Goal: Task Accomplishment & Management: Manage account settings

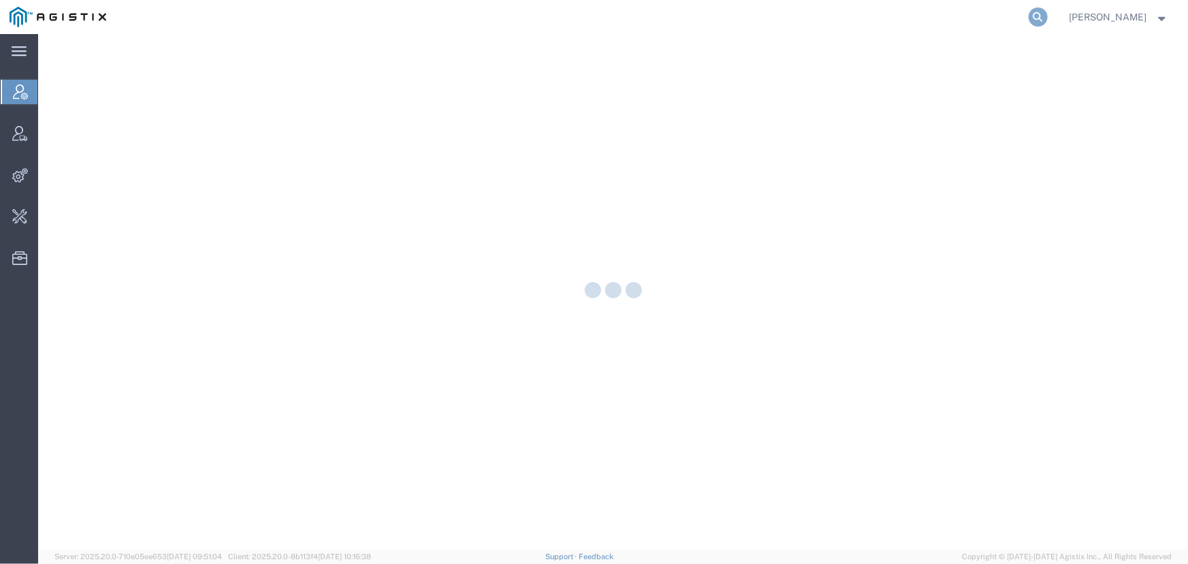
click at [1037, 16] on icon at bounding box center [1037, 16] width 19 height 19
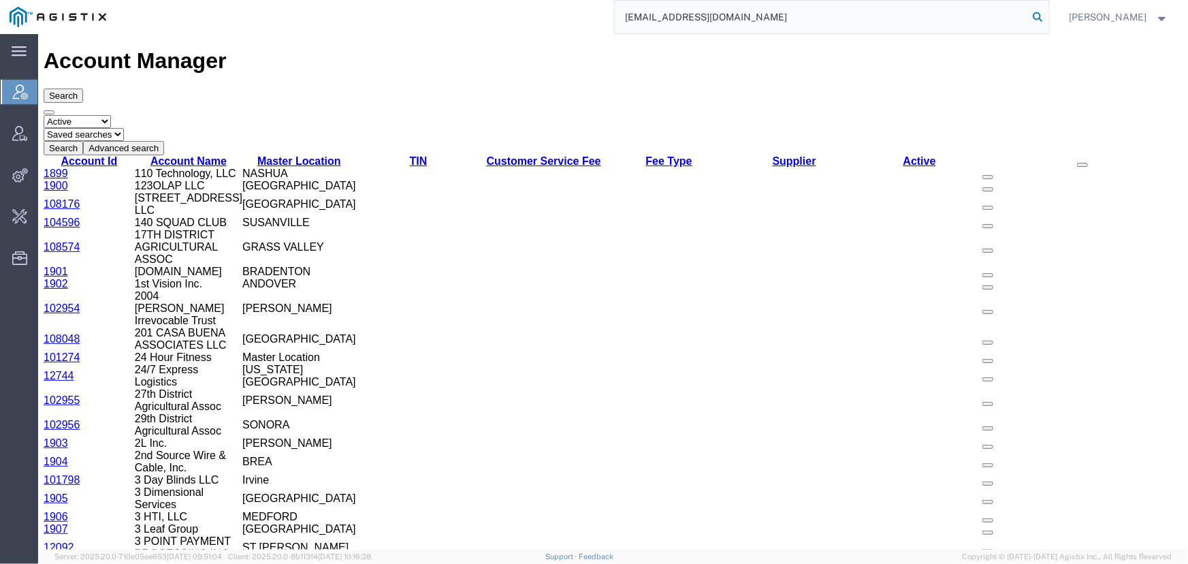
type input "offline@pgw.com"
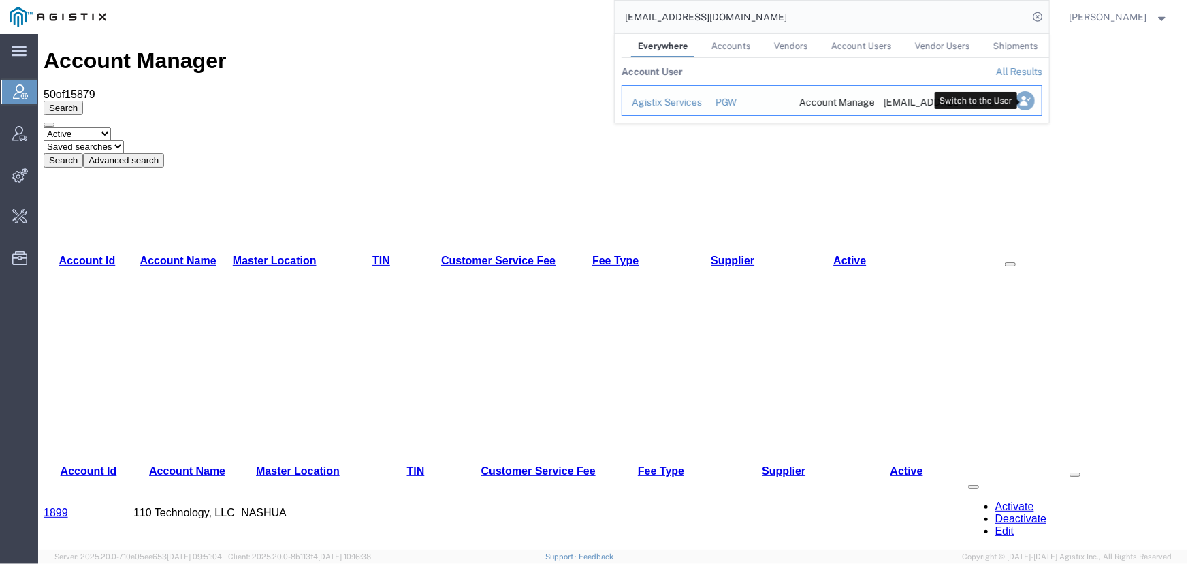
click at [1021, 99] on icon "Search Results" at bounding box center [1024, 100] width 19 height 19
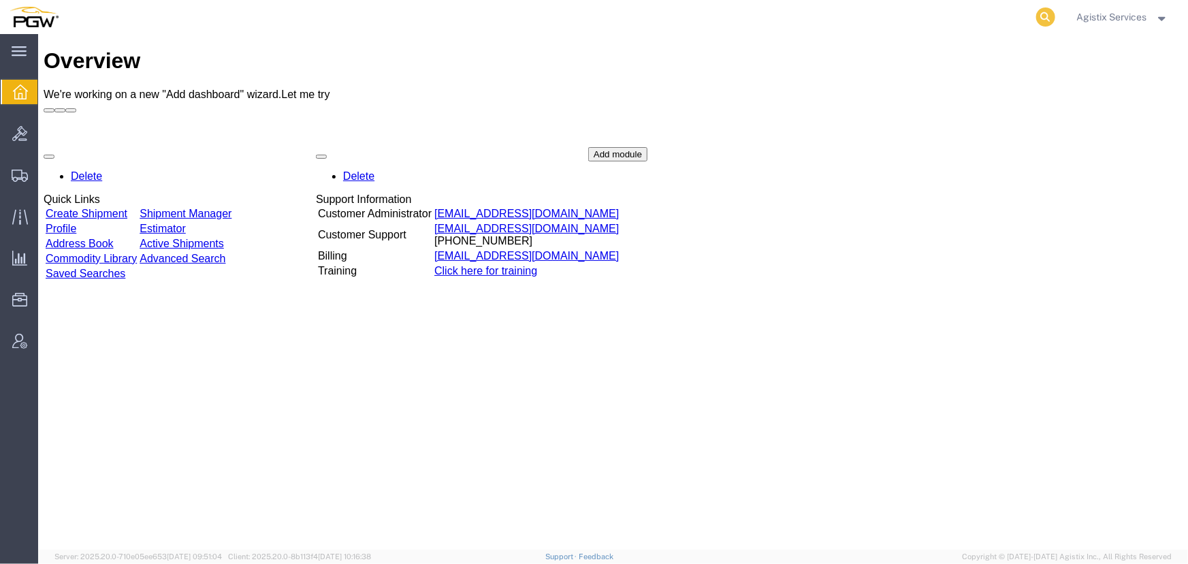
click at [1037, 16] on icon at bounding box center [1045, 16] width 19 height 19
type input "56999814"
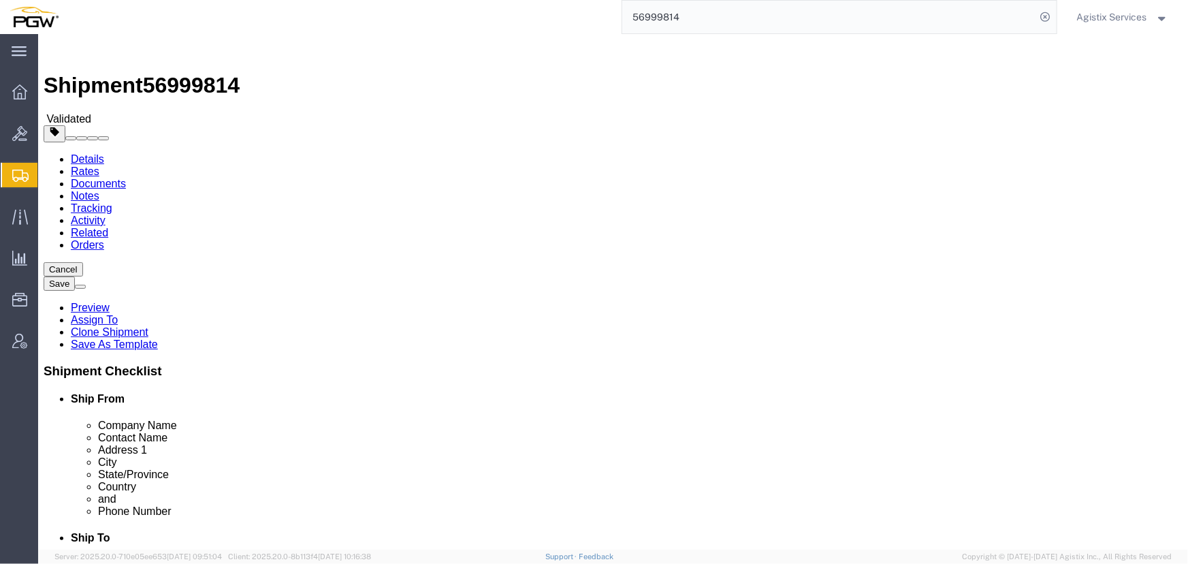
select select "28521"
select select "28509"
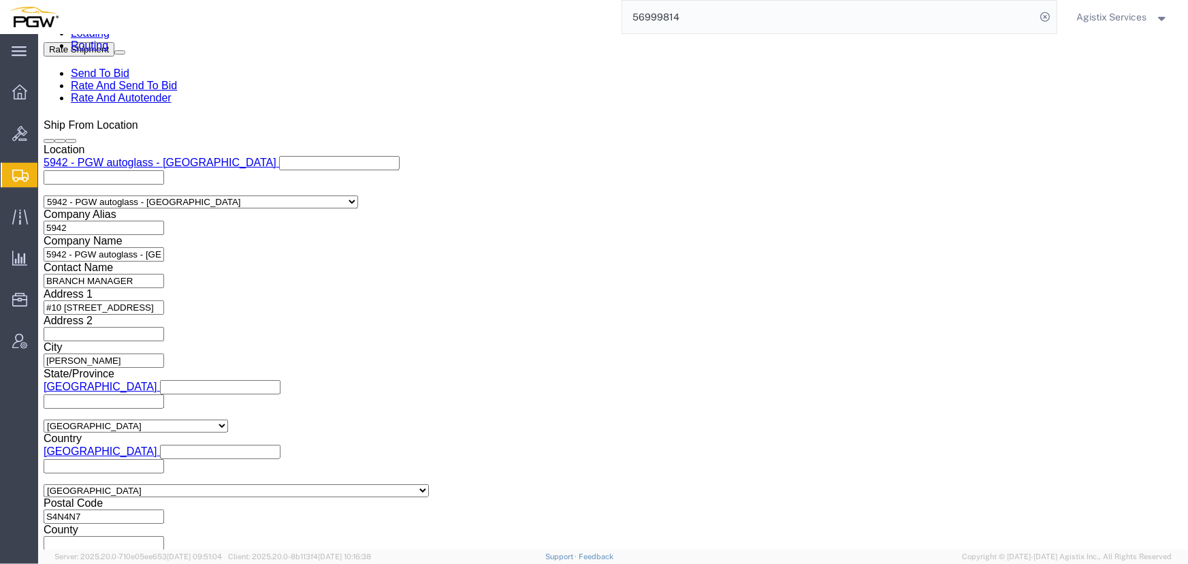
scroll to position [893, 0]
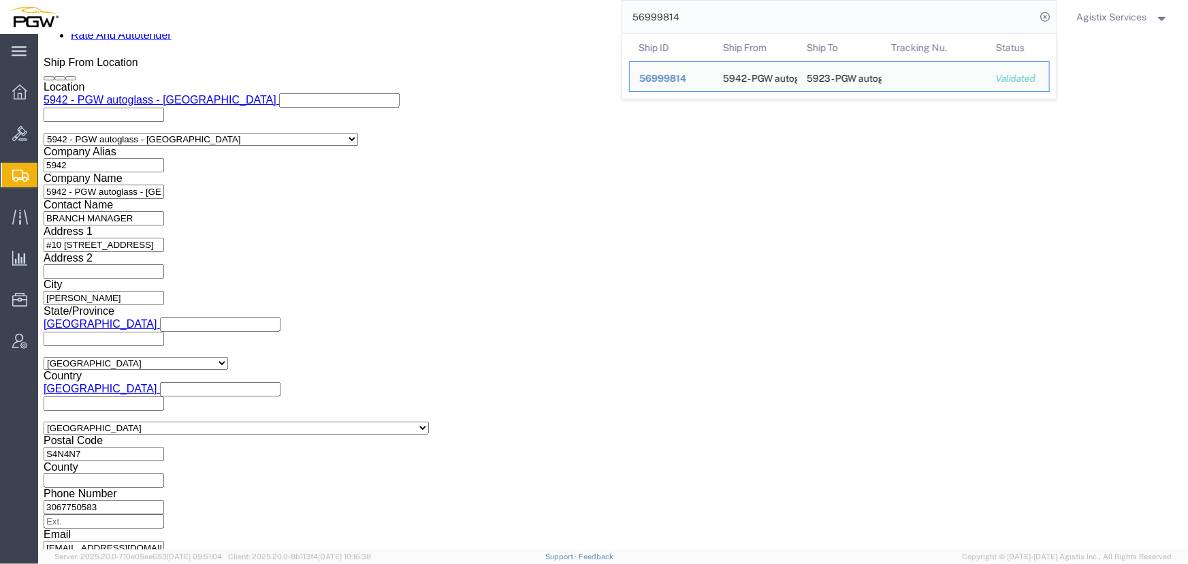
drag, startPoint x: 1000, startPoint y: 493, endPoint x: 956, endPoint y: 493, distance: 44.2
click button "Rate Shipment"
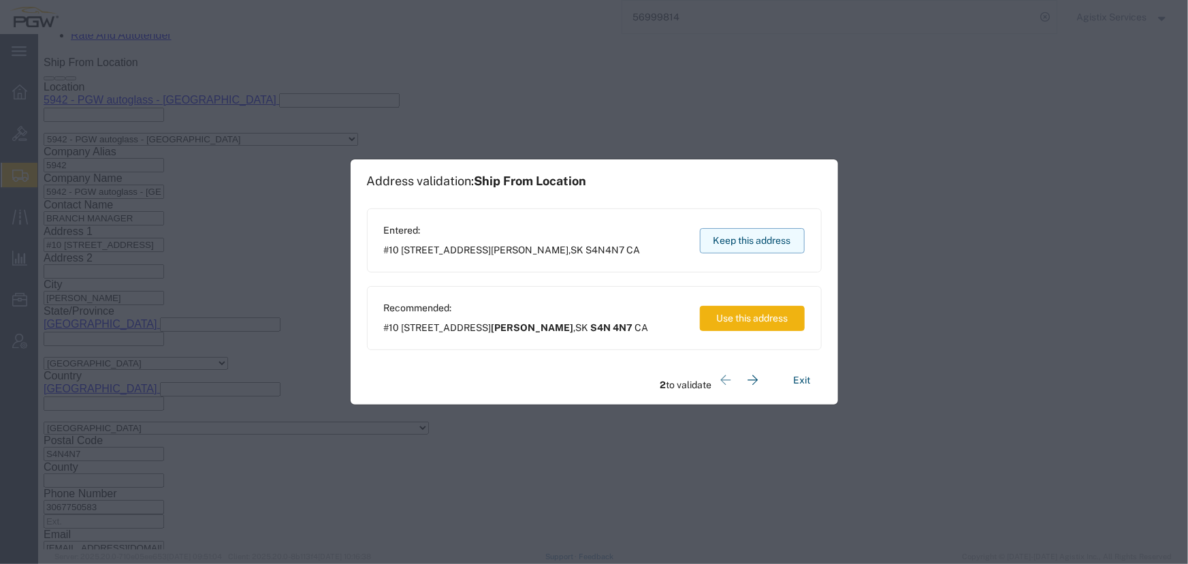
click at [742, 248] on button "Keep this address" at bounding box center [752, 240] width 105 height 25
click at [740, 249] on button "Keep this address" at bounding box center [752, 240] width 105 height 25
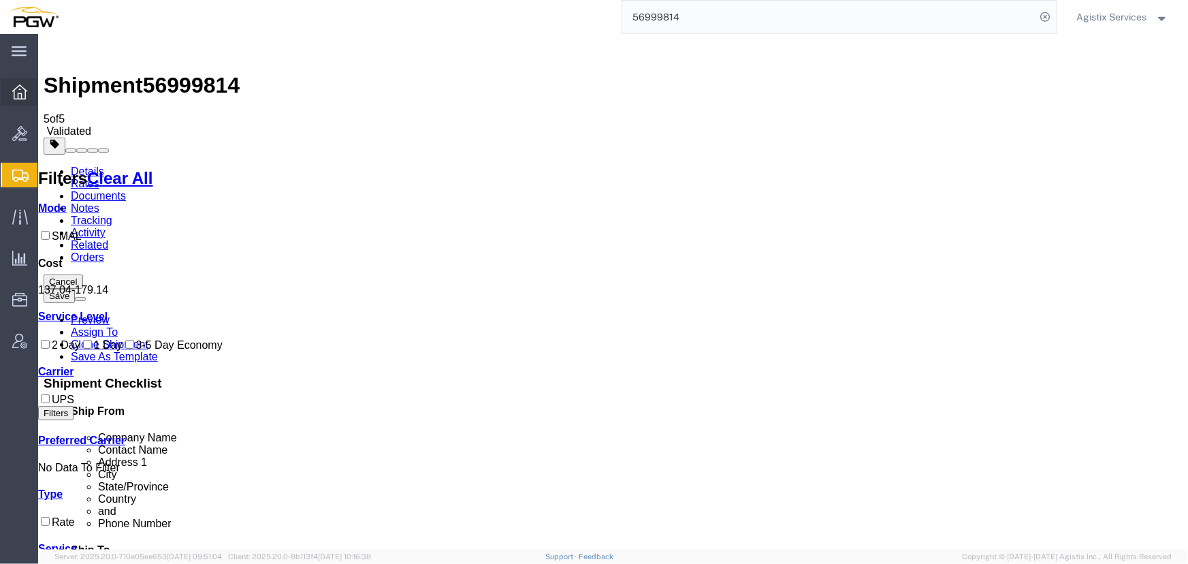
click at [16, 91] on icon at bounding box center [19, 91] width 15 height 15
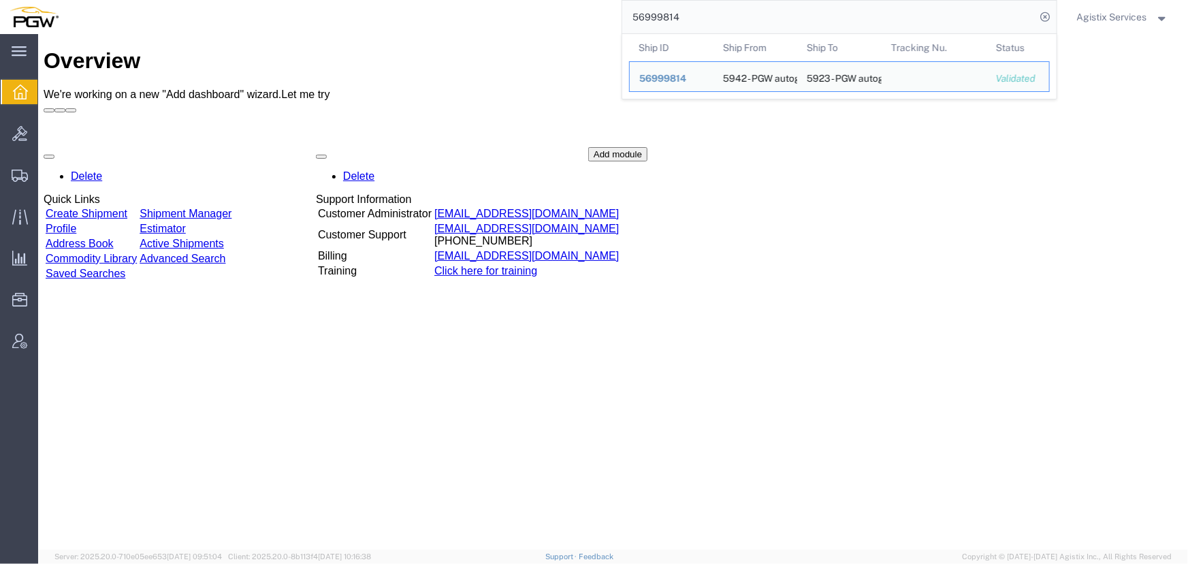
drag, startPoint x: 702, startPoint y: 14, endPoint x: 303, endPoint y: 27, distance: 399.0
click at [303, 27] on div "56999814 Ship ID Ship From Ship To Tracking Nu. Status Ship ID 56999814 Ship Fr…" at bounding box center [562, 17] width 989 height 34
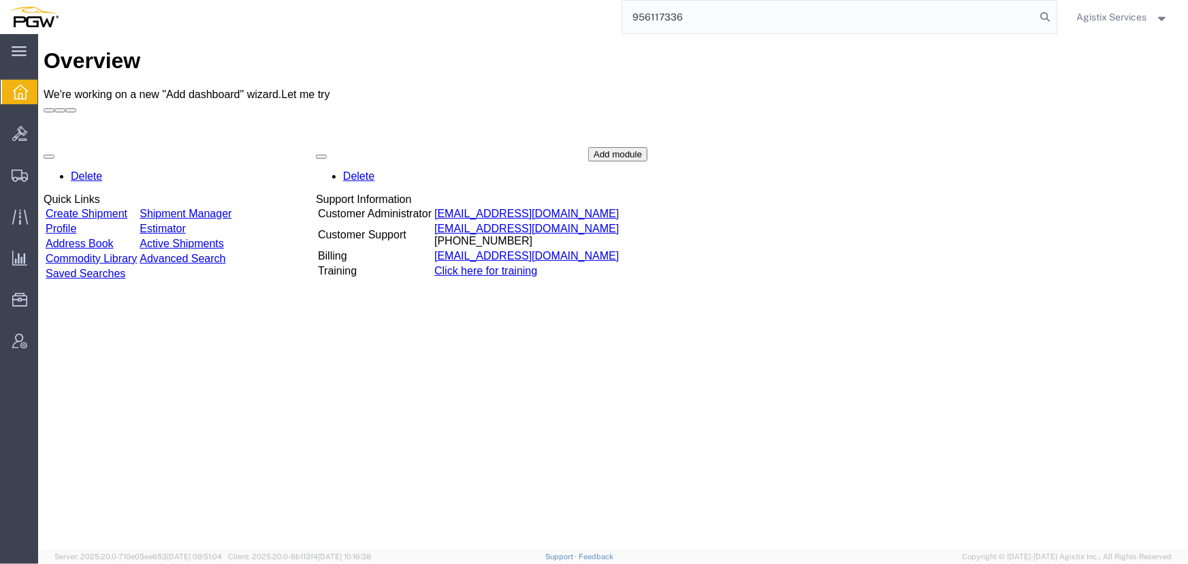
type input "956117336"
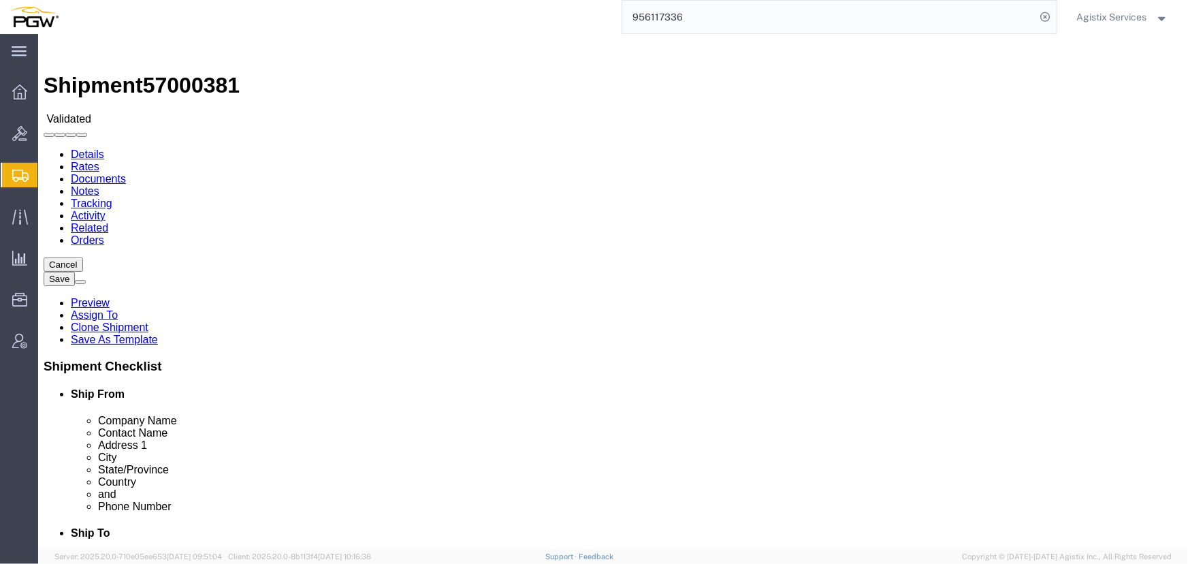
select select "28529"
select select "28521"
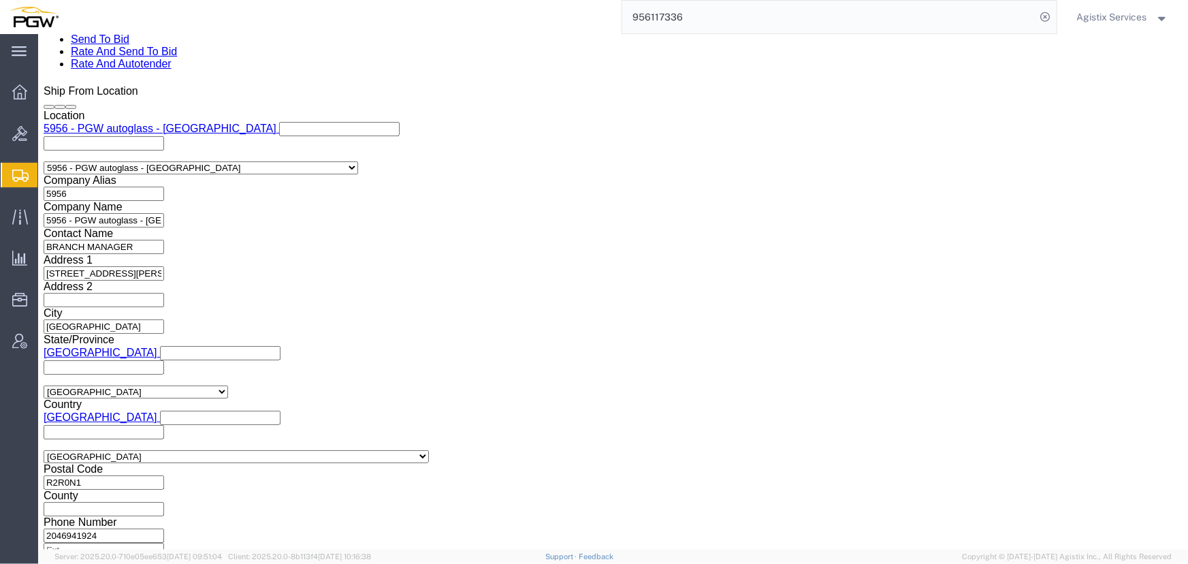
scroll to position [867, 0]
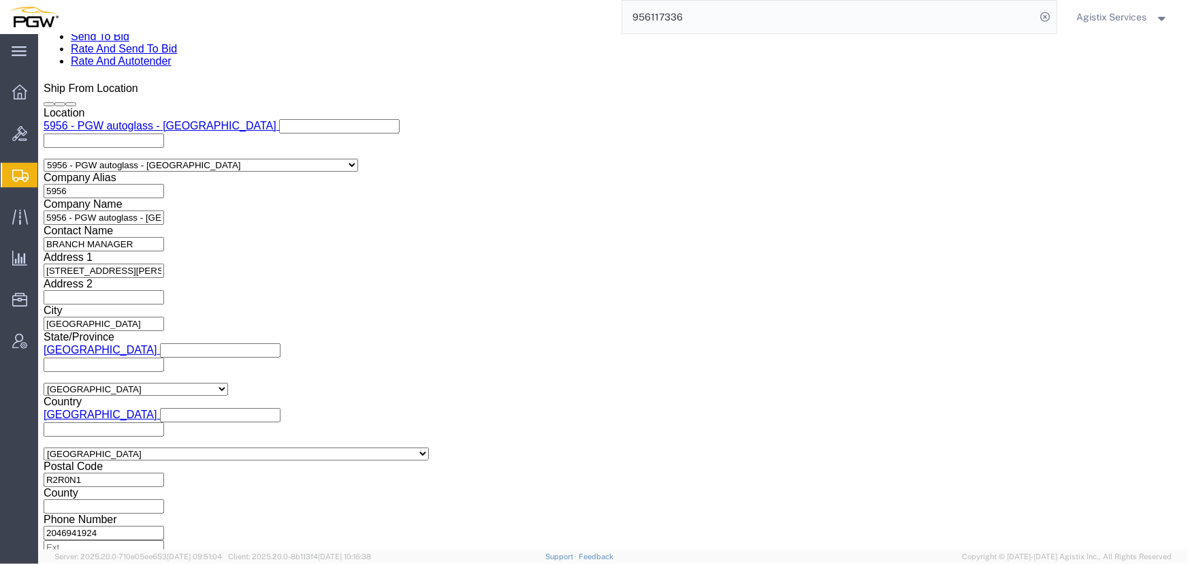
click select "Select Air Less than Truckload Multi-Leg Ocean Freight Rail Small Parcel Truckl…"
select select "LTL"
click select "Select Air Less than Truckload Multi-Leg Ocean Freight Rail Small Parcel Truckl…"
click div "Select Account Type Activity ID Airline Appointment Number ASN Batch Request # …"
click select "Select Account Type Activity ID Airline Appointment Number ASN Batch Request # …"
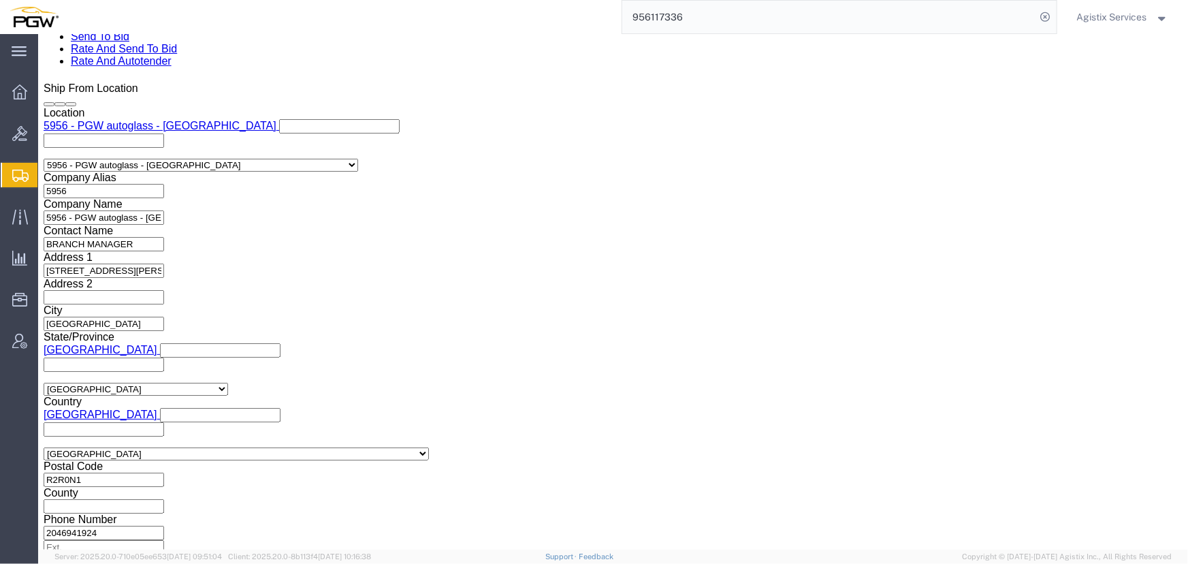
select select "SHIPMENTIDNUM"
click select "Select Account Type Activity ID Airline Appointment Number ASN Batch Request # …"
drag, startPoint x: 228, startPoint y: 184, endPoint x: 112, endPoint y: 174, distance: 116.9
click div "Select Account Type Activity ID Airline Appointment Number ASN Batch Request # …"
click input "text"
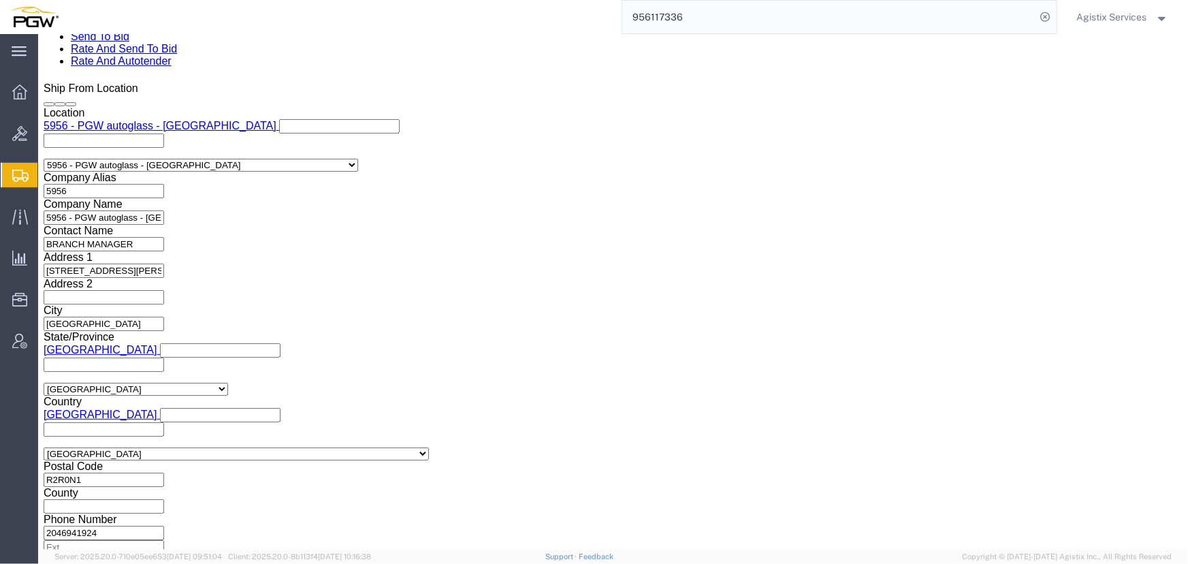
paste input "956117336"
type input "956117336"
click select "Select Account Type Activity ID Airline Appointment Number ASN Batch Request # …"
select select "PRONUMBER"
click select "Select Account Type Activity ID Airline Appointment Number ASN Batch Request # …"
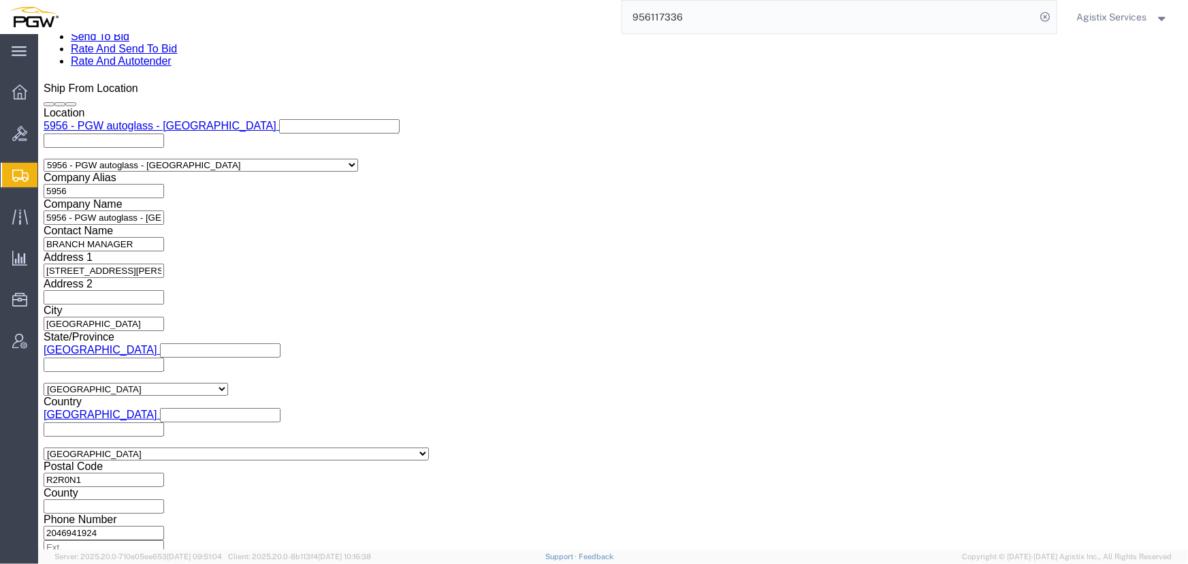
click button "Rate Shipment"
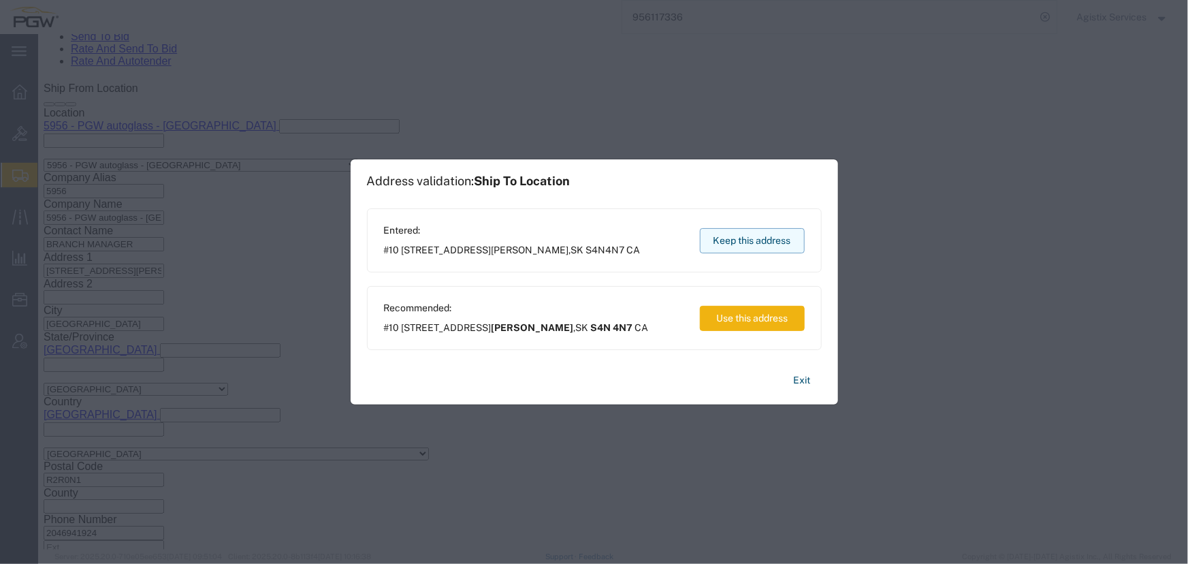
click at [751, 242] on button "Keep this address" at bounding box center [752, 240] width 105 height 25
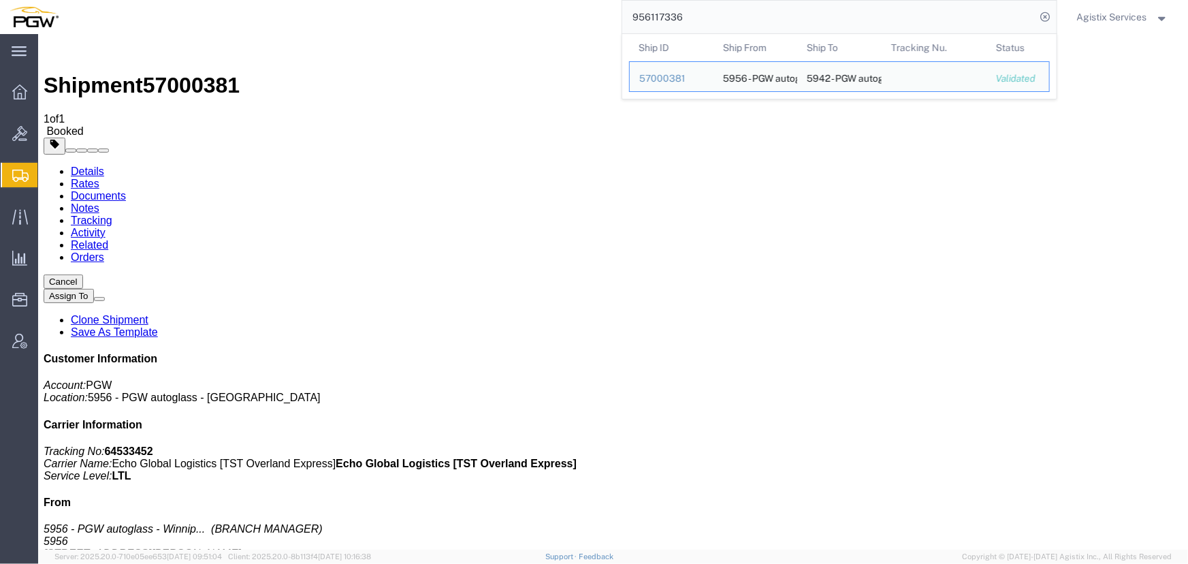
drag, startPoint x: 714, startPoint y: 15, endPoint x: 306, endPoint y: 16, distance: 407.7
click at [317, 14] on div "956117336 Ship ID Ship From Ship To Tracking Nu. Status Ship ID 57000381 Ship F…" at bounding box center [562, 17] width 989 height 34
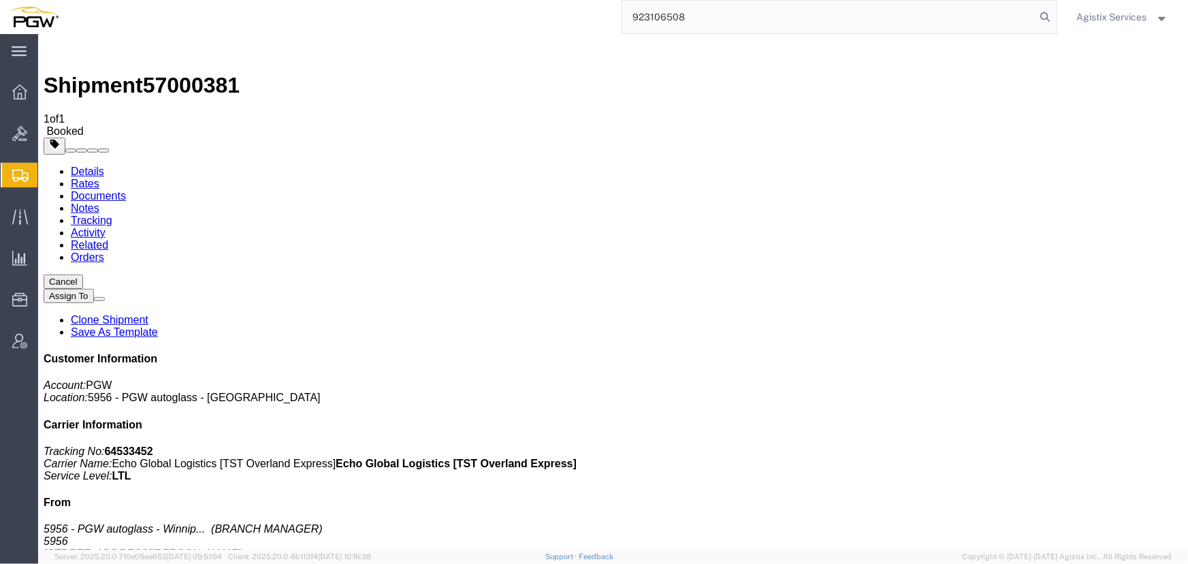
type input "923106508"
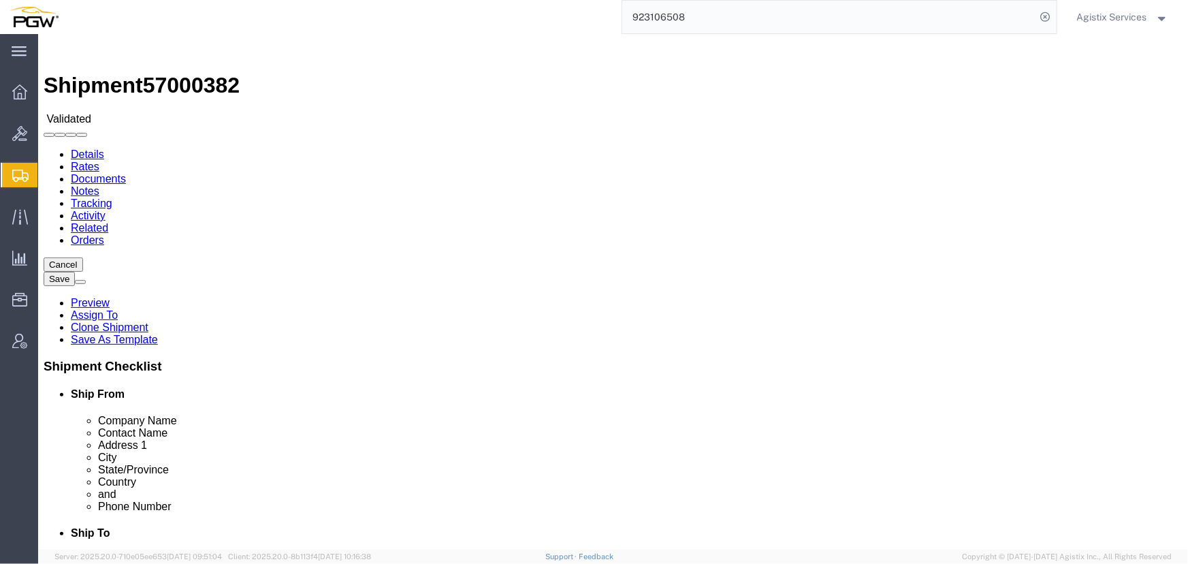
select select "28509"
select select "28521"
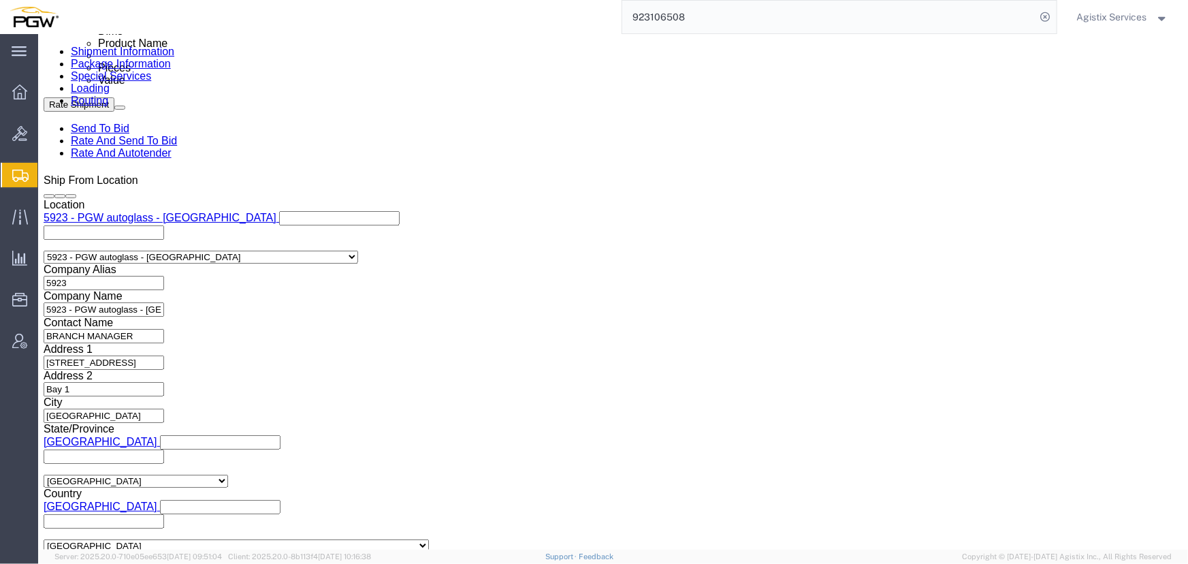
scroll to position [804, 0]
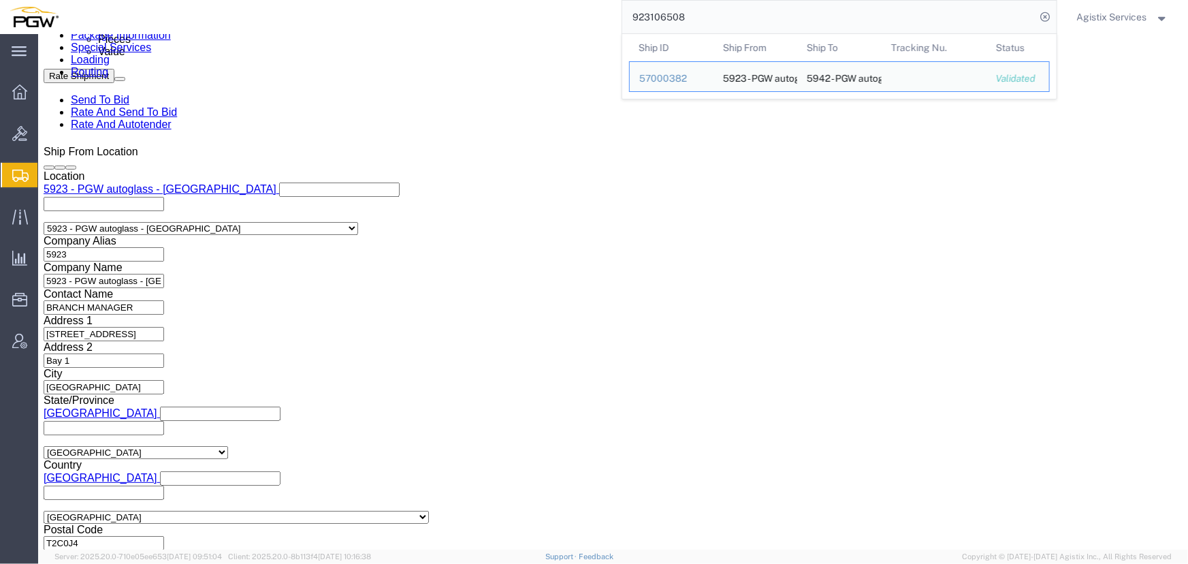
click select "Select Air Less than Truckload Multi-Leg Ocean Freight Rail Small Parcel Truckl…"
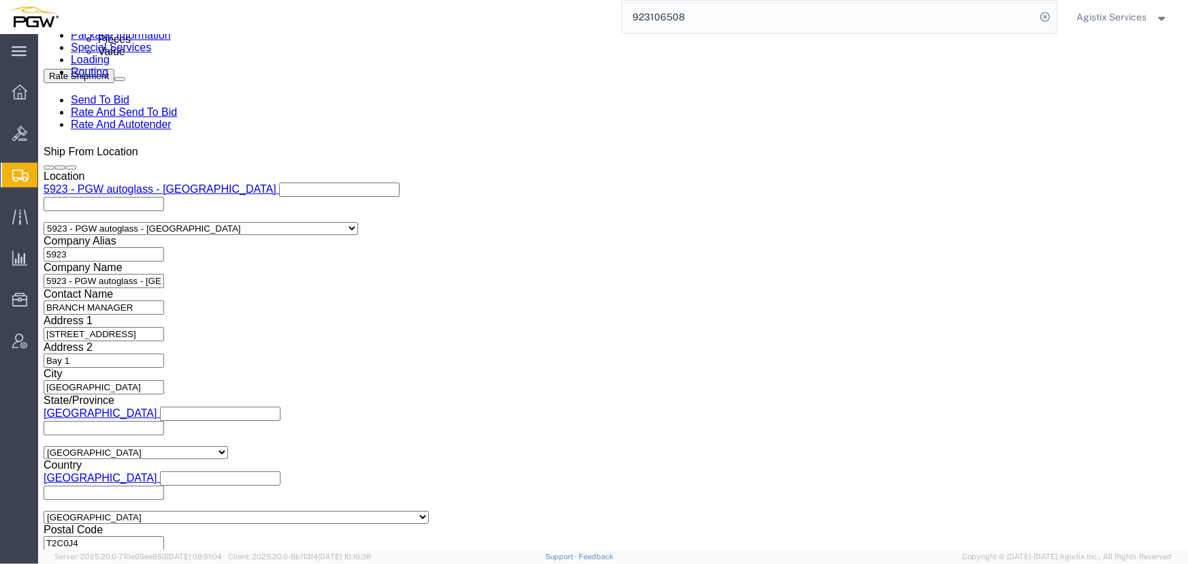
select select "LTL"
click select "Select Air Less than Truckload Multi-Leg Ocean Freight Rail Small Parcel Truckl…"
click button "Rate Shipment"
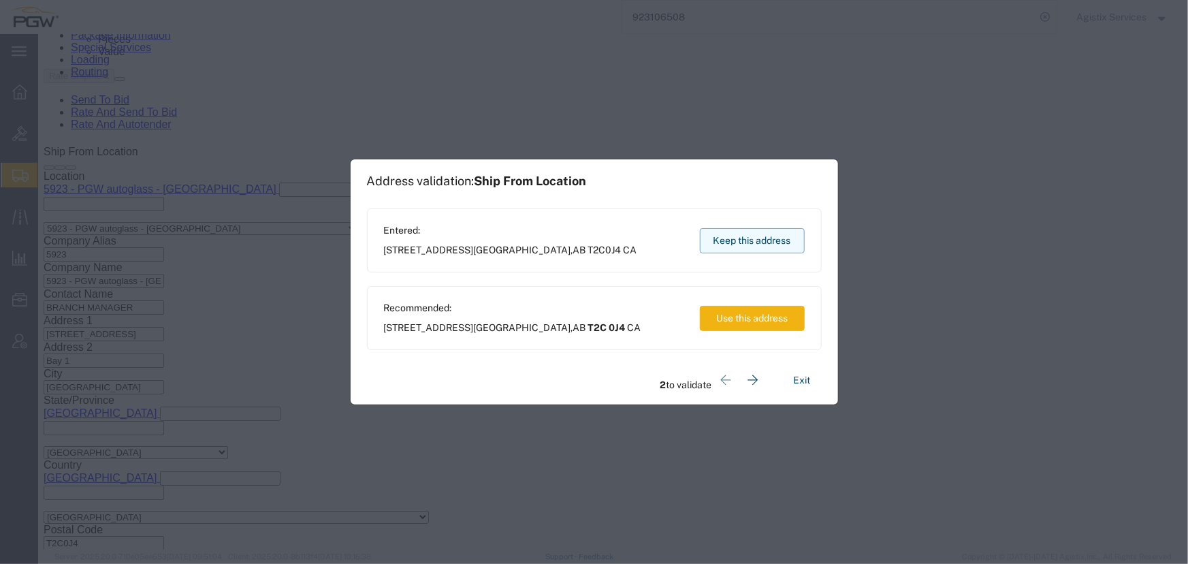
click at [711, 232] on button "Keep this address" at bounding box center [752, 240] width 105 height 25
click at [704, 237] on button "Keep this address" at bounding box center [752, 240] width 105 height 25
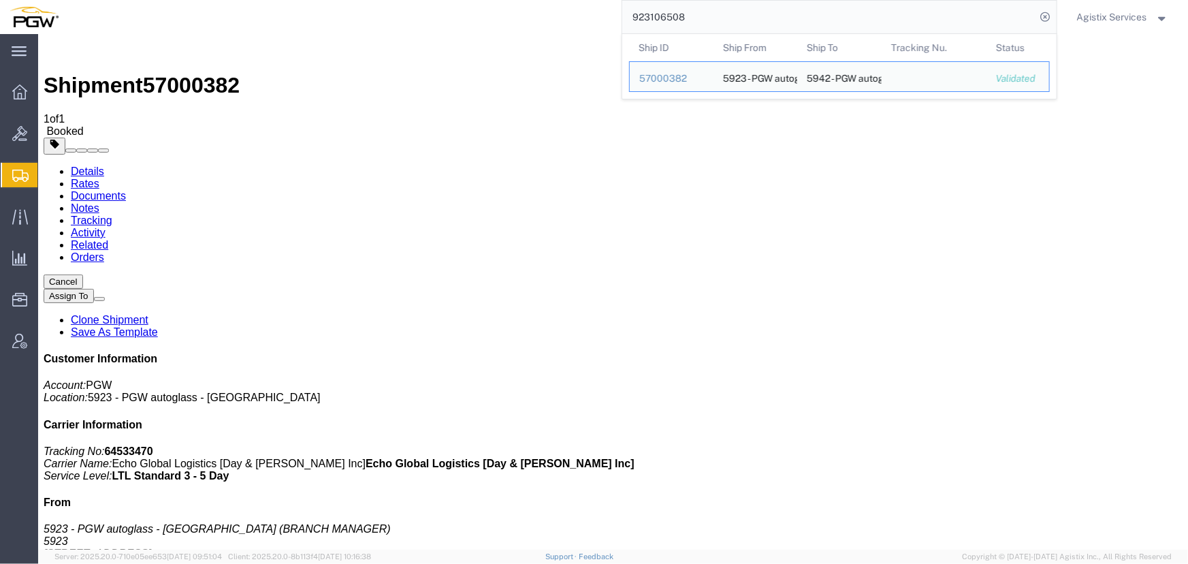
drag, startPoint x: 745, startPoint y: 16, endPoint x: 249, endPoint y: 27, distance: 495.6
click at [249, 27] on div "923106508 Ship ID Ship From Ship To Tracking Nu. Status Ship ID 57000382 Ship F…" at bounding box center [562, 17] width 989 height 34
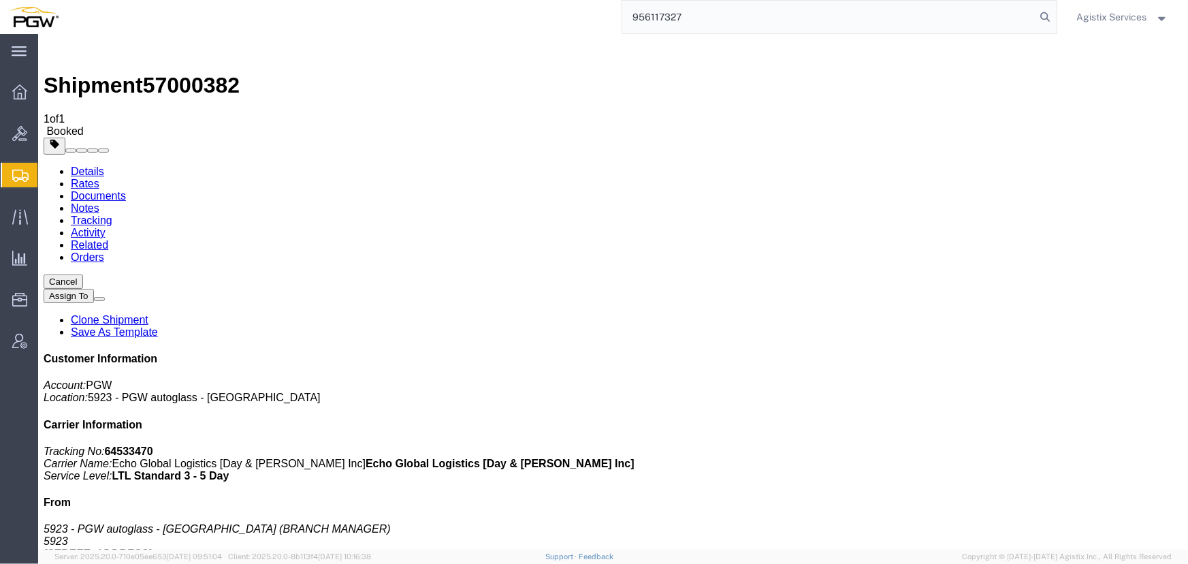
type input "956117327"
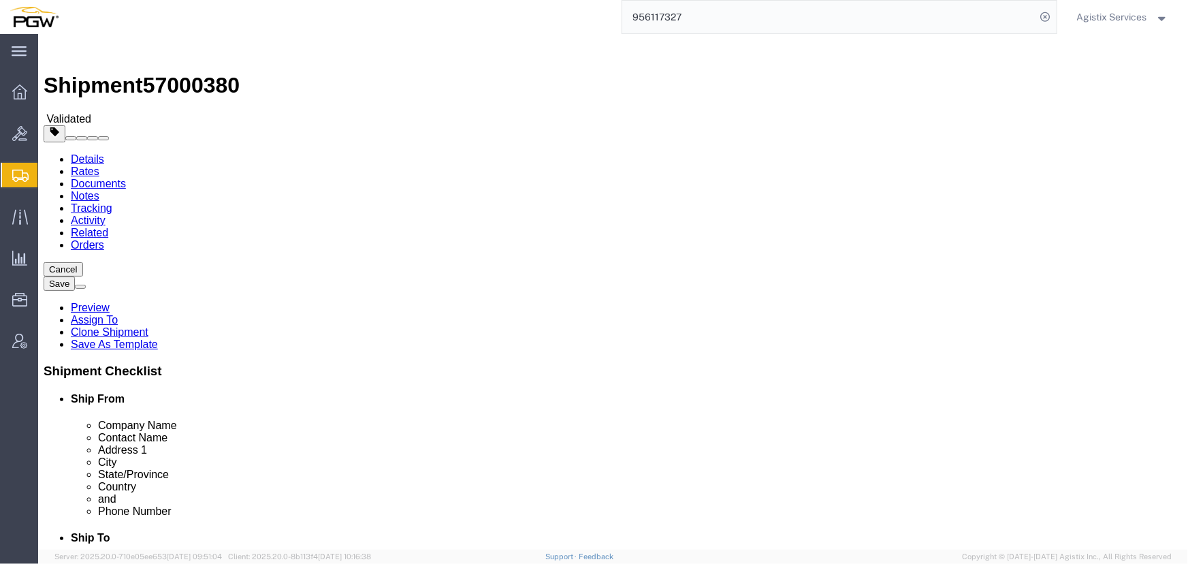
select select "28529"
select select "28523"
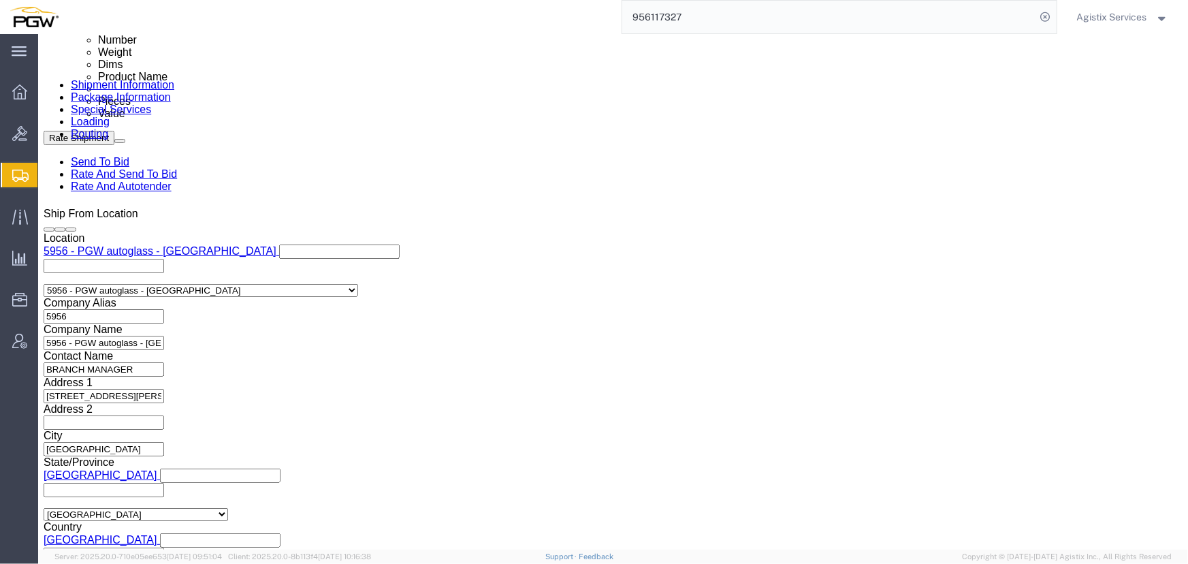
scroll to position [804, 0]
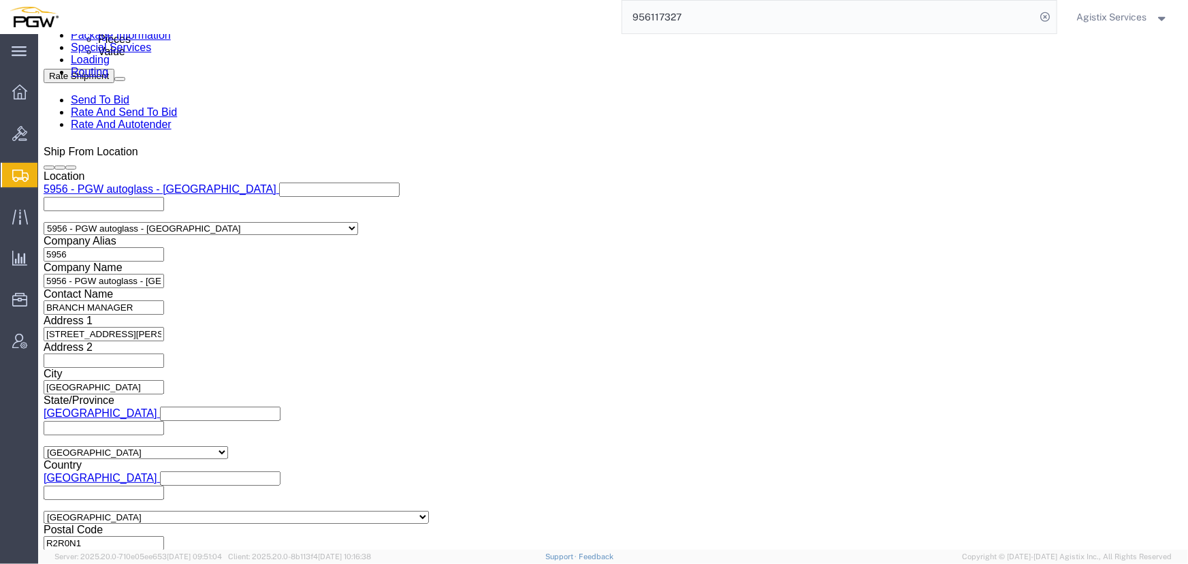
click select "Select Account Type Activity ID Airline Appointment Number ASN Batch Request # …"
select select "SHIPMENTIDNUM"
click select "Select Account Type Activity ID Airline Appointment Number ASN Batch Request # …"
drag, startPoint x: 229, startPoint y: 242, endPoint x: 9, endPoint y: 238, distance: 220.5
click div "Please fix the following errors Ship From Location Location 5956 - PGW autoglas…"
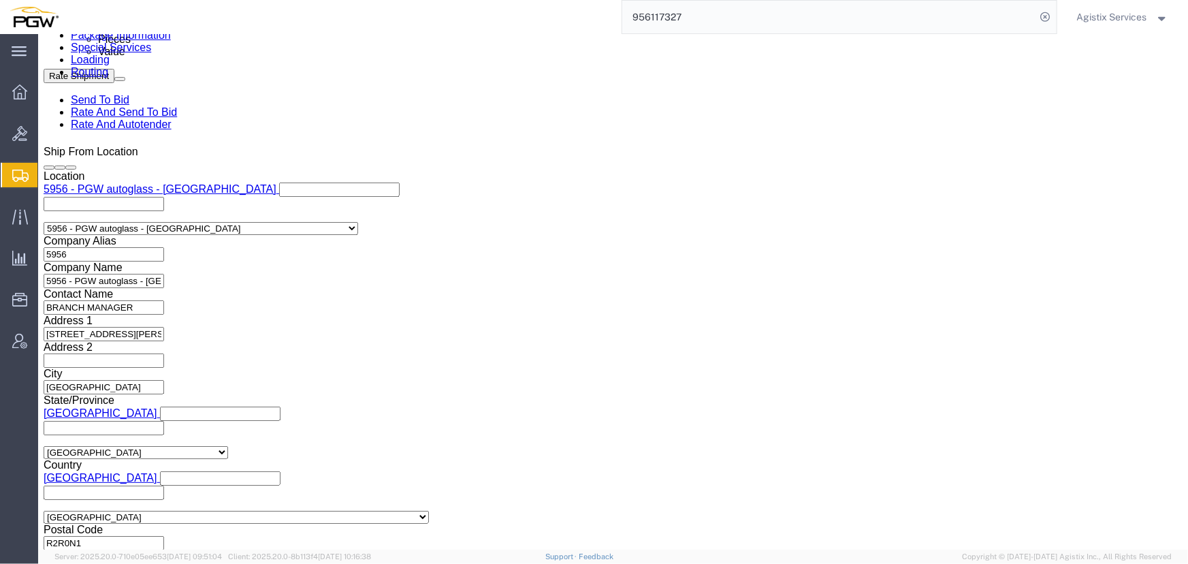
click input "text"
paste input "956117327"
type input "956117327"
click select "Select Account Type Activity ID Airline Appointment Number ASN Batch Request # …"
select select "PRONUMBER"
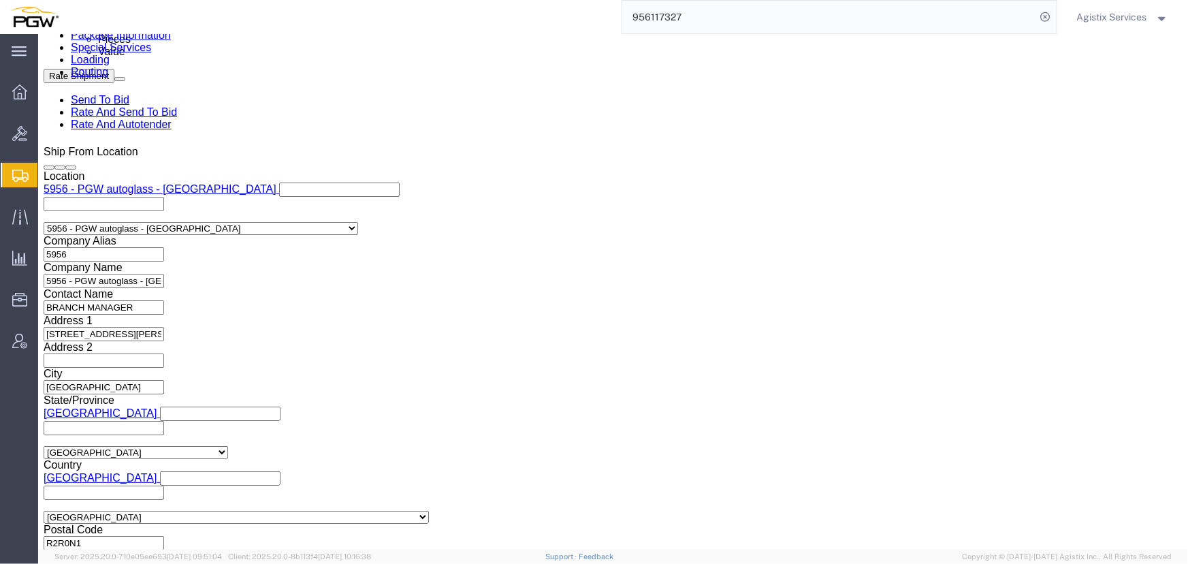
click select "Select Account Type Activity ID Airline Appointment Number ASN Batch Request # …"
click select "Select Air Less than Truckload Multi-Leg Ocean Freight Rail Small Parcel Truckl…"
select select "LTL"
click select "Select Air Less than Truckload Multi-Leg Ocean Freight Rail Small Parcel Truckl…"
click button "Rate Shipment"
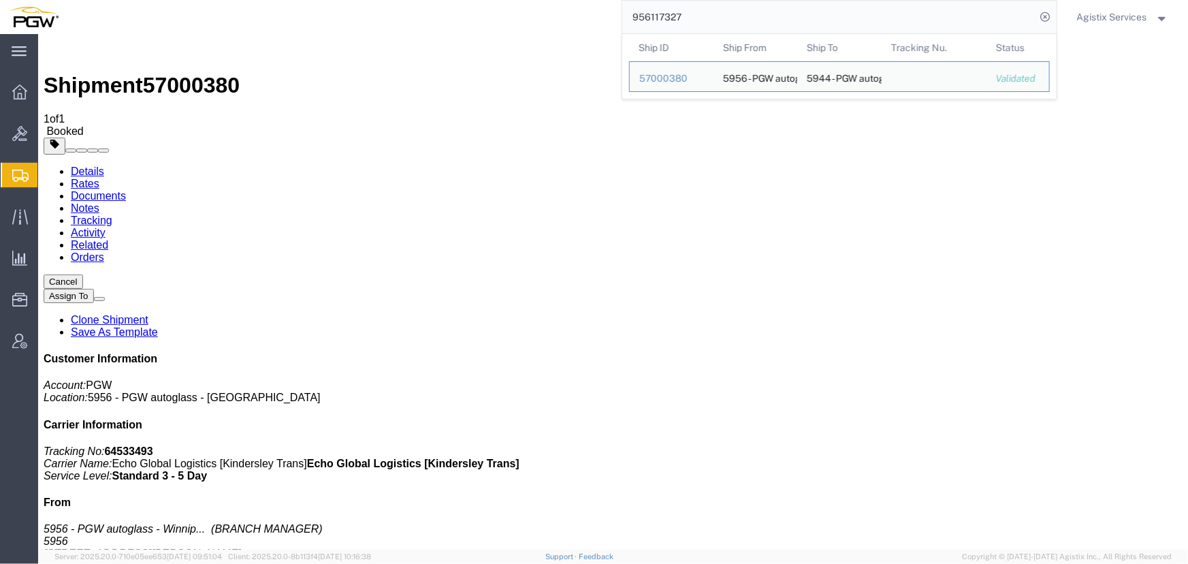
click at [740, 20] on input "956117327" at bounding box center [829, 17] width 414 height 33
click at [541, 20] on div "956117327 Ship ID Ship From Ship To Tracking Nu. Status Ship ID 57000380 Ship F…" at bounding box center [562, 17] width 989 height 34
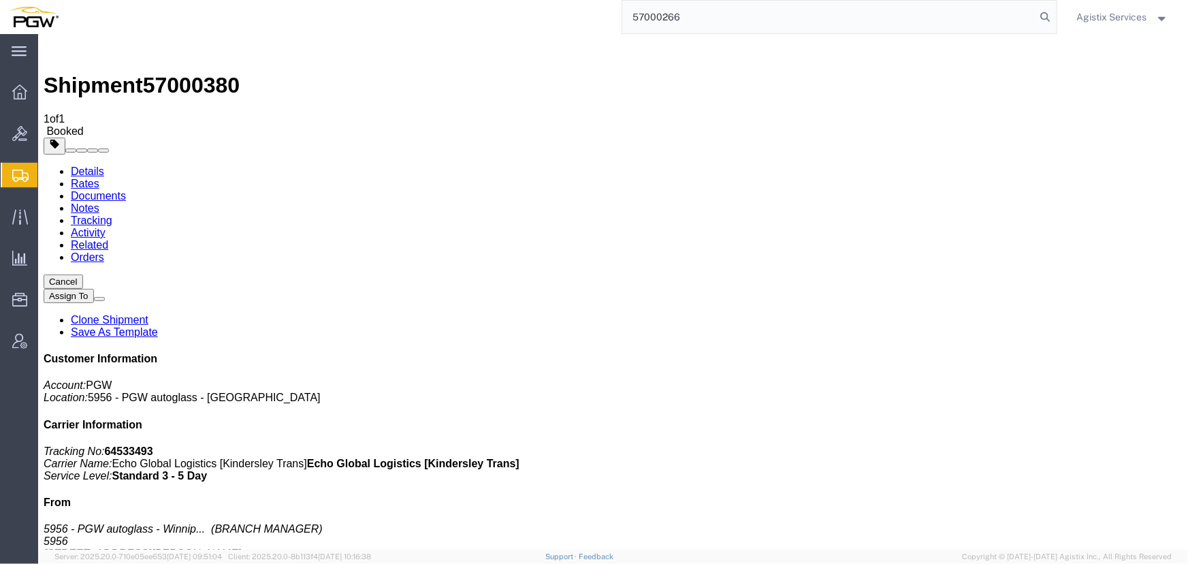
type input "57000266"
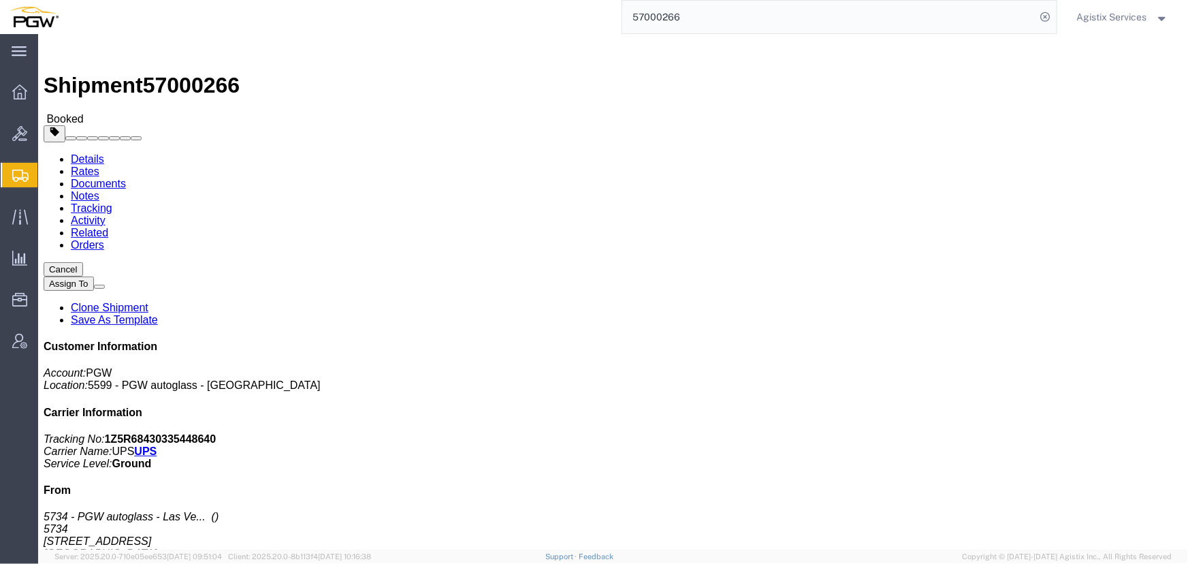
click span "button"
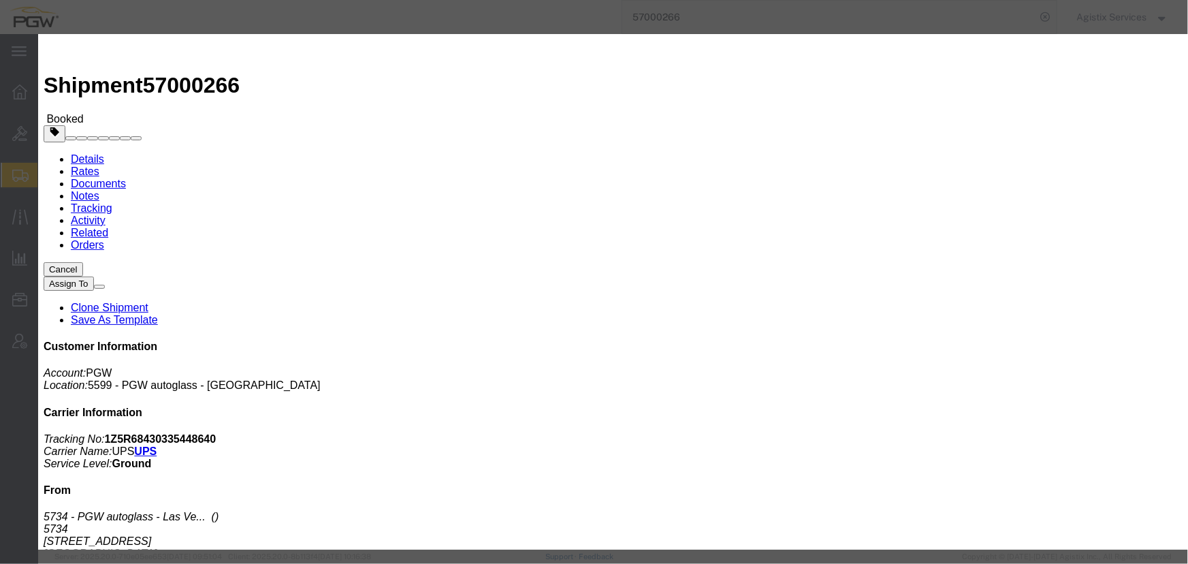
click div "Oct 03 2025 3:23 PM"
type input "10:00 AM"
click button "Apply"
click div "Oct 03 2025 6:23 PM"
type input "2:00 PM"
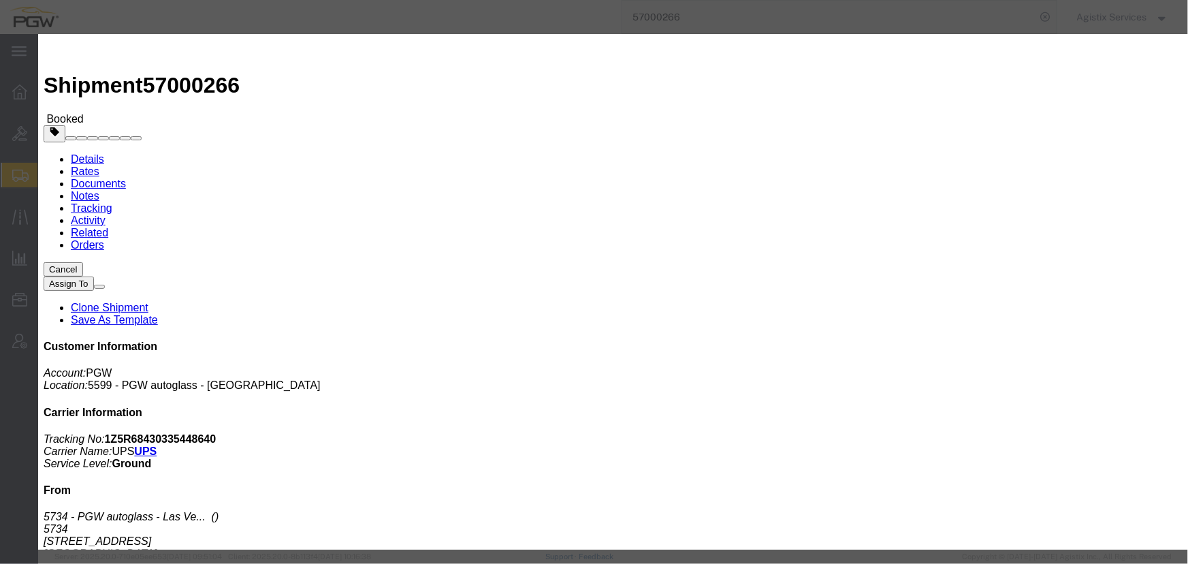
click button "Apply"
click button "Save"
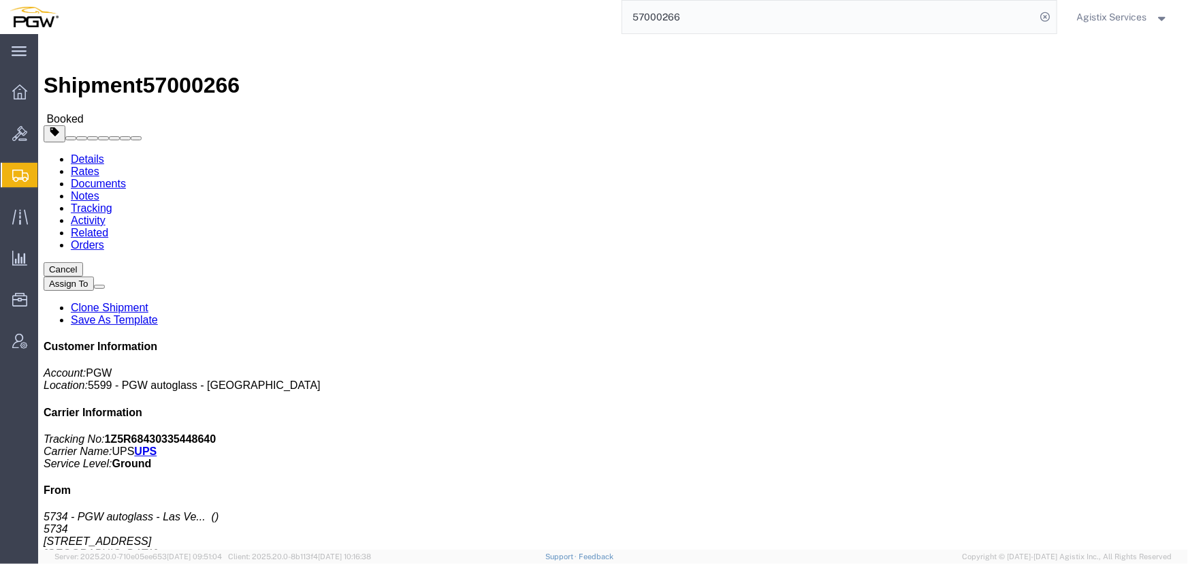
click button "Close"
click at [1041, 17] on icon at bounding box center [1045, 16] width 19 height 19
click at [1098, 18] on span "Agistix Services" at bounding box center [1112, 17] width 70 height 15
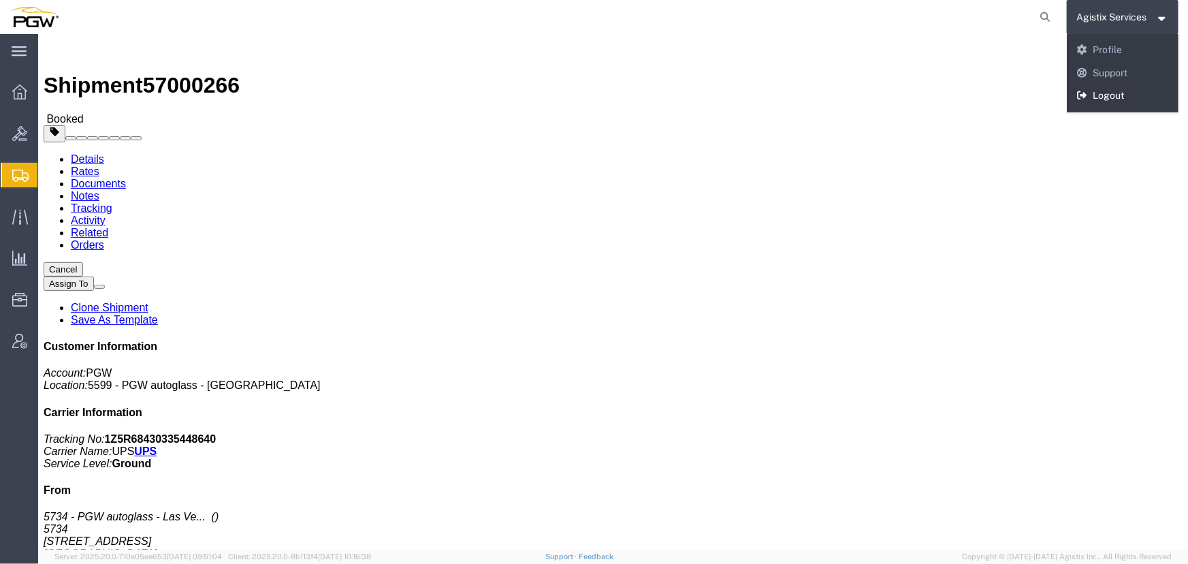
click at [1098, 91] on link "Logout" at bounding box center [1122, 95] width 112 height 23
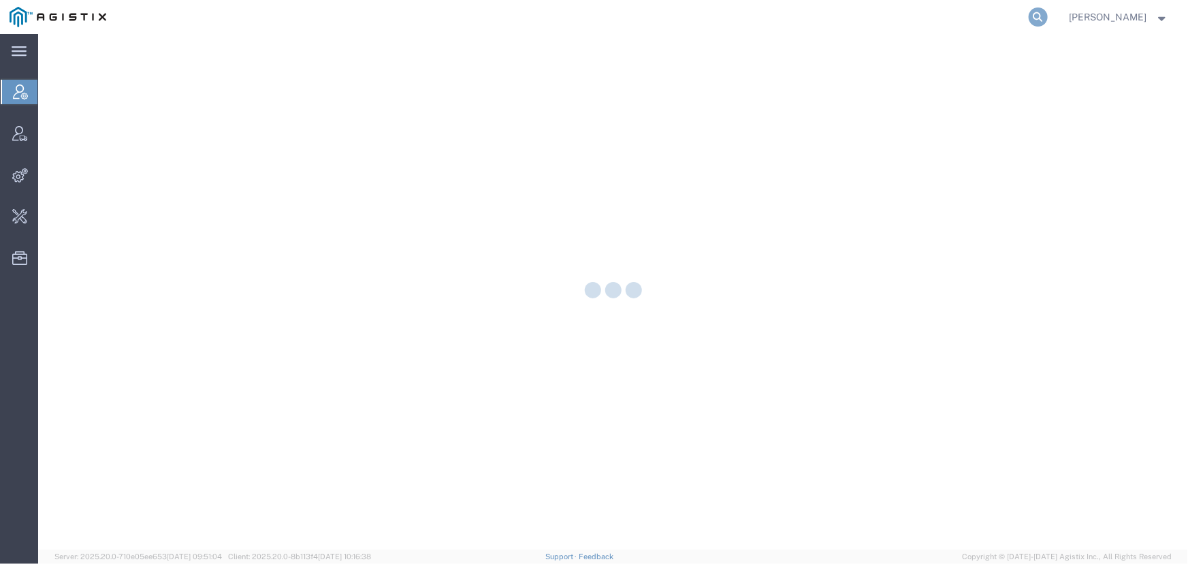
click at [1040, 14] on icon at bounding box center [1037, 16] width 19 height 19
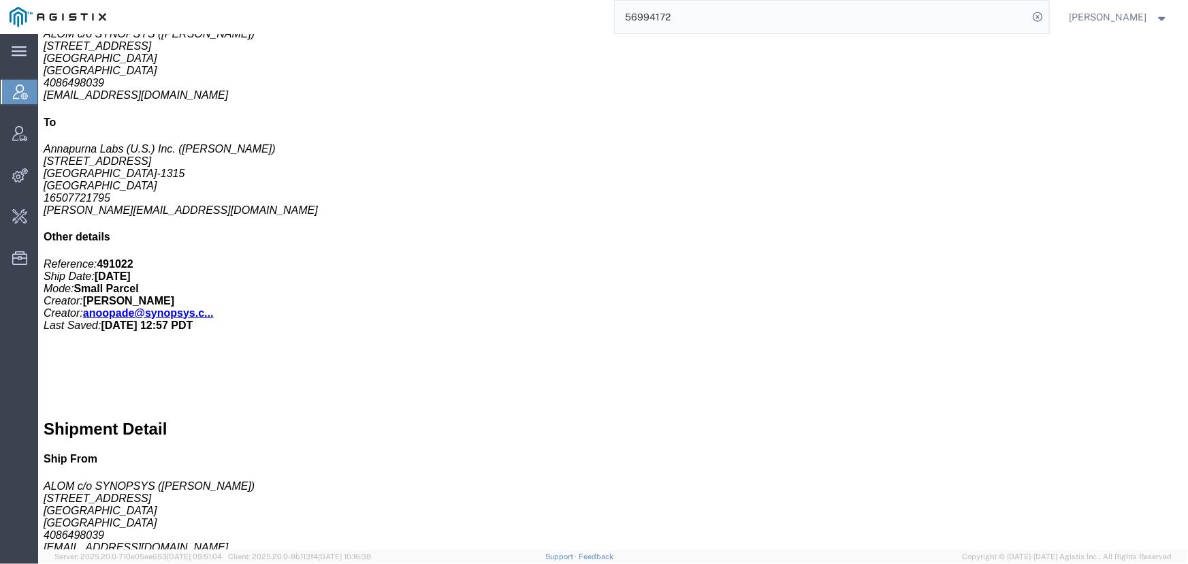
scroll to position [461, 0]
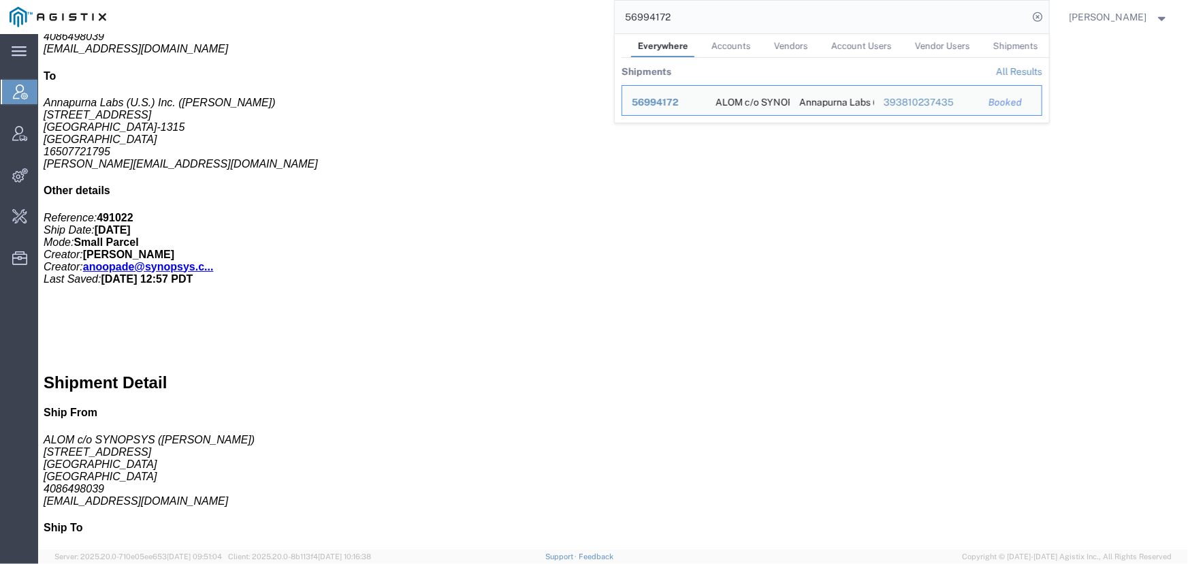
drag, startPoint x: 451, startPoint y: 337, endPoint x: 568, endPoint y: 338, distance: 116.4
click address "(Anoop Ade) 7337556583 anoopade@synopsys.com"
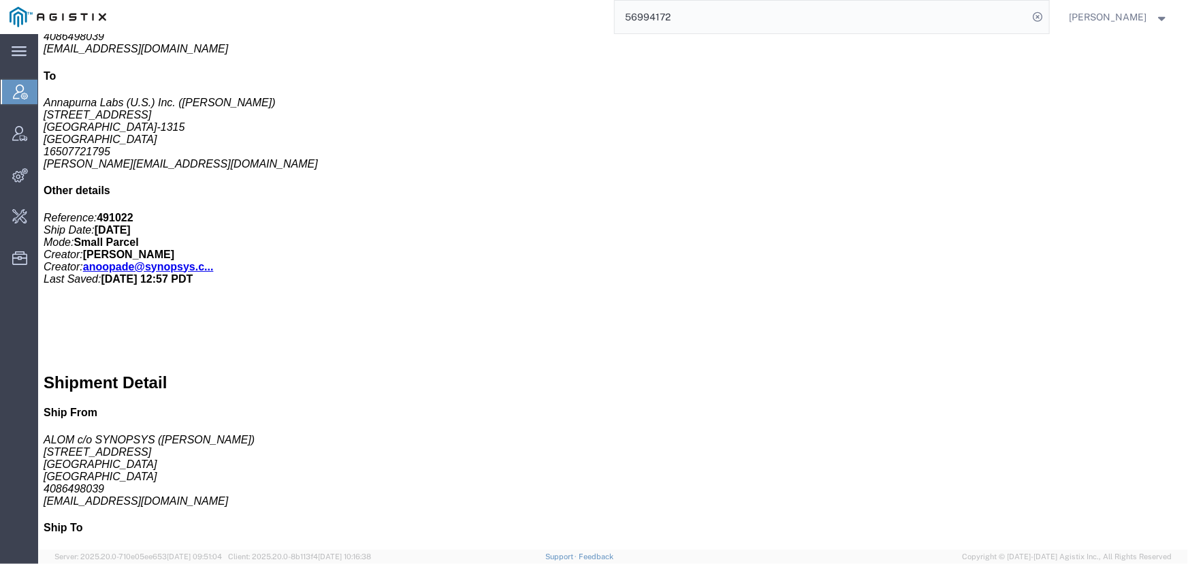
copy address "anoopade@synopsys.com"
click div "Handling Options Hold at Location Return Options Billing Cost Center: IN51, SDG…"
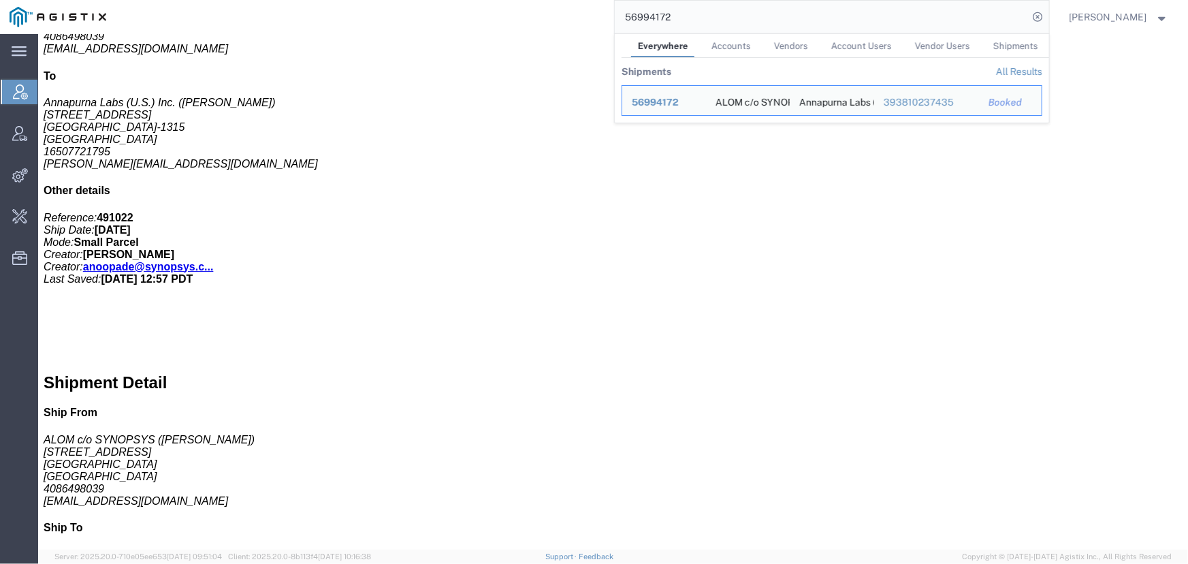
drag, startPoint x: 784, startPoint y: 25, endPoint x: 516, endPoint y: 24, distance: 268.1
click at [516, 24] on div "56994172 Everywhere Accounts Vendors Account Users Vendor Users Shipments Shipm…" at bounding box center [582, 17] width 933 height 34
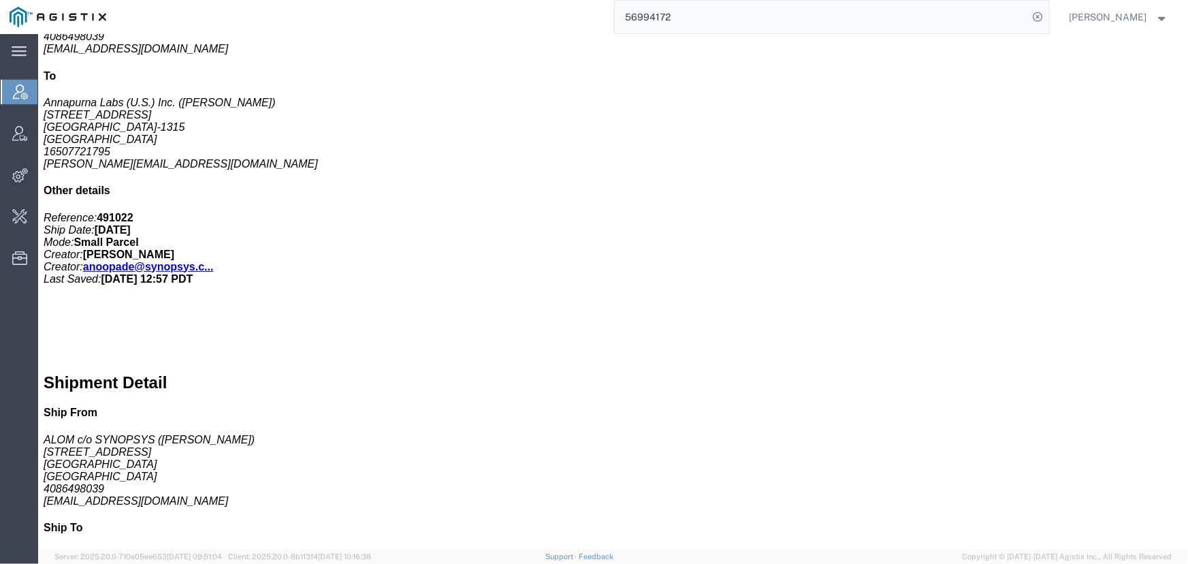
paste input "DCI-25267-201151"
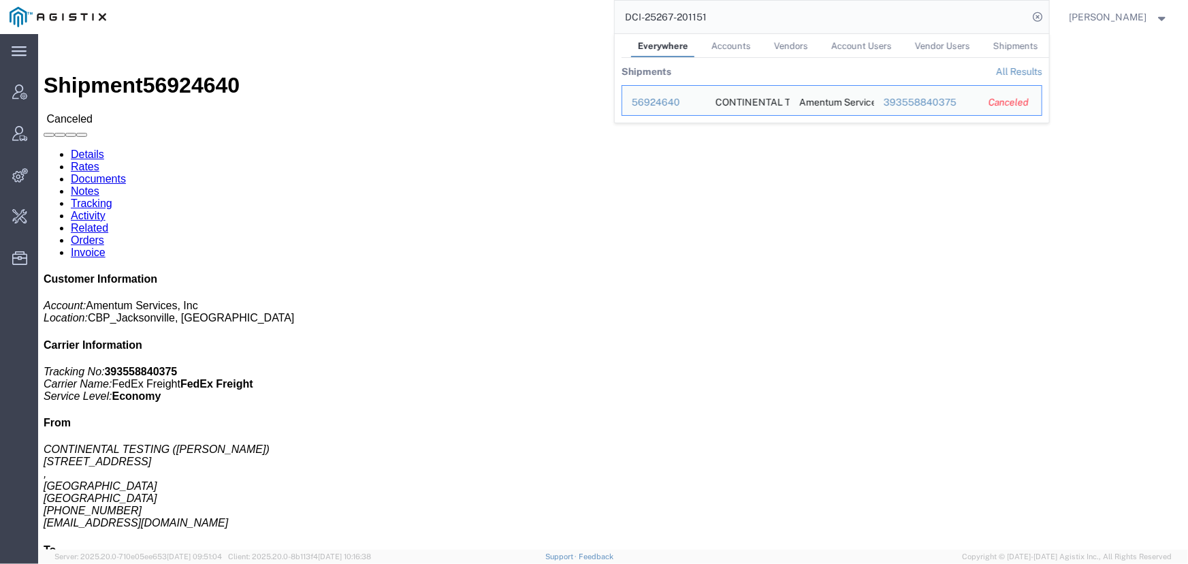
drag, startPoint x: 740, startPoint y: 19, endPoint x: 348, endPoint y: 14, distance: 391.4
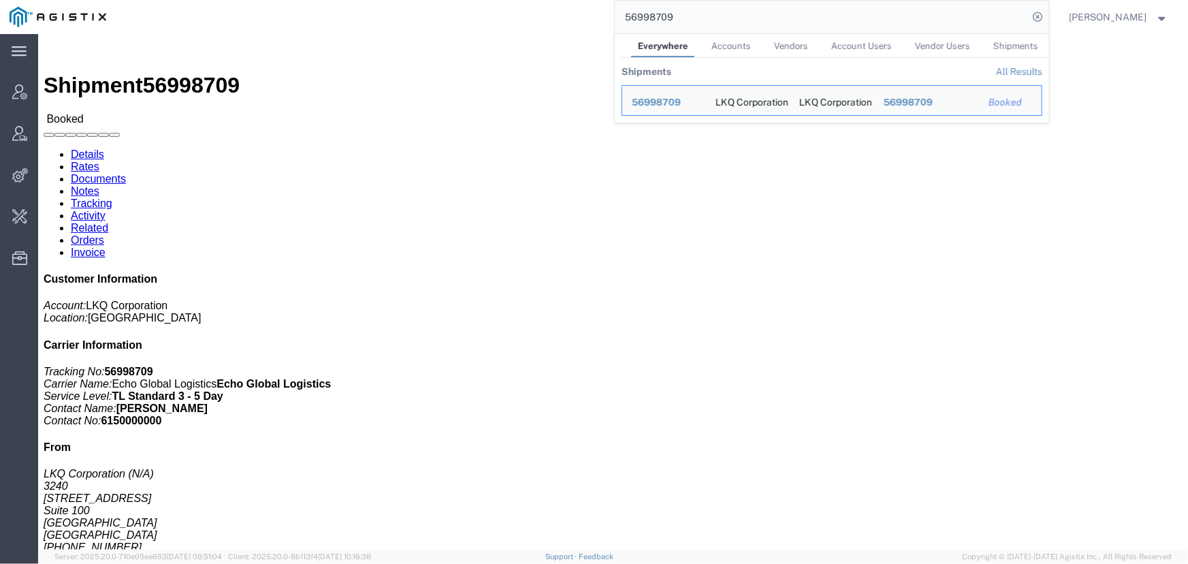
drag, startPoint x: 699, startPoint y: 17, endPoint x: 423, endPoint y: 12, distance: 276.4
click at [423, 12] on div "56998709 Everywhere Accounts Vendors Account Users Vendor Users Shipments Shipm…" at bounding box center [582, 17] width 933 height 34
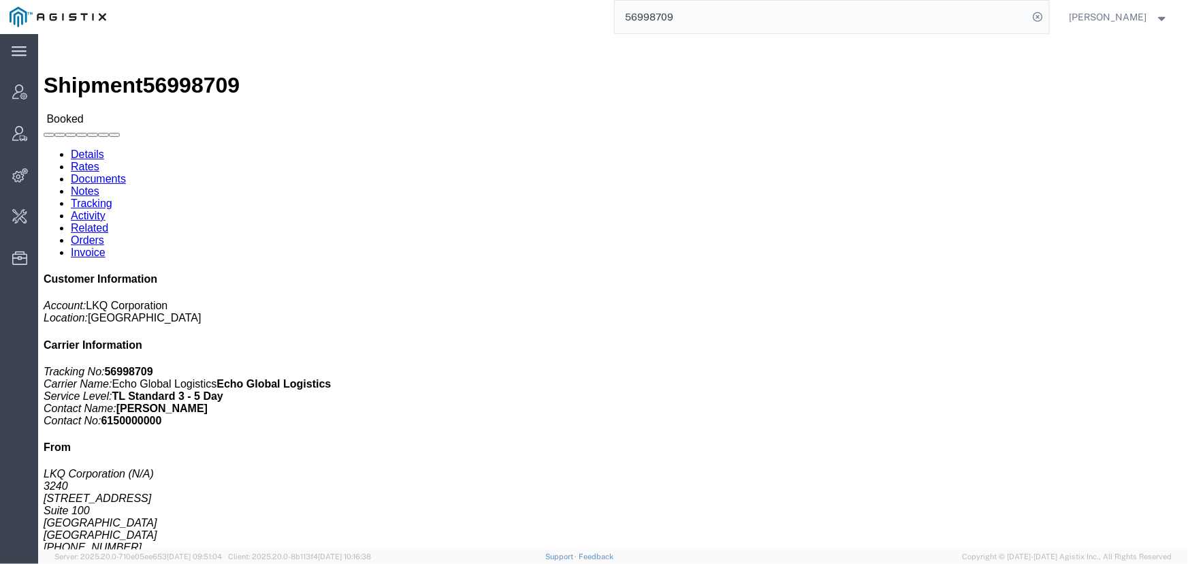
paste input "B8P154778"
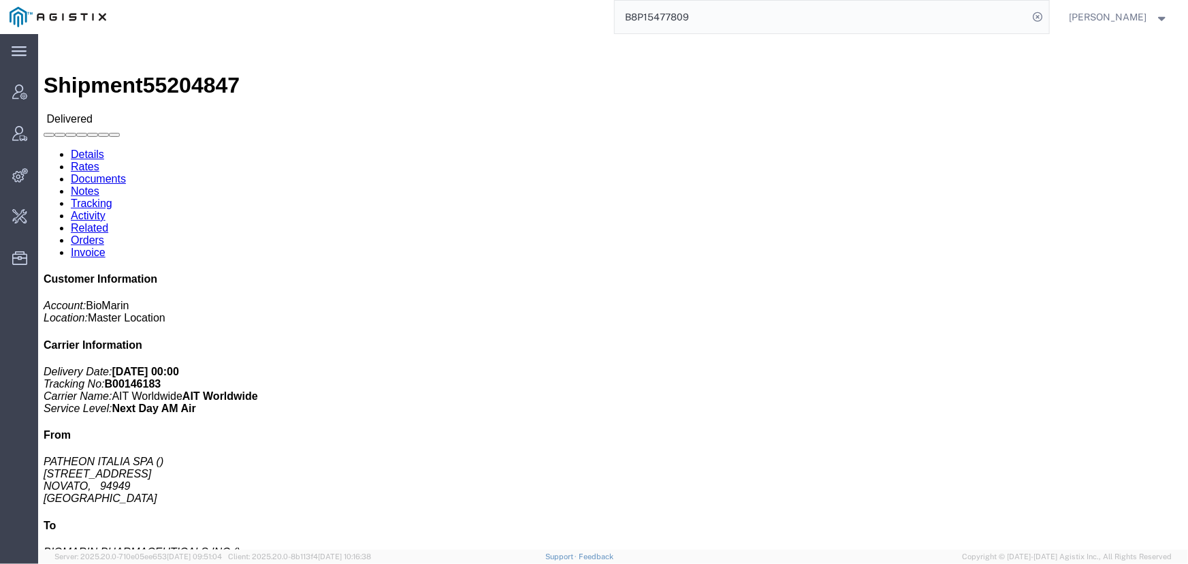
click link "Activity"
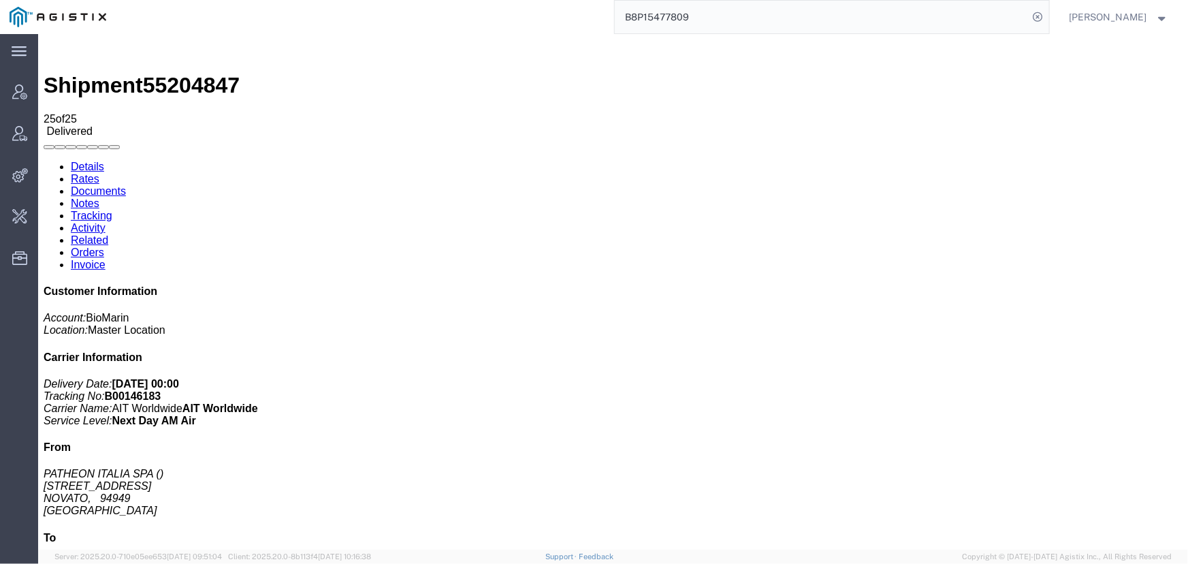
scroll to position [359, 0]
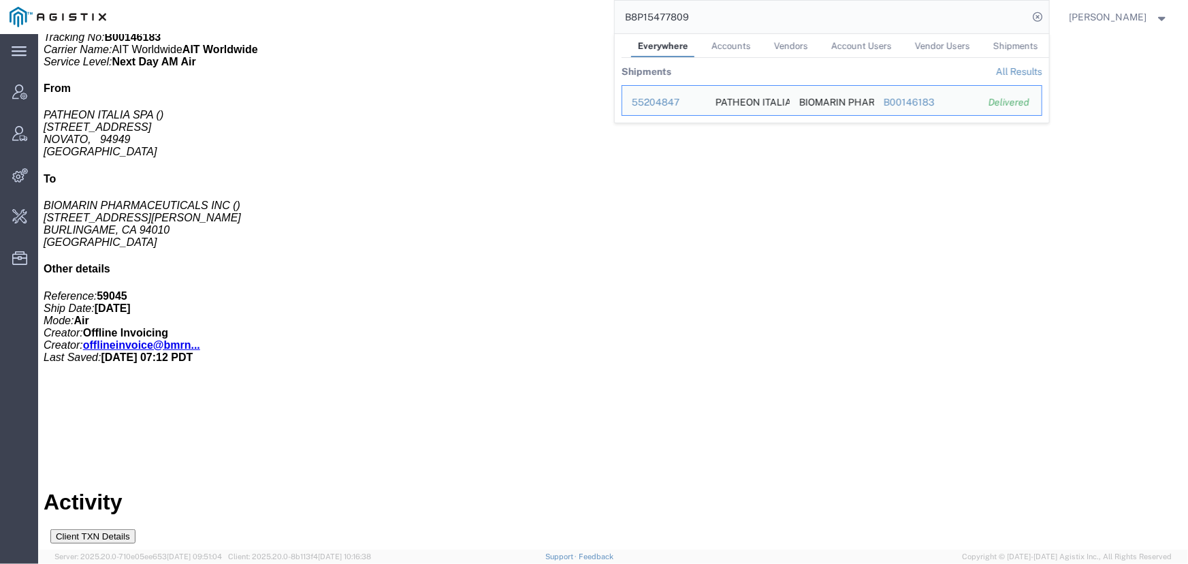
drag, startPoint x: 741, startPoint y: 24, endPoint x: 605, endPoint y: 14, distance: 136.5
click at [605, 14] on div "B8P15477809 Everywhere Accounts Vendors Account Users Vendor Users Shipments Sh…" at bounding box center [582, 17] width 933 height 34
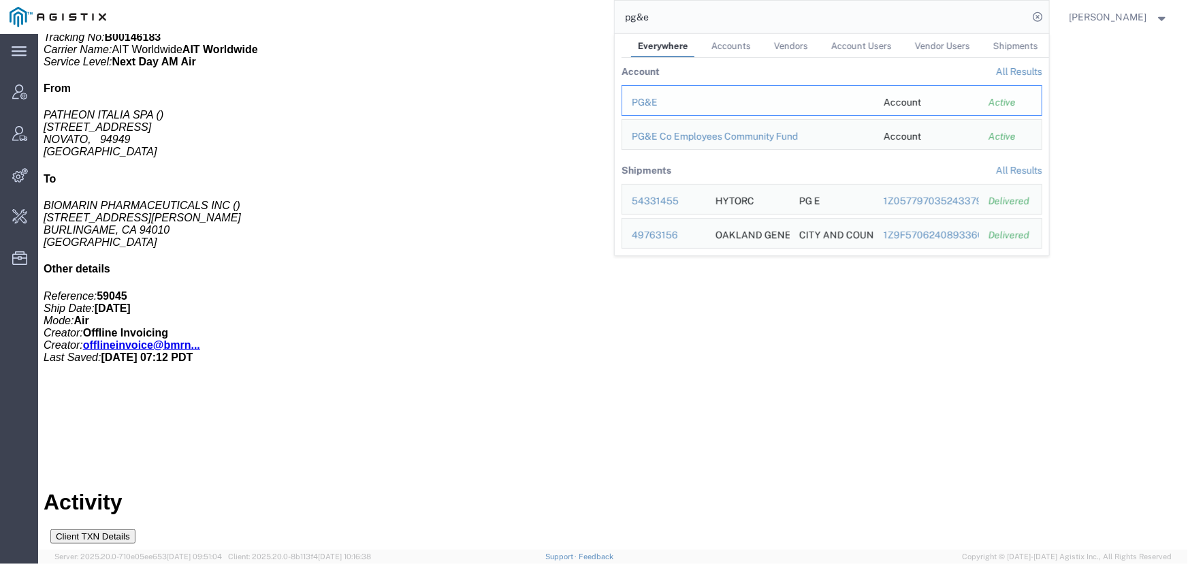
click at [653, 103] on div "PG&E" at bounding box center [748, 102] width 233 height 14
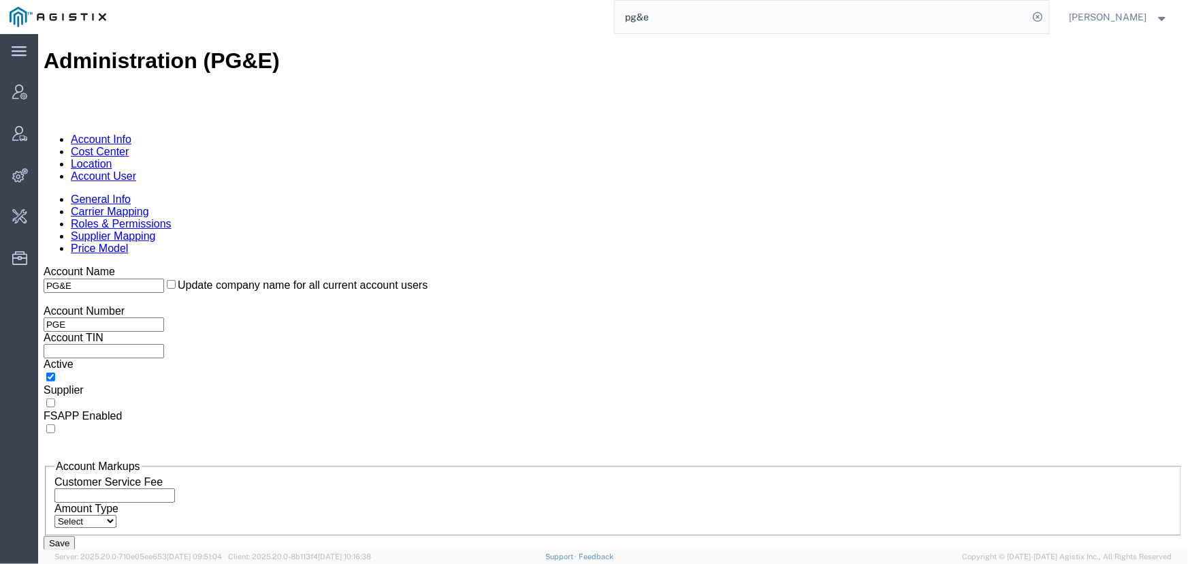
click at [155, 229] on link "Supplier Mapping" at bounding box center [112, 235] width 85 height 12
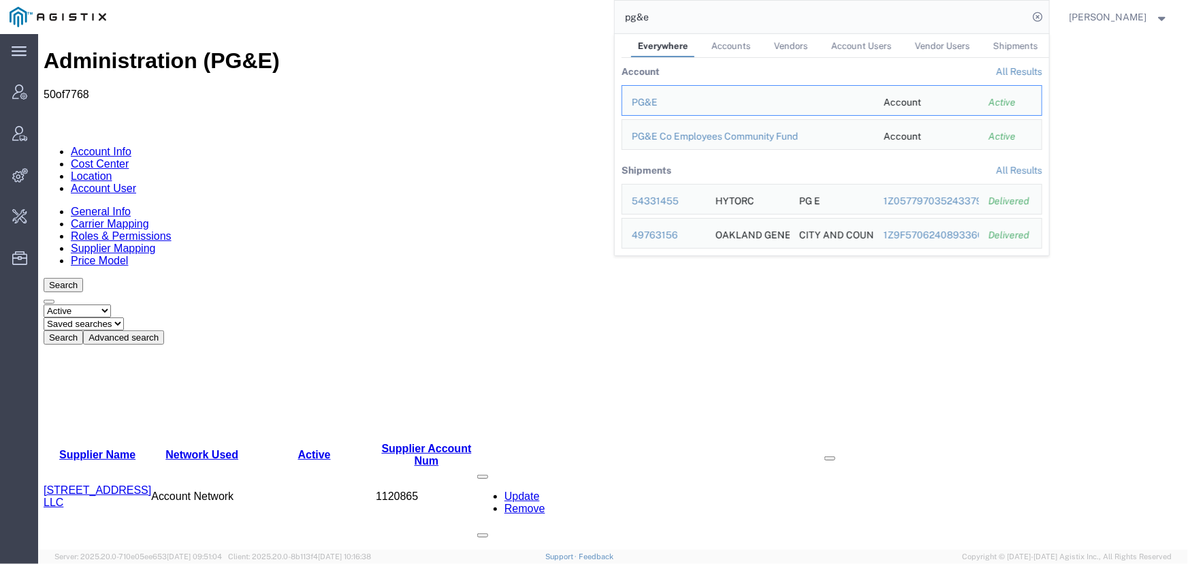
drag, startPoint x: 680, startPoint y: 20, endPoint x: 483, endPoint y: 24, distance: 196.7
click at [483, 24] on div "pg&e Everywhere Accounts Vendors Account Users Vendor Users Shipments Account A…" at bounding box center [582, 17] width 933 height 34
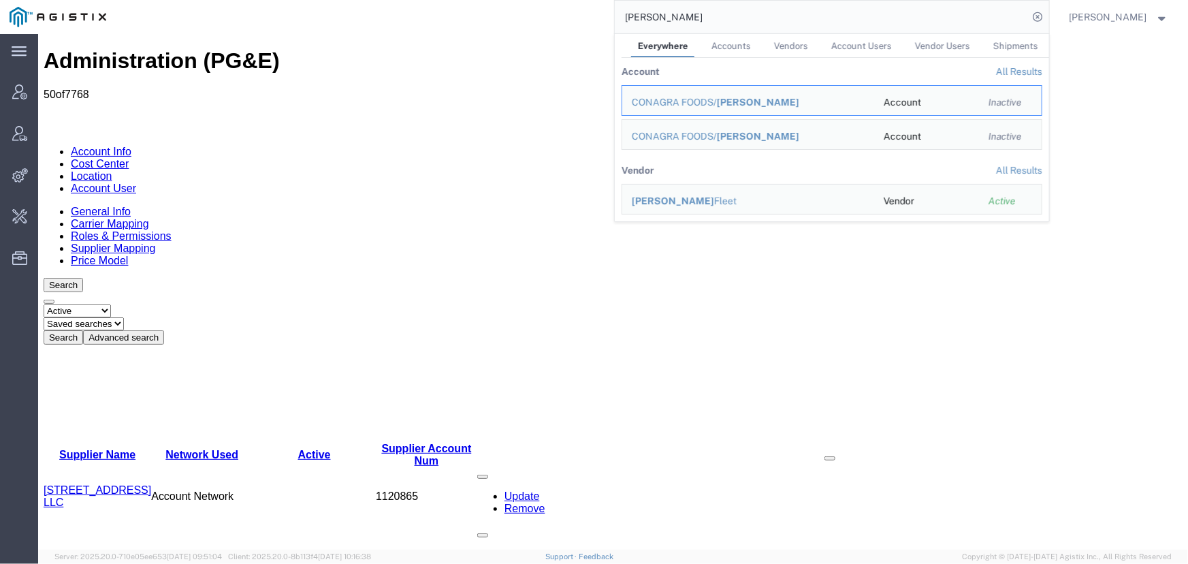
click at [1022, 71] on link "All Results" at bounding box center [1019, 71] width 46 height 11
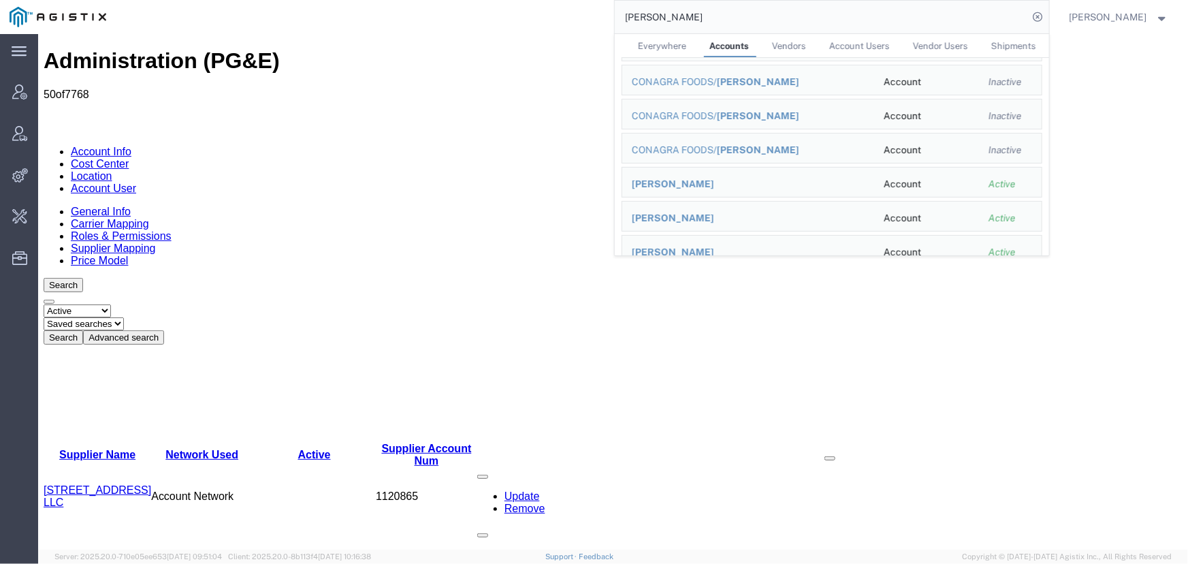
scroll to position [804, 0]
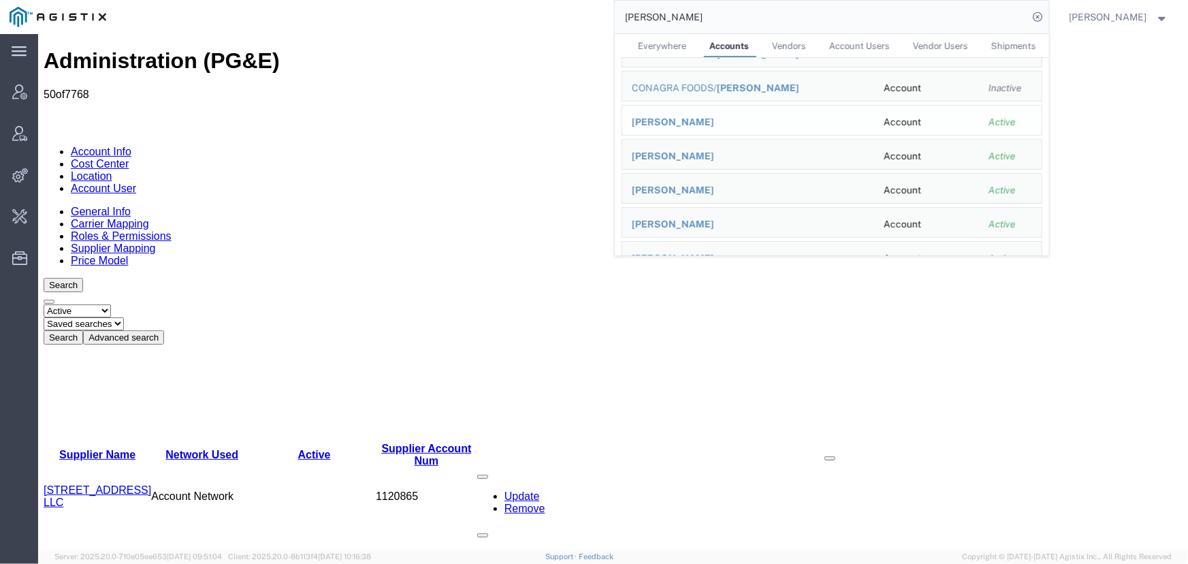
click at [651, 120] on span "LAMB WESTON" at bounding box center [673, 121] width 82 height 11
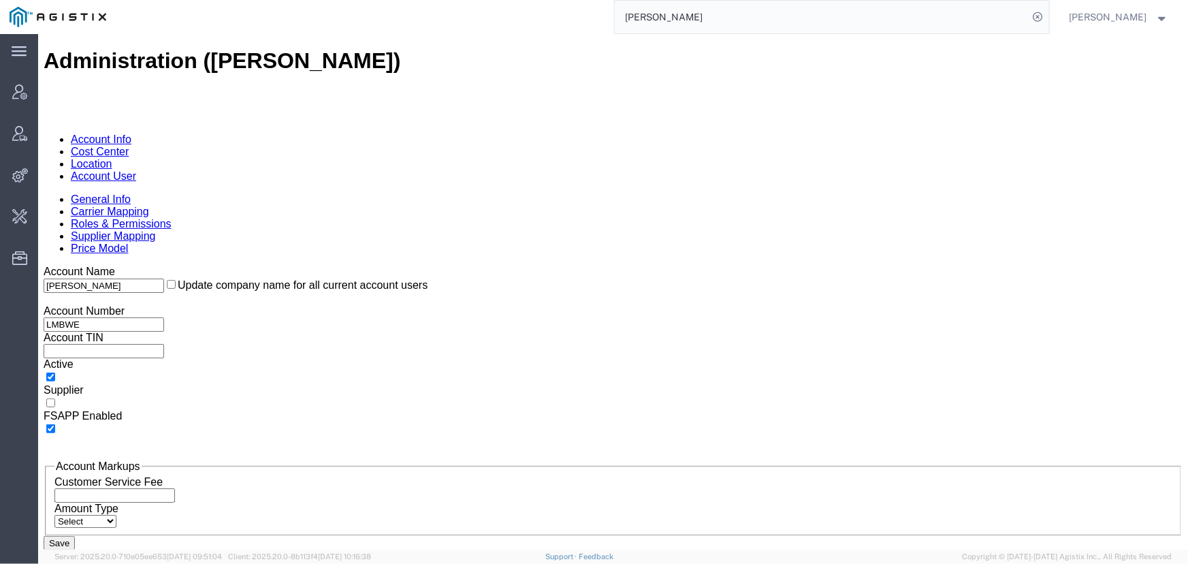
click at [135, 169] on link "Account User" at bounding box center [102, 175] width 65 height 12
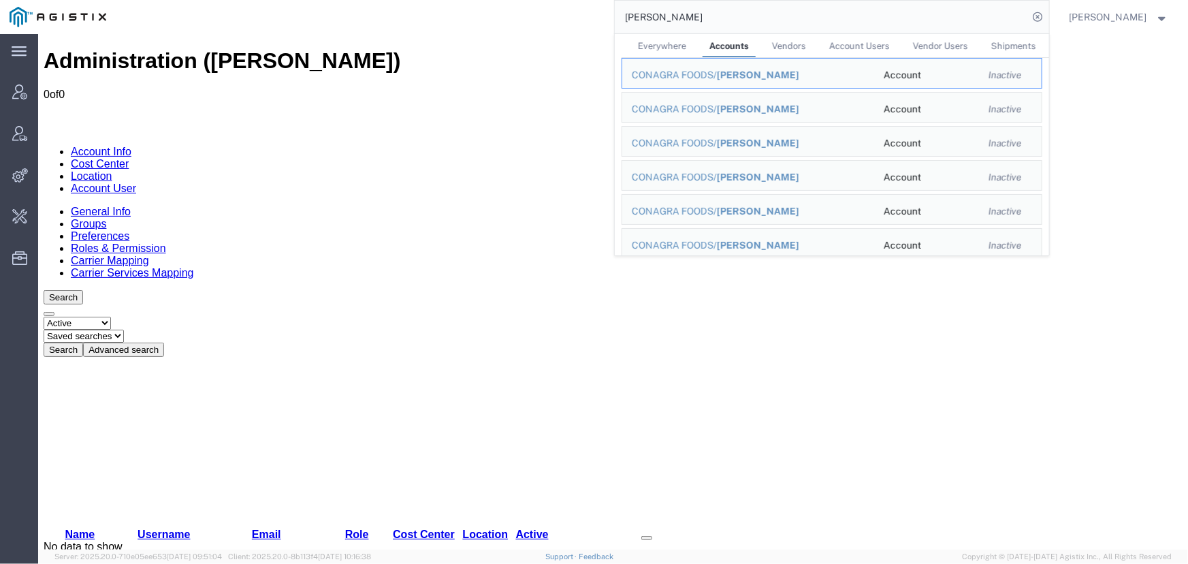
drag, startPoint x: 606, startPoint y: 20, endPoint x: 346, endPoint y: 7, distance: 261.0
click at [346, 7] on div "lamb weston Everywhere Accounts Vendors Account Users Vendor Users Shipments CO…" at bounding box center [582, 17] width 933 height 34
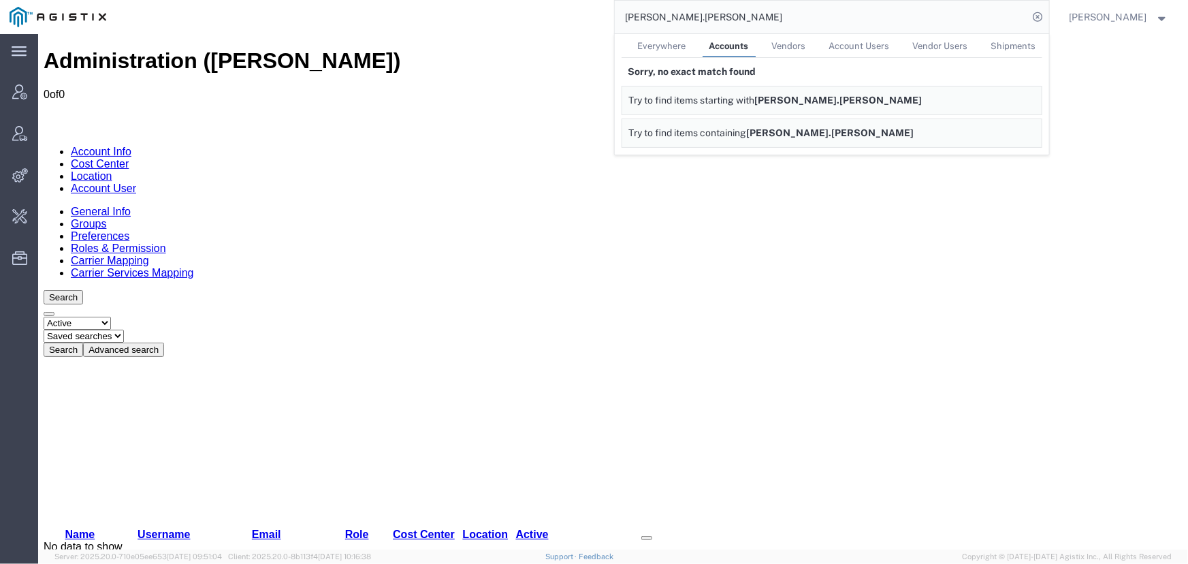
click at [673, 48] on span "Everywhere" at bounding box center [662, 46] width 48 height 10
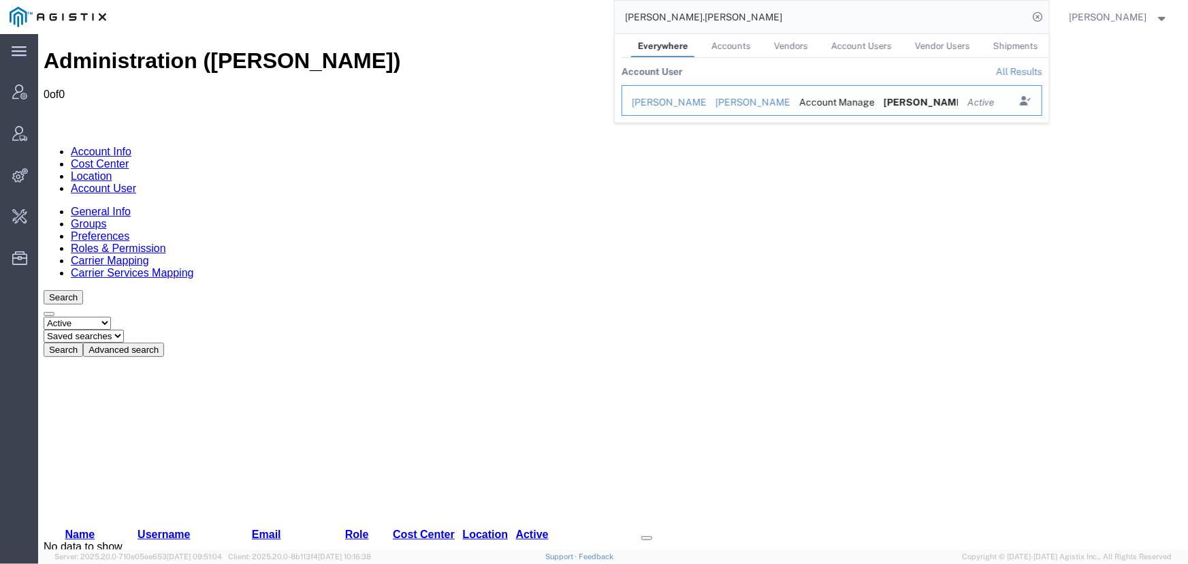
click at [655, 99] on div "Greg Blackburn" at bounding box center [664, 102] width 65 height 14
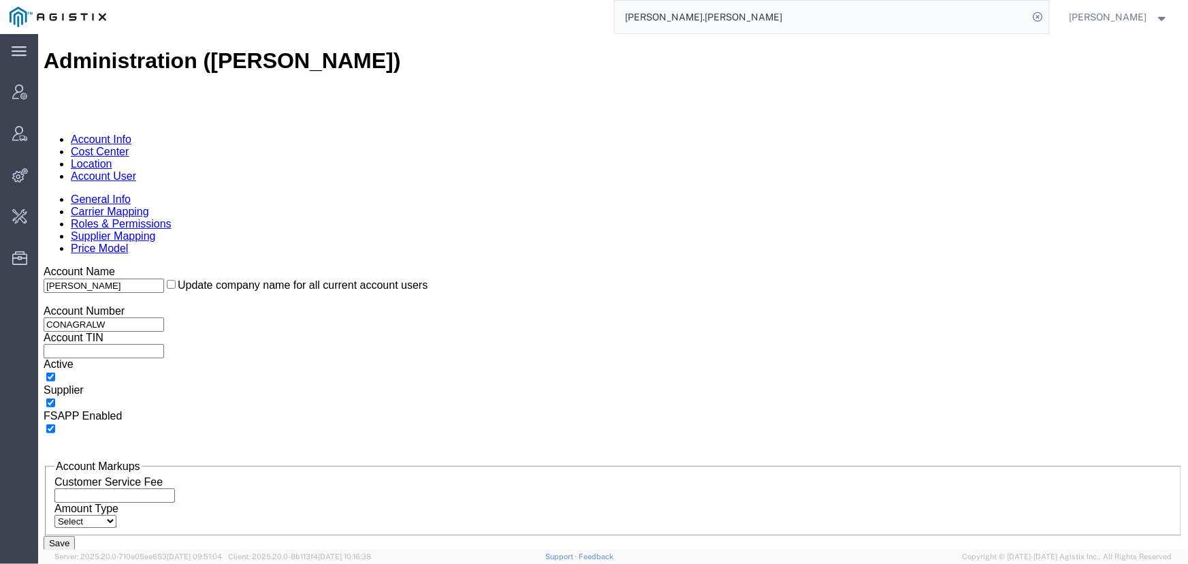
click at [155, 229] on link "Supplier Mapping" at bounding box center [112, 235] width 85 height 12
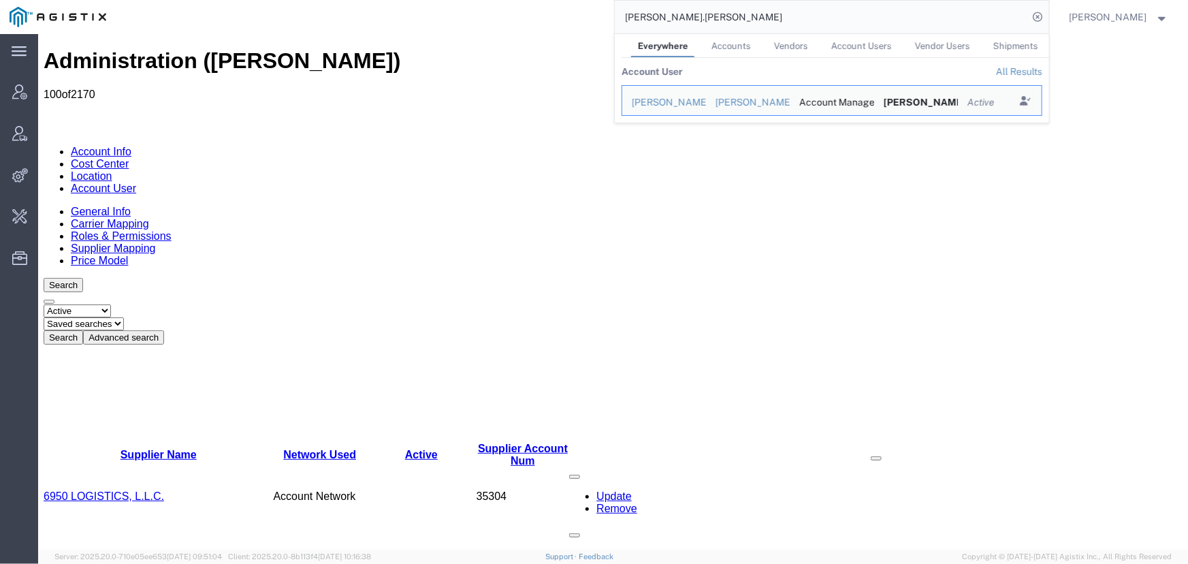
click at [726, 20] on input "gregory.blackburn" at bounding box center [822, 17] width 414 height 33
drag, startPoint x: 726, startPoint y: 20, endPoint x: 547, endPoint y: 19, distance: 179.0
click at [547, 19] on div "gregory.blackburn Everywhere Accounts Vendors Account Users Vendor Users Shipme…" at bounding box center [582, 17] width 933 height 34
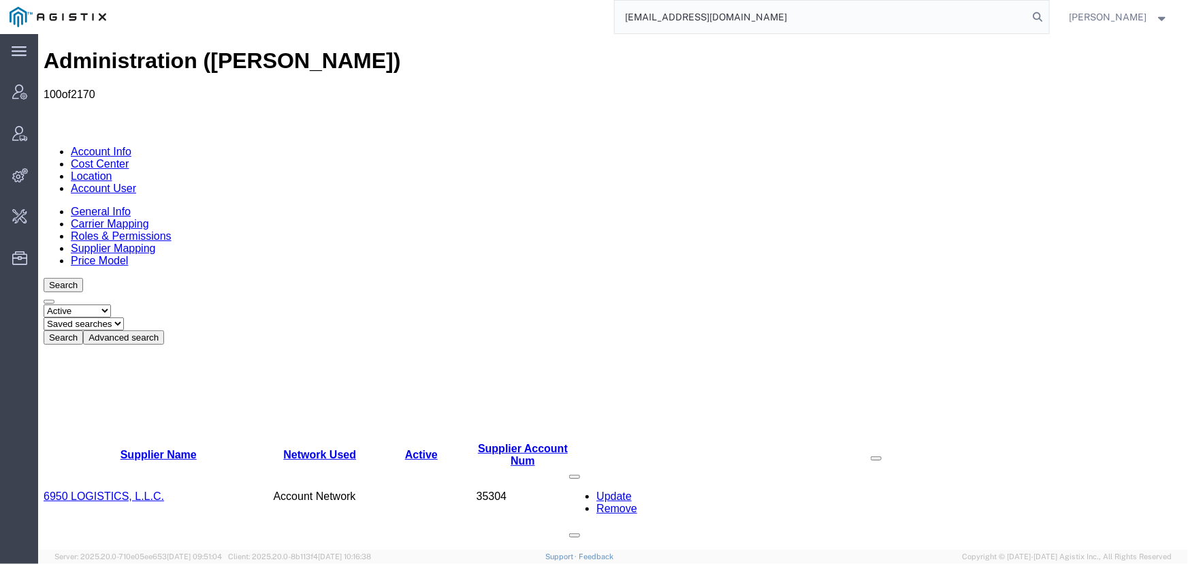
type input "offline@technogel.com"
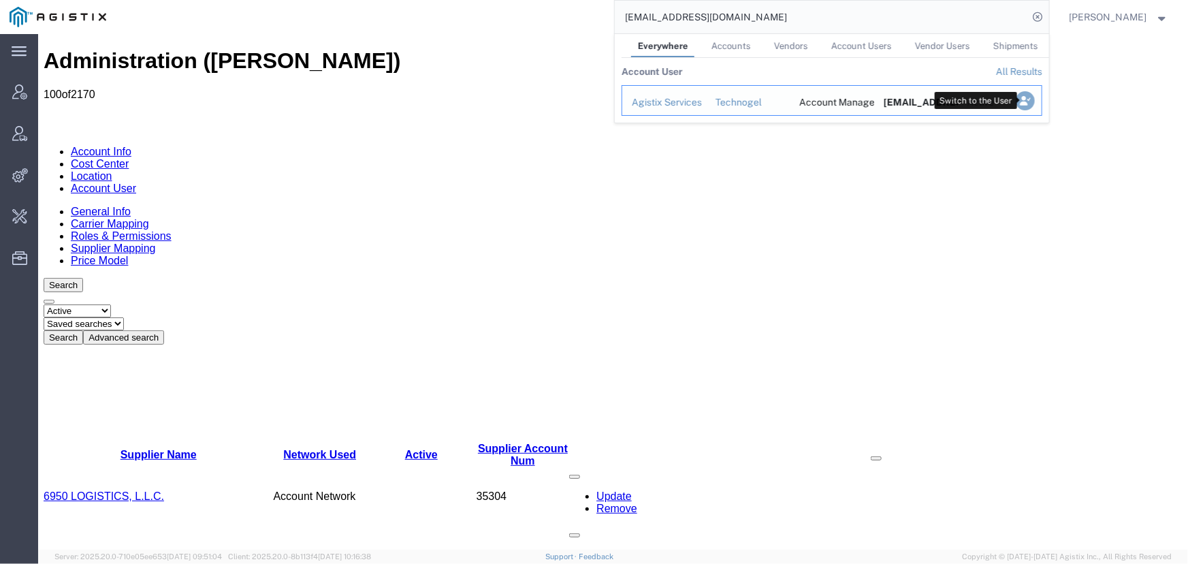
click at [1028, 102] on icon "Search Results" at bounding box center [1024, 100] width 19 height 19
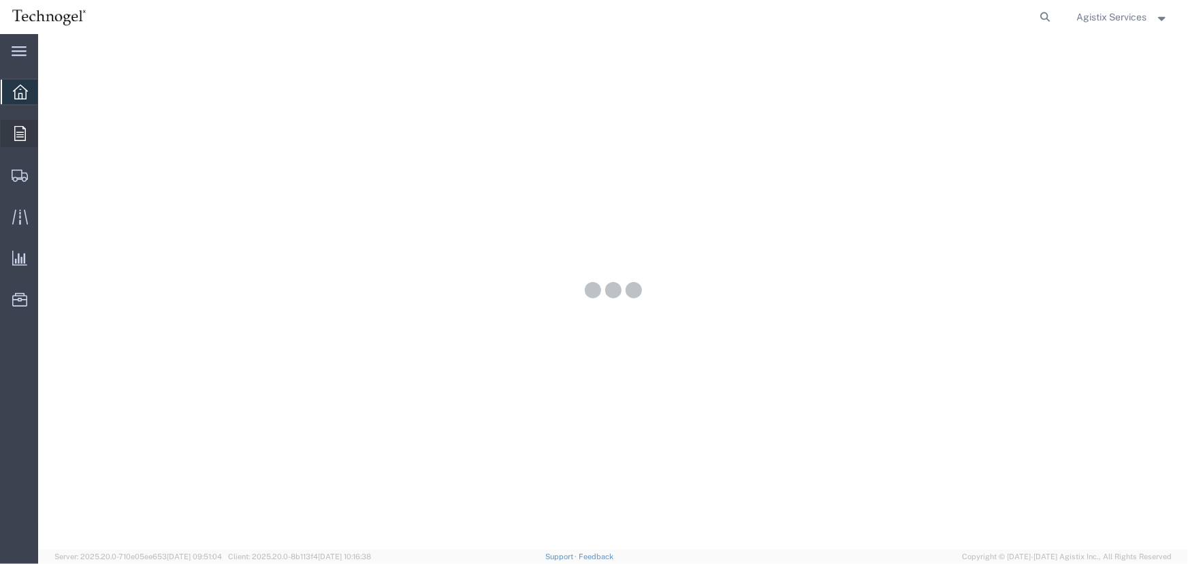
click at [16, 128] on icon at bounding box center [20, 133] width 12 height 15
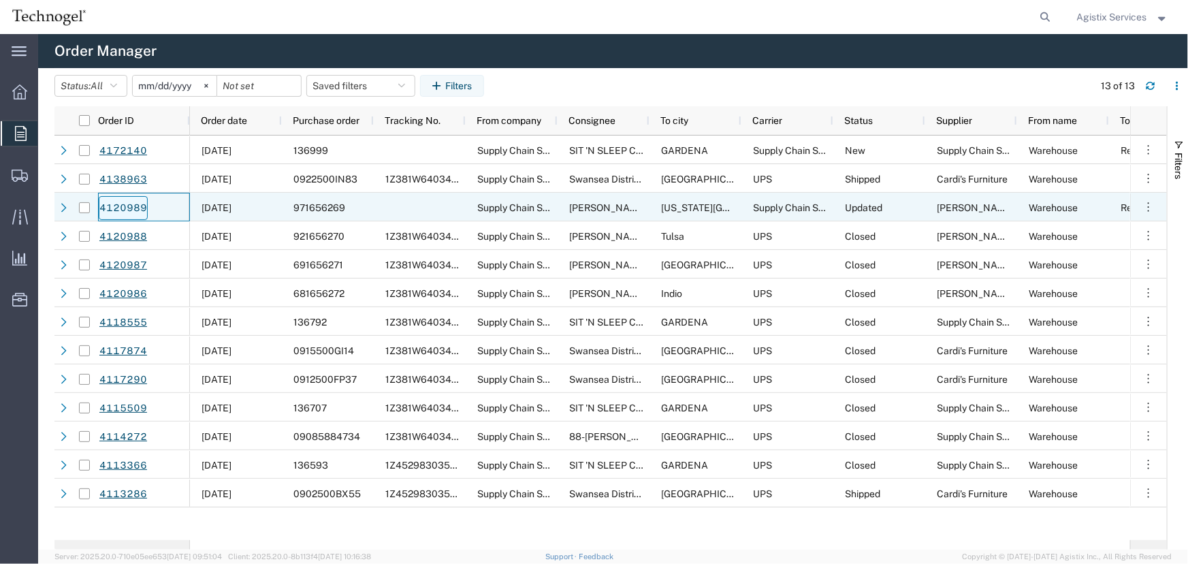
click at [117, 204] on link "4120989" at bounding box center [123, 208] width 49 height 24
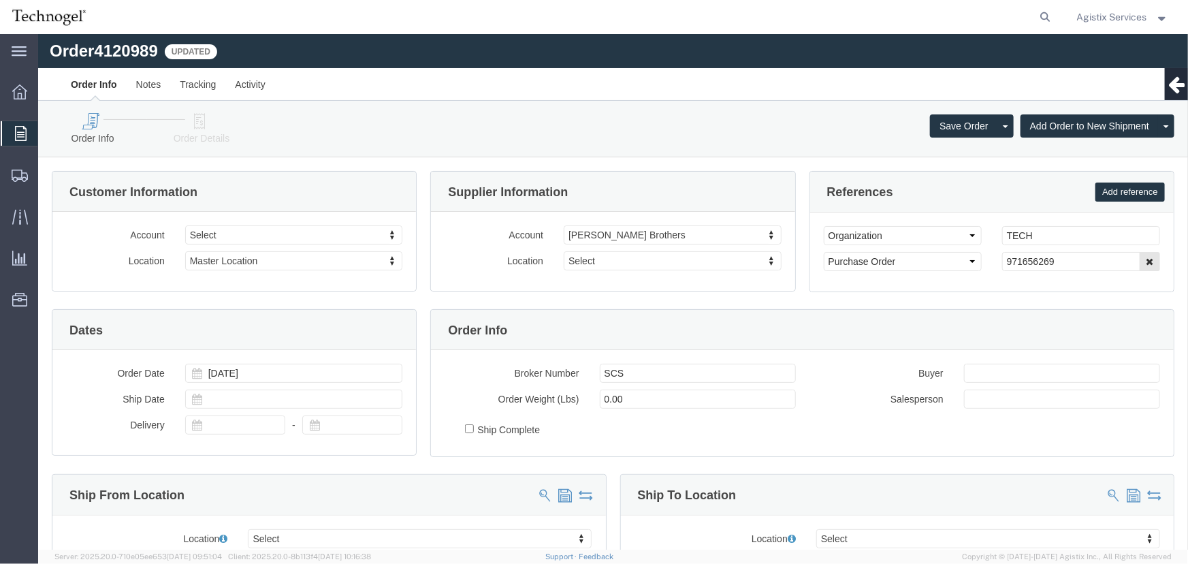
select select
click at [18, 130] on icon at bounding box center [21, 133] width 12 height 15
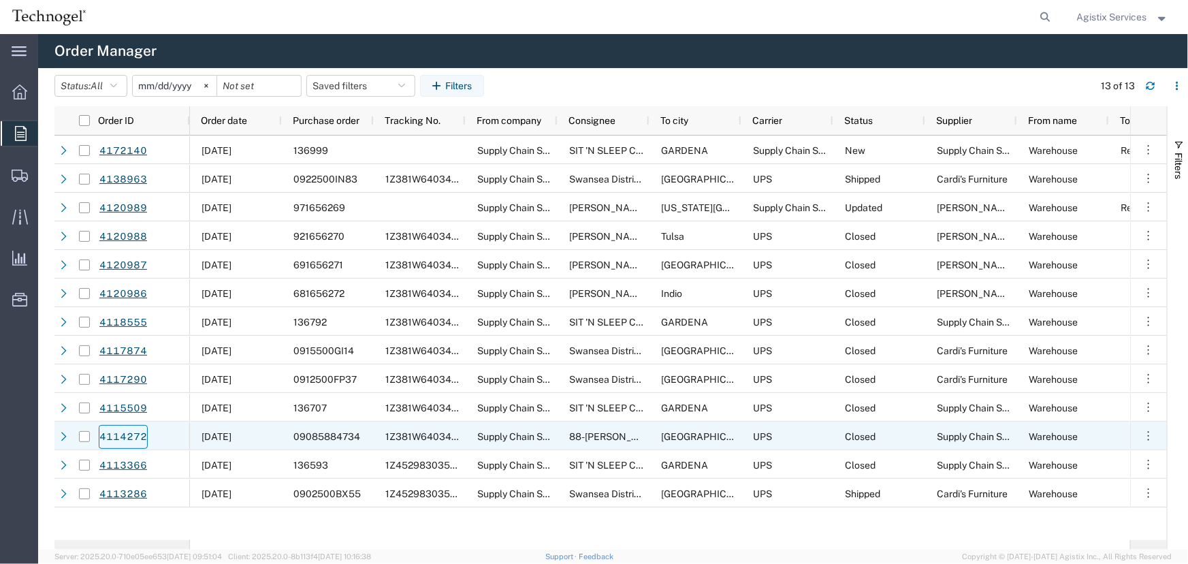
click at [127, 436] on link "4114272" at bounding box center [123, 437] width 49 height 24
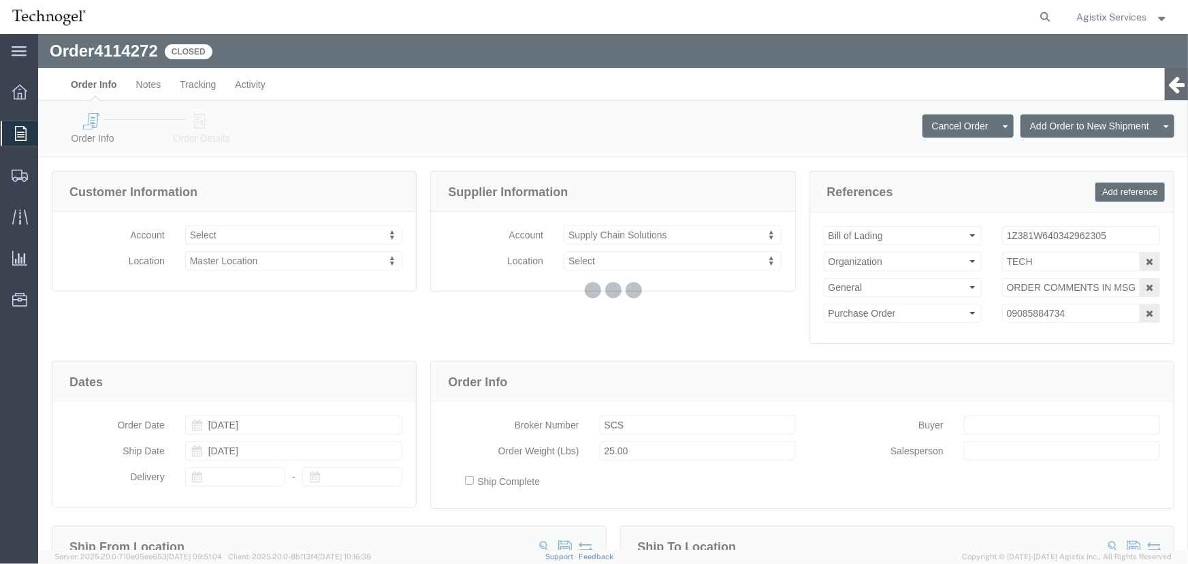
select select
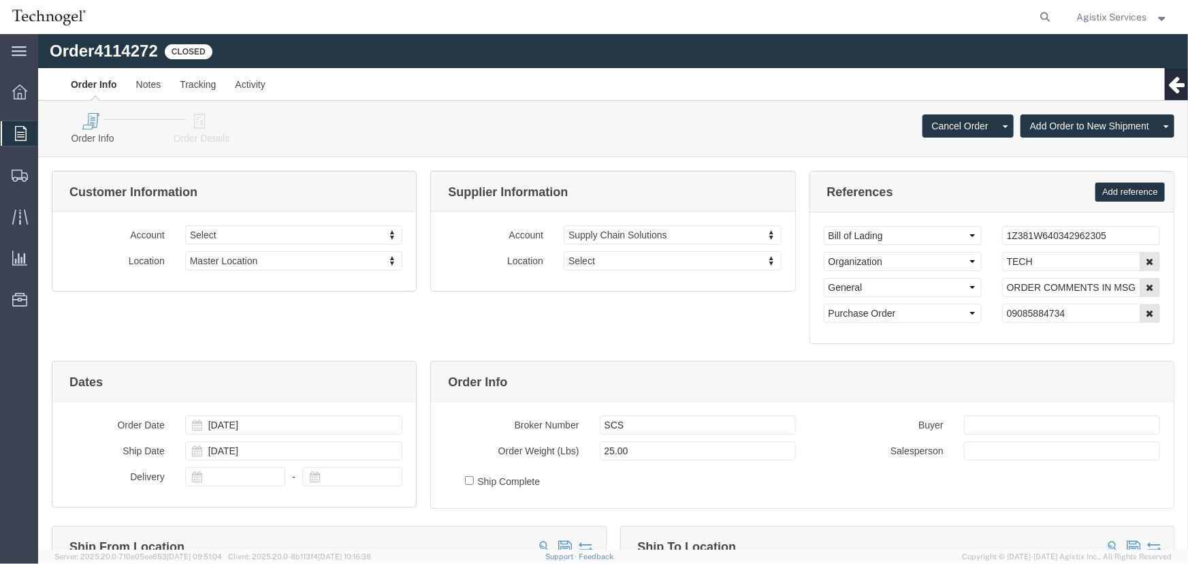
click at [25, 138] on icon at bounding box center [21, 133] width 12 height 15
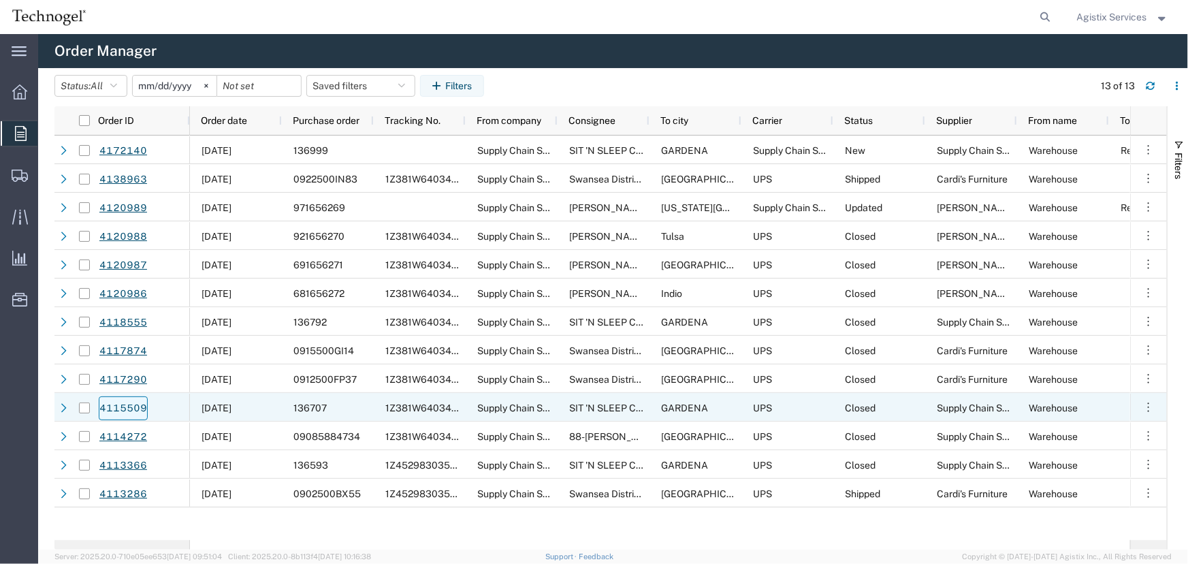
click at [127, 404] on link "4115509" at bounding box center [123, 408] width 49 height 24
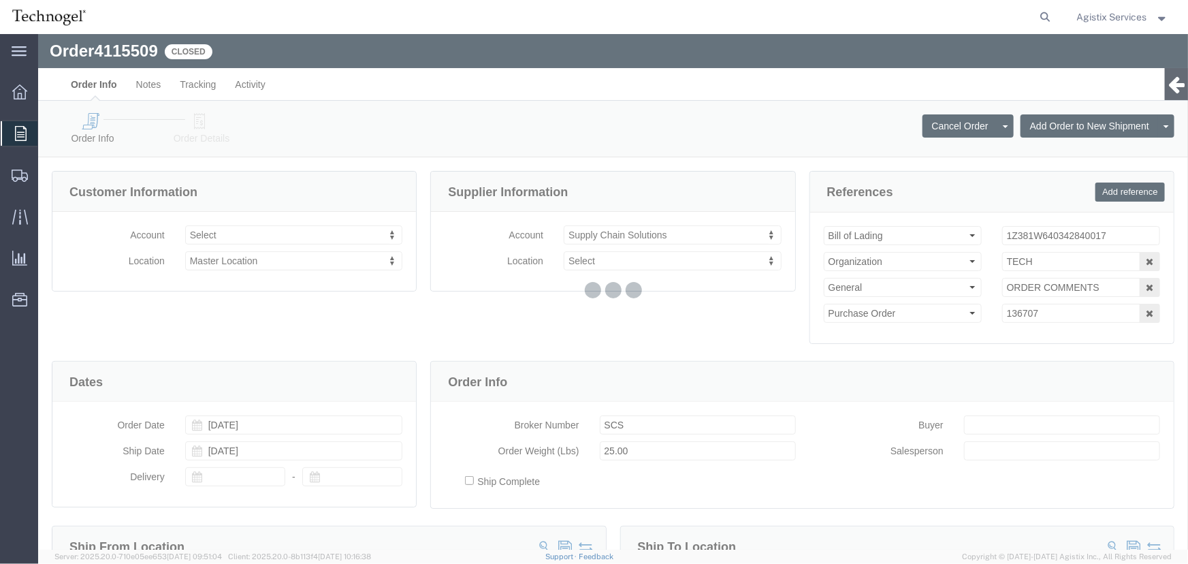
select select
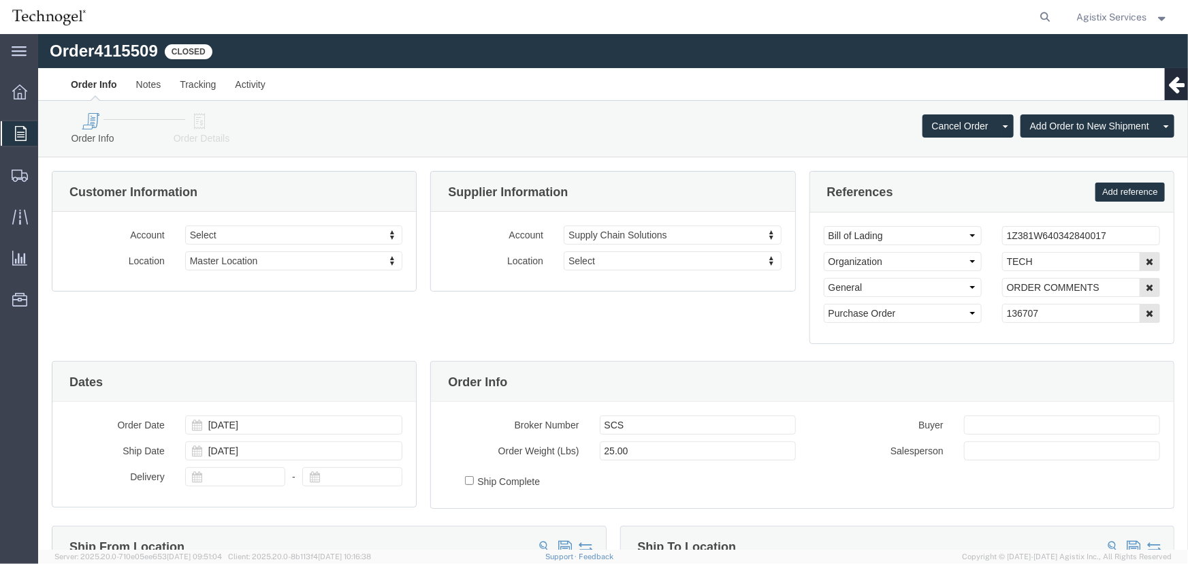
click at [25, 133] on icon at bounding box center [21, 133] width 12 height 15
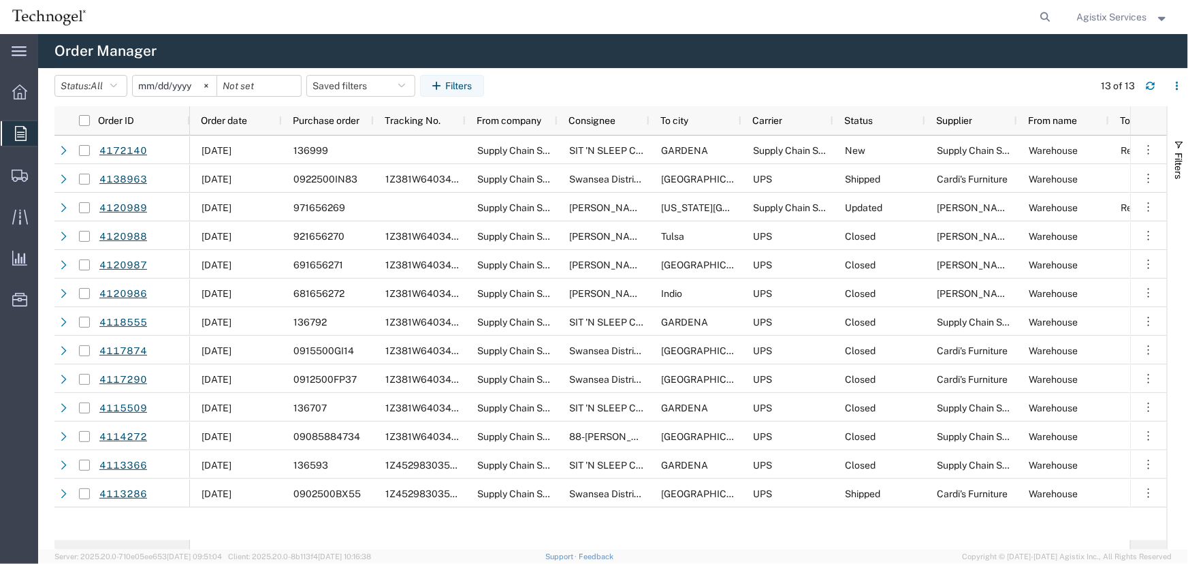
click at [178, 88] on input "[DATE]" at bounding box center [175, 86] width 84 height 20
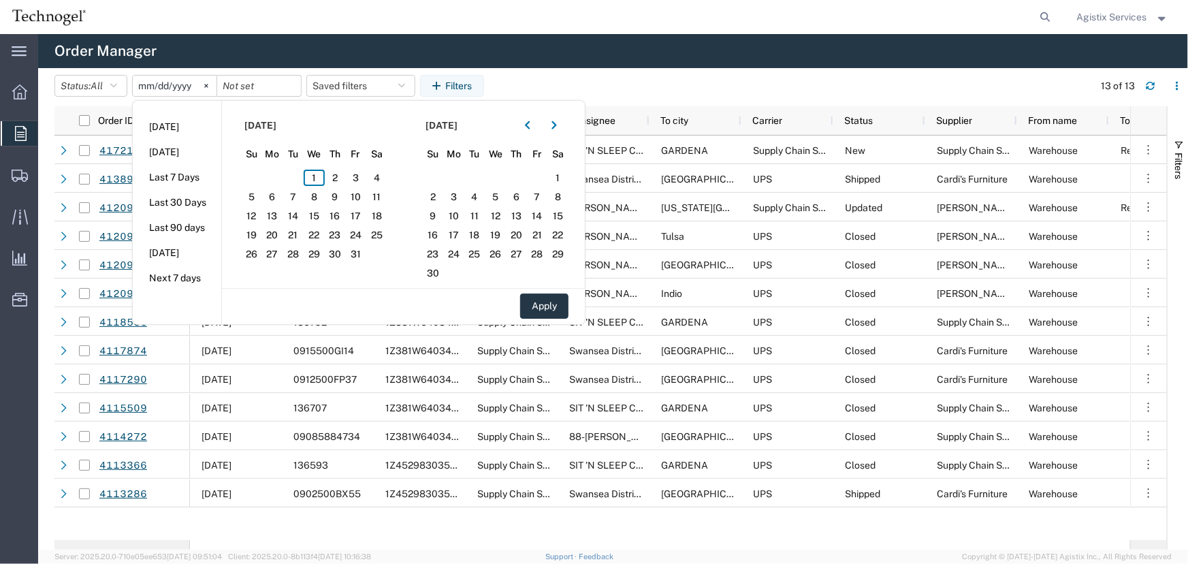
click at [186, 223] on li "Last 90 days" at bounding box center [177, 227] width 88 height 25
type input "2025-07-04"
type input "2025-10-01"
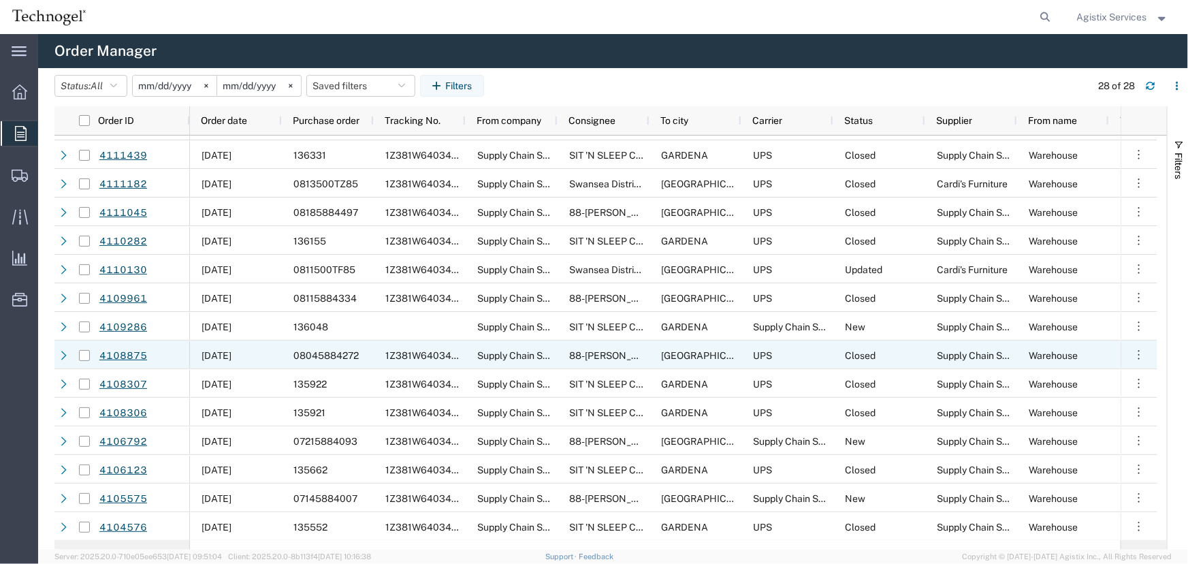
scroll to position [355, 0]
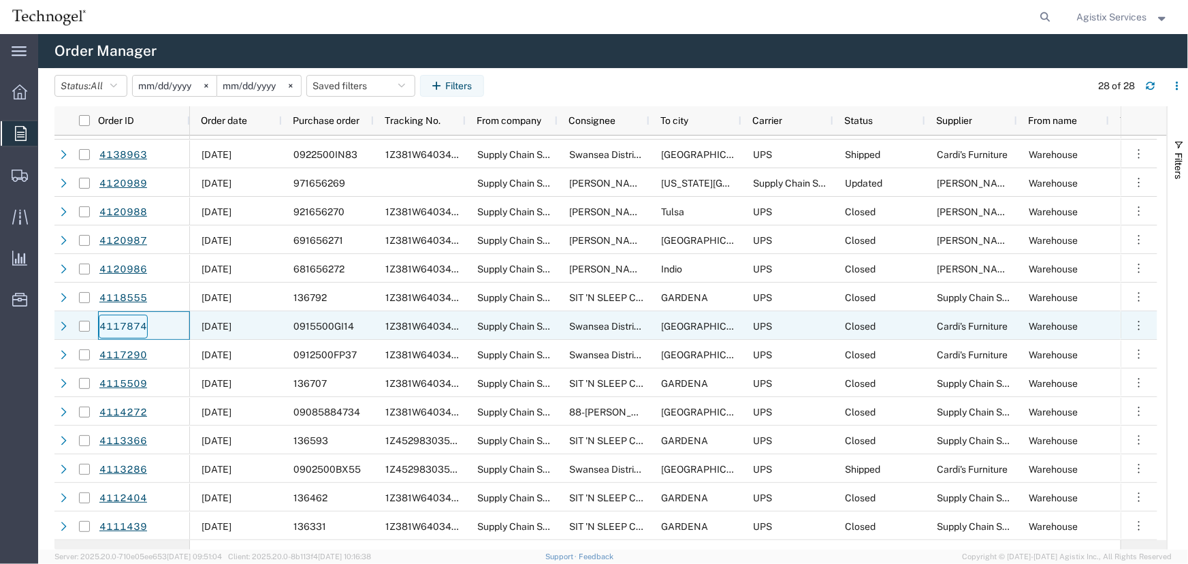
click at [123, 323] on link "4117874" at bounding box center [123, 326] width 49 height 24
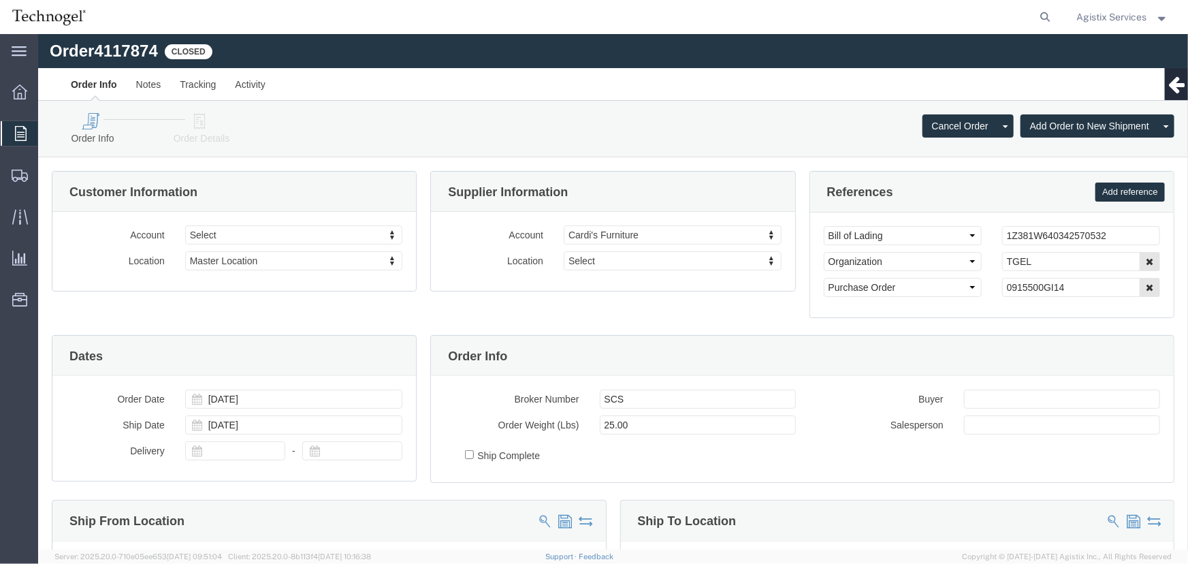
select select
click at [1043, 19] on icon at bounding box center [1045, 16] width 19 height 19
click at [1124, 15] on span "Agistix Services" at bounding box center [1112, 17] width 70 height 15
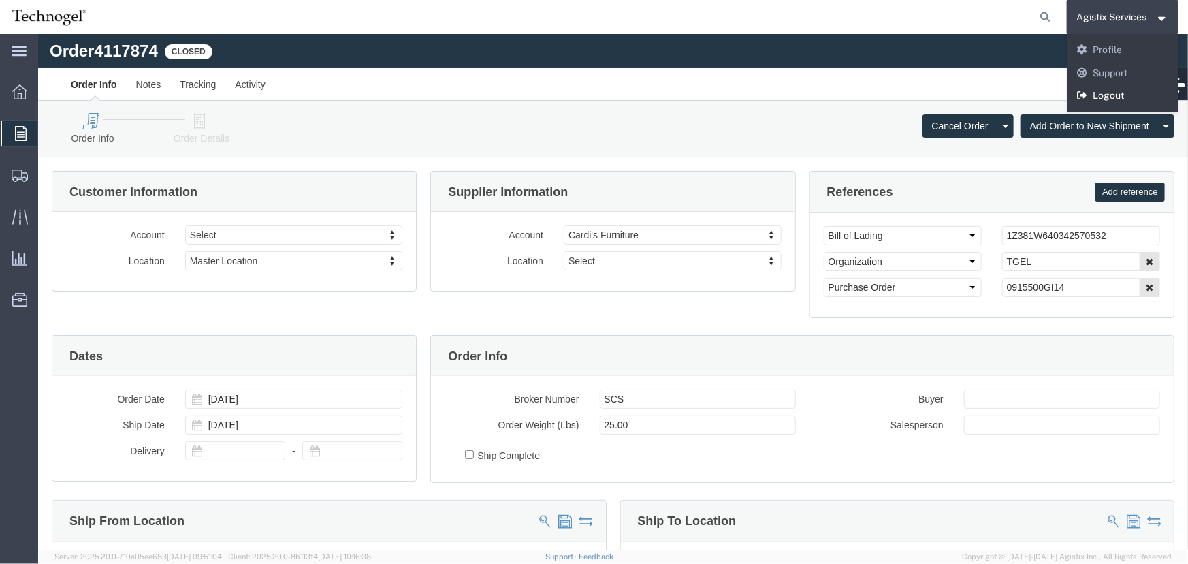
click at [1111, 93] on link "Logout" at bounding box center [1122, 95] width 112 height 23
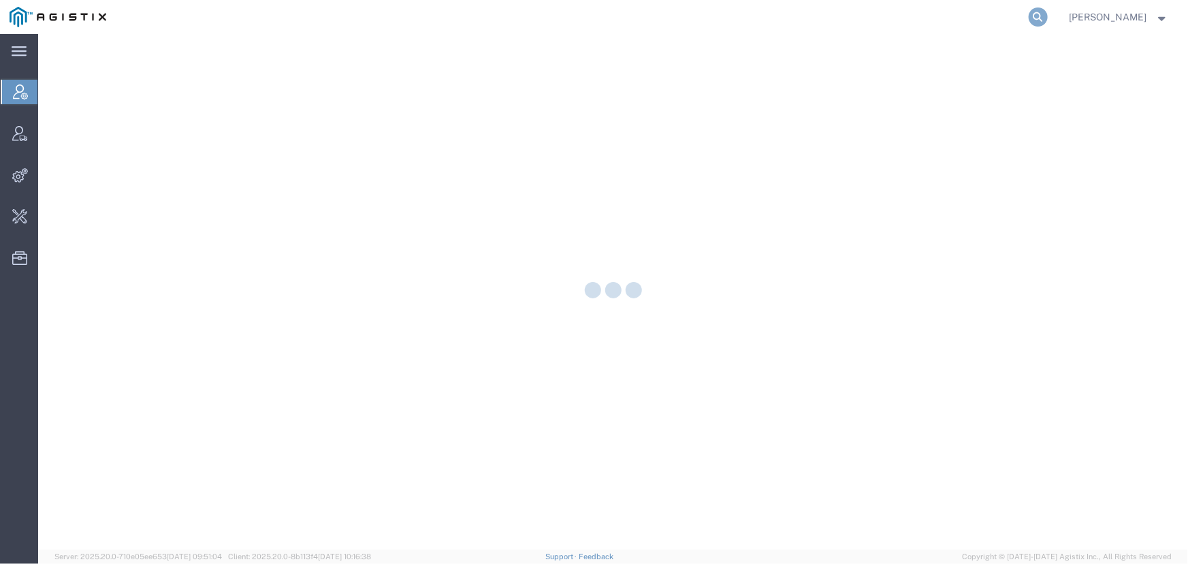
click at [1036, 13] on icon at bounding box center [1037, 16] width 19 height 19
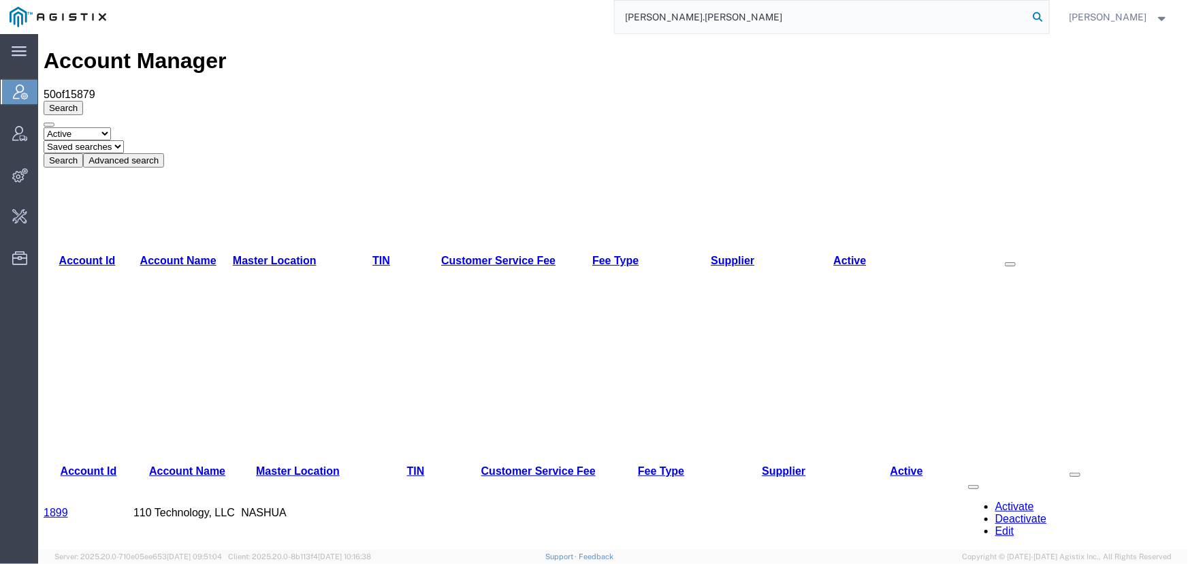
type input "[PERSON_NAME].[PERSON_NAME]"
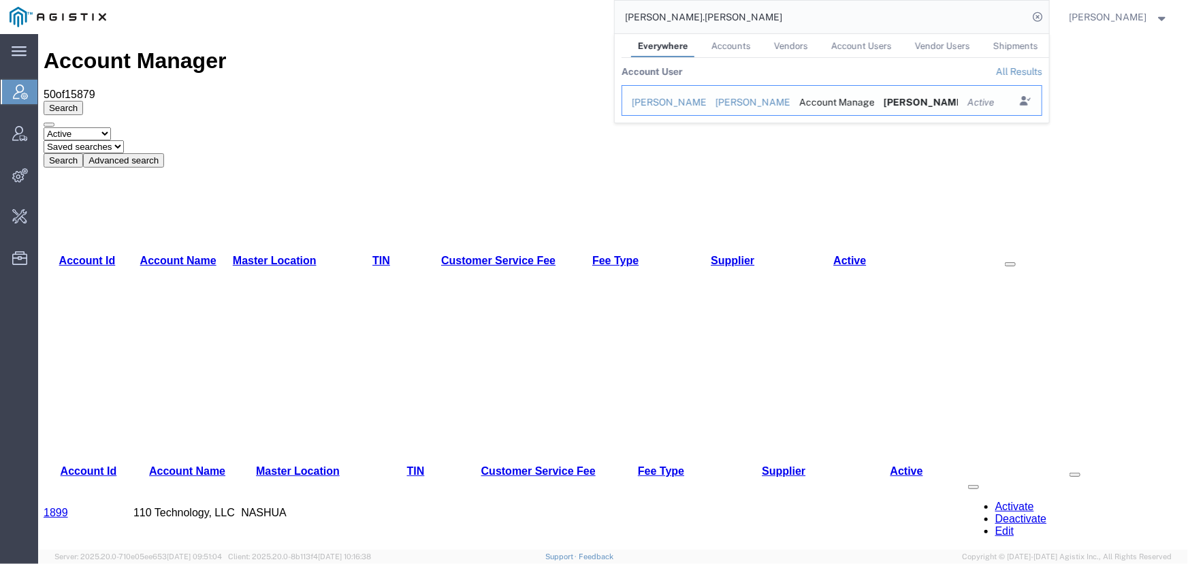
click at [743, 103] on div "[PERSON_NAME]" at bounding box center [747, 102] width 65 height 14
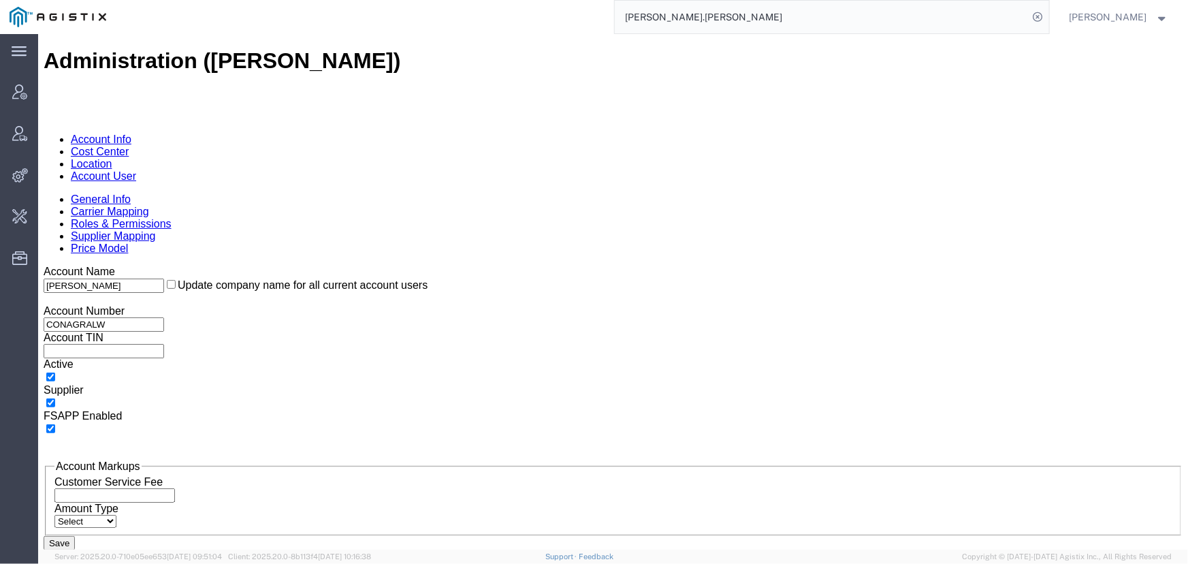
click at [135, 169] on link "Account User" at bounding box center [102, 175] width 65 height 12
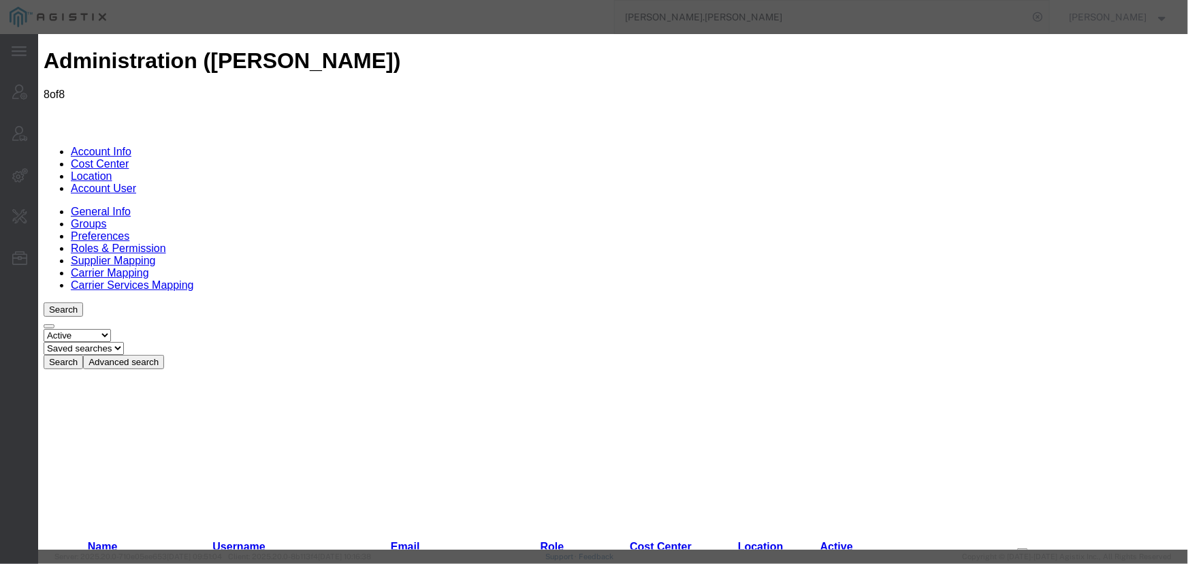
select select "COSTCENTER"
select select "295"
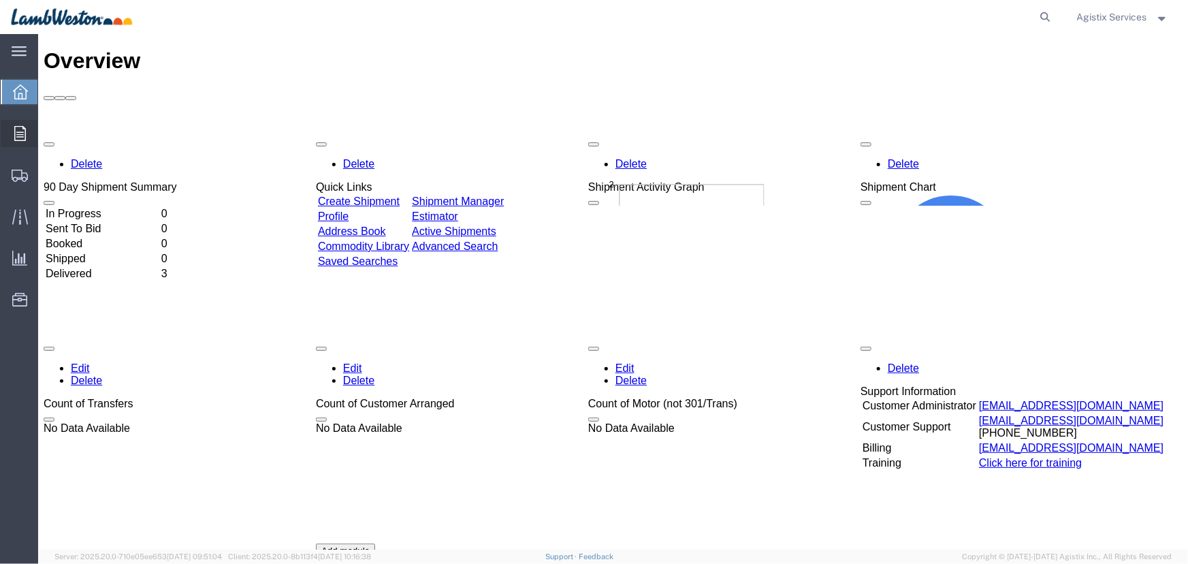
click at [15, 133] on icon at bounding box center [20, 133] width 12 height 15
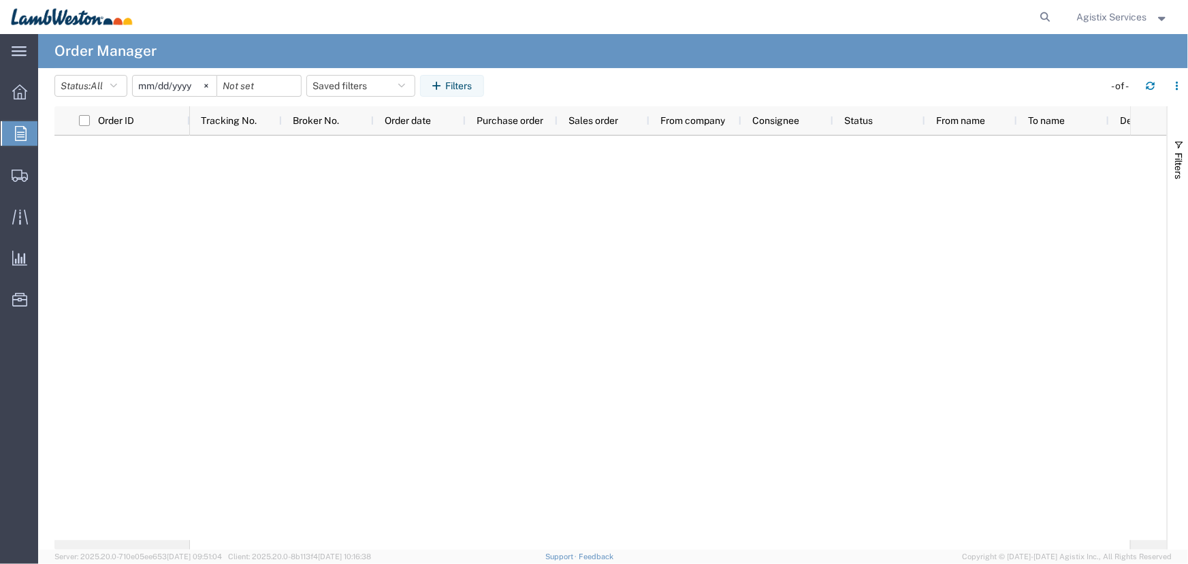
click at [155, 82] on input "[DATE]" at bounding box center [175, 86] width 84 height 20
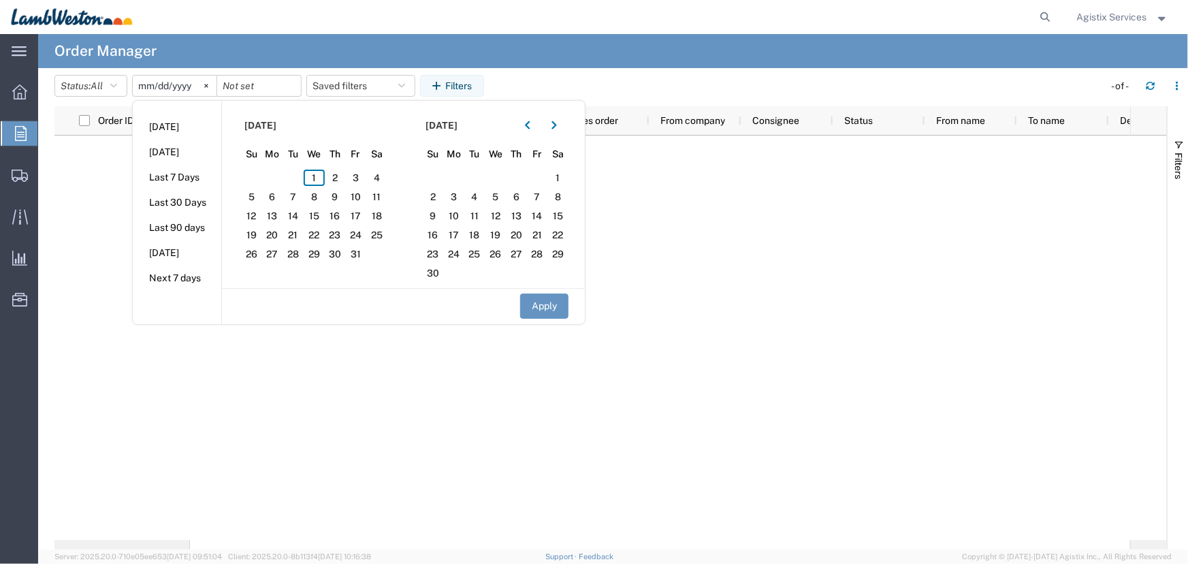
click at [192, 84] on input "[DATE]" at bounding box center [175, 86] width 84 height 20
click at [572, 305] on div "Apply" at bounding box center [403, 305] width 363 height 35
click at [565, 306] on button "Apply" at bounding box center [544, 305] width 48 height 25
type input "[DATE]"
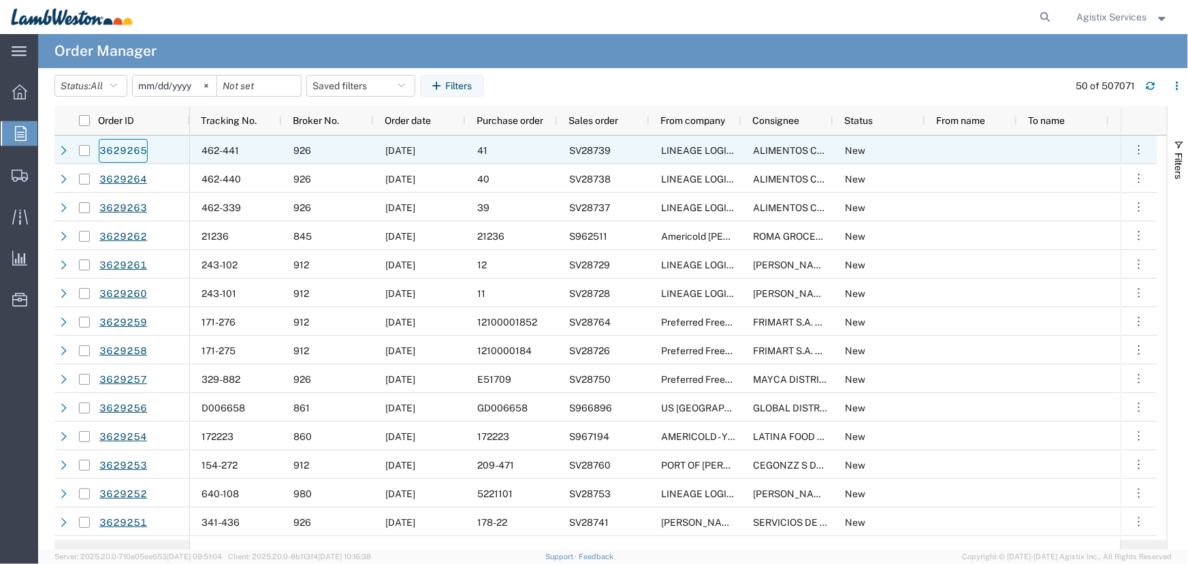
click at [114, 149] on link "3629265" at bounding box center [123, 151] width 49 height 24
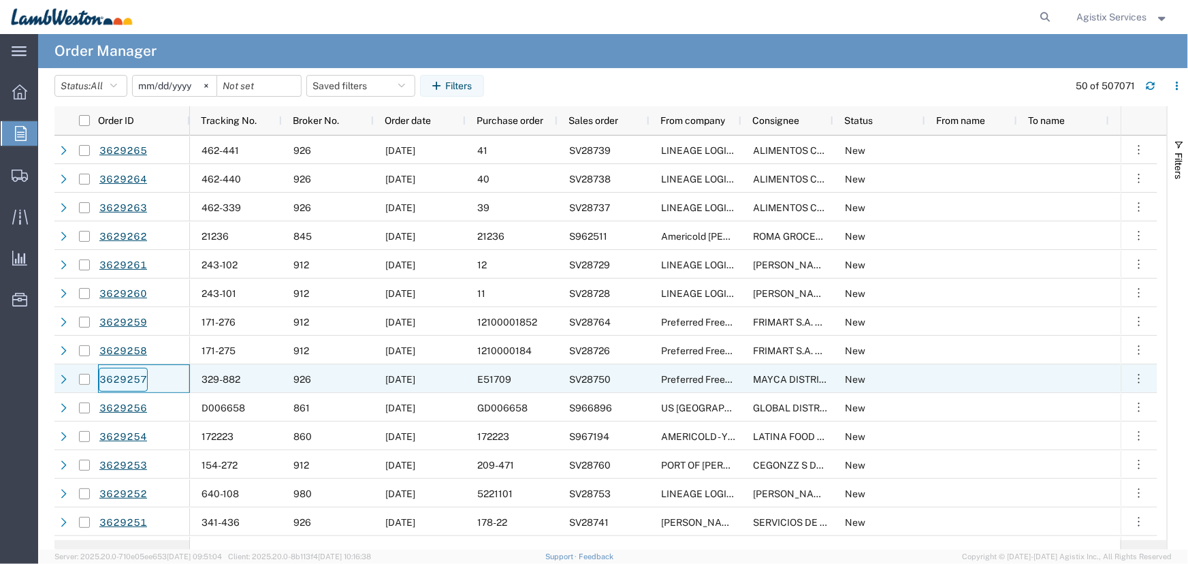
click at [124, 381] on link "3629257" at bounding box center [123, 380] width 49 height 24
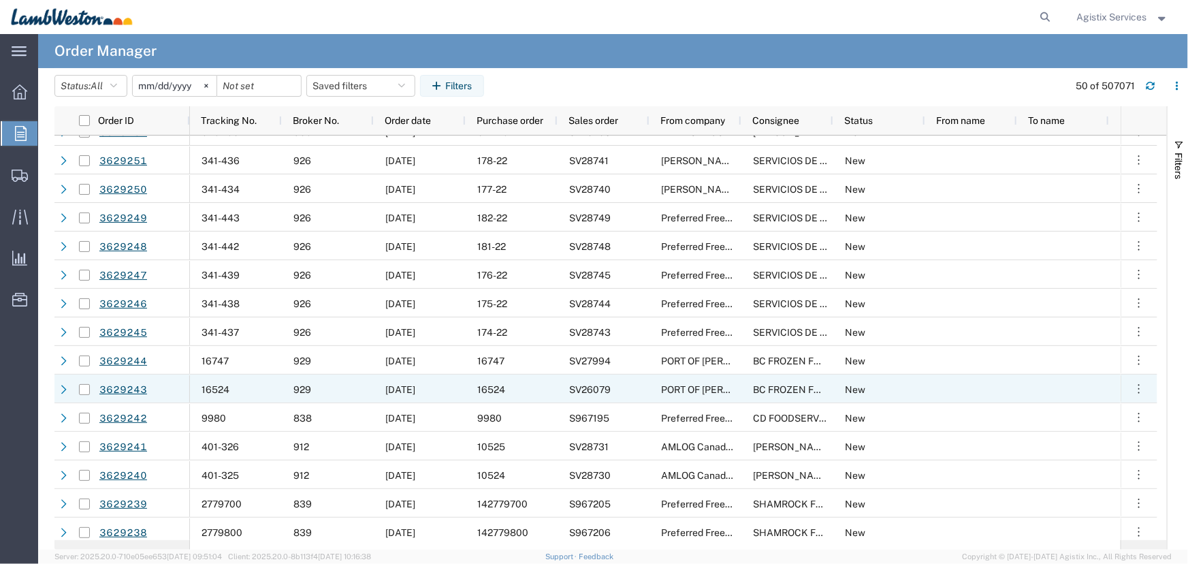
scroll to position [309, 0]
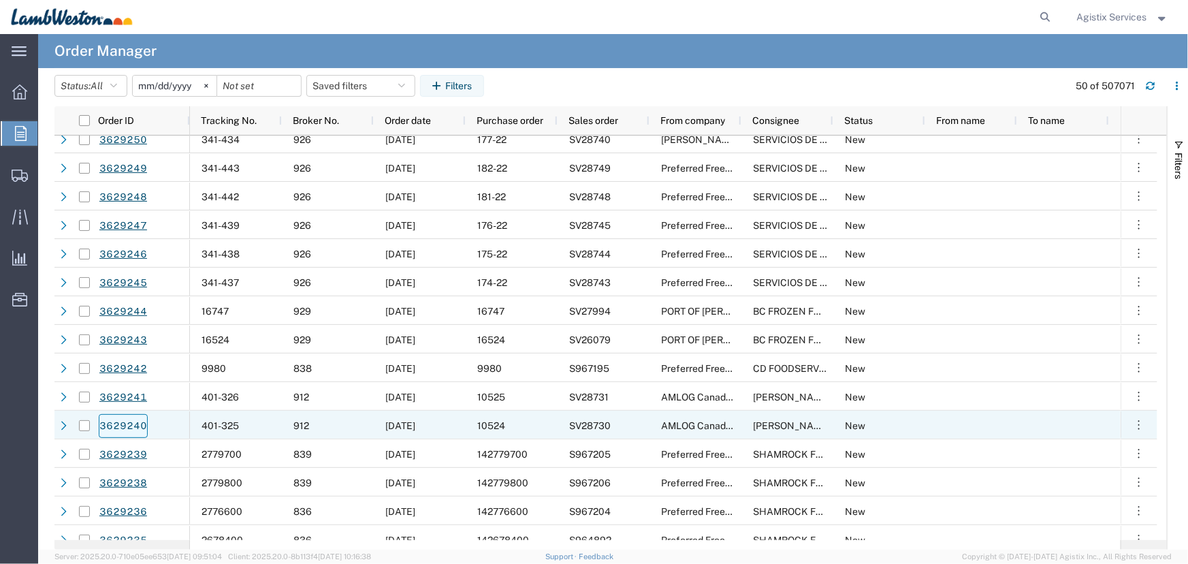
click at [125, 422] on link "3629240" at bounding box center [123, 426] width 49 height 24
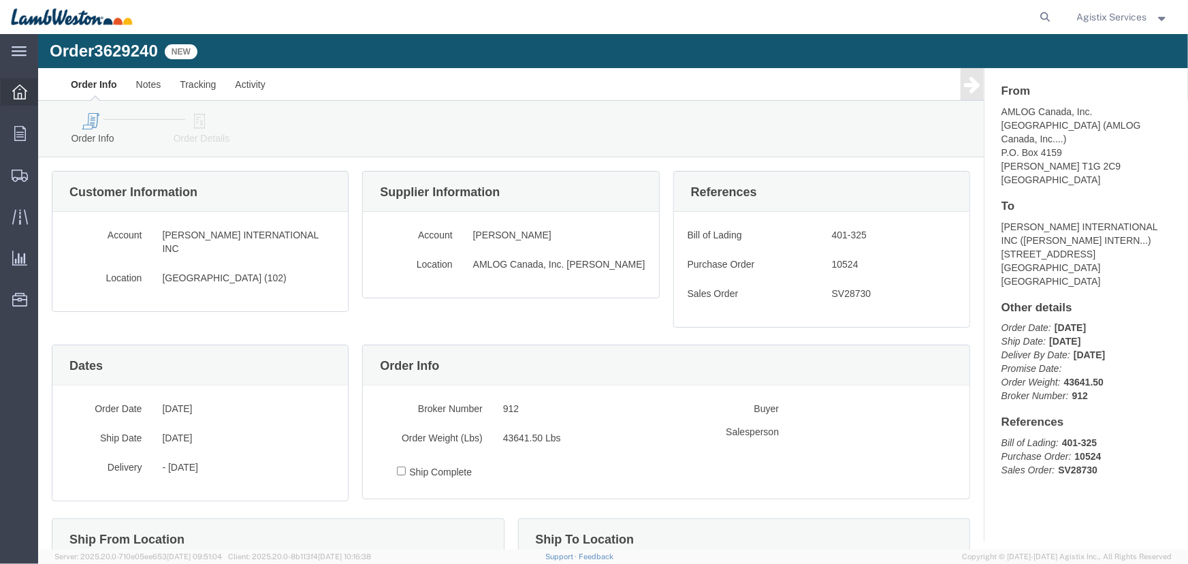
click at [14, 92] on icon at bounding box center [19, 91] width 15 height 15
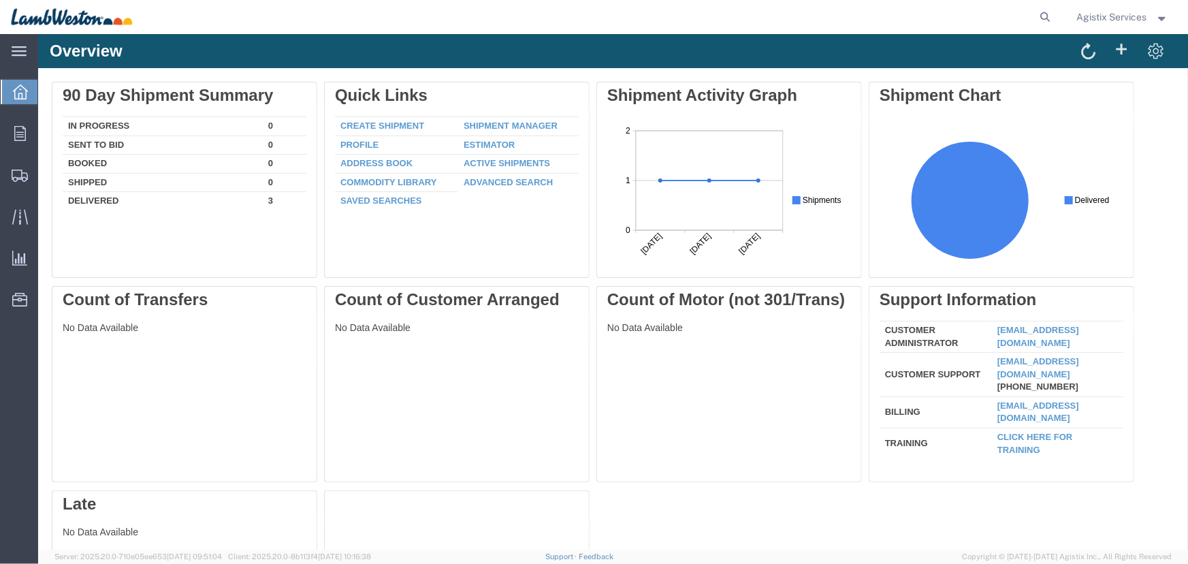
click at [1107, 20] on span "Agistix Services" at bounding box center [1112, 17] width 70 height 15
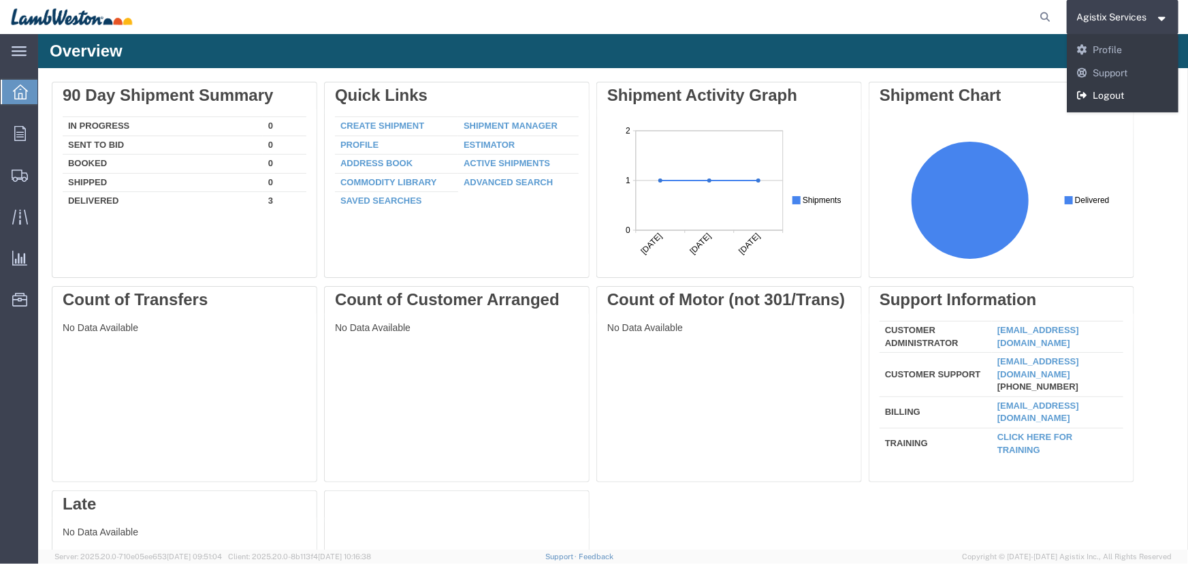
click at [1101, 93] on link "Logout" at bounding box center [1122, 95] width 112 height 23
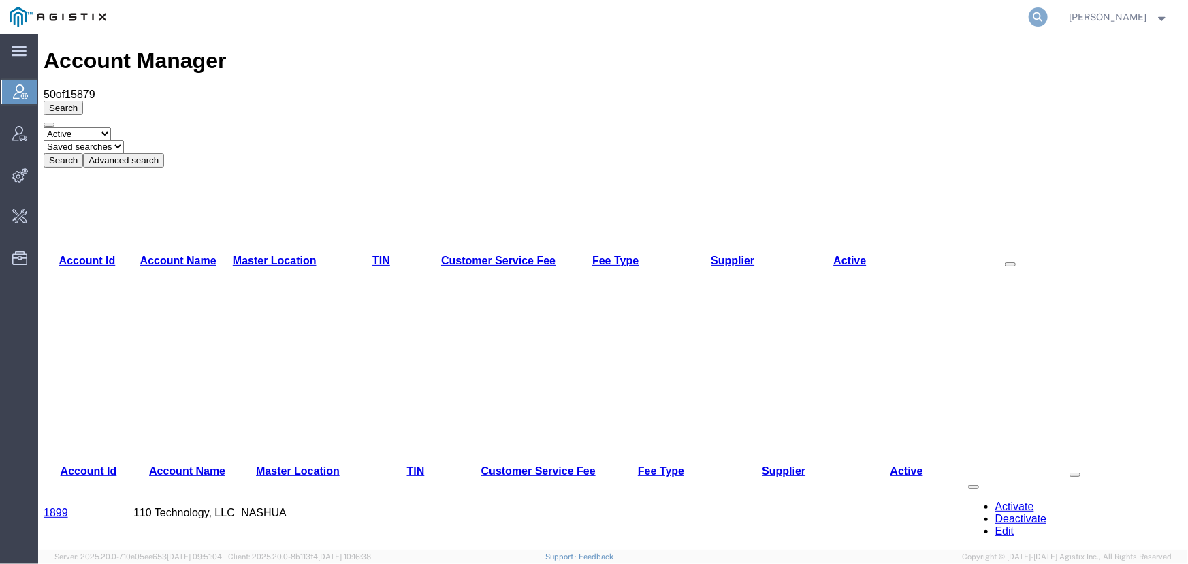
click at [1029, 15] on icon at bounding box center [1037, 16] width 19 height 19
type input "offline@pge.com"
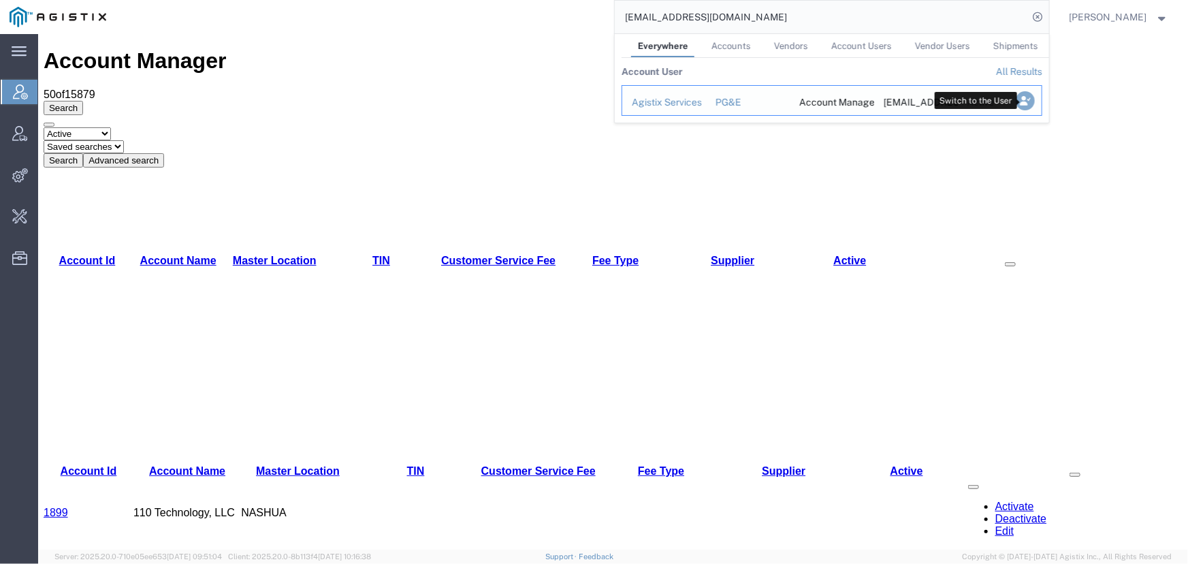
click at [1018, 103] on icon "Search Results" at bounding box center [1024, 100] width 19 height 19
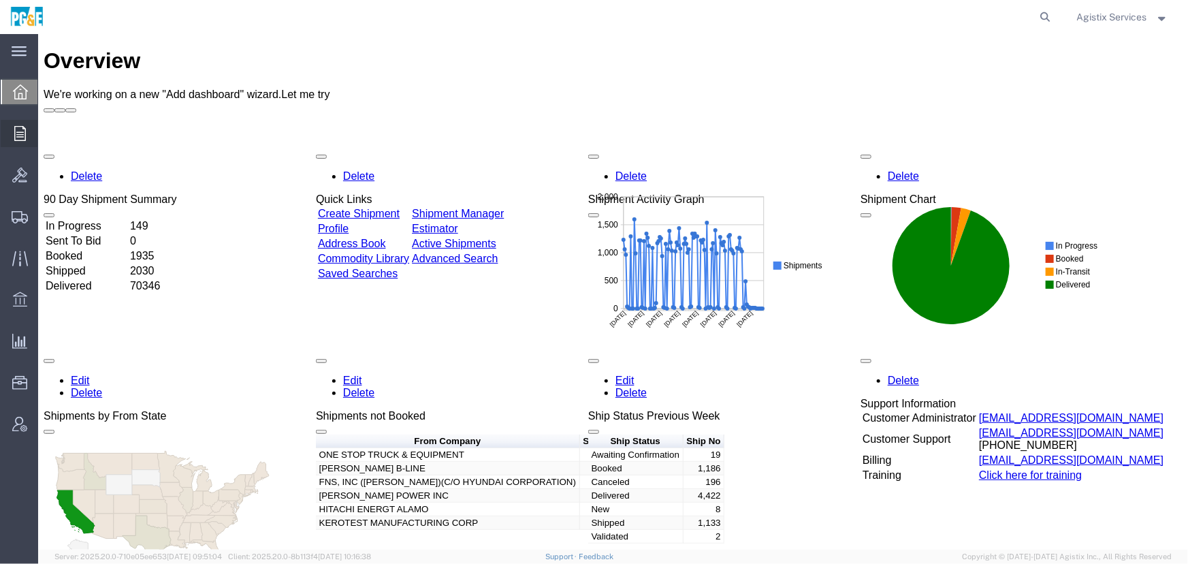
click at [15, 135] on icon at bounding box center [20, 133] width 12 height 15
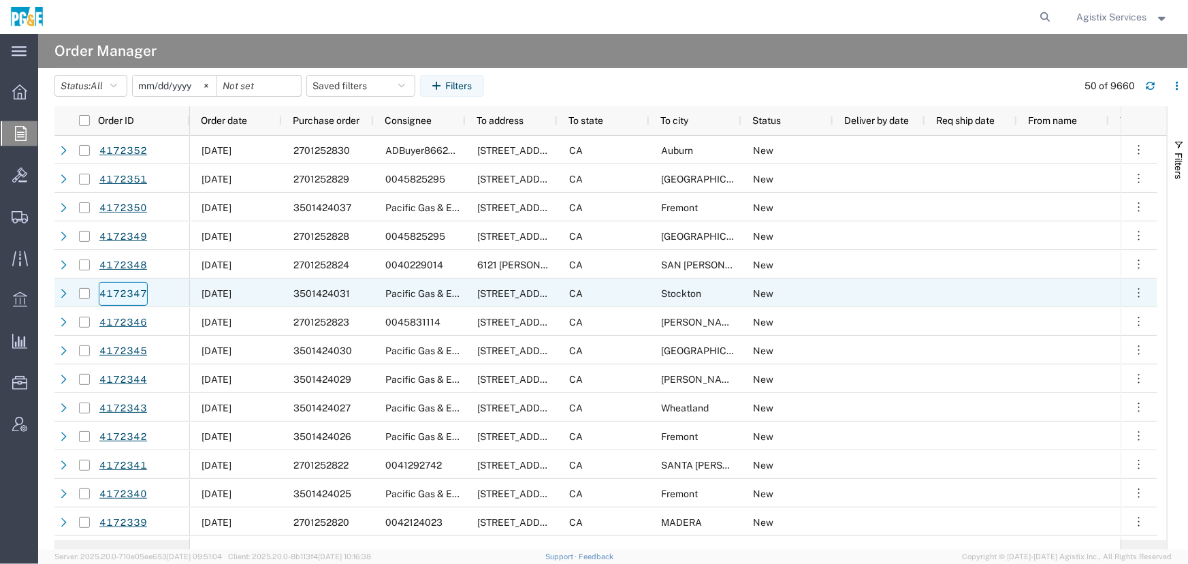
click at [118, 295] on link "4172347" at bounding box center [123, 294] width 49 height 24
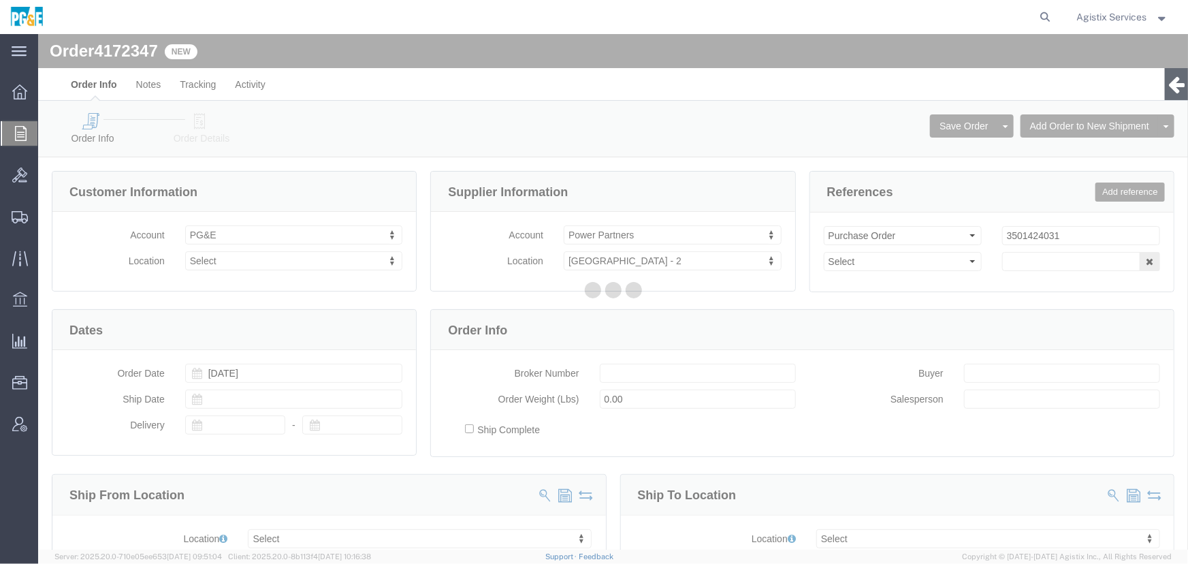
select select
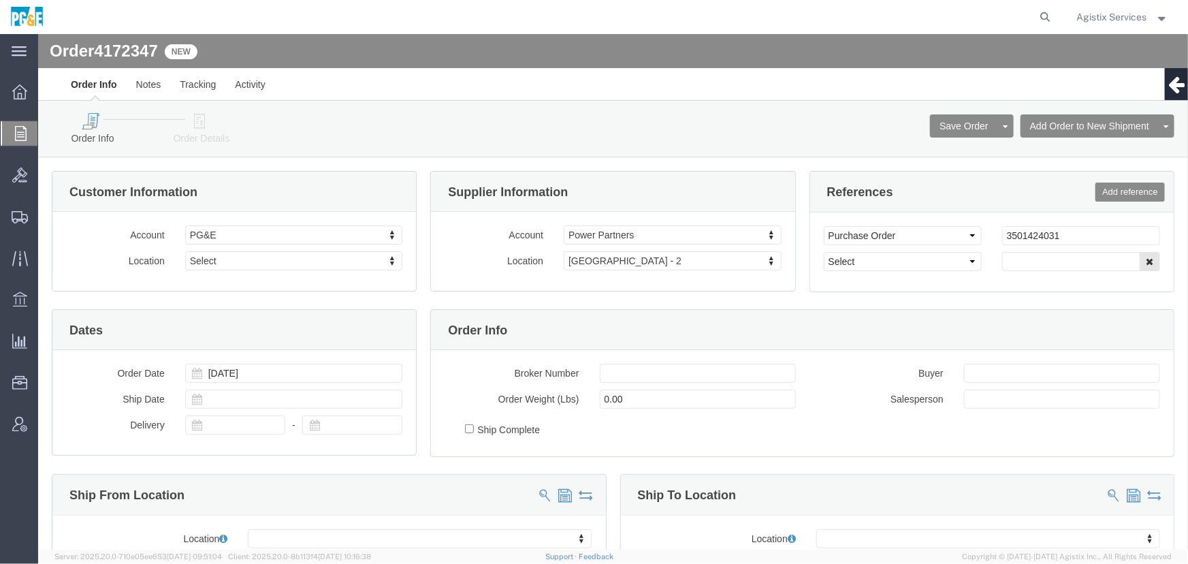
click at [21, 132] on icon at bounding box center [21, 133] width 12 height 15
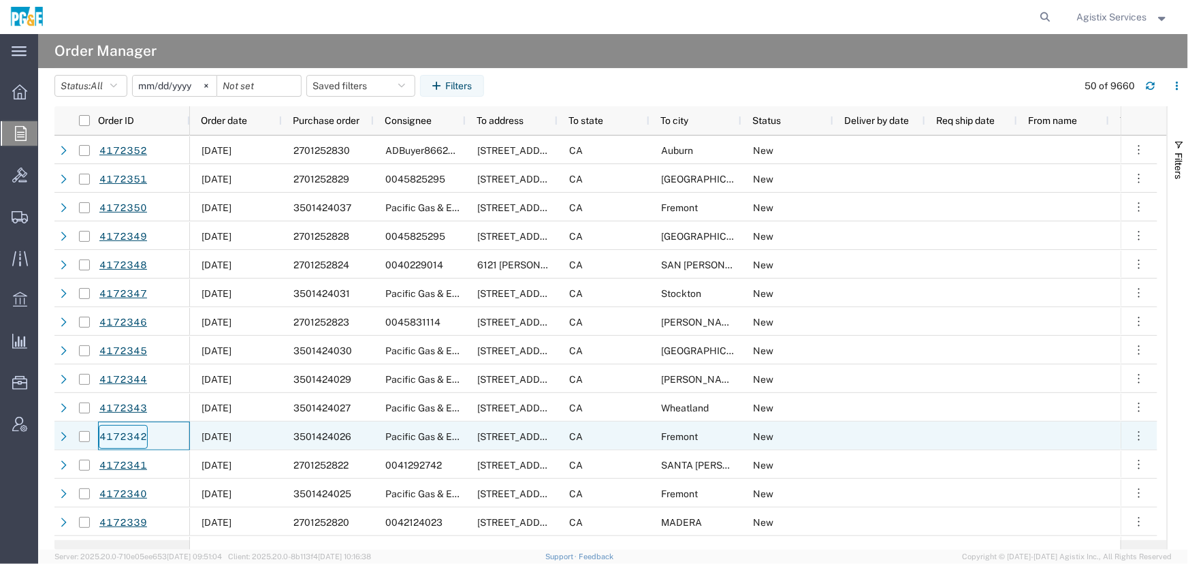
click at [119, 438] on link "4172342" at bounding box center [123, 437] width 49 height 24
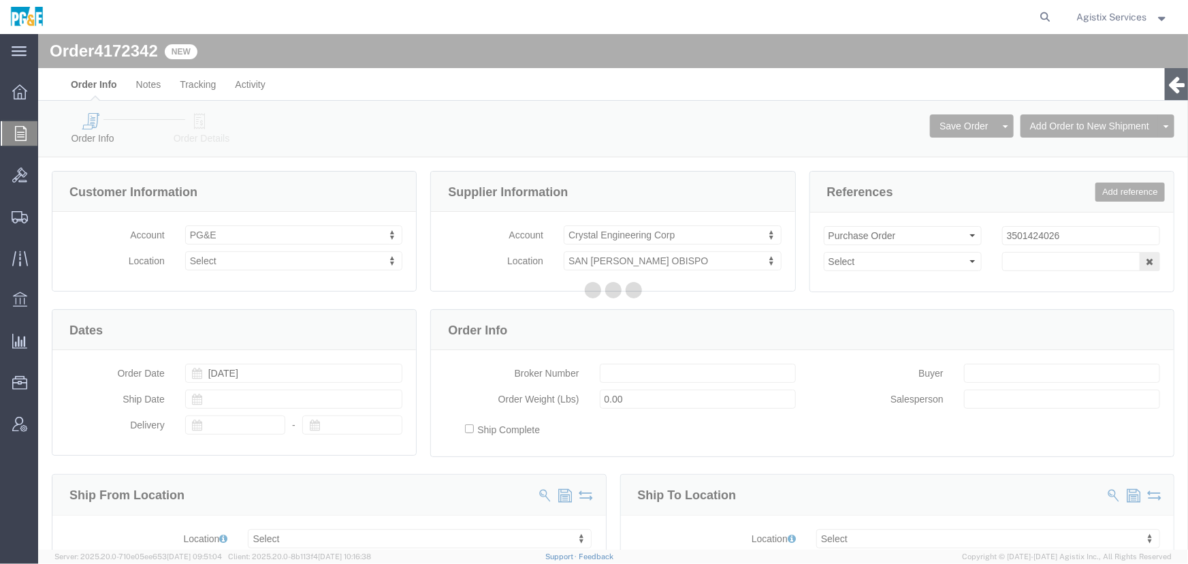
select select
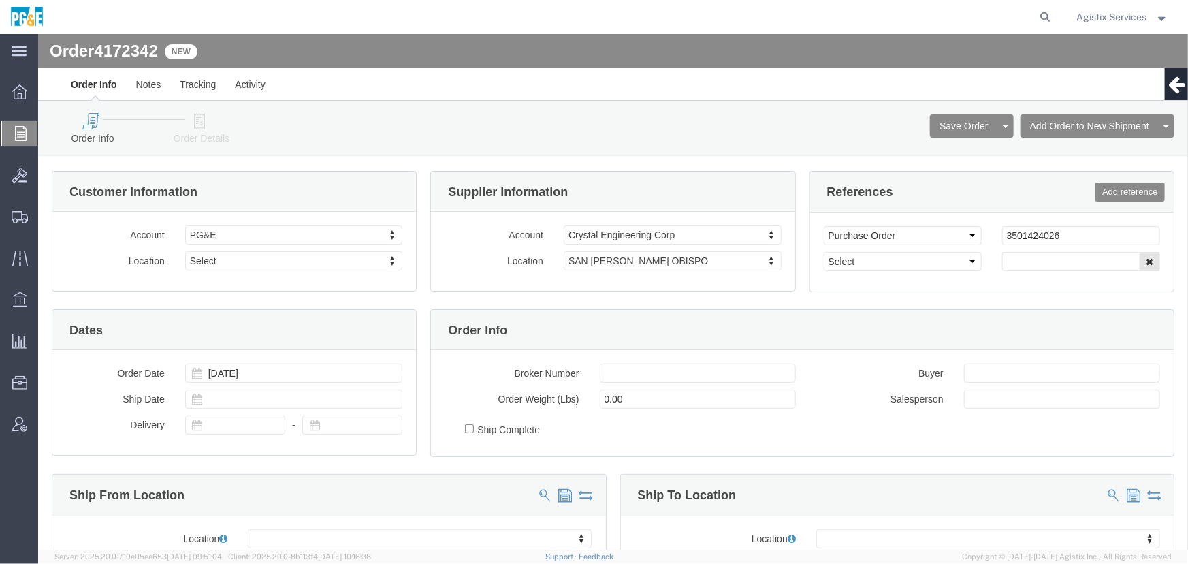
click at [15, 131] on icon at bounding box center [21, 133] width 12 height 15
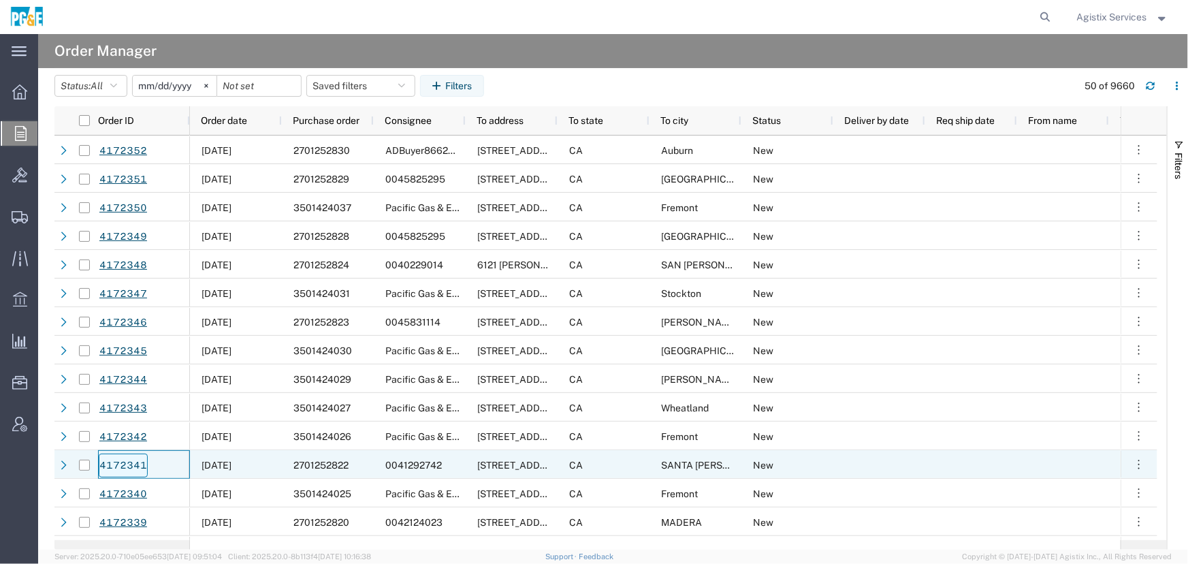
click at [123, 466] on link "4172341" at bounding box center [123, 465] width 49 height 24
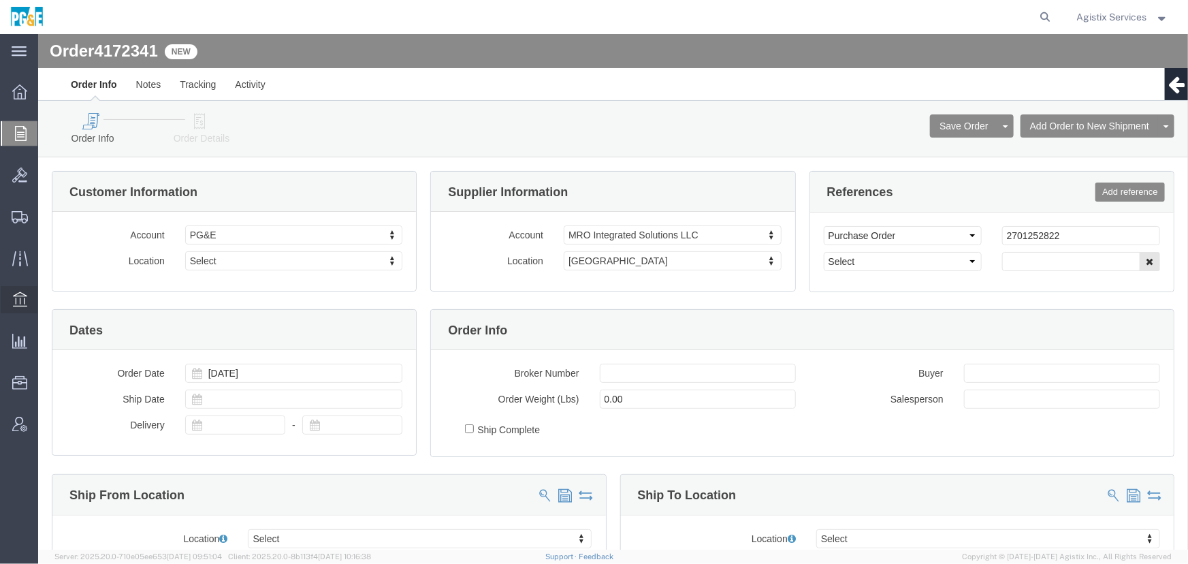
select select
click at [1109, 17] on span "Agistix Services" at bounding box center [1112, 17] width 70 height 15
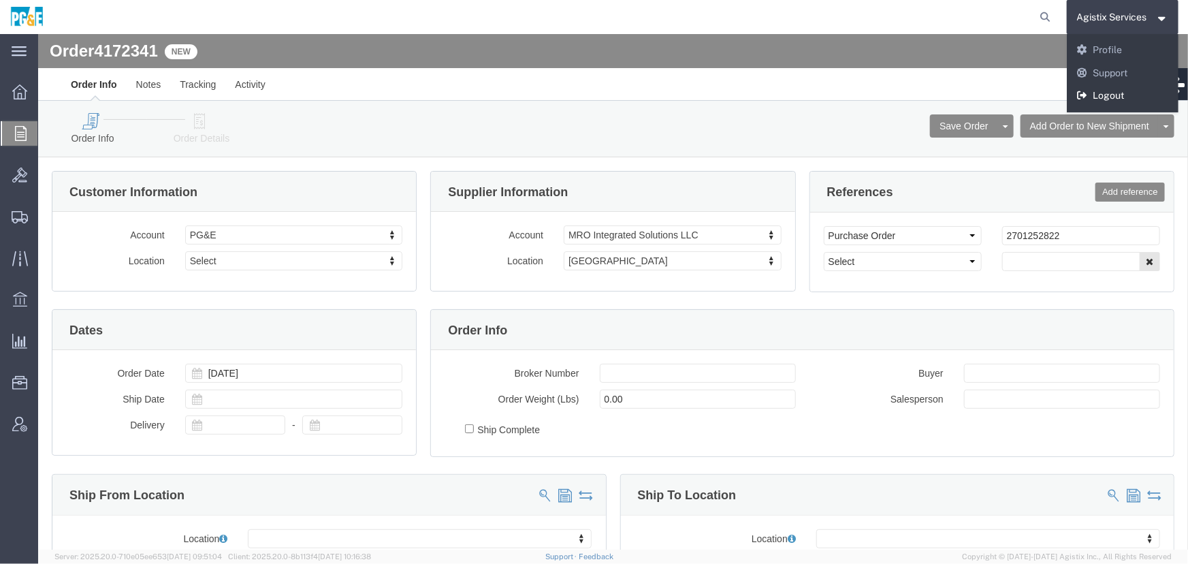
click at [1103, 92] on link "Logout" at bounding box center [1122, 95] width 112 height 23
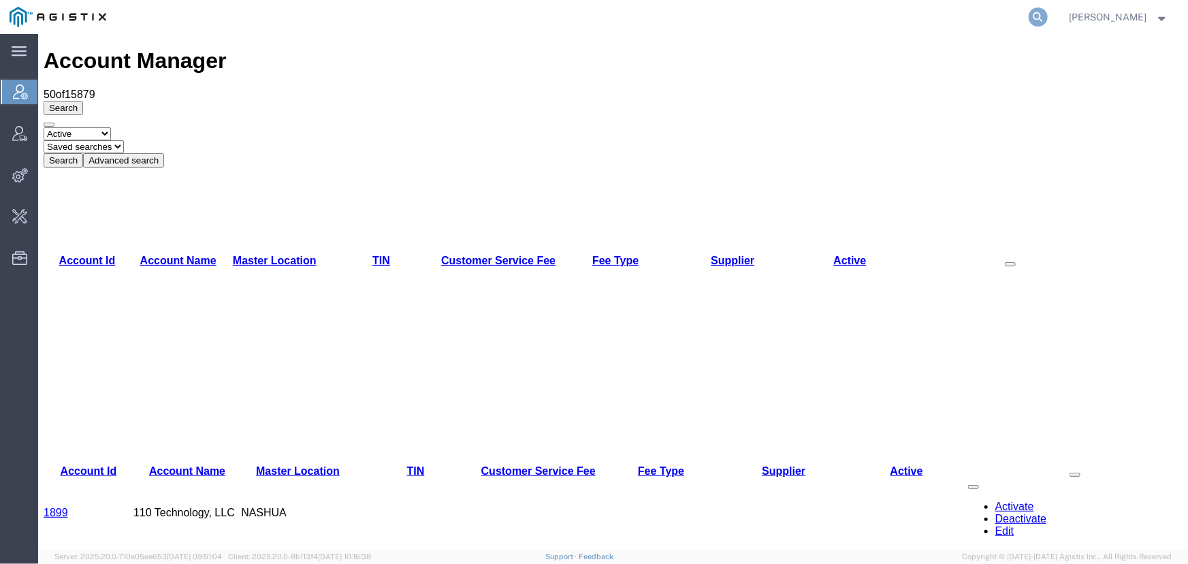
click at [1039, 16] on icon at bounding box center [1037, 16] width 19 height 19
type input "[EMAIL_ADDRESS][DOMAIN_NAME]"
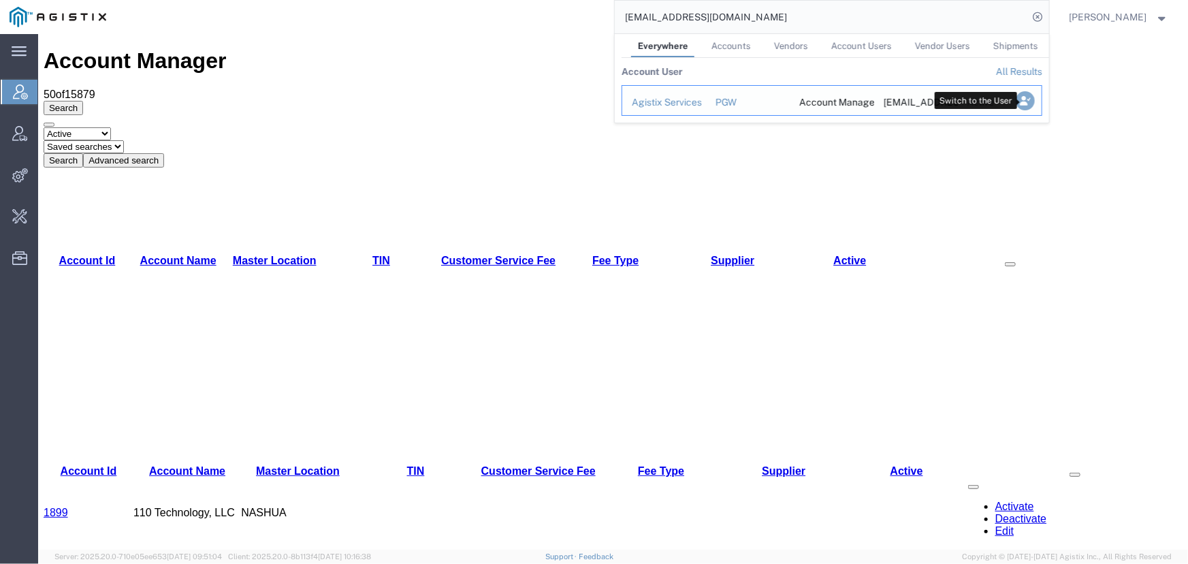
click at [1020, 99] on icon "Search Results" at bounding box center [1024, 100] width 19 height 19
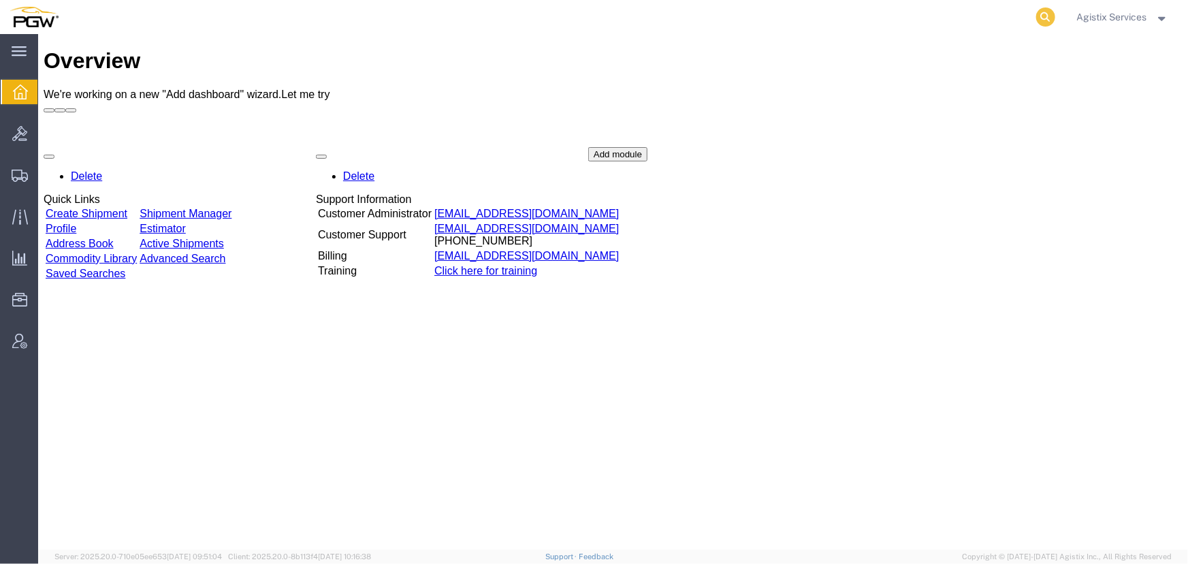
click at [1041, 18] on icon at bounding box center [1045, 16] width 19 height 19
type input "57000781"
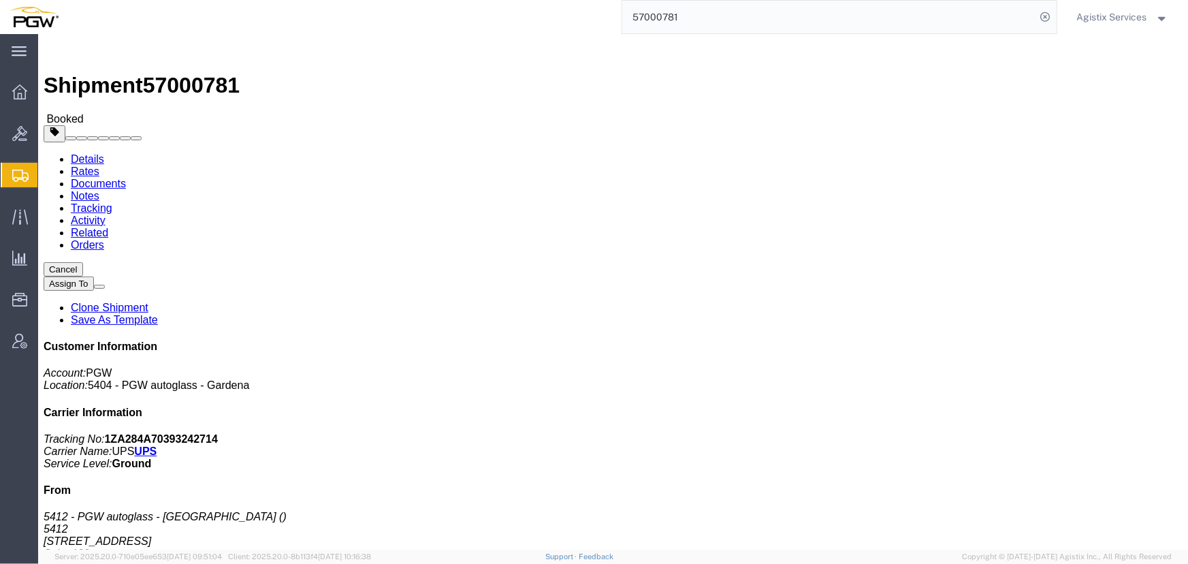
click span "button"
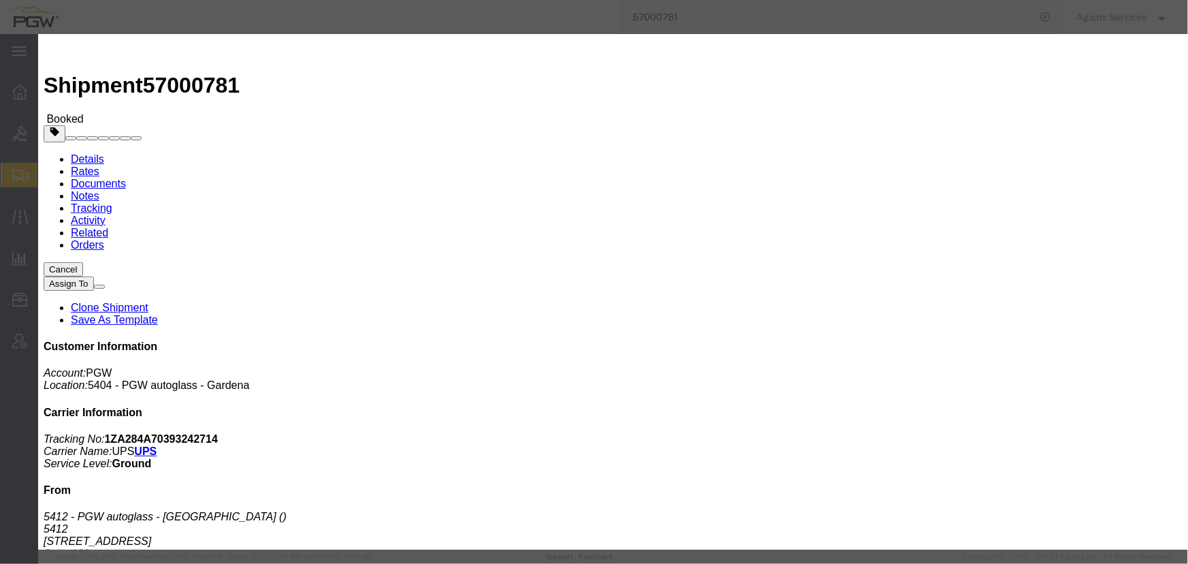
click div "[DATE] 3:52 PM"
click input "3:52 PM"
type input "10:00 AM"
click button "Apply"
click div "[DATE] 11:00 AM"
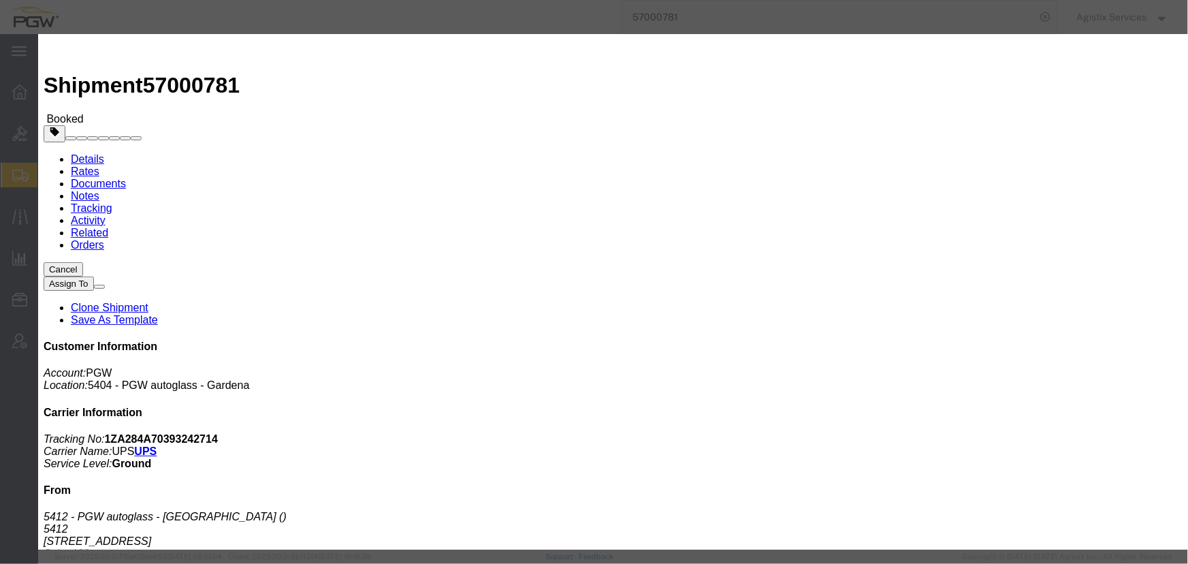
type input "2:00 PM"
click button "Apply"
click div "[DATE] 3:00 PM"
click input "3:00 PM"
type input "10:00 AM"
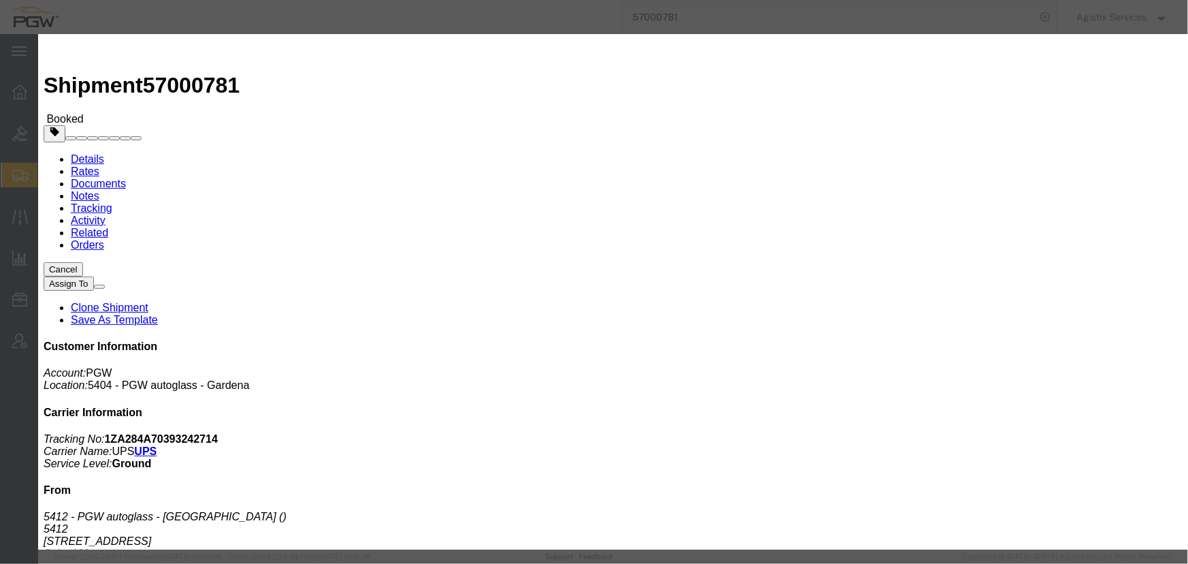
click button "Apply"
click div "Oct 03 2025 11:00 AM"
click div "Delivery by Date Delivery Start Date Delivery Start Time Deliver Open Date and …"
click button "Save"
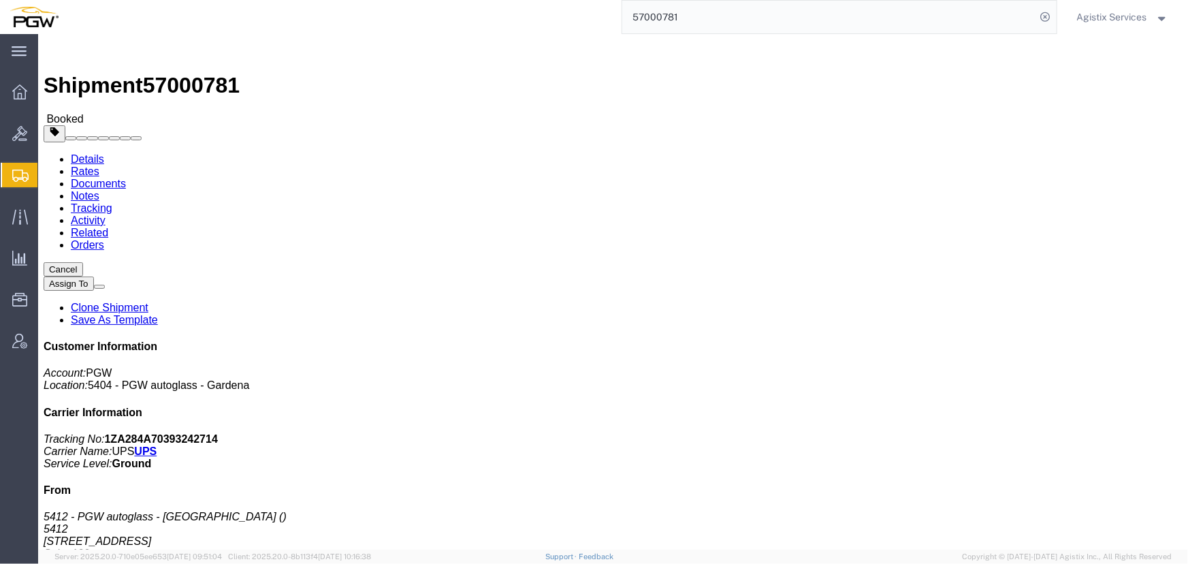
click button "Close"
click at [1105, 12] on span "Agistix Services" at bounding box center [1112, 17] width 70 height 15
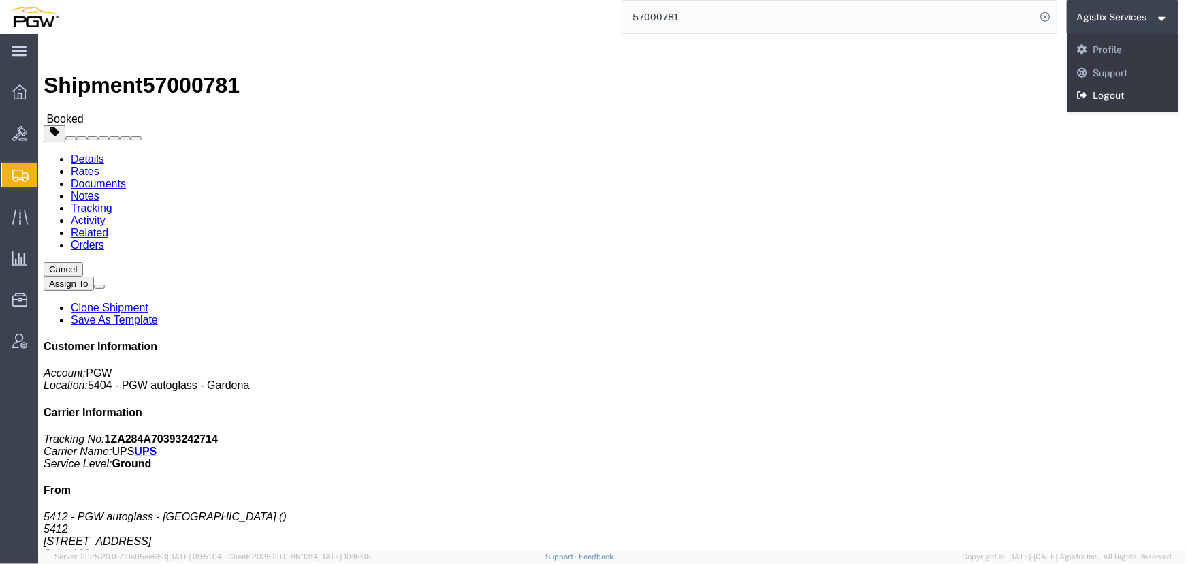
click at [1103, 105] on link "Logout" at bounding box center [1122, 95] width 112 height 23
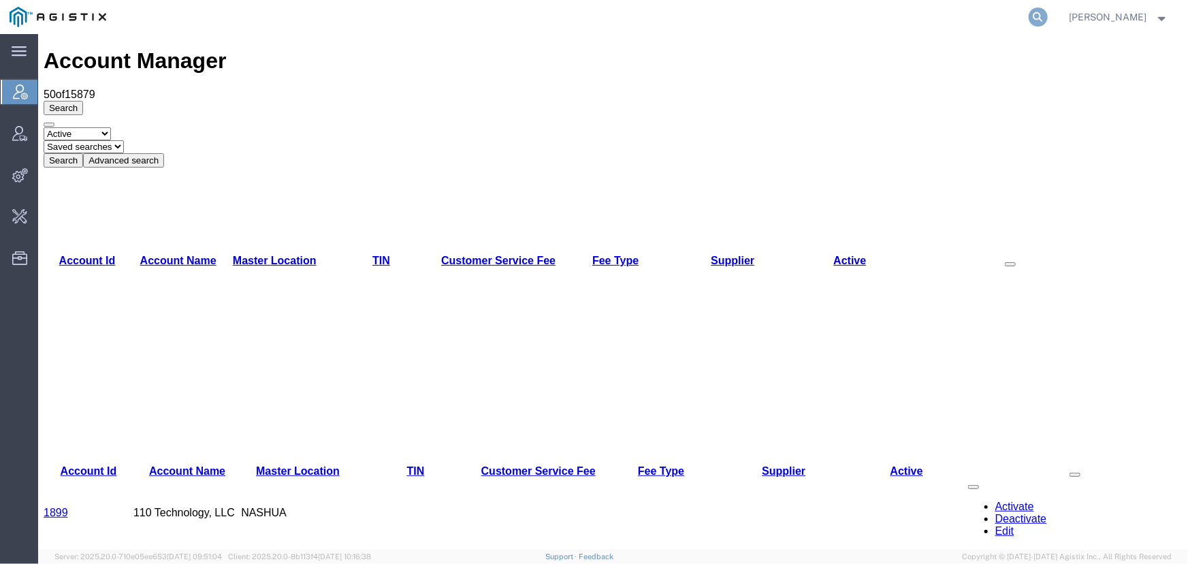
click at [1037, 12] on icon at bounding box center [1037, 16] width 19 height 19
type input "[EMAIL_ADDRESS][DOMAIN_NAME]"
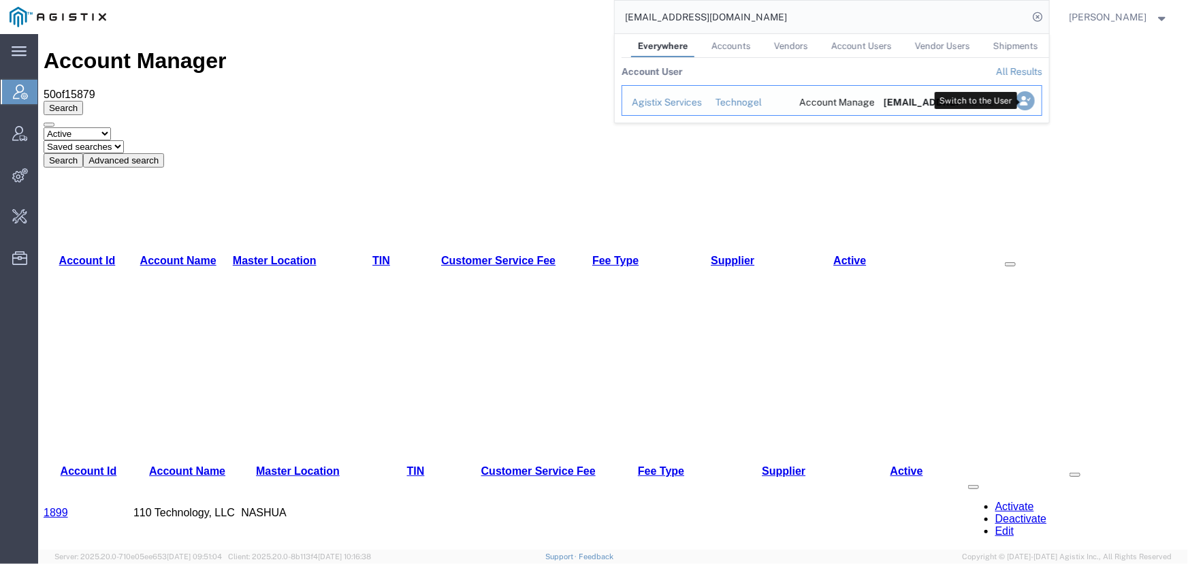
click at [1030, 103] on icon "Search Results" at bounding box center [1024, 100] width 19 height 19
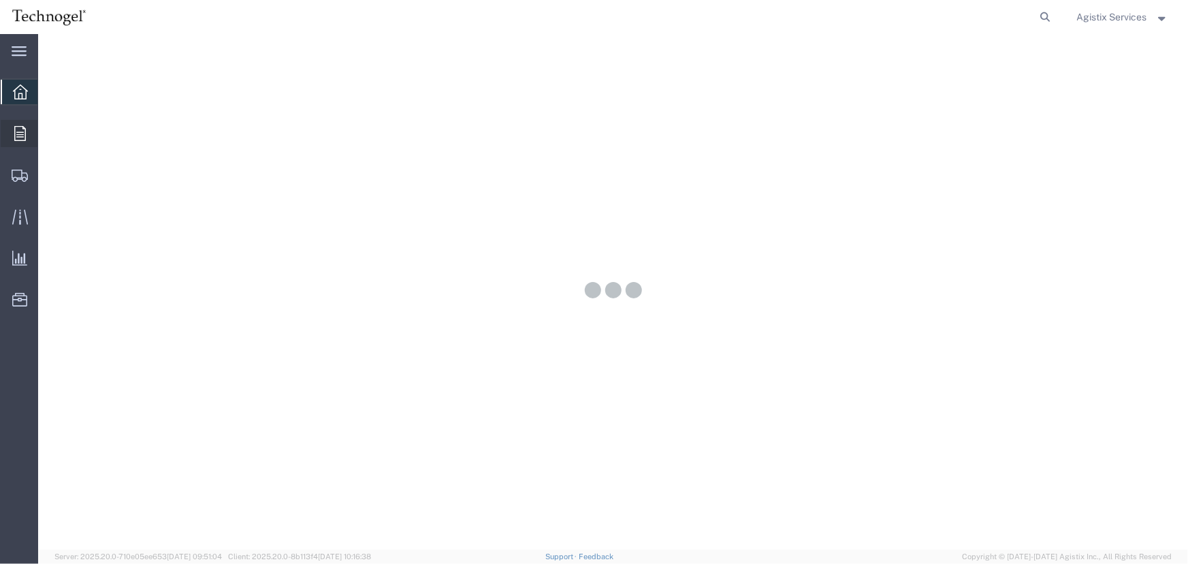
click at [22, 136] on icon at bounding box center [20, 133] width 12 height 15
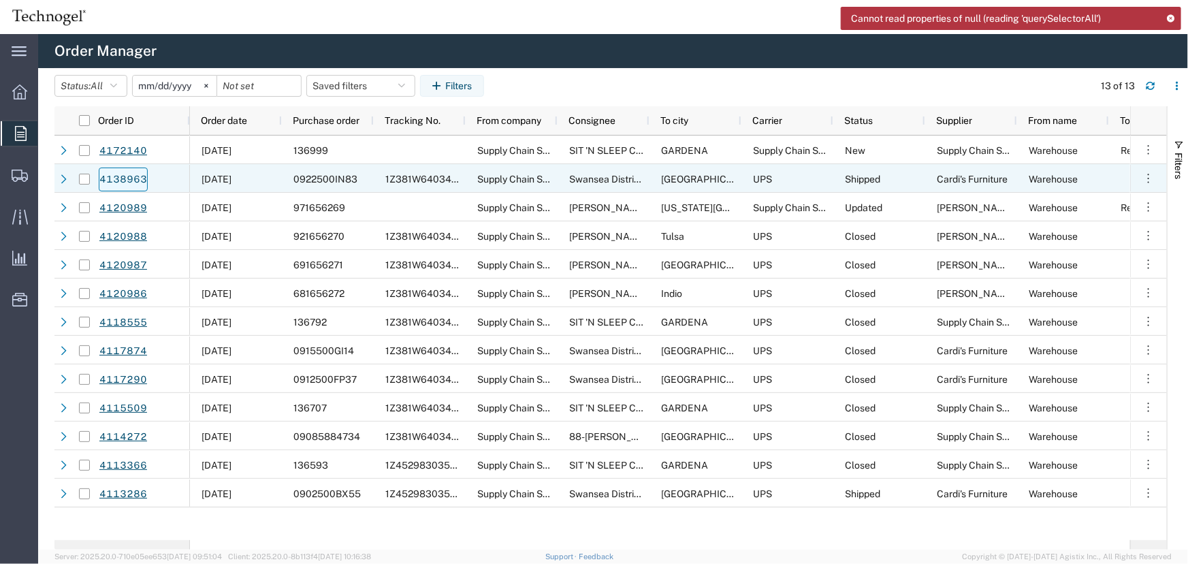
click at [120, 176] on link "4138963" at bounding box center [123, 179] width 49 height 24
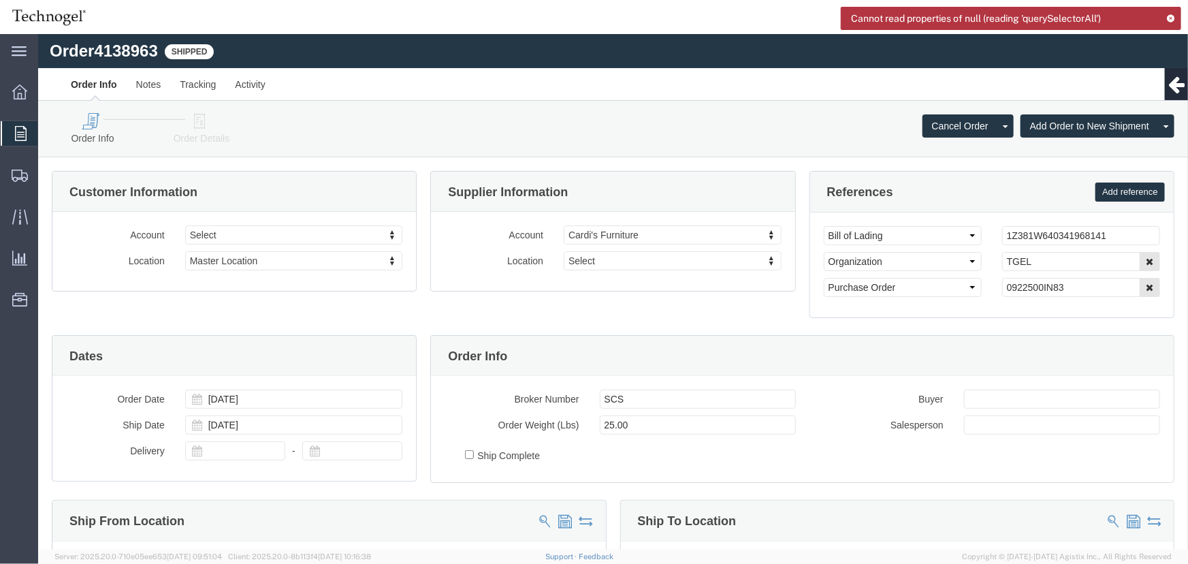
select select
click at [19, 129] on icon at bounding box center [21, 133] width 12 height 15
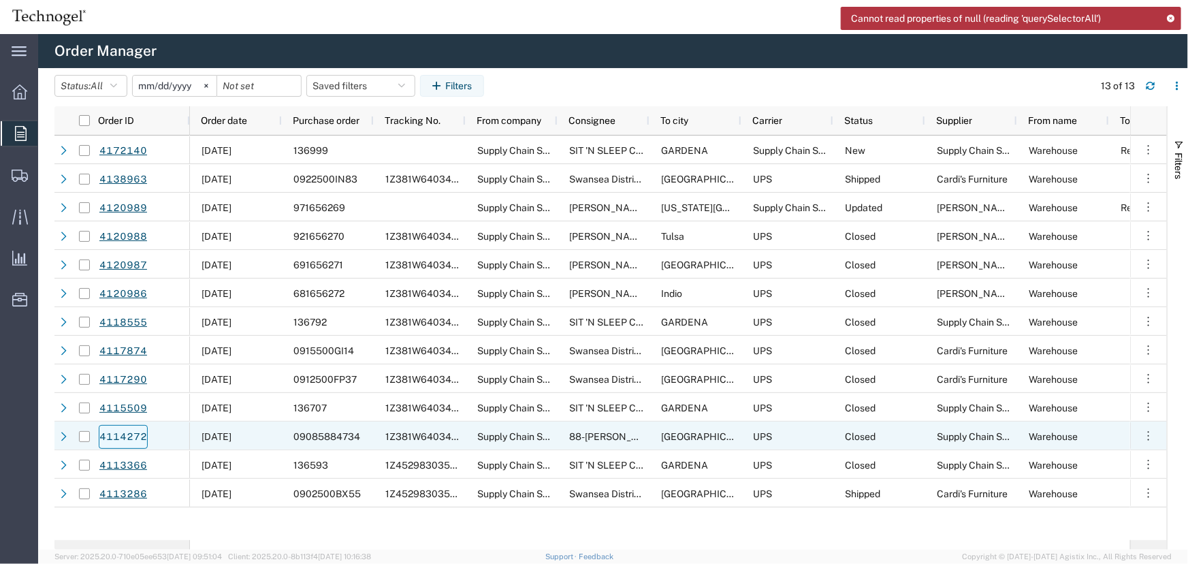
click at [129, 434] on link "4114272" at bounding box center [123, 437] width 49 height 24
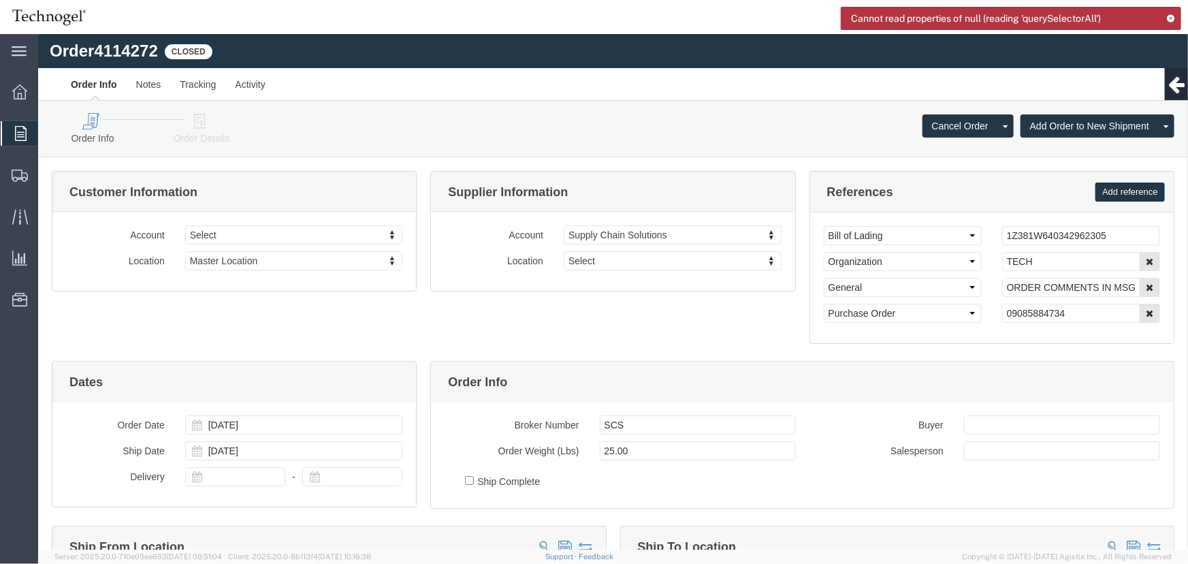
select select
click at [27, 348] on div "main_menu Created with Sketch. Collapse Menu Overview Orders Order Manager Crea…" at bounding box center [19, 298] width 38 height 529
click at [1174, 22] on div "Cannot read properties of null (reading 'querySelectorAll')" at bounding box center [1011, 18] width 340 height 23
click at [1173, 16] on icon at bounding box center [1171, 17] width 10 height 7
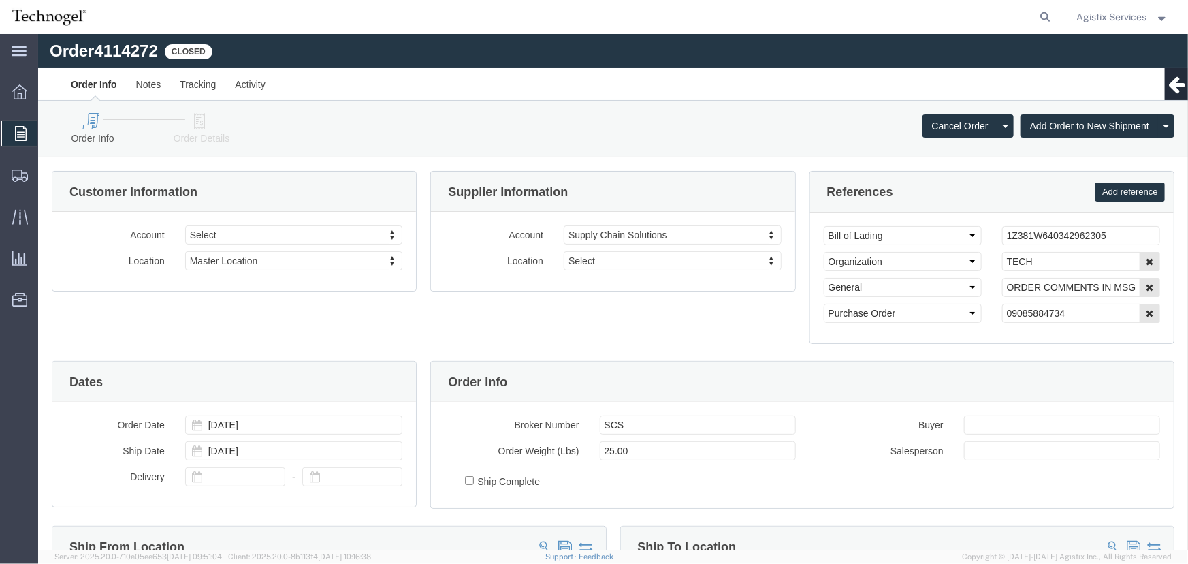
click at [1121, 18] on span "Agistix Services" at bounding box center [1112, 17] width 70 height 15
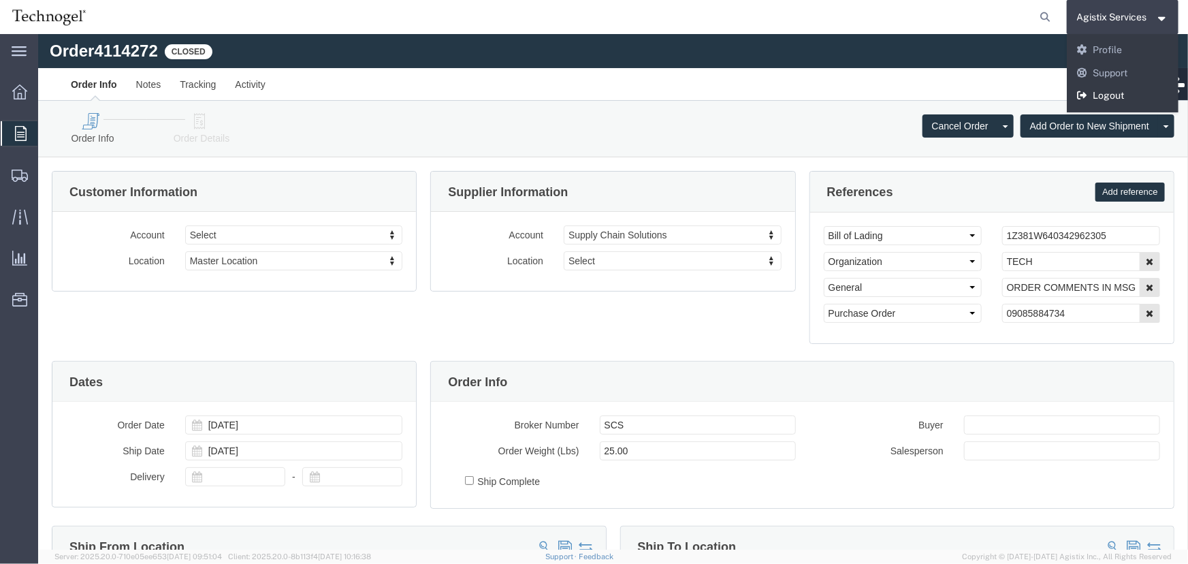
click at [1109, 101] on link "Logout" at bounding box center [1122, 95] width 112 height 23
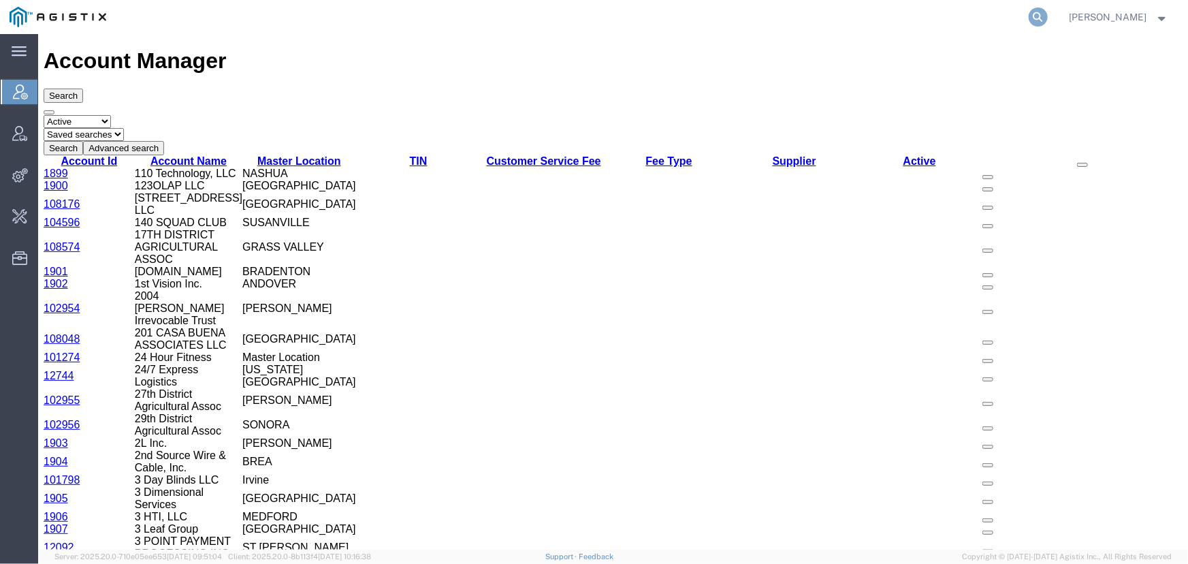
click at [1030, 13] on icon at bounding box center [1037, 16] width 19 height 19
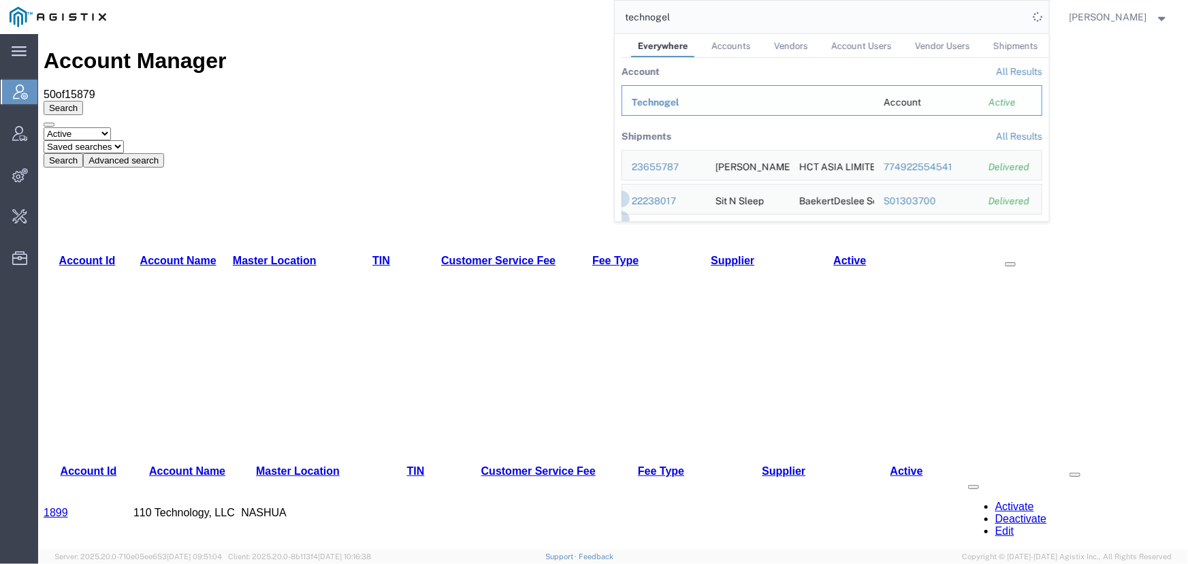
click at [675, 98] on span "Technogel" at bounding box center [656, 102] width 48 height 11
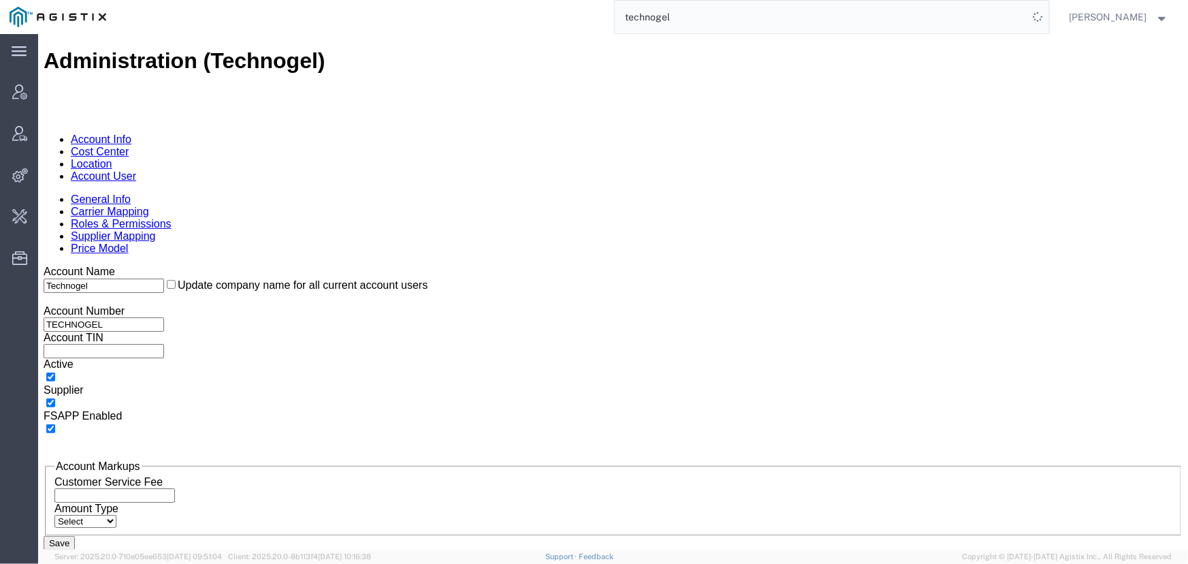
click at [155, 229] on link "Supplier Mapping" at bounding box center [112, 235] width 85 height 12
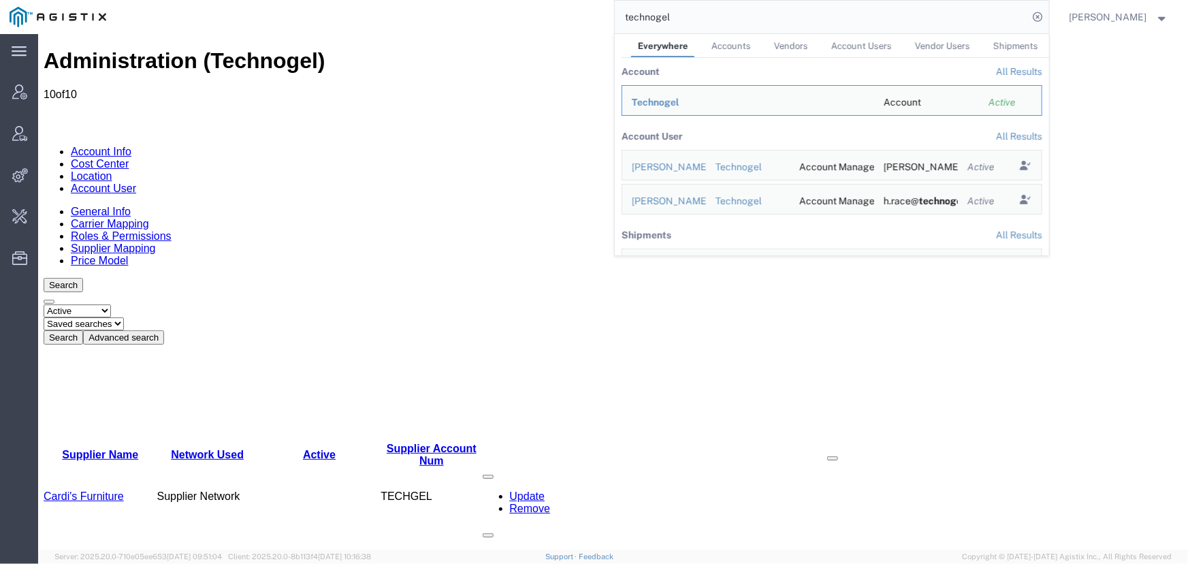
drag, startPoint x: 729, startPoint y: 20, endPoint x: 461, endPoint y: 4, distance: 267.9
click at [461, 4] on div "technogel Everywhere Accounts Vendors Account Users Vendor Users Shipments Acco…" at bounding box center [582, 17] width 933 height 34
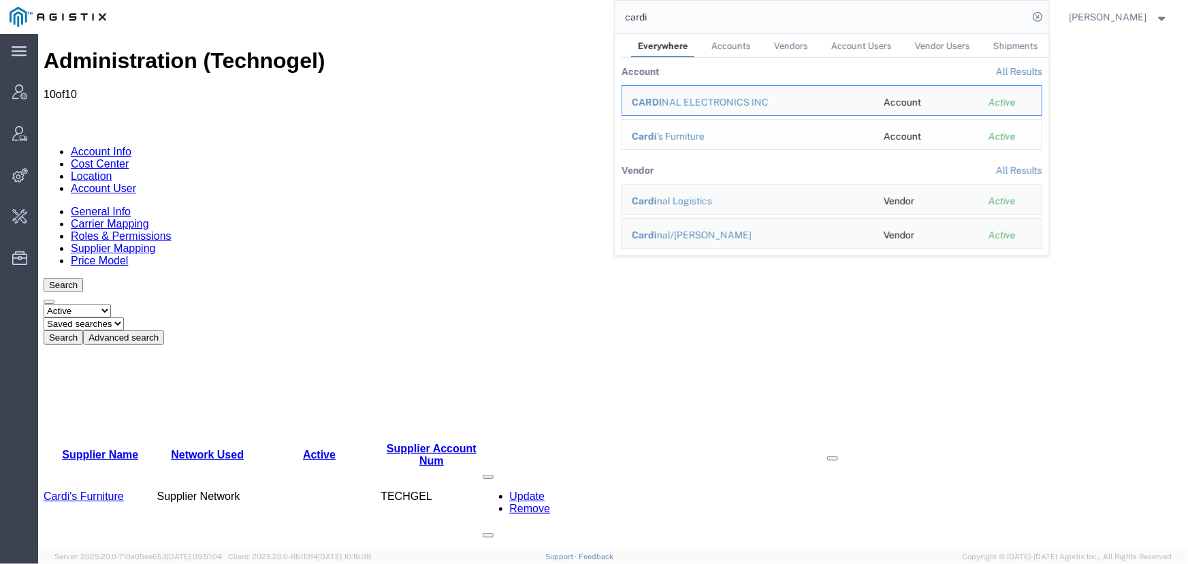
click at [673, 140] on div "Cardi 's Furniture" at bounding box center [748, 136] width 233 height 14
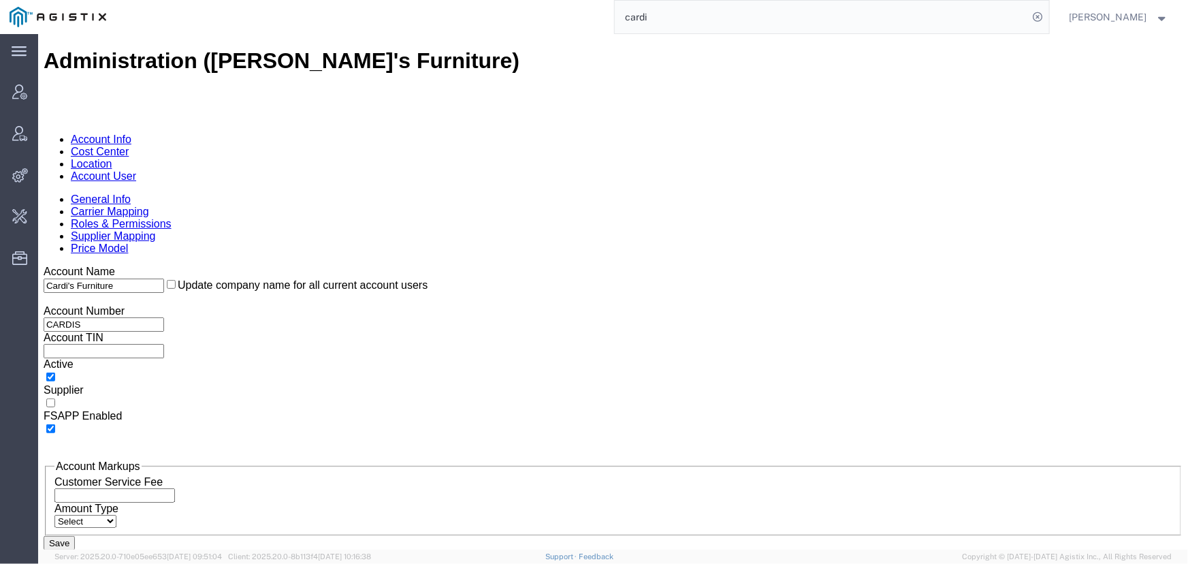
click at [155, 229] on link "Supplier Mapping" at bounding box center [112, 235] width 85 height 12
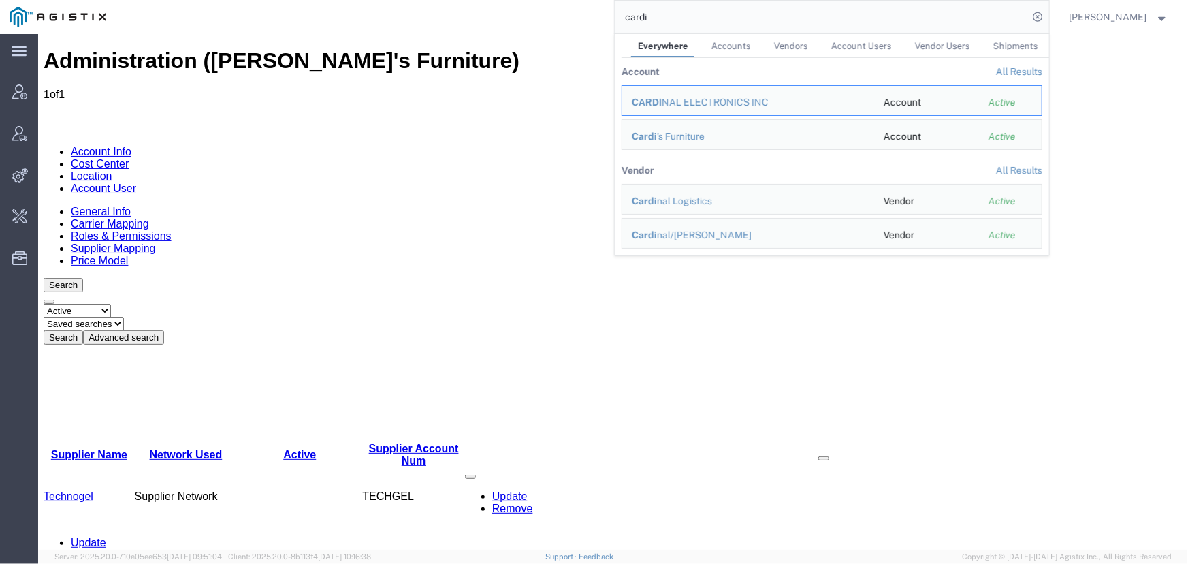
drag, startPoint x: 715, startPoint y: 54, endPoint x: 419, endPoint y: 36, distance: 296.6
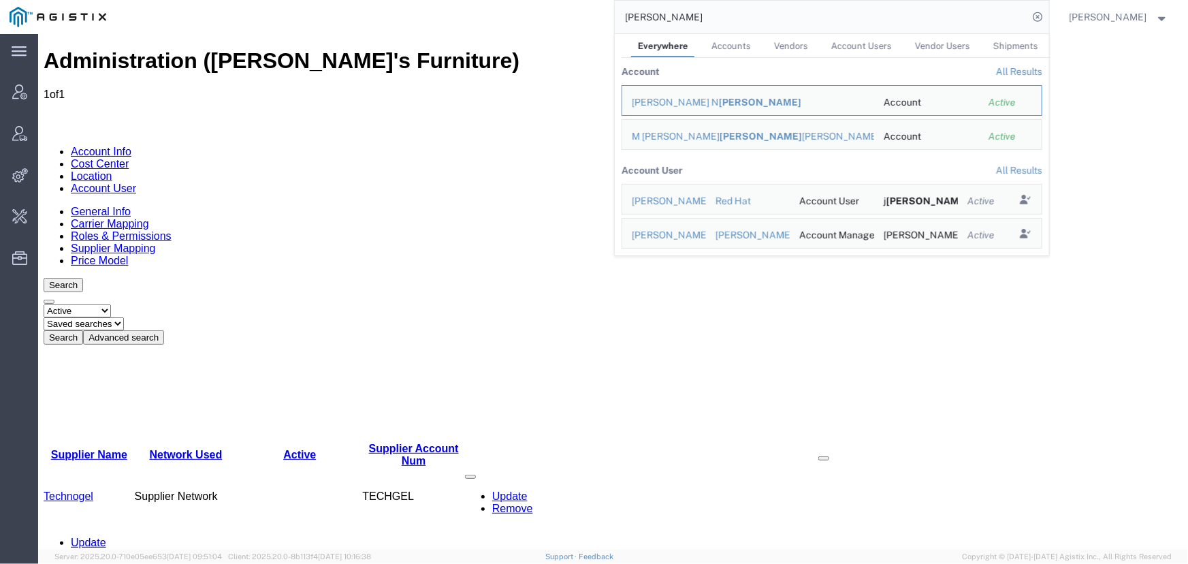
click at [1022, 68] on link "All Results" at bounding box center [1019, 71] width 46 height 11
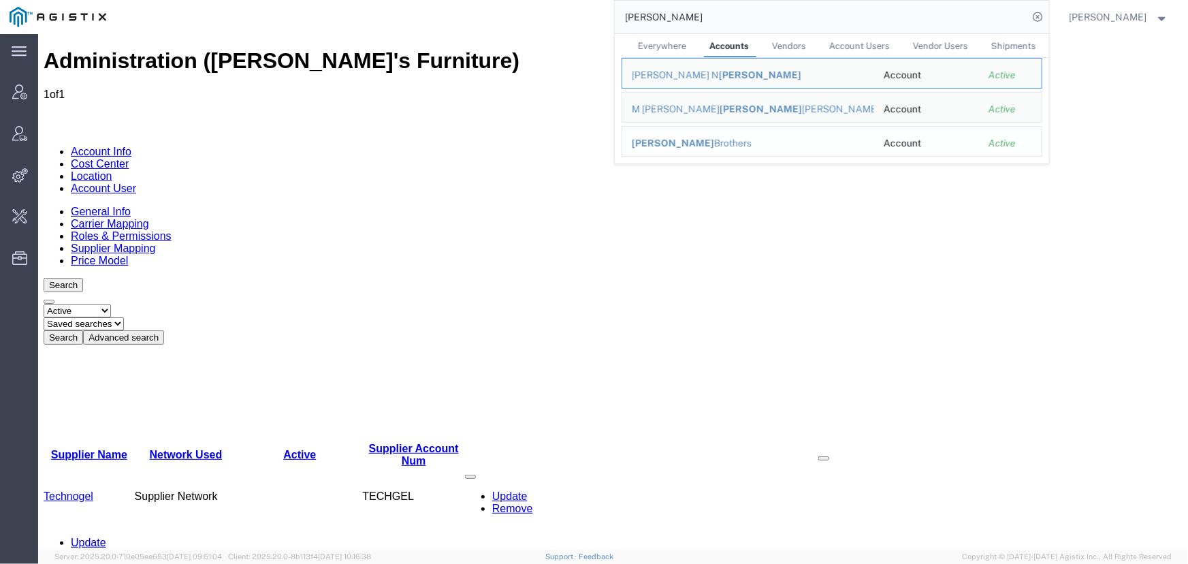
click at [680, 142] on div "Mathis Brothers" at bounding box center [748, 143] width 233 height 14
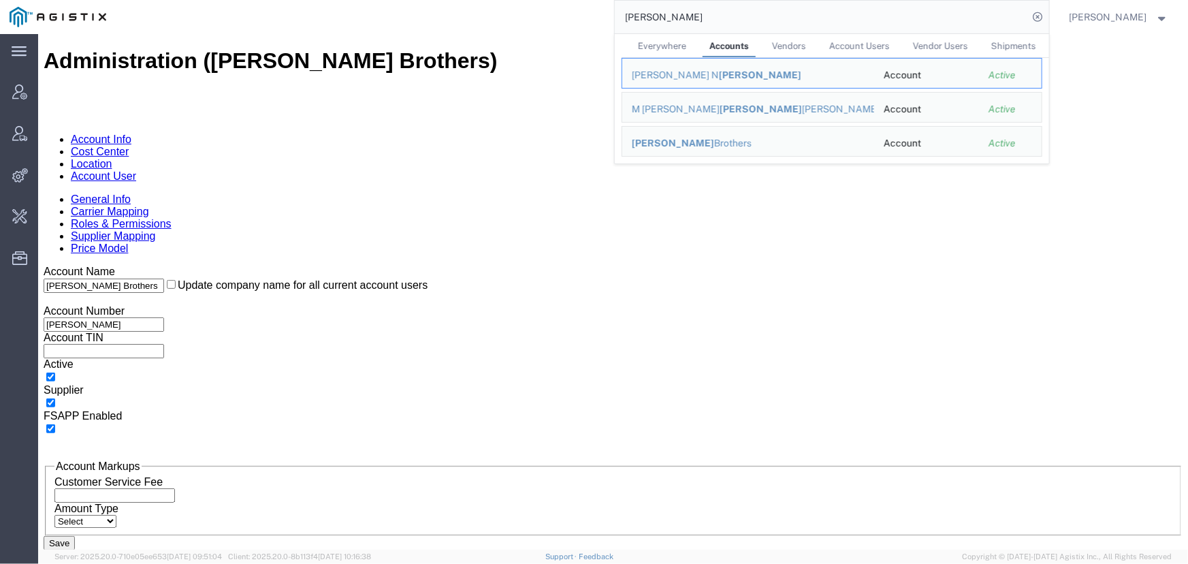
drag, startPoint x: 694, startPoint y: 14, endPoint x: 456, endPoint y: 33, distance: 238.3
click at [456, 33] on div "mathis Everywhere Accounts Vendors Account Users Vendor Users Shipments BRANDY …" at bounding box center [582, 17] width 933 height 34
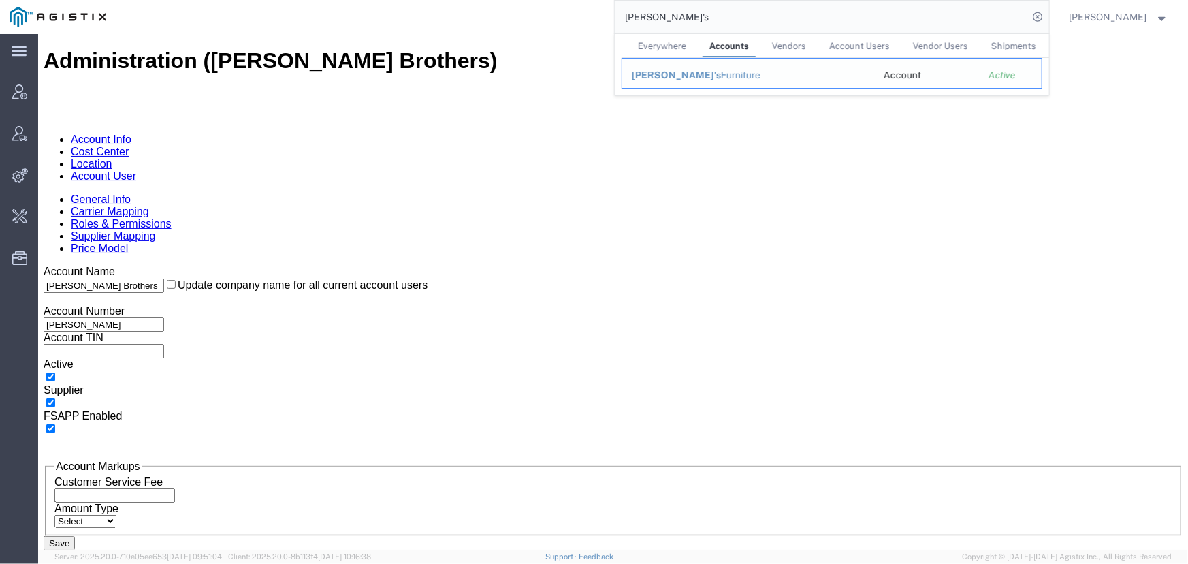
click at [704, 78] on div "Jerome's Furniture" at bounding box center [748, 75] width 233 height 14
drag, startPoint x: 694, startPoint y: 22, endPoint x: 506, endPoint y: 22, distance: 187.8
click at [506, 22] on div "jerome's Everywhere Accounts Vendors Account Users Vendor Users Shipments Jerom…" at bounding box center [582, 17] width 933 height 34
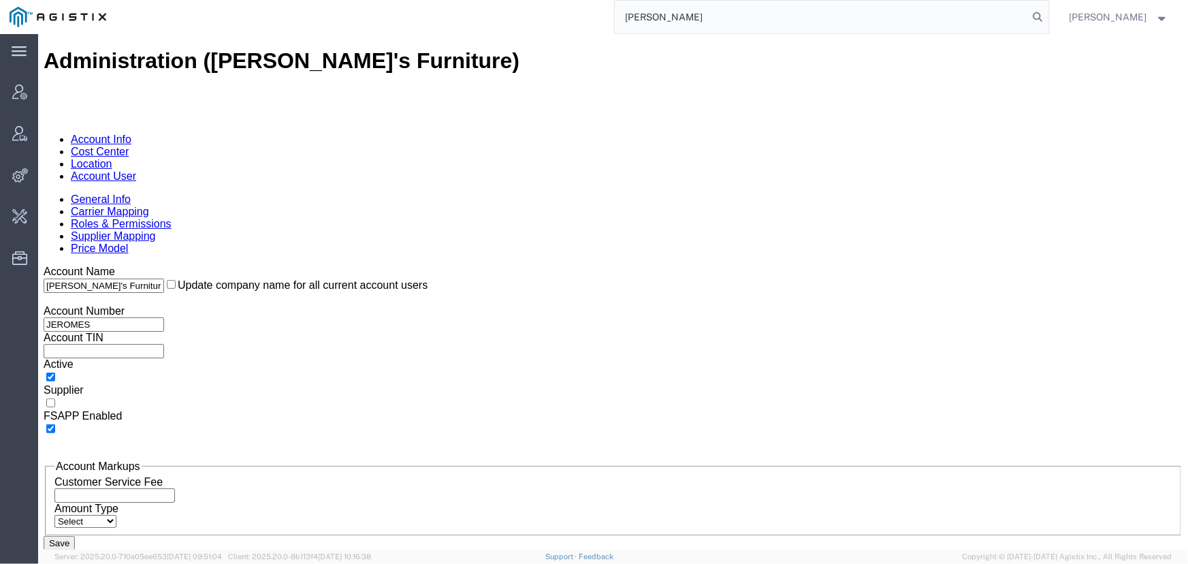
type input "mathis"
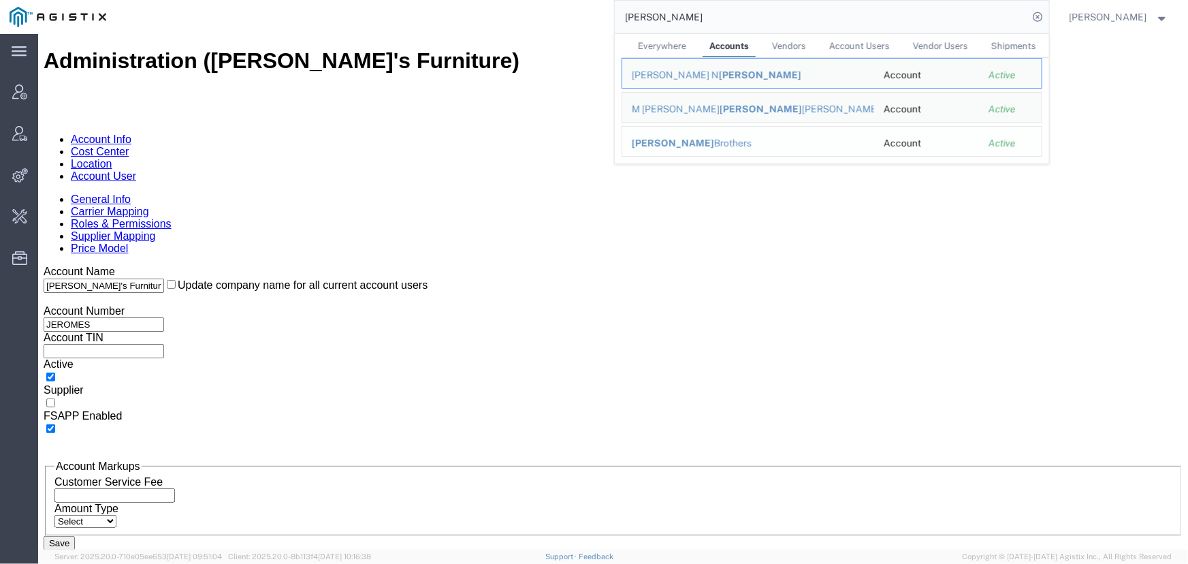
click at [660, 140] on span "Mathis" at bounding box center [673, 142] width 82 height 11
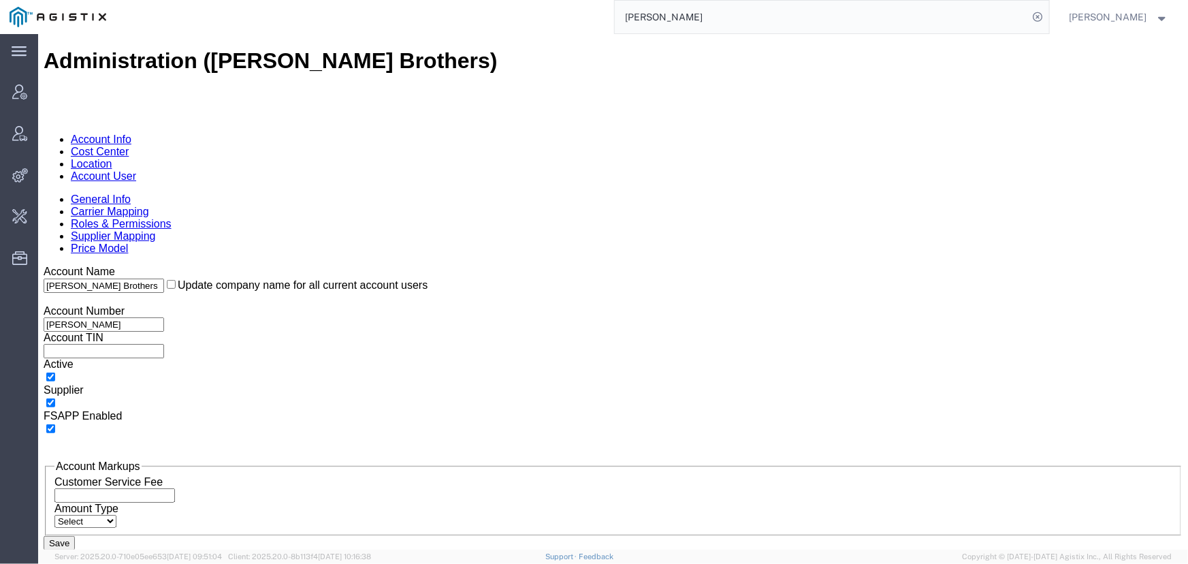
click at [54, 397] on input "checkbox" at bounding box center [50, 401] width 9 height 9
checkbox input "false"
click at [155, 229] on link "Supplier Mapping" at bounding box center [112, 235] width 85 height 12
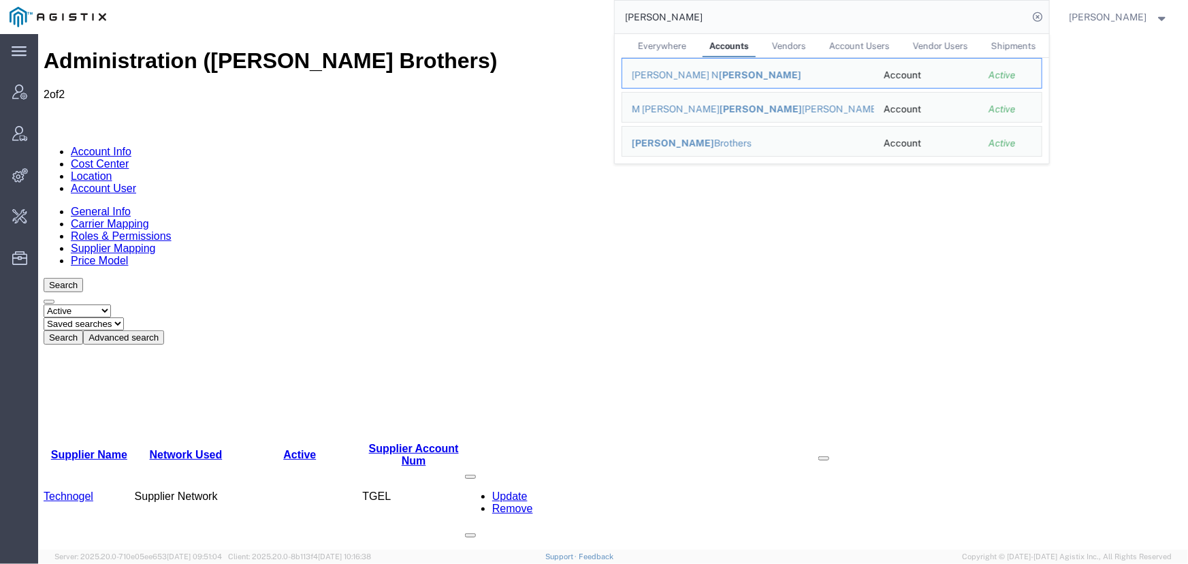
drag, startPoint x: 702, startPoint y: 20, endPoint x: 438, endPoint y: 28, distance: 264.2
click at [438, 28] on div "mathis Everywhere Accounts Vendors Account Users Vendor Users Shipments BRANDY …" at bounding box center [582, 17] width 933 height 34
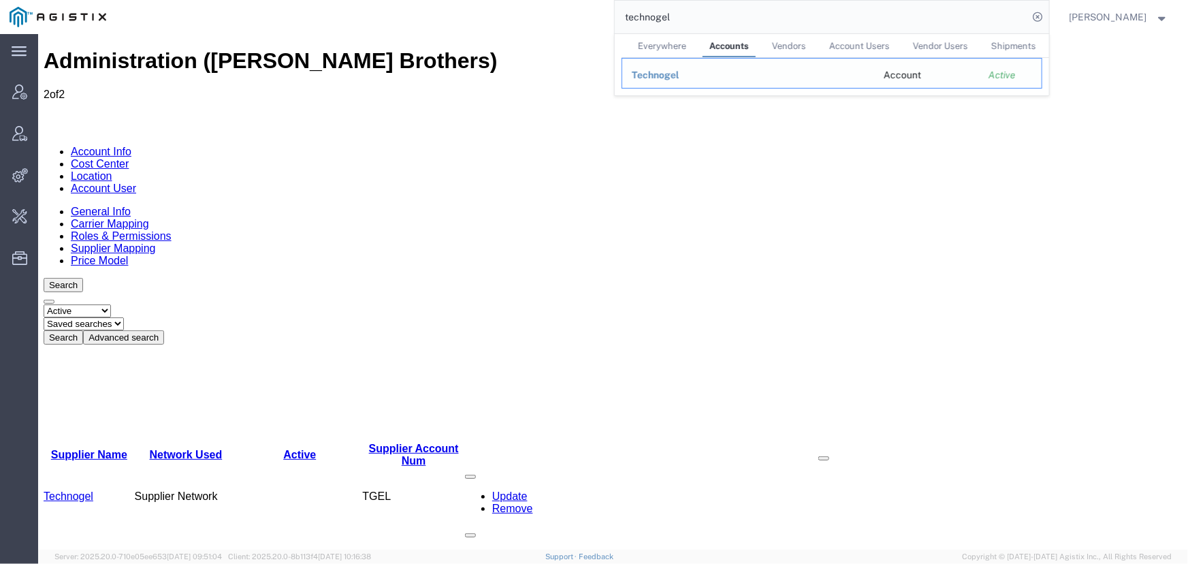
click at [663, 77] on span "Technogel" at bounding box center [656, 74] width 48 height 11
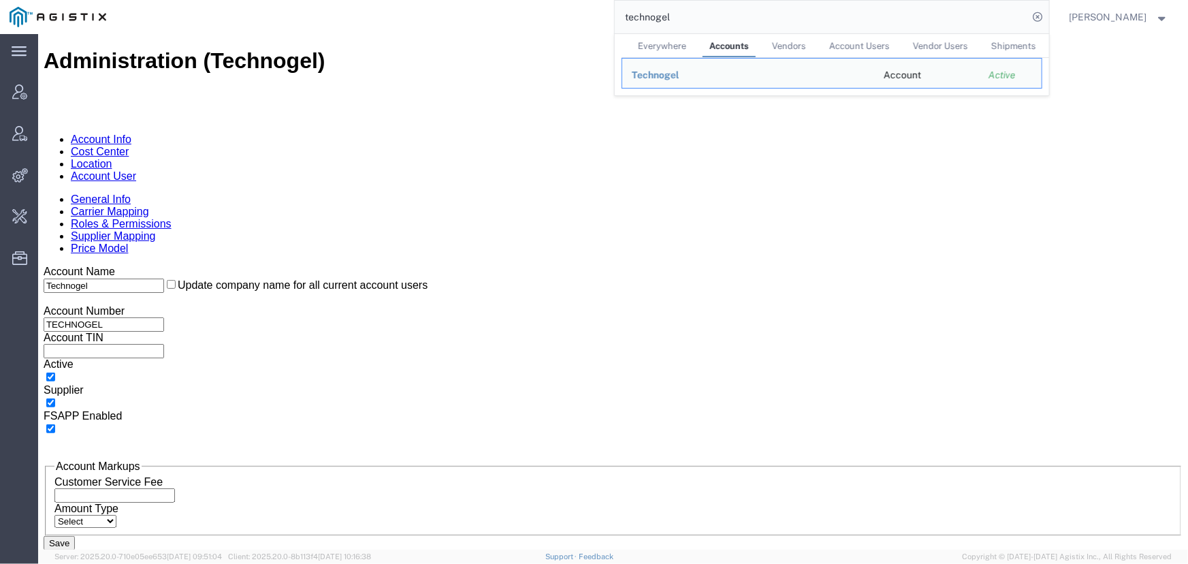
drag, startPoint x: 690, startPoint y: 16, endPoint x: 458, endPoint y: 19, distance: 232.1
click at [458, 19] on div "technogel Everywhere Accounts Vendors Account Users Vendor Users Shipments Tech…" at bounding box center [582, 17] width 933 height 34
click at [658, 83] on td "Sit N Sleep" at bounding box center [747, 73] width 252 height 31
click at [649, 68] on div "Sit N Sleep" at bounding box center [748, 75] width 233 height 14
drag, startPoint x: 680, startPoint y: 18, endPoint x: 443, endPoint y: 21, distance: 236.9
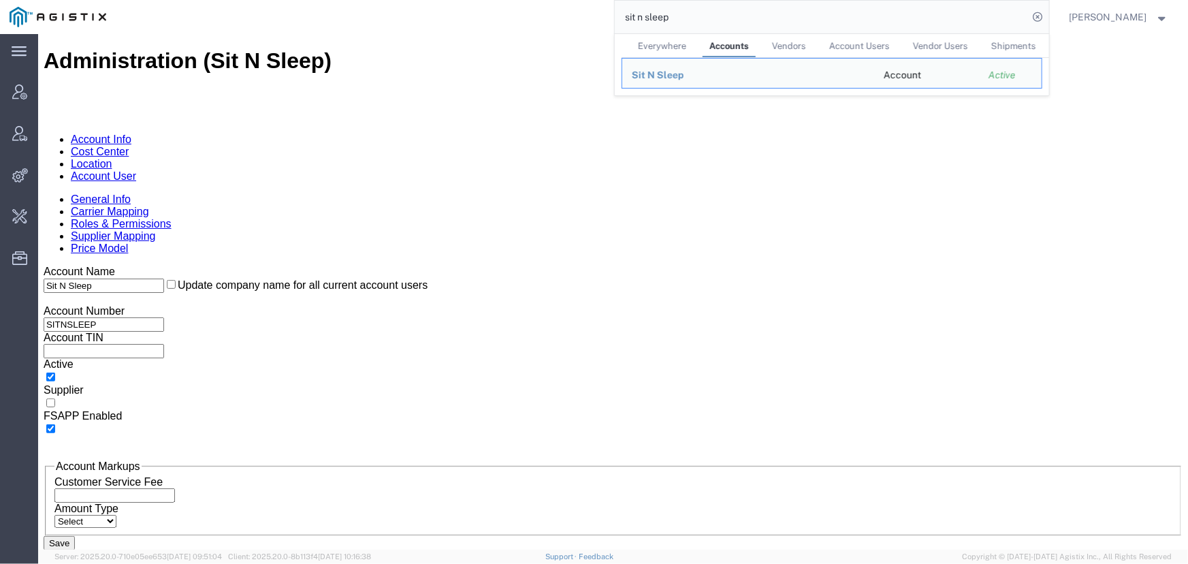
click at [443, 21] on div "sit n sleep Everywhere Accounts Vendors Account Users Vendor Users Shipments Si…" at bounding box center [582, 17] width 933 height 34
click at [642, 80] on div "Technogel" at bounding box center [748, 75] width 233 height 14
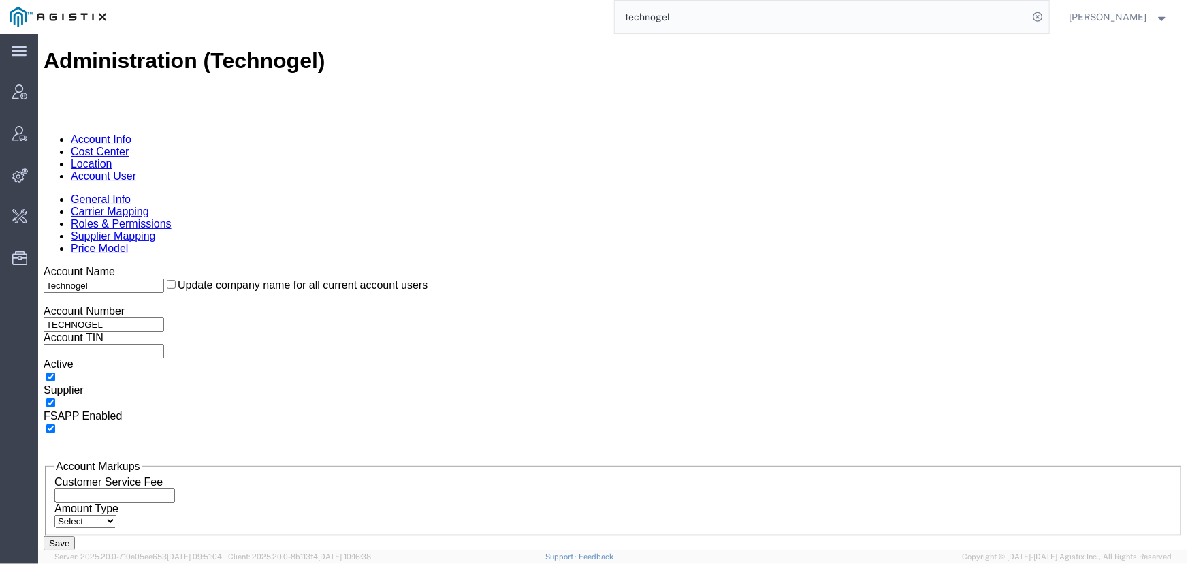
click at [155, 229] on link "Supplier Mapping" at bounding box center [112, 235] width 85 height 12
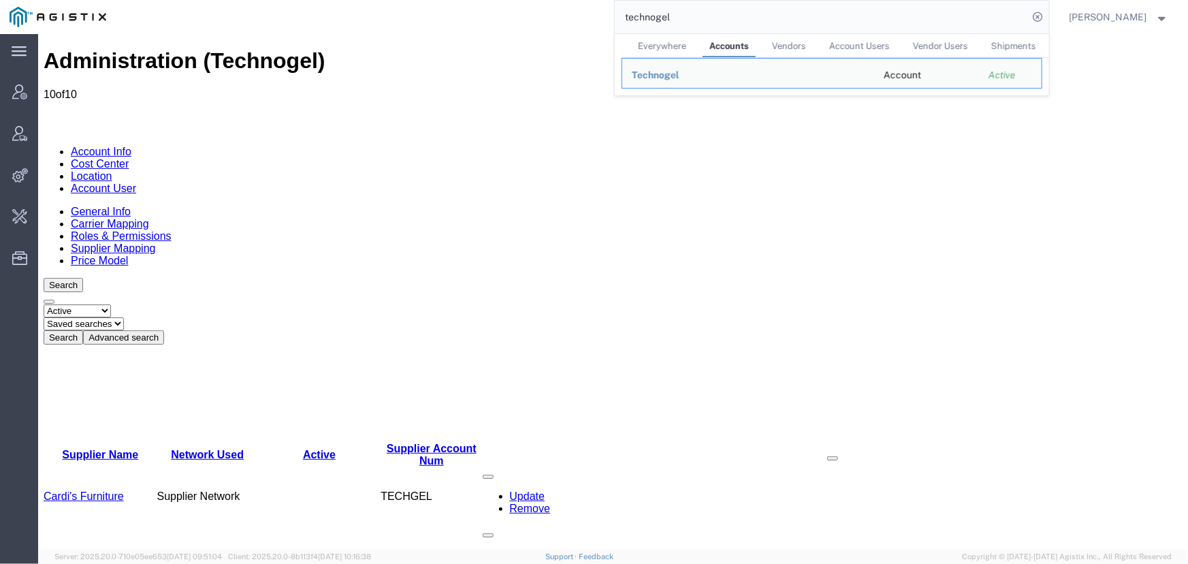
drag, startPoint x: 707, startPoint y: 18, endPoint x: 419, endPoint y: 20, distance: 288.6
click at [419, 20] on div "technogel Everywhere Accounts Vendors Account Users Vendor Users Shipments Tech…" at bounding box center [582, 17] width 933 height 34
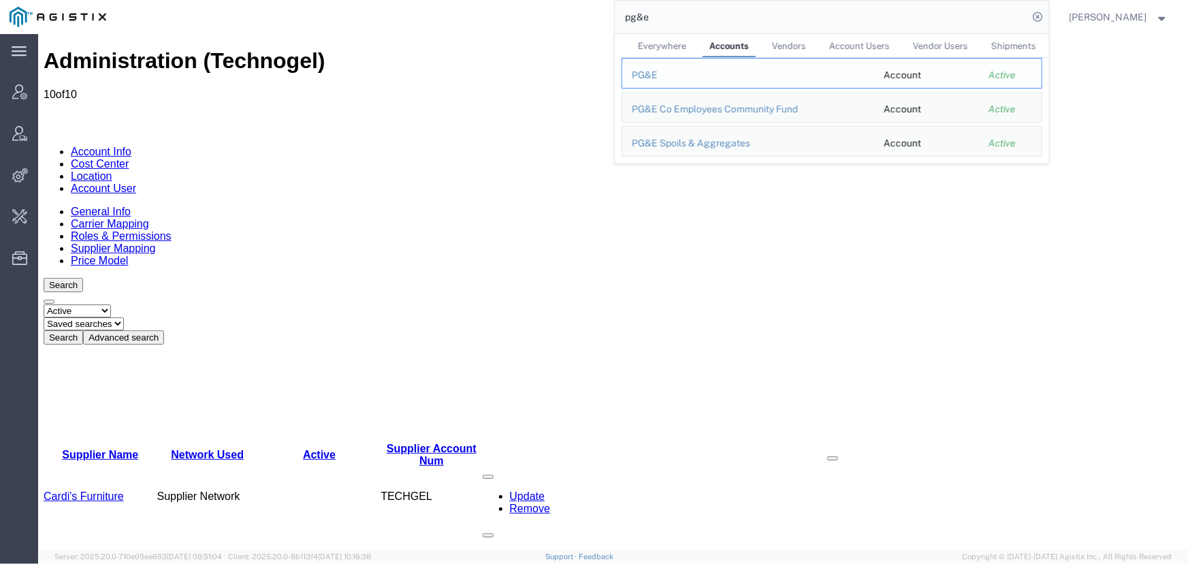
click at [638, 76] on div "PG&E" at bounding box center [748, 75] width 233 height 14
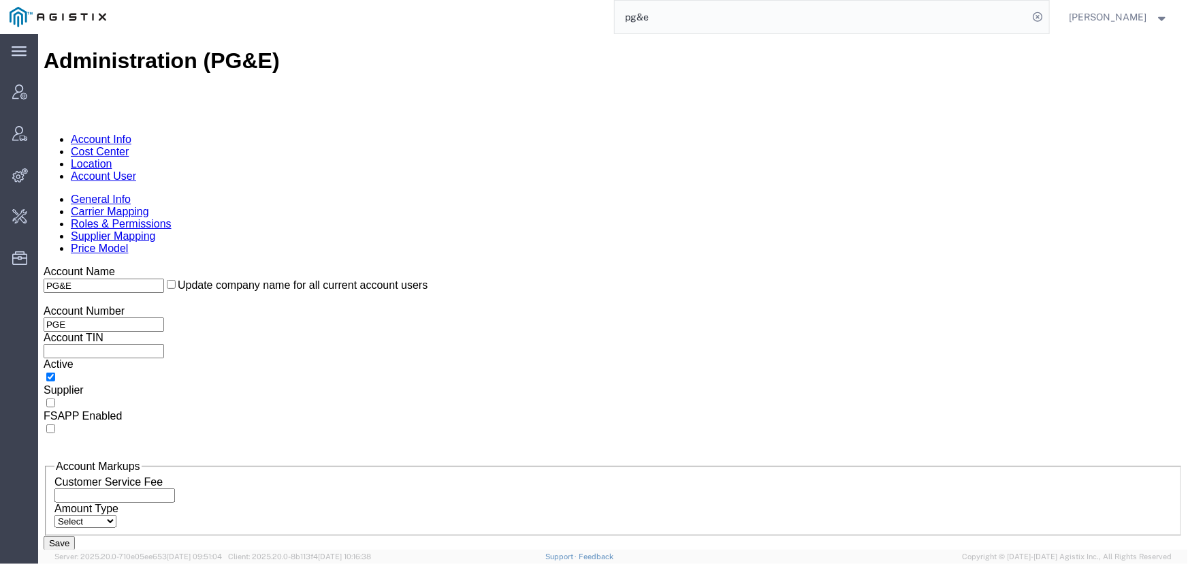
click at [155, 229] on link "Supplier Mapping" at bounding box center [112, 235] width 85 height 12
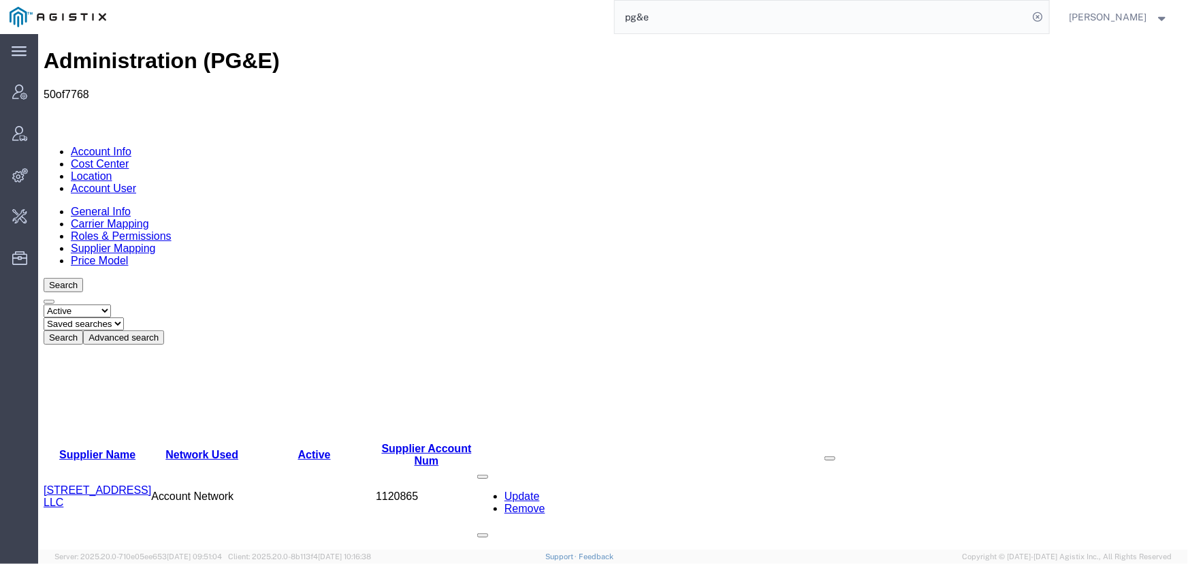
click at [94, 205] on link "General Info" at bounding box center [100, 211] width 60 height 12
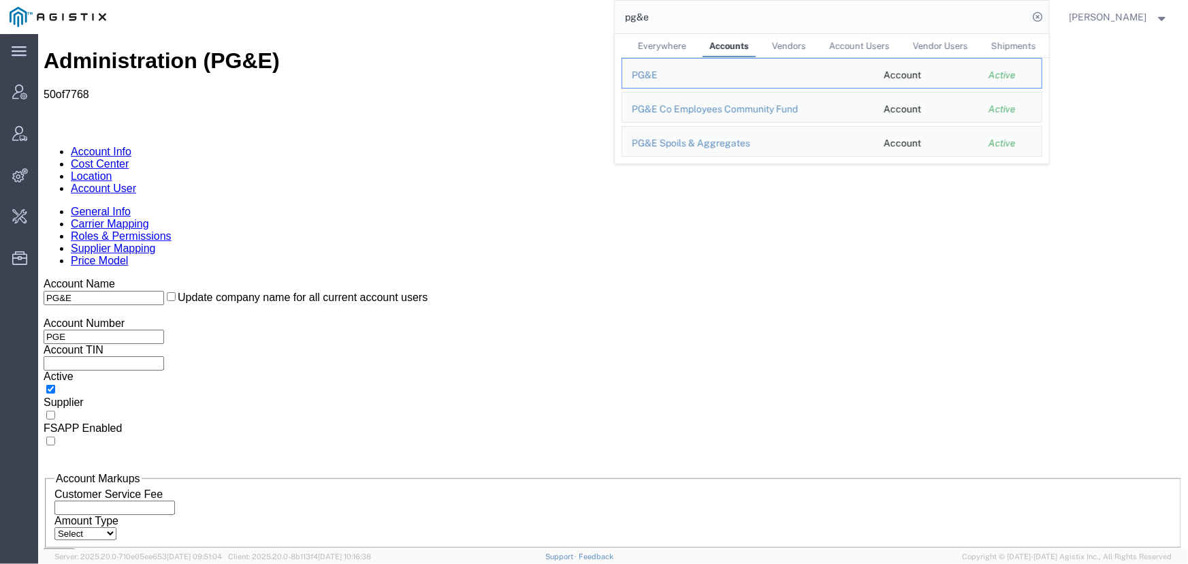
drag, startPoint x: 614, startPoint y: 18, endPoint x: 382, endPoint y: 15, distance: 232.1
click at [382, 15] on div "pg&e Everywhere Accounts Vendors Account Users Vendor Users Shipments PG&E Acco…" at bounding box center [582, 17] width 933 height 34
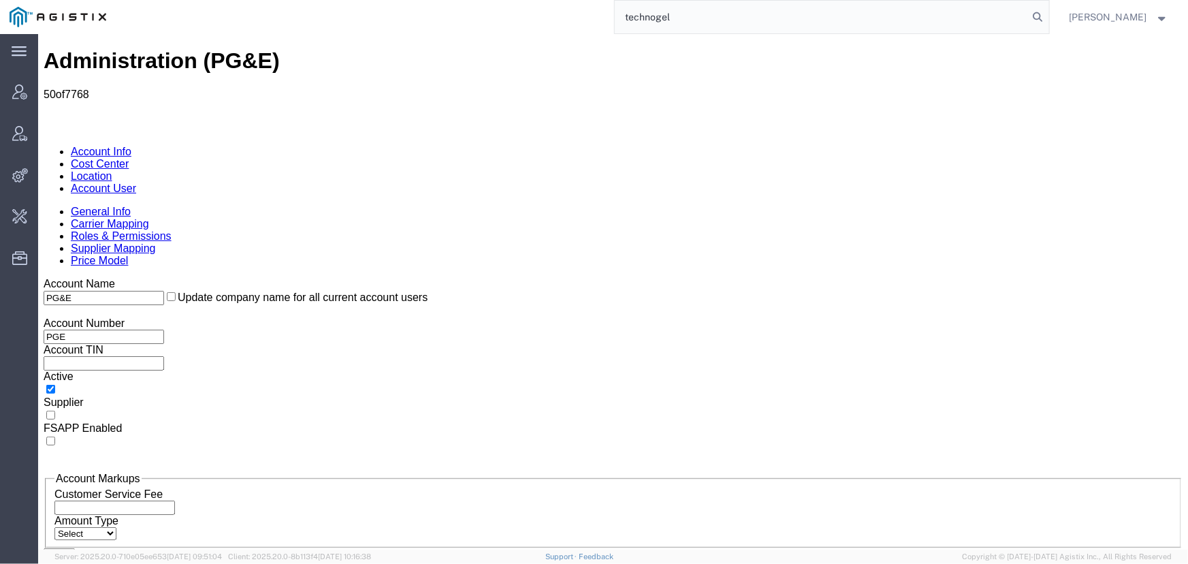
type input "technogel"
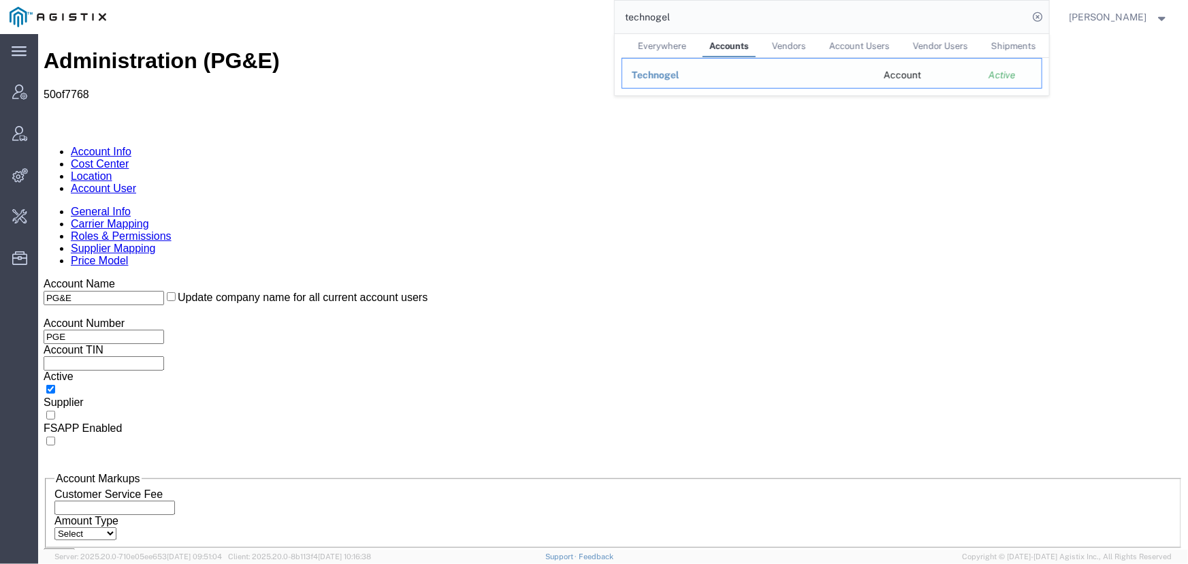
click at [628, 79] on td "Technogel" at bounding box center [747, 73] width 252 height 31
click at [645, 78] on span "Technogel" at bounding box center [656, 74] width 48 height 11
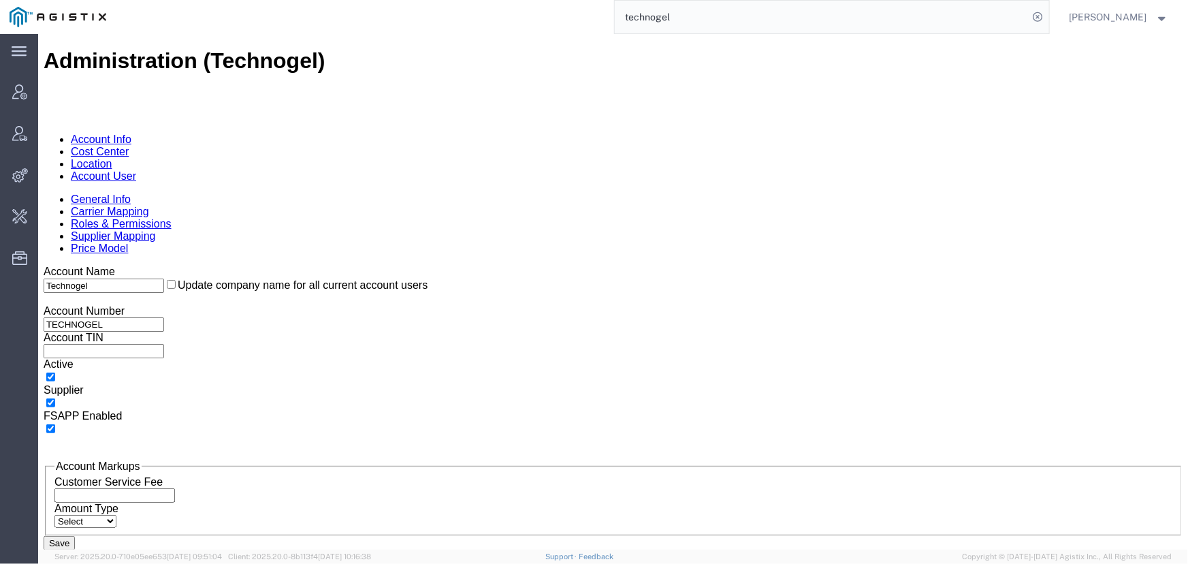
click at [135, 169] on link "Account User" at bounding box center [102, 175] width 65 height 12
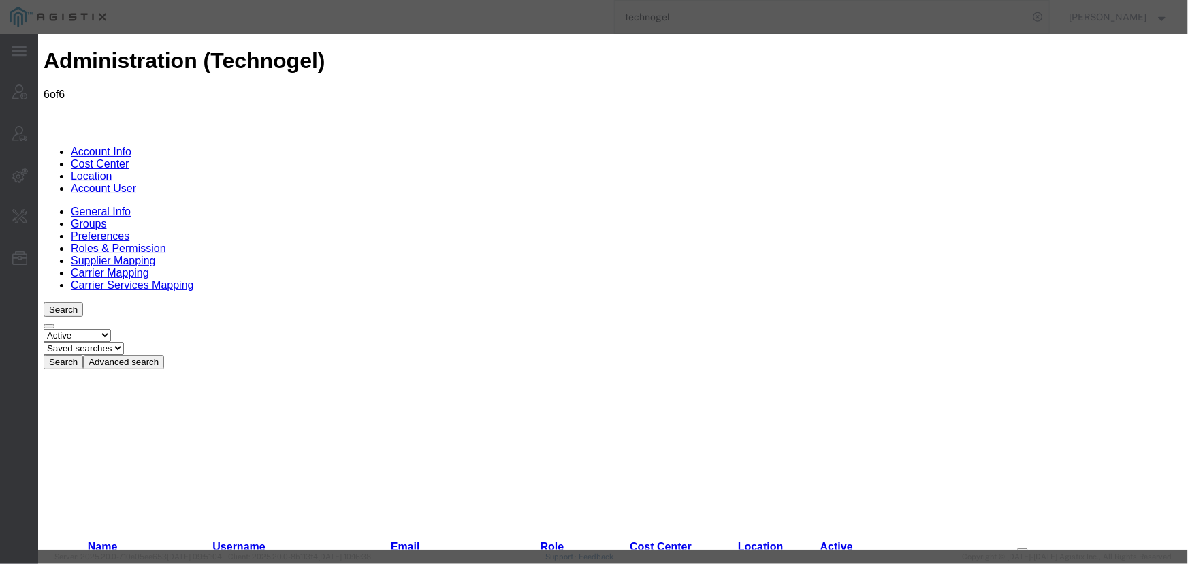
select select "COSTCENTER"
select select "980"
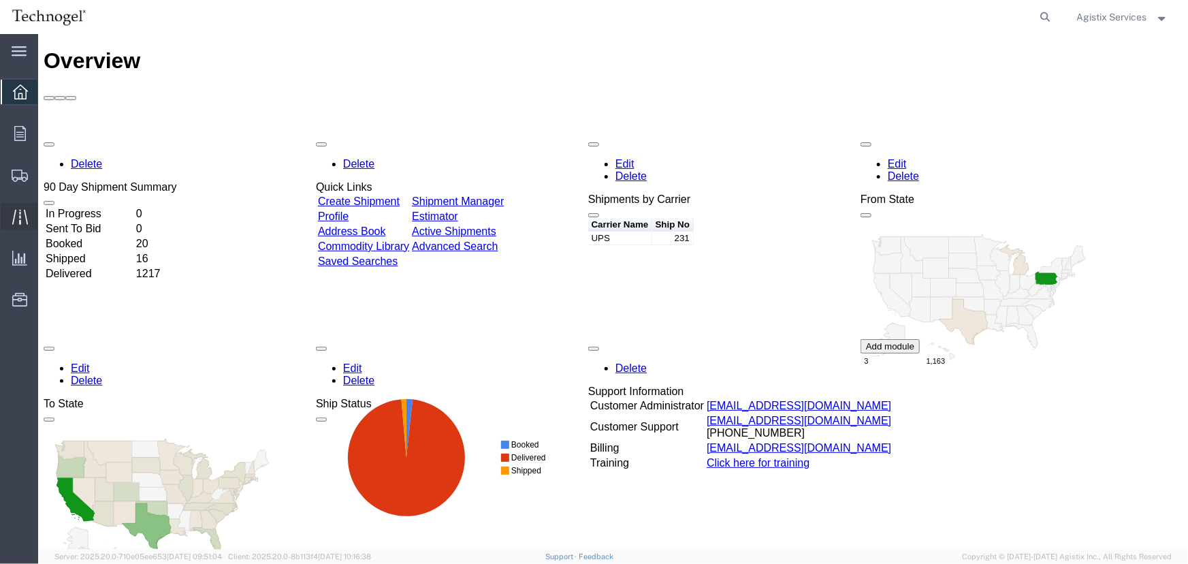
click at [16, 213] on icon at bounding box center [20, 217] width 16 height 16
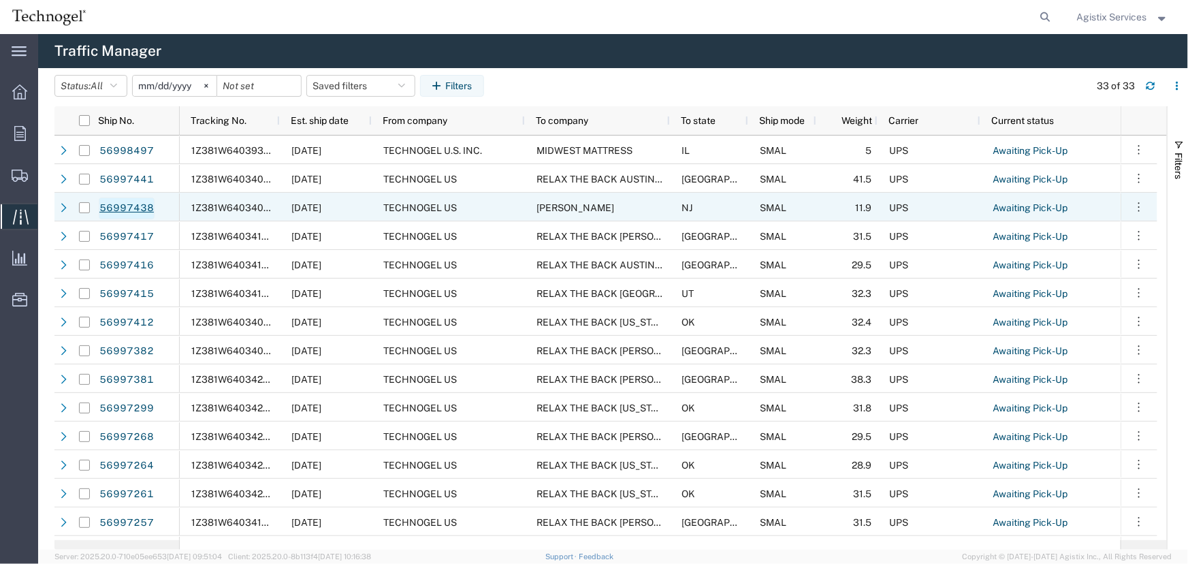
click at [123, 204] on link "56997438" at bounding box center [127, 208] width 56 height 22
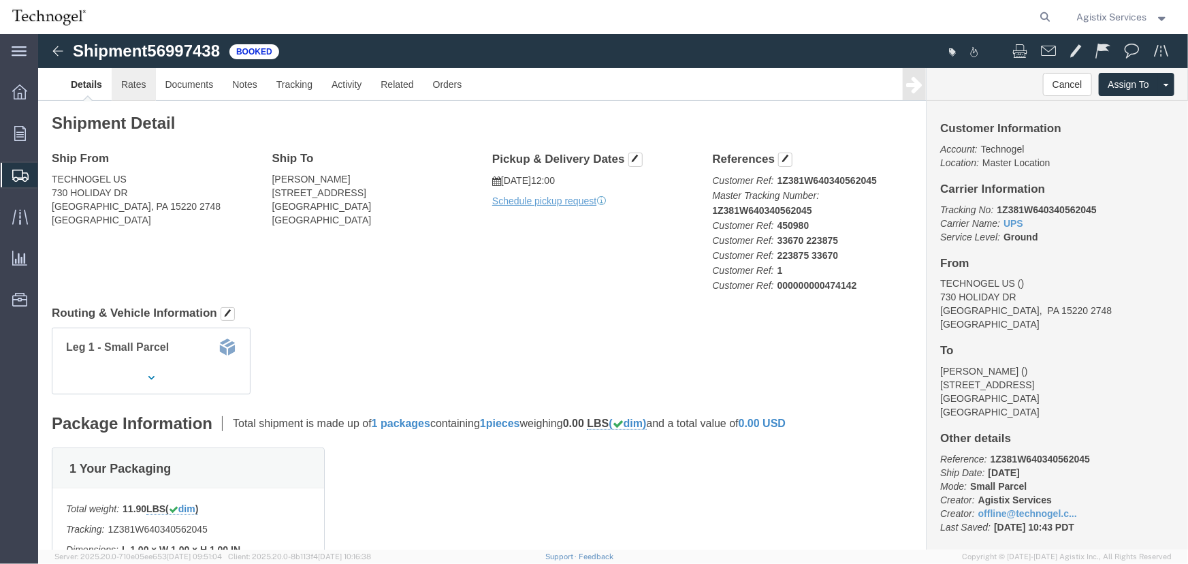
click link "Rates"
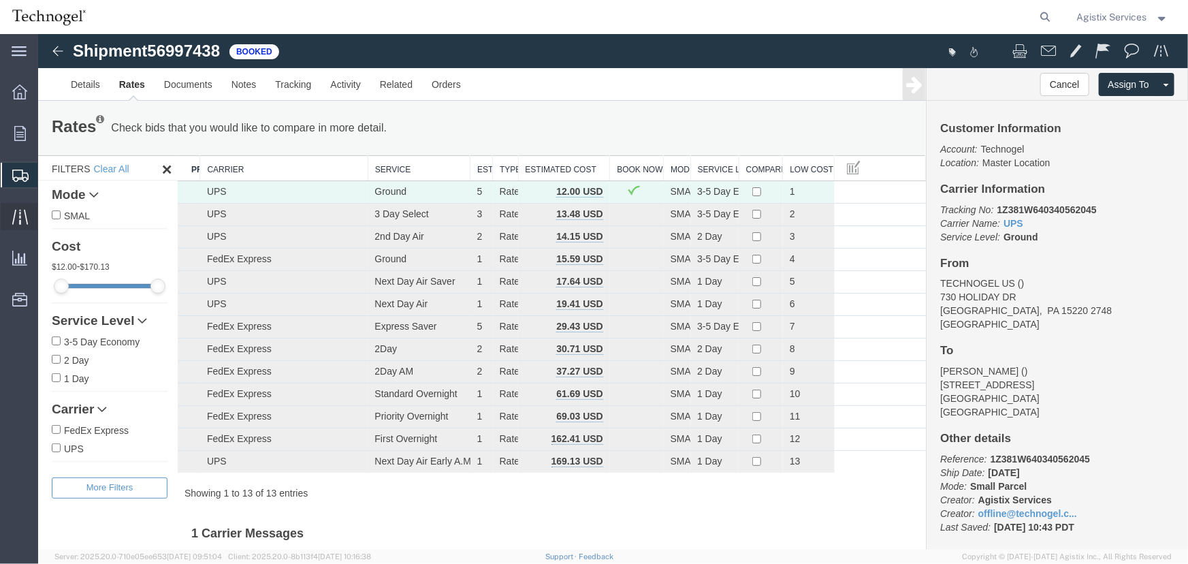
click at [18, 216] on icon at bounding box center [20, 217] width 16 height 16
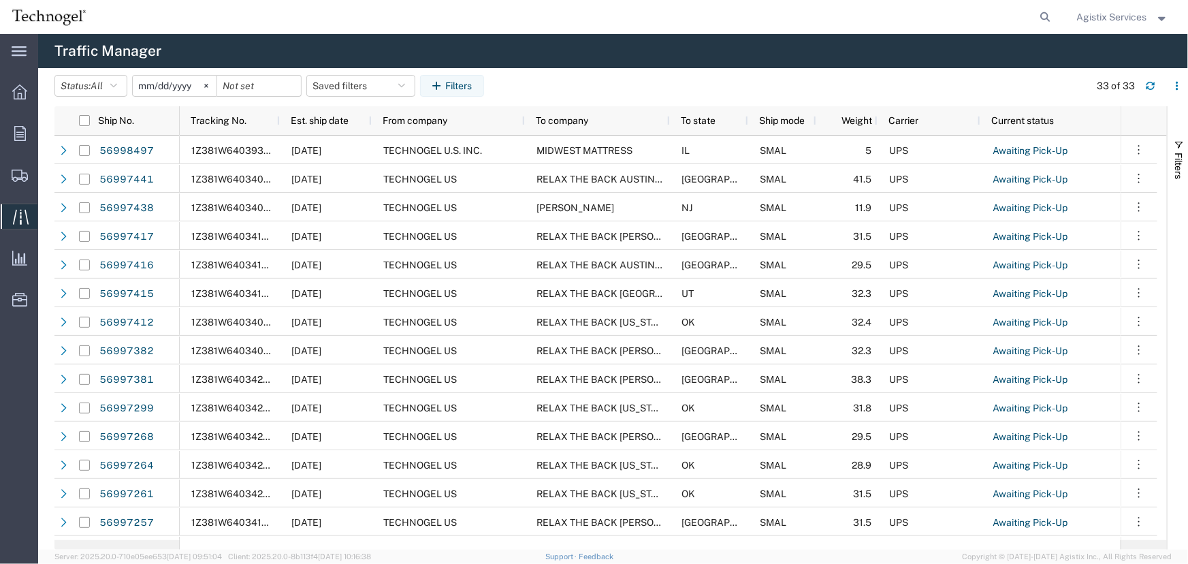
click at [167, 87] on input "[DATE]" at bounding box center [175, 86] width 84 height 20
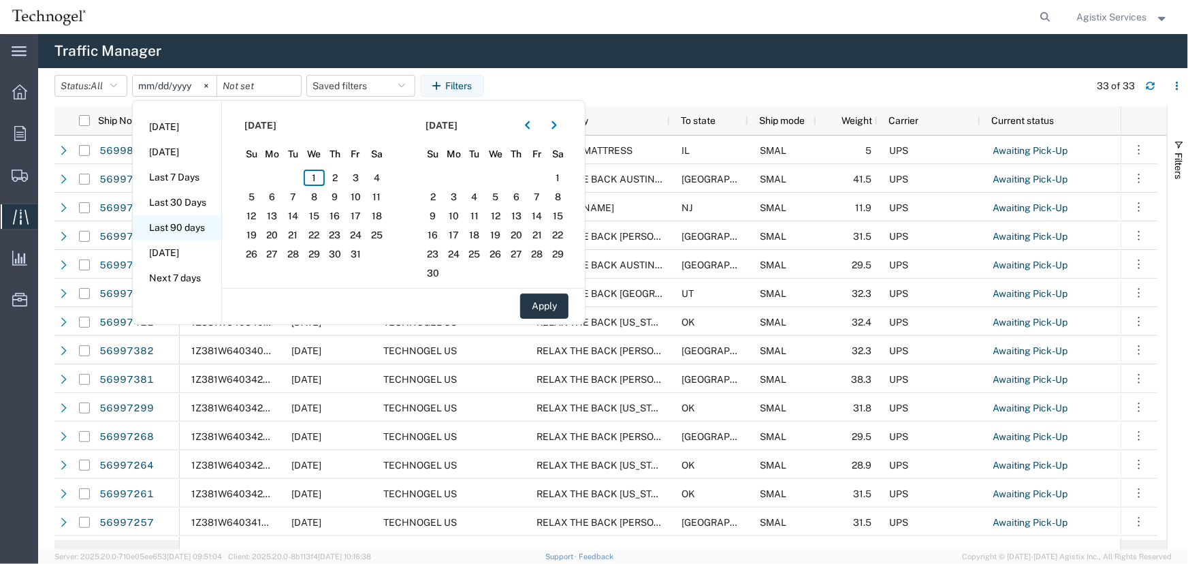
click at [195, 227] on li "Last 90 days" at bounding box center [177, 227] width 88 height 25
type input "2025-07-04"
type input "2025-10-01"
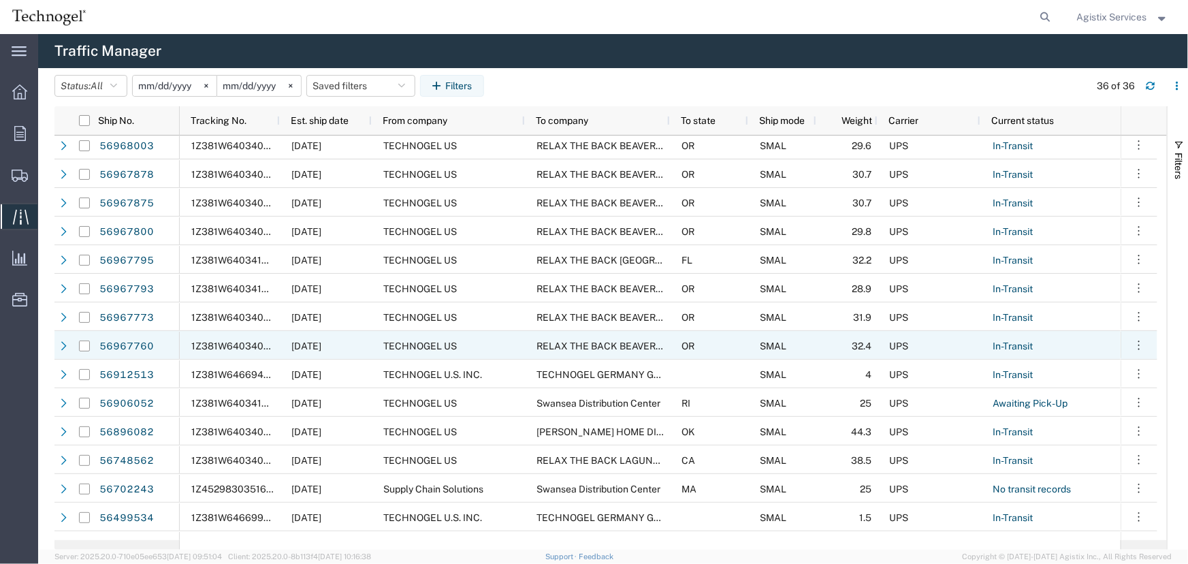
scroll to position [624, 0]
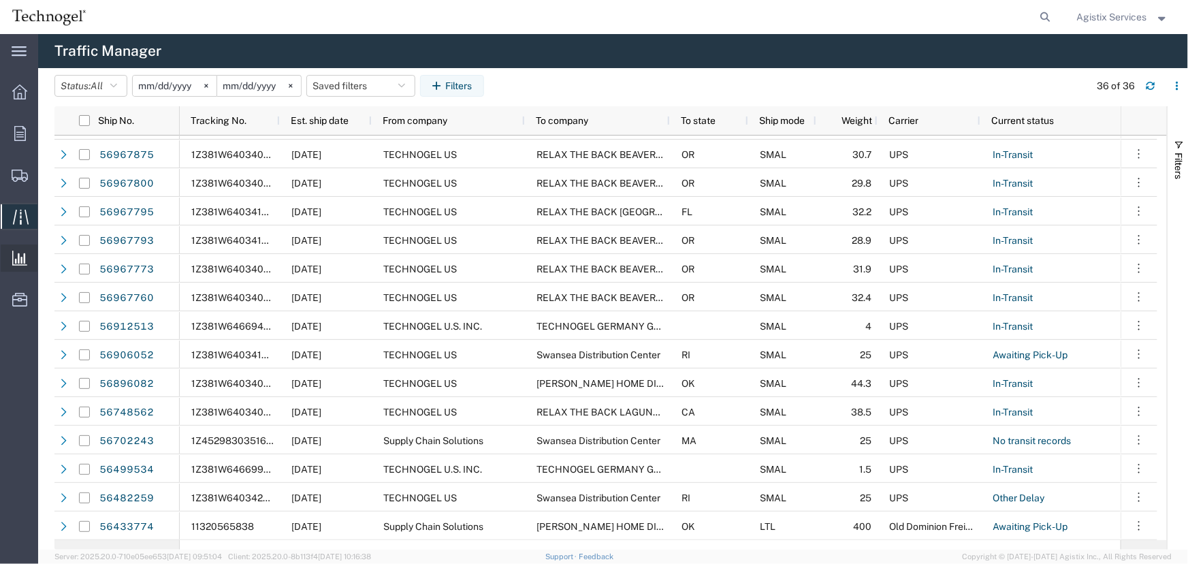
click at [0, 0] on span "Ad Hoc Reports" at bounding box center [0, 0] width 0 height 0
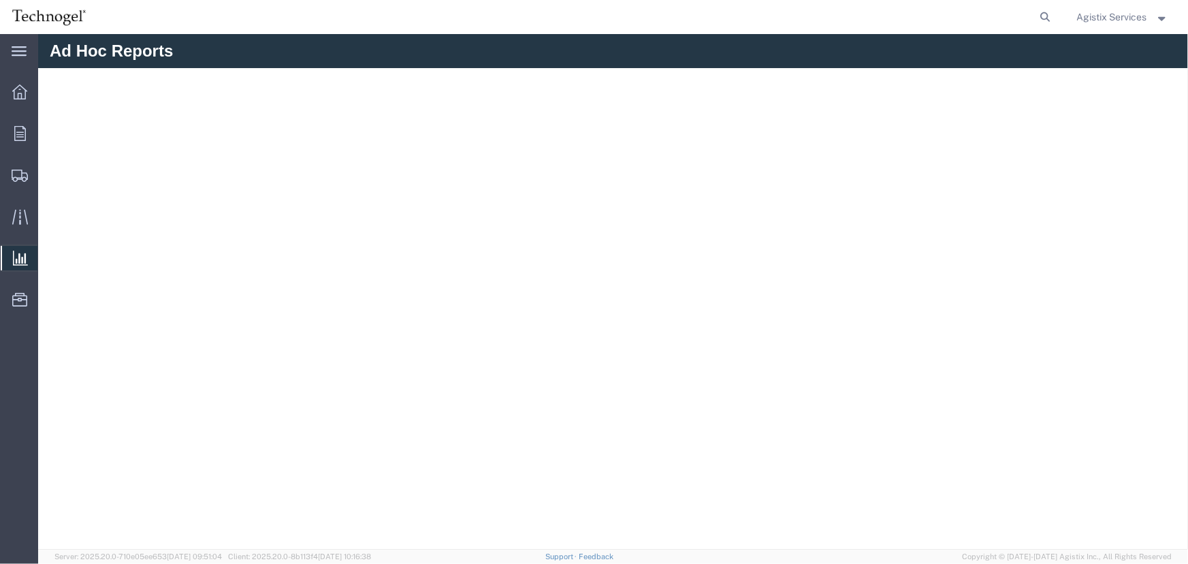
click at [1090, 20] on span "Agistix Services" at bounding box center [1112, 17] width 70 height 15
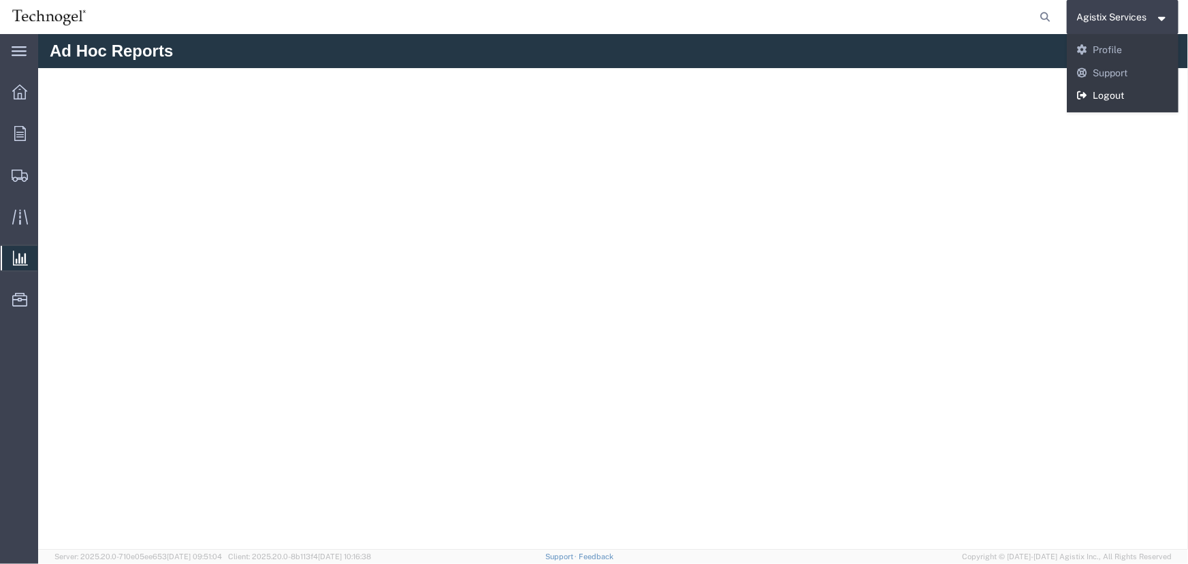
click at [1100, 92] on link "Logout" at bounding box center [1122, 95] width 112 height 23
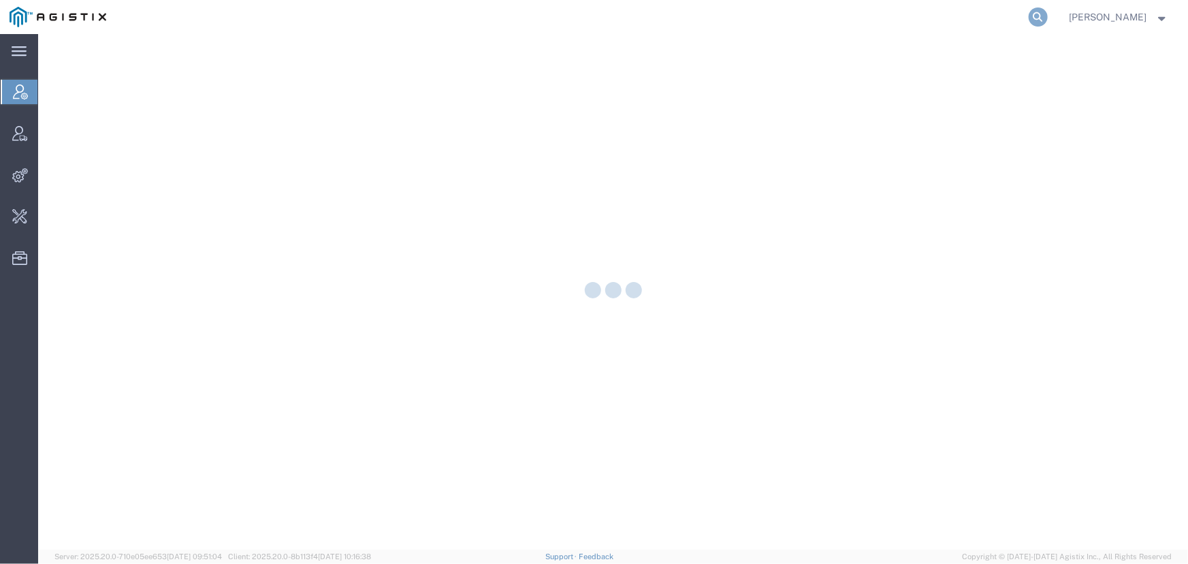
click at [1033, 15] on icon at bounding box center [1037, 16] width 19 height 19
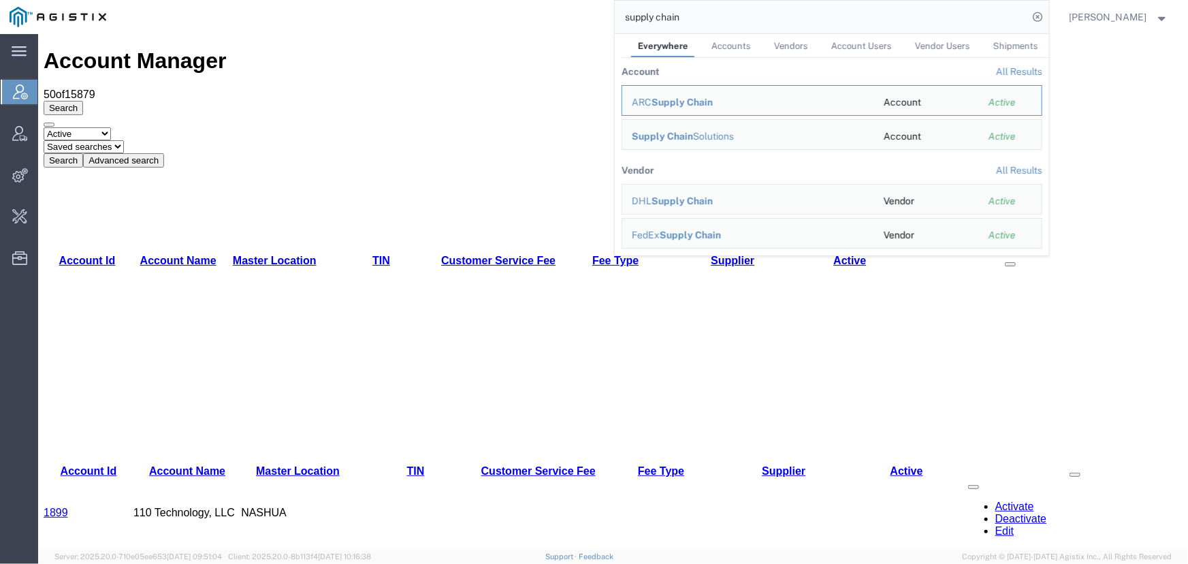
click at [1015, 170] on link "All Results" at bounding box center [1019, 170] width 46 height 11
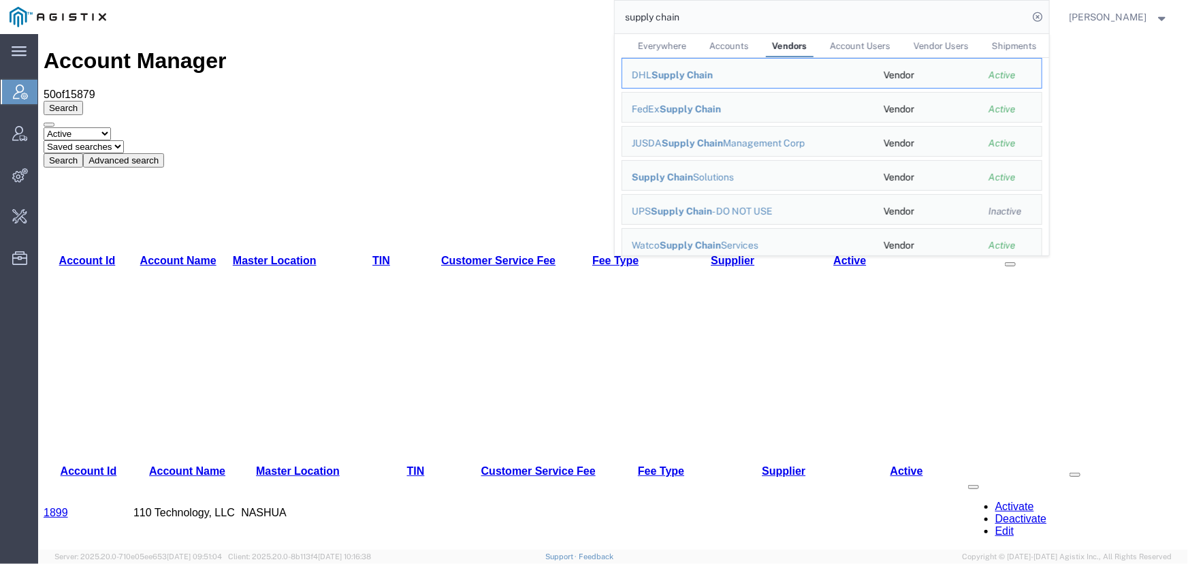
click at [655, 42] on span "Everywhere" at bounding box center [662, 46] width 48 height 10
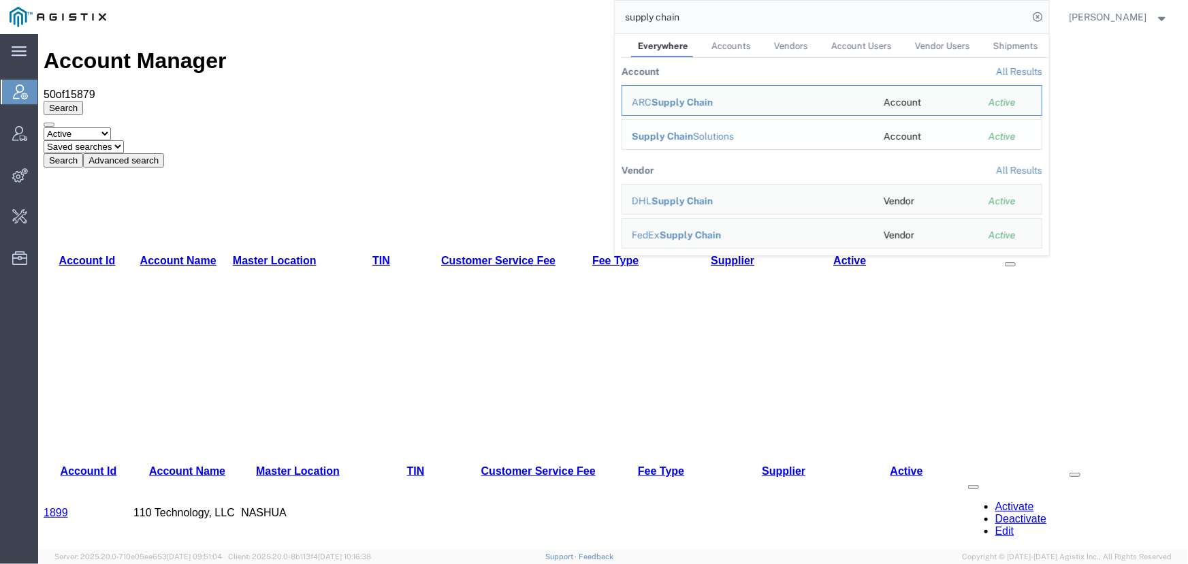
click at [691, 134] on div "Supply Chain Solutions" at bounding box center [748, 136] width 233 height 14
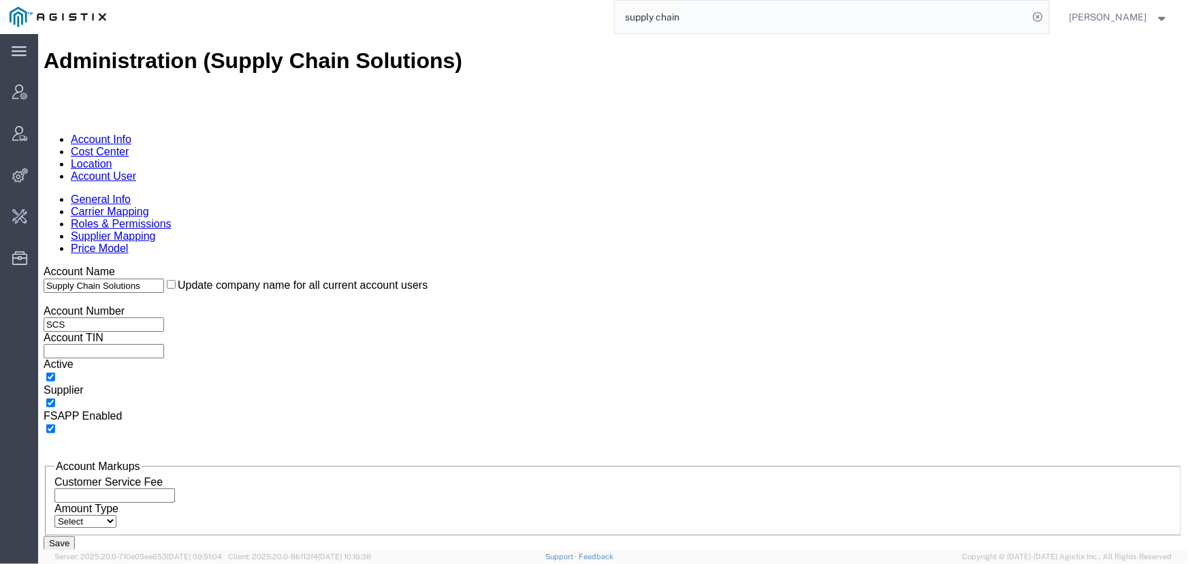
click at [128, 145] on link "Cost Center" at bounding box center [99, 151] width 58 height 12
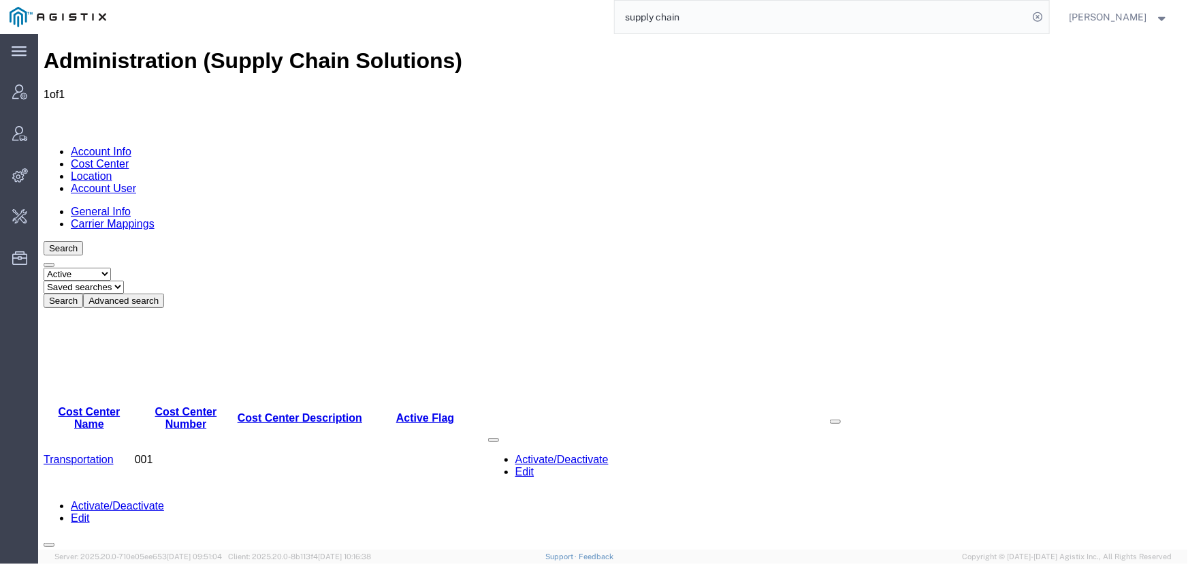
click at [112, 169] on link "Location" at bounding box center [91, 175] width 42 height 12
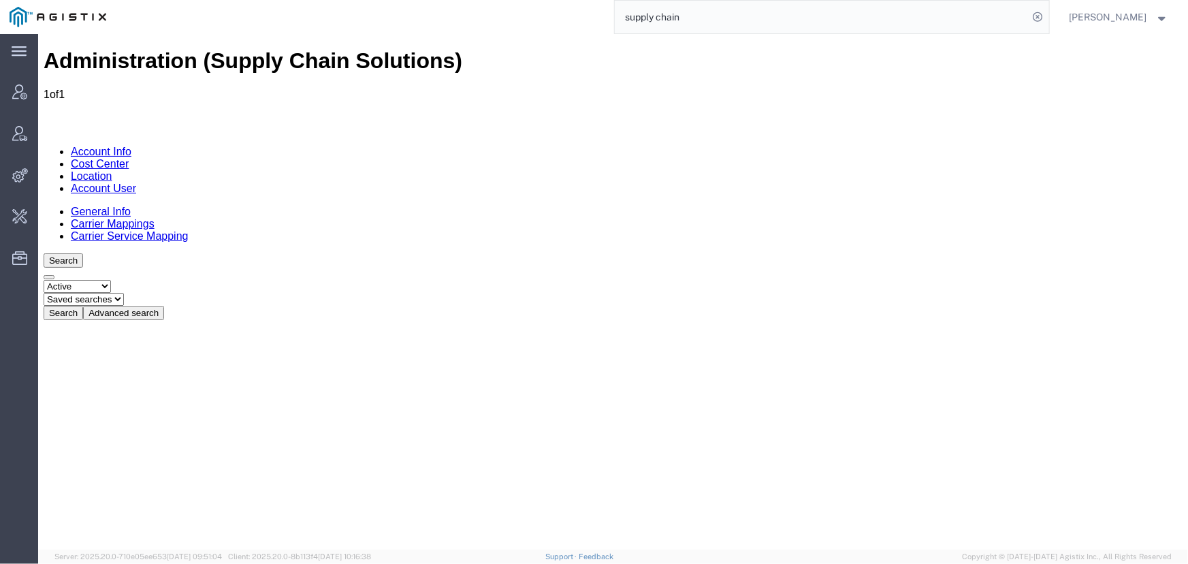
click at [135, 182] on link "Account User" at bounding box center [102, 188] width 65 height 12
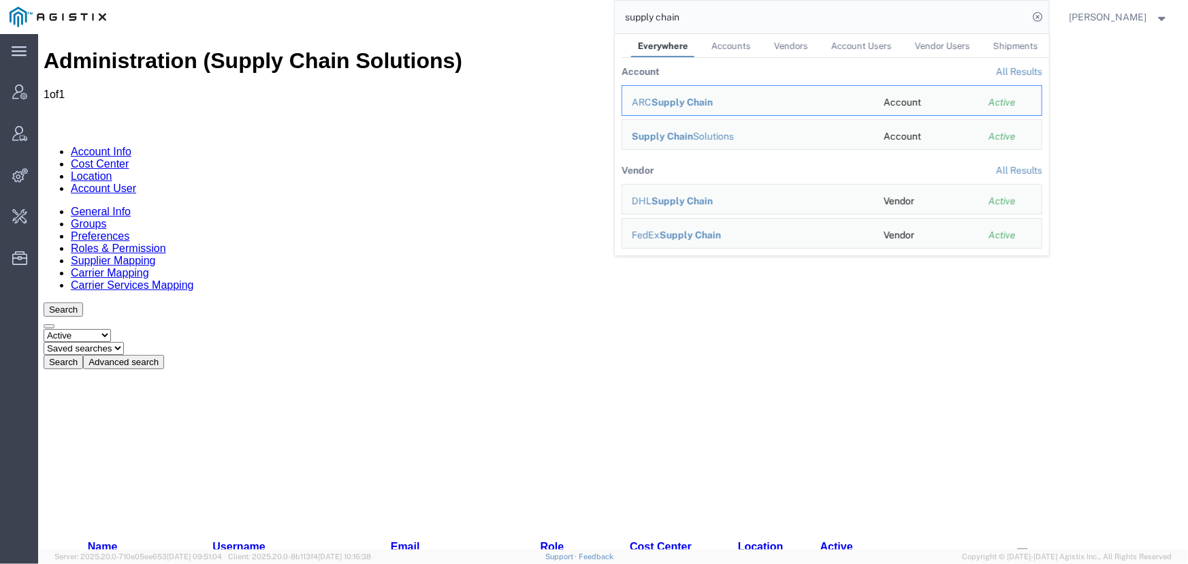
drag, startPoint x: 740, startPoint y: 17, endPoint x: 490, endPoint y: 22, distance: 249.8
click at [490, 22] on div "supply chain Everywhere Accounts Vendors Account Users Vendor Users Shipments A…" at bounding box center [582, 17] width 933 height 34
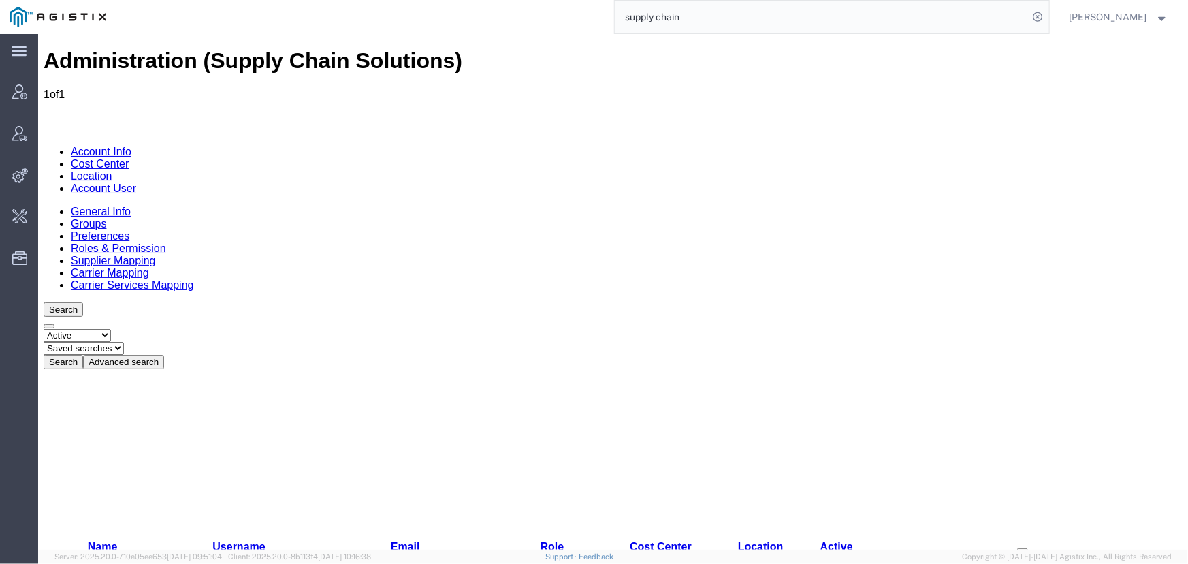
paste input "1Z4529830351094650"
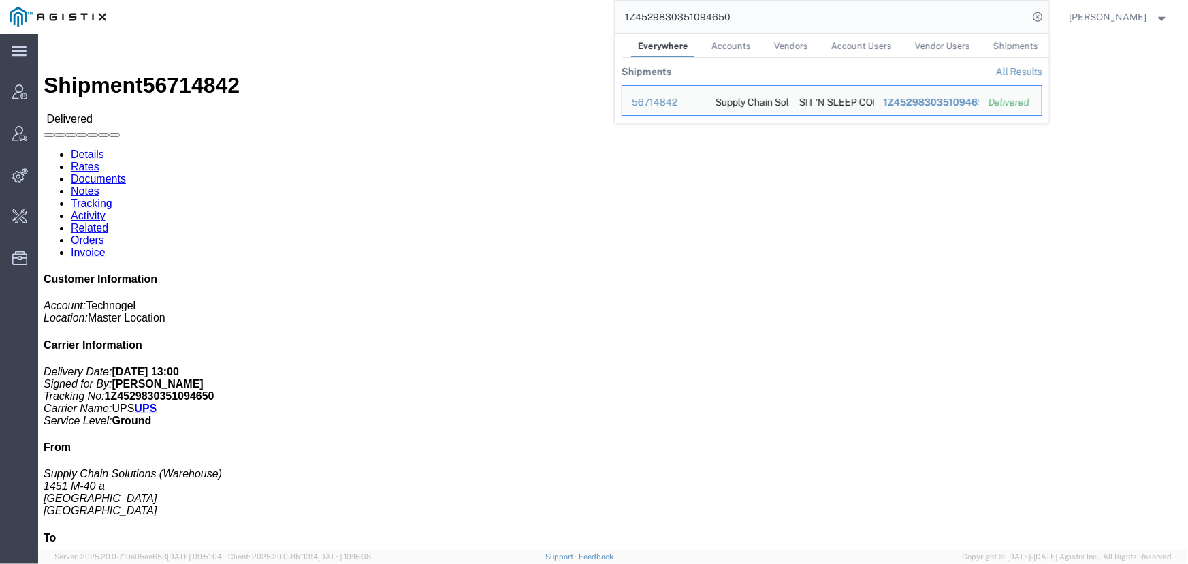
click link "Activity"
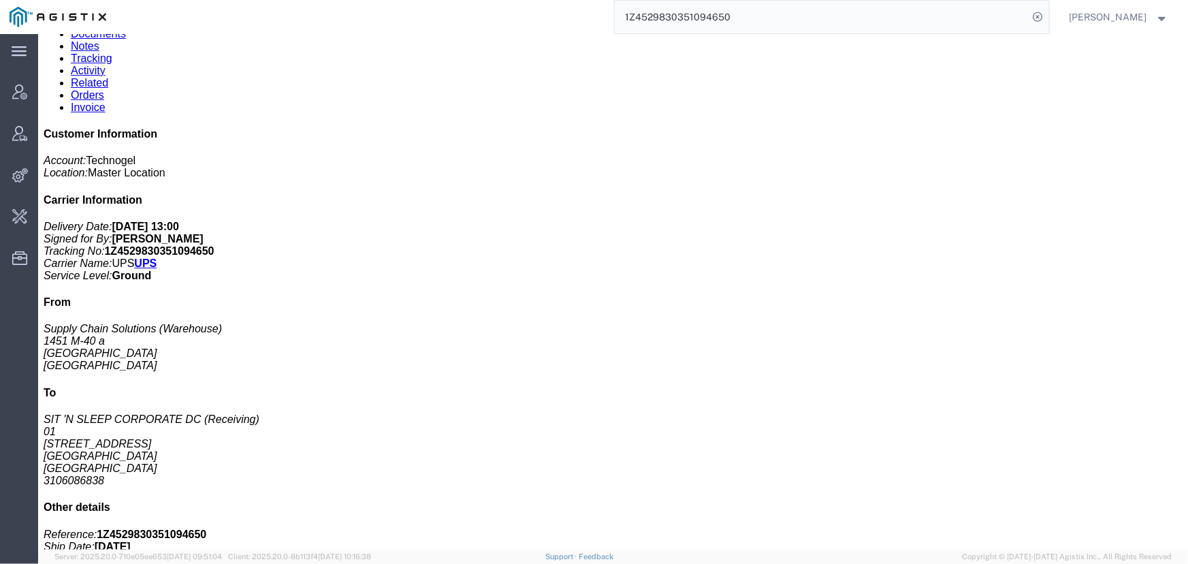
scroll to position [185, 0]
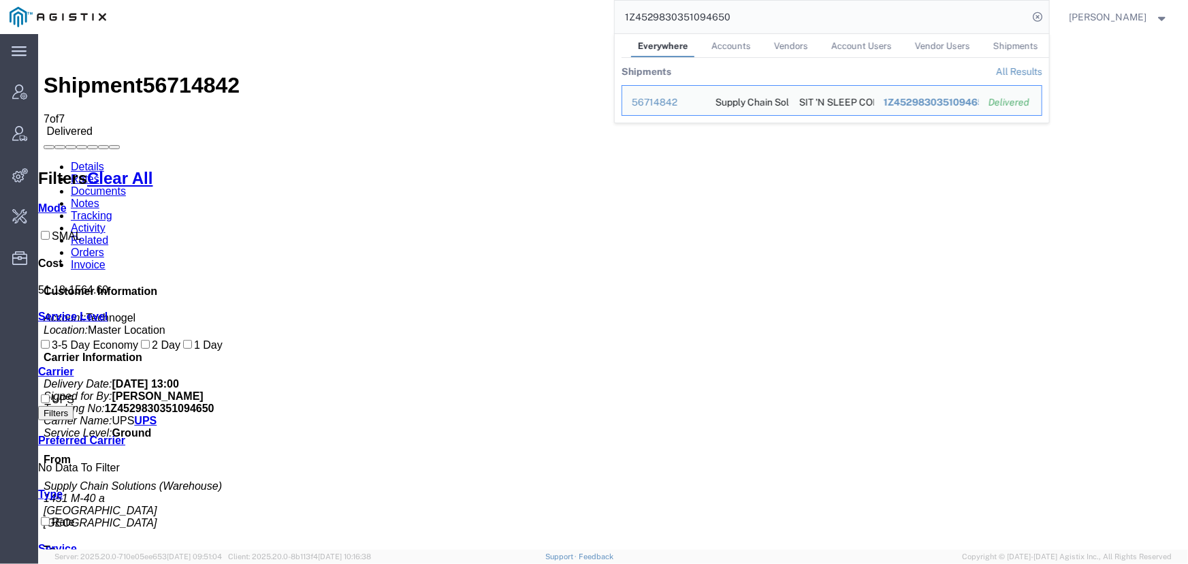
drag, startPoint x: 792, startPoint y: 11, endPoint x: 366, endPoint y: 18, distance: 426.1
click at [366, 18] on div "1Z4529830351094650 Everywhere Accounts Vendors Account Users Vendor Users Shipm…" at bounding box center [582, 17] width 933 height 34
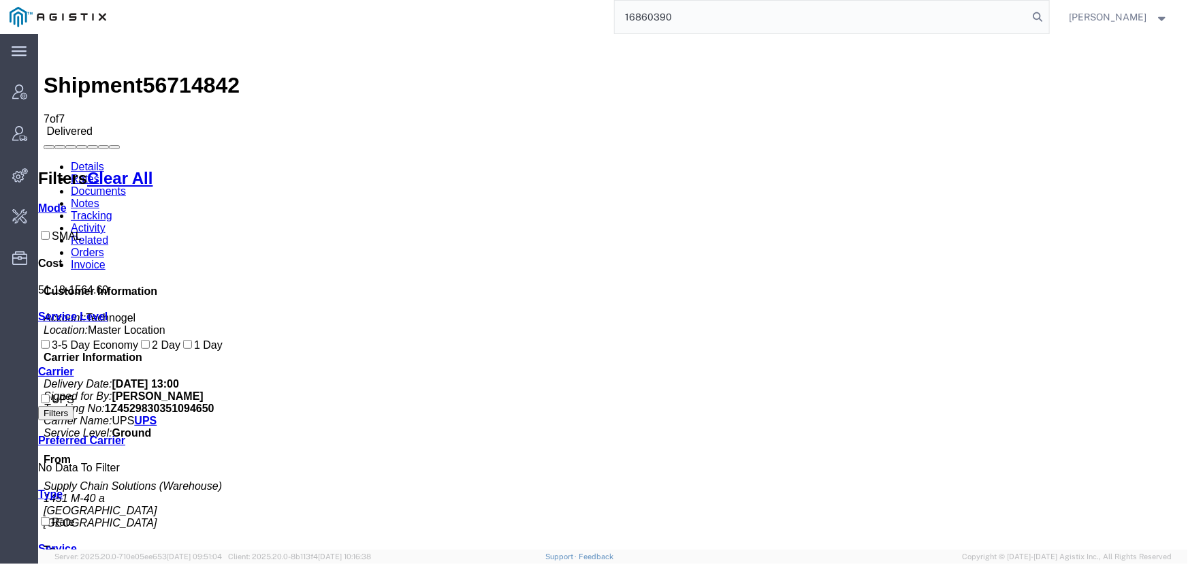
drag, startPoint x: 629, startPoint y: 21, endPoint x: 613, endPoint y: 23, distance: 16.5
click at [613, 23] on div "16860390" at bounding box center [582, 17] width 933 height 34
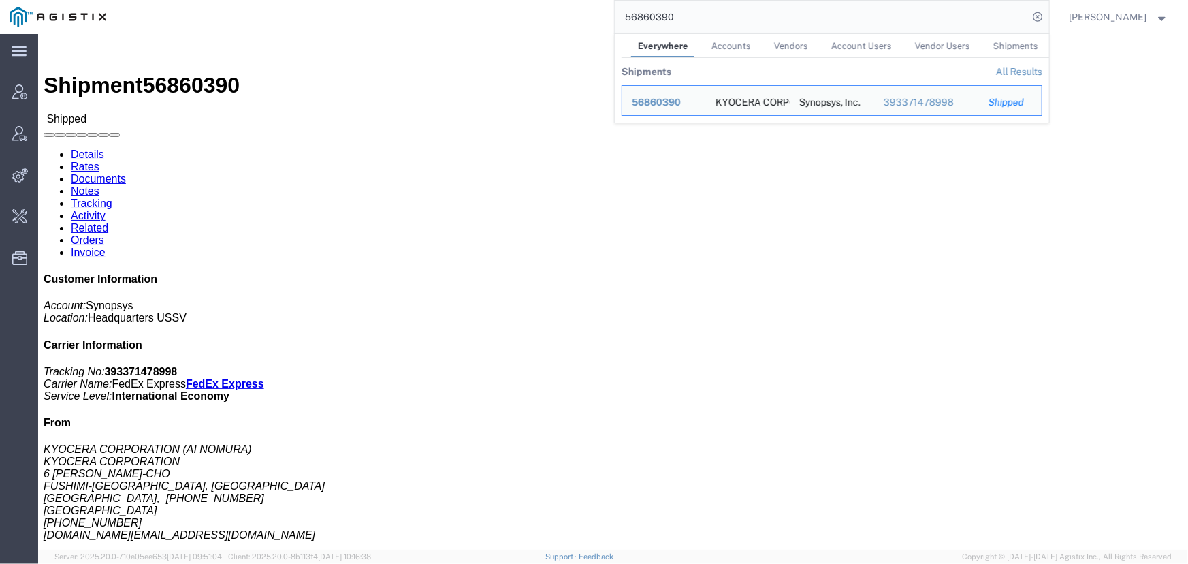
drag, startPoint x: 742, startPoint y: 19, endPoint x: 381, endPoint y: 17, distance: 360.7
click at [381, 17] on div "56860390 Everywhere Accounts Vendors Account Users Vendor Users Shipments Shipm…" at bounding box center [582, 17] width 933 height 34
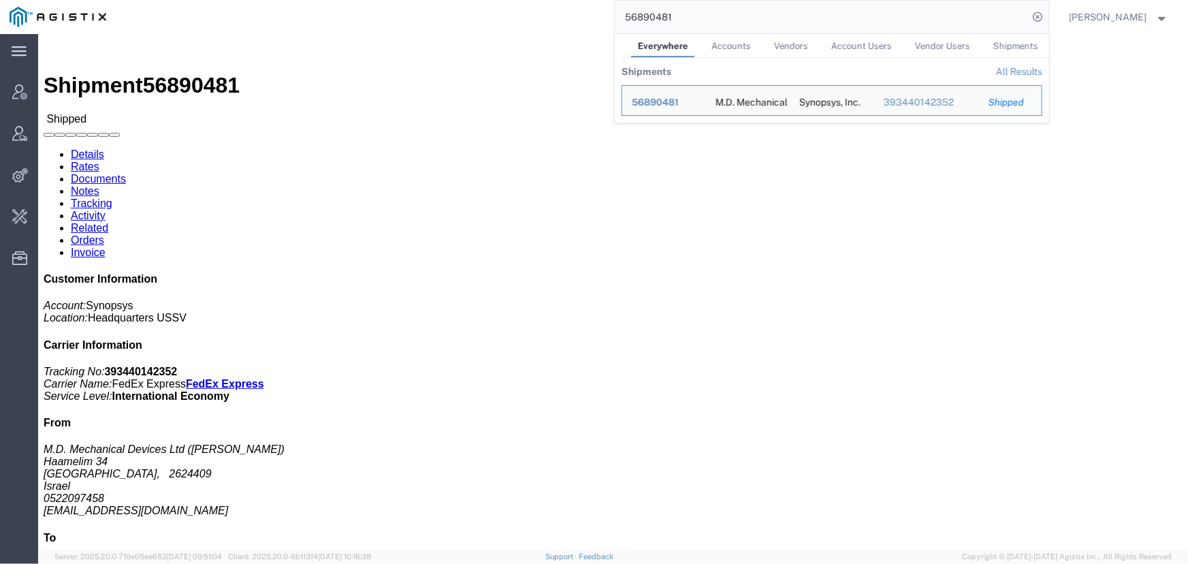
drag, startPoint x: 717, startPoint y: 17, endPoint x: 408, endPoint y: -3, distance: 309.7
click at [408, 0] on html "main_menu Created with Sketch. Collapse Menu Account Manager Vendor Manager Int…" at bounding box center [594, 282] width 1188 height 564
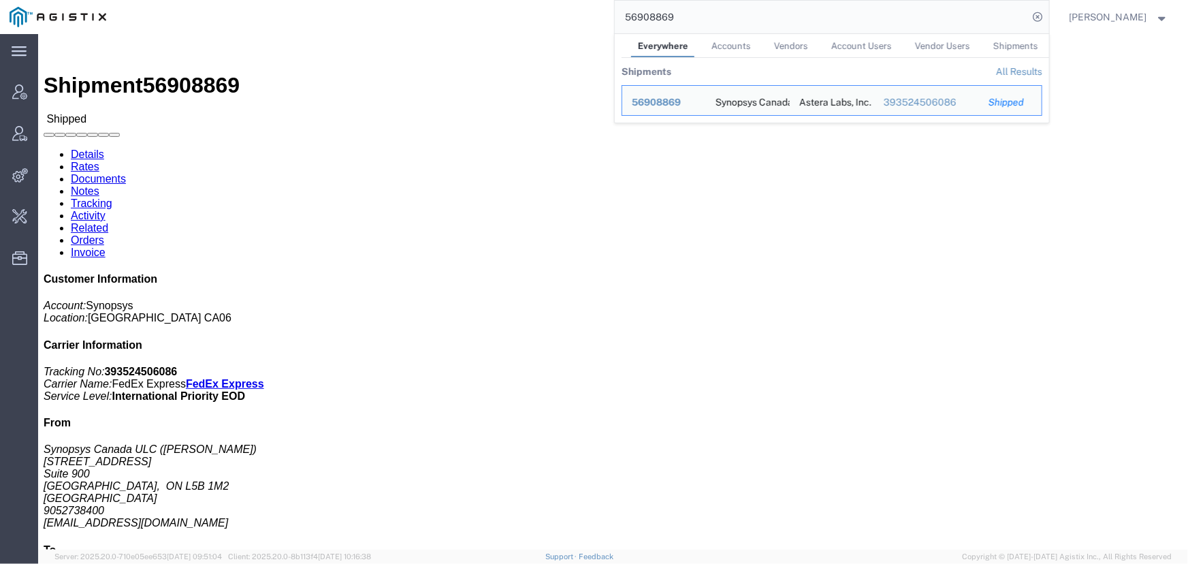
drag, startPoint x: 659, startPoint y: 13, endPoint x: 451, endPoint y: 5, distance: 207.7
click at [451, 5] on div "56908869 Everywhere Accounts Vendors Account Users Vendor Users Shipments Shipm…" at bounding box center [582, 17] width 933 height 34
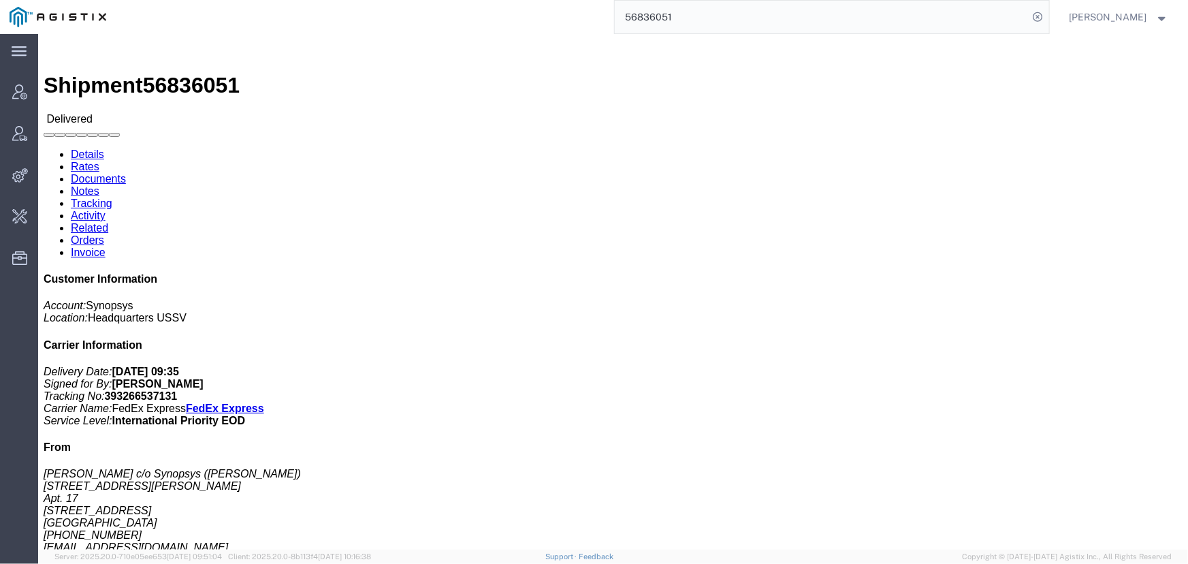
click at [764, 4] on input "56836051" at bounding box center [822, 17] width 414 height 33
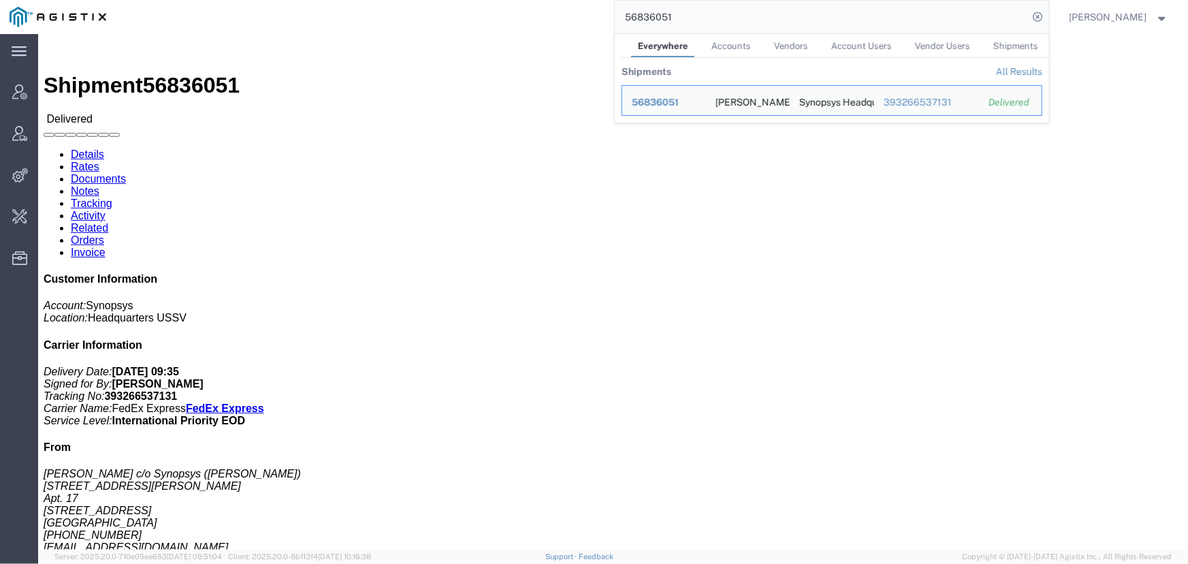
click at [438, 20] on div "56836051 Everywhere Accounts Vendors Account Users Vendor Users Shipments Shipm…" at bounding box center [582, 17] width 933 height 34
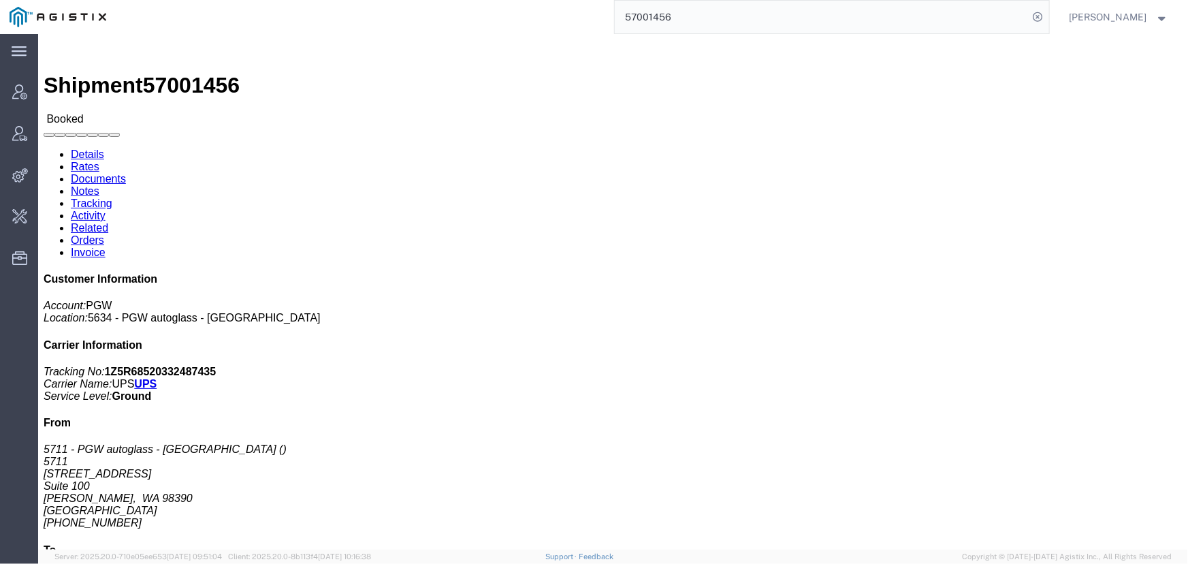
drag, startPoint x: 735, startPoint y: 21, endPoint x: 428, endPoint y: -11, distance: 308.6
click at [428, 0] on html "main_menu Created with Sketch. Collapse Menu Account Manager Vendor Manager Int…" at bounding box center [594, 282] width 1188 height 564
type input "offline@pgw.com"
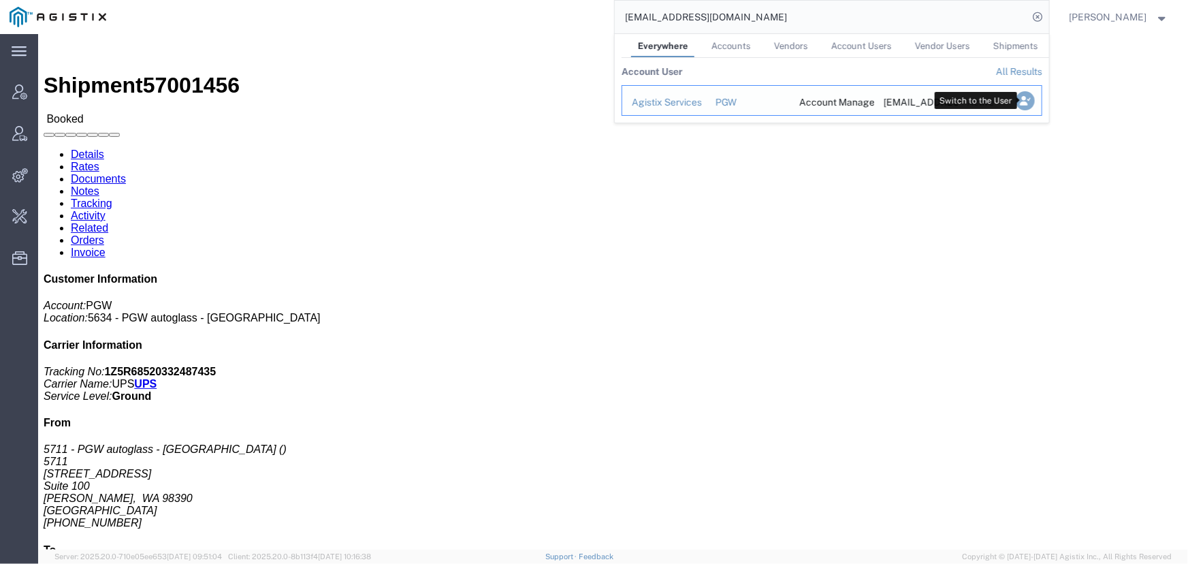
click at [1025, 97] on icon "Search Results" at bounding box center [1024, 100] width 19 height 19
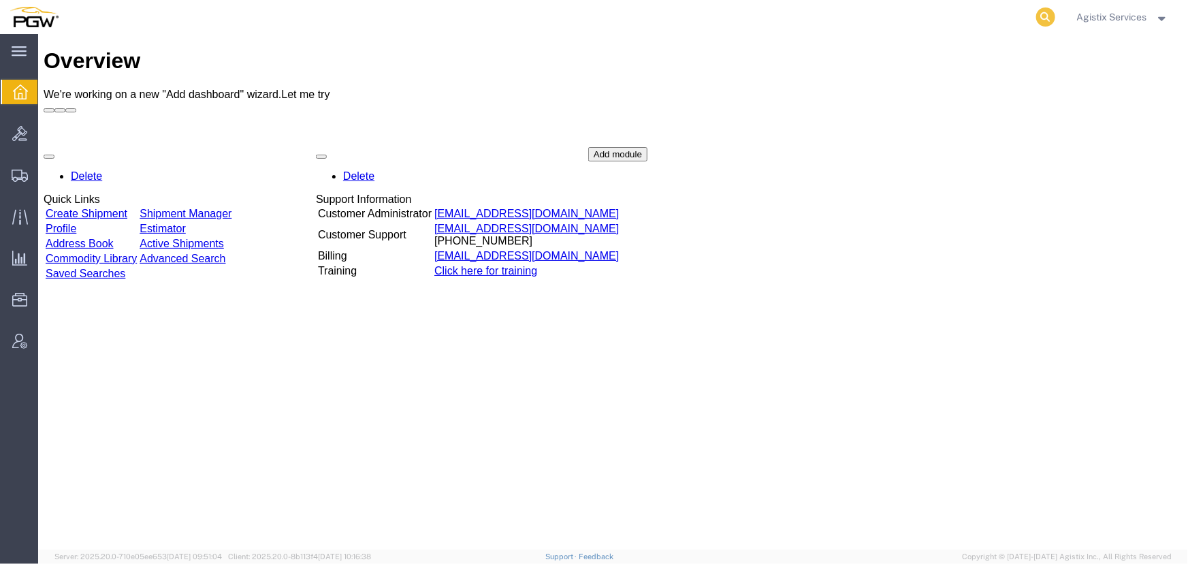
click at [1037, 14] on icon at bounding box center [1045, 16] width 19 height 19
type input "57001456"
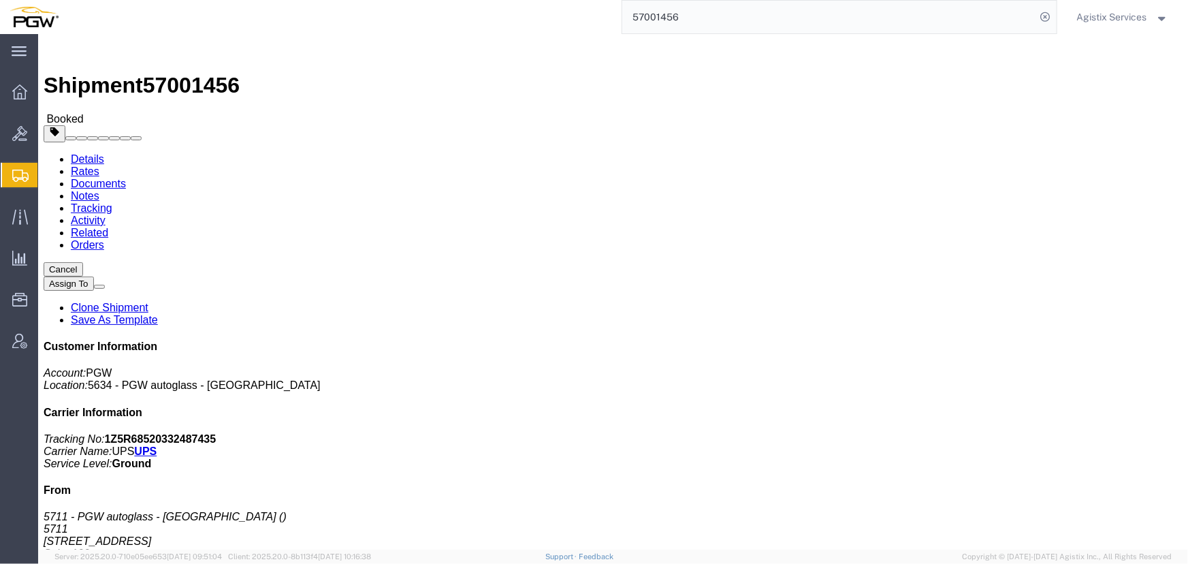
click span "button"
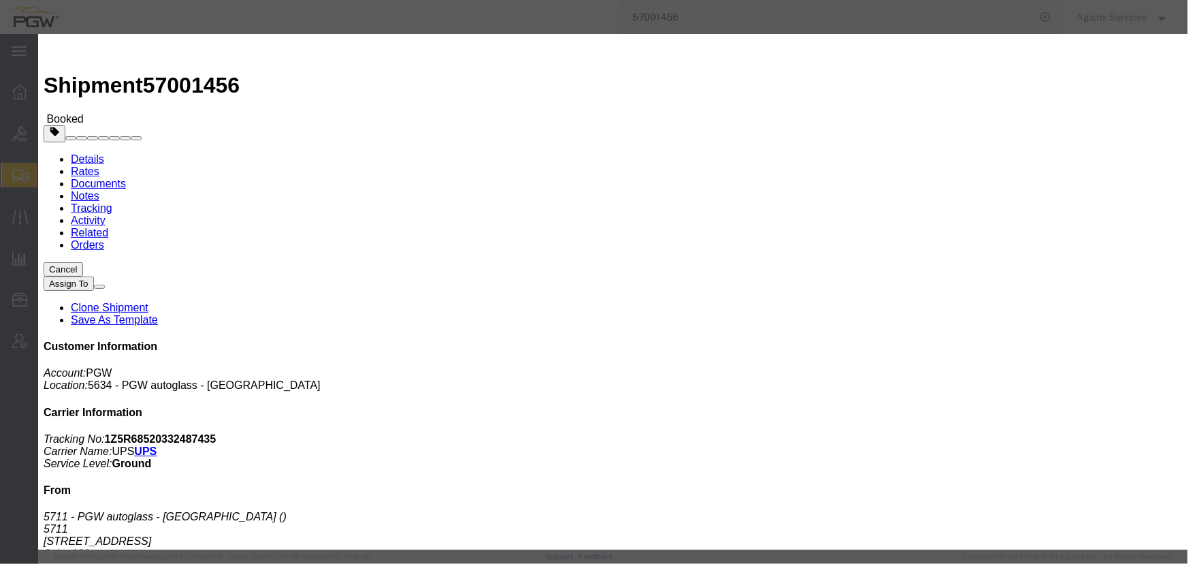
click div "[DATE] 4:31 PM"
click input "4:31 PM"
type input "10:00 AM"
click button "Apply"
click div "[DATE] 11:00 AM"
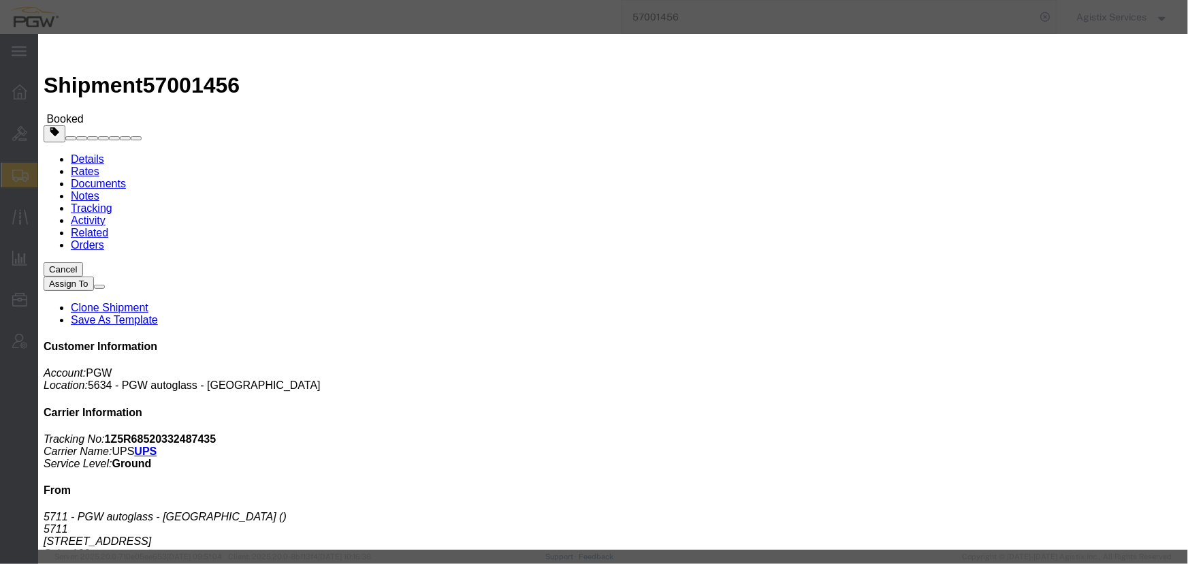
type input "2:00 PM"
click button "Apply"
click div "[DATE] 4:00 PM"
click button "Apply"
click button "Save"
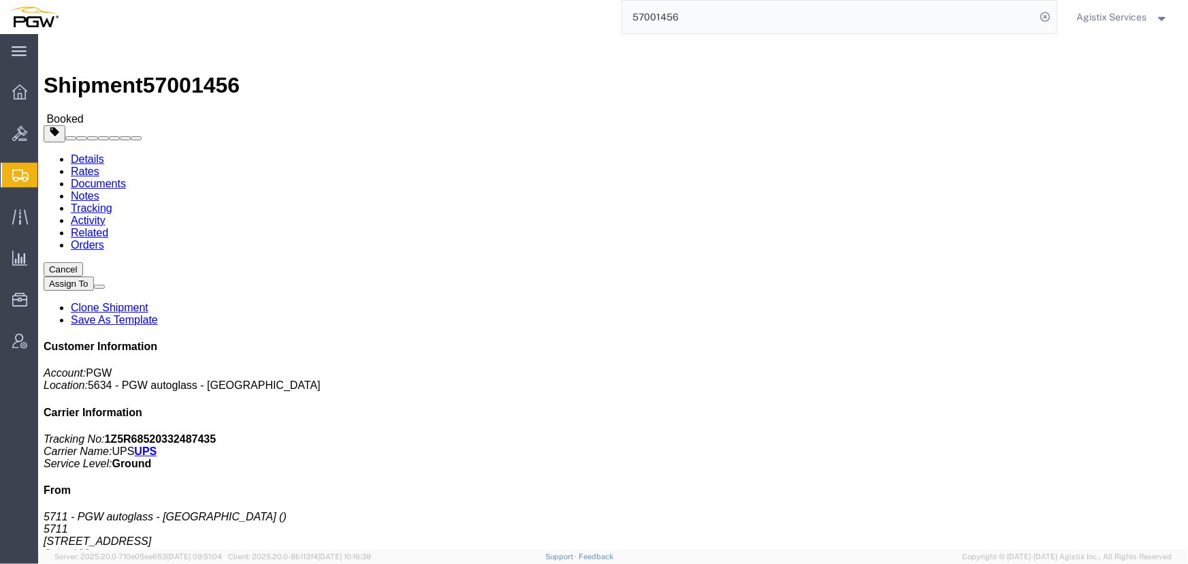
click button "Close"
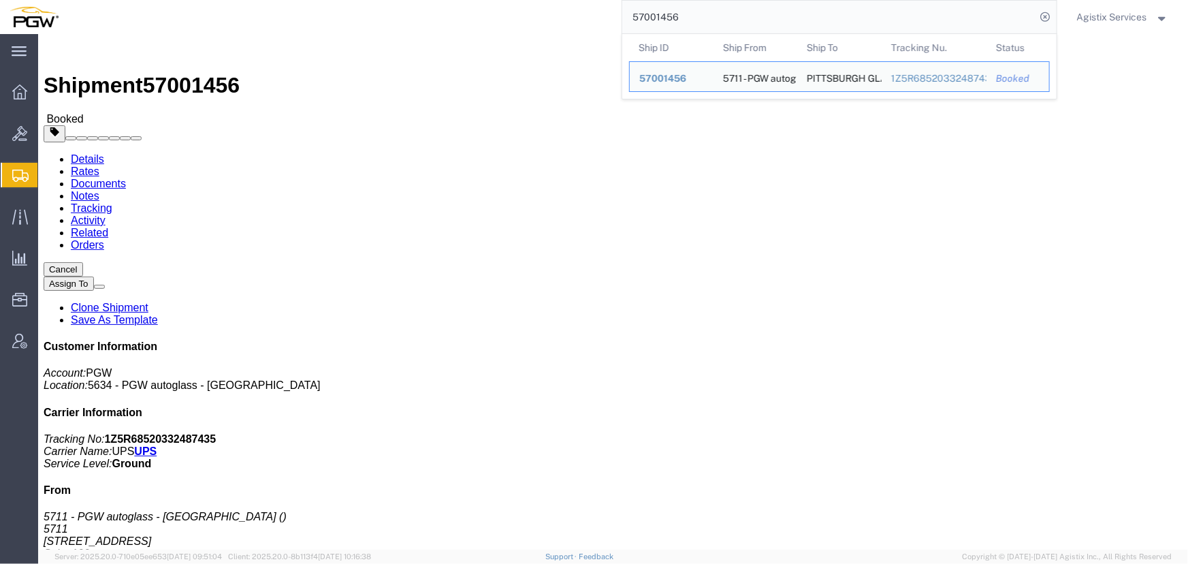
drag, startPoint x: 773, startPoint y: 18, endPoint x: 210, endPoint y: 8, distance: 563.6
click at [210, 8] on div "57001456 Ship ID Ship From Ship To Tracking Nu. Status Ship ID 57001456 Ship Fr…" at bounding box center [562, 17] width 989 height 34
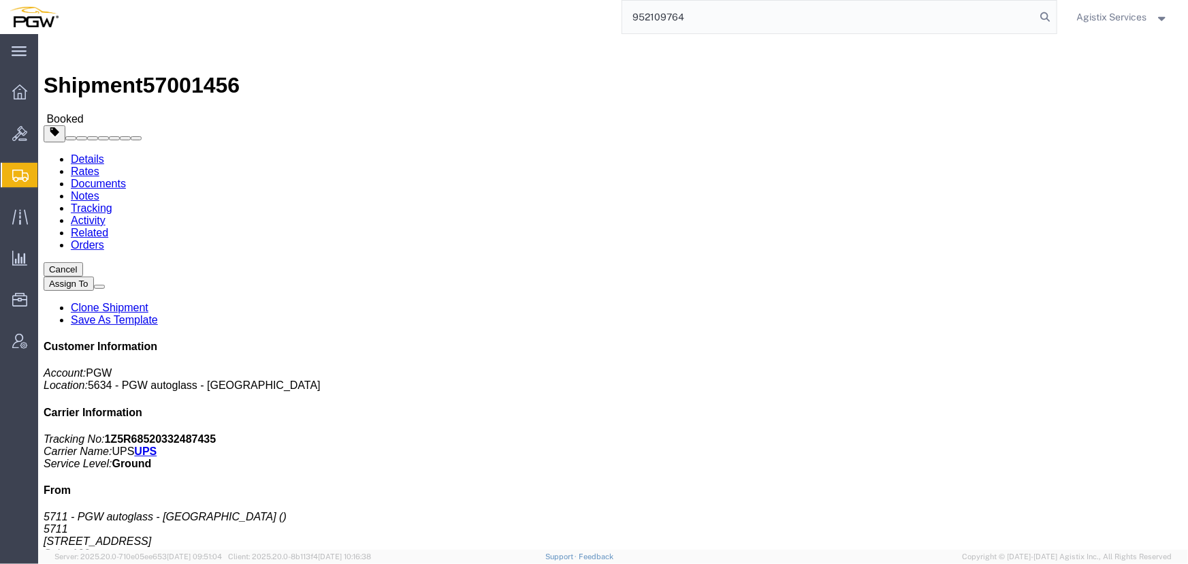
type input "952109764"
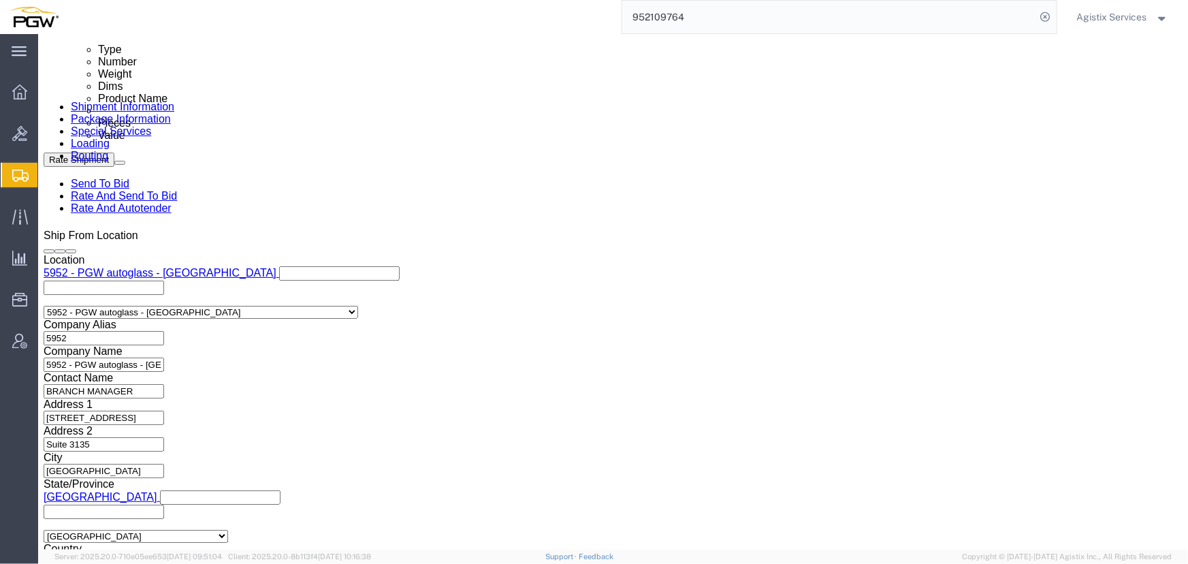
scroll to position [804, 0]
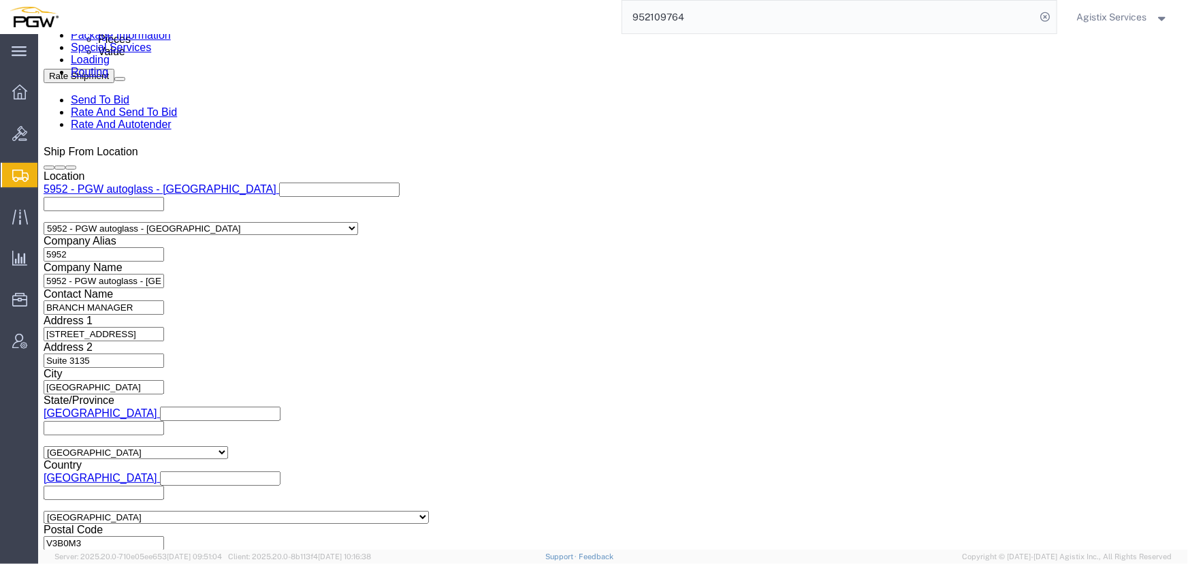
select select "28525"
select select
click select "Select Air Less than Truckload Multi-Leg Ocean Freight Rail Small Parcel Truckl…"
select select "LTL"
click select "Select Air Less than Truckload Multi-Leg Ocean Freight Rail Small Parcel Truckl…"
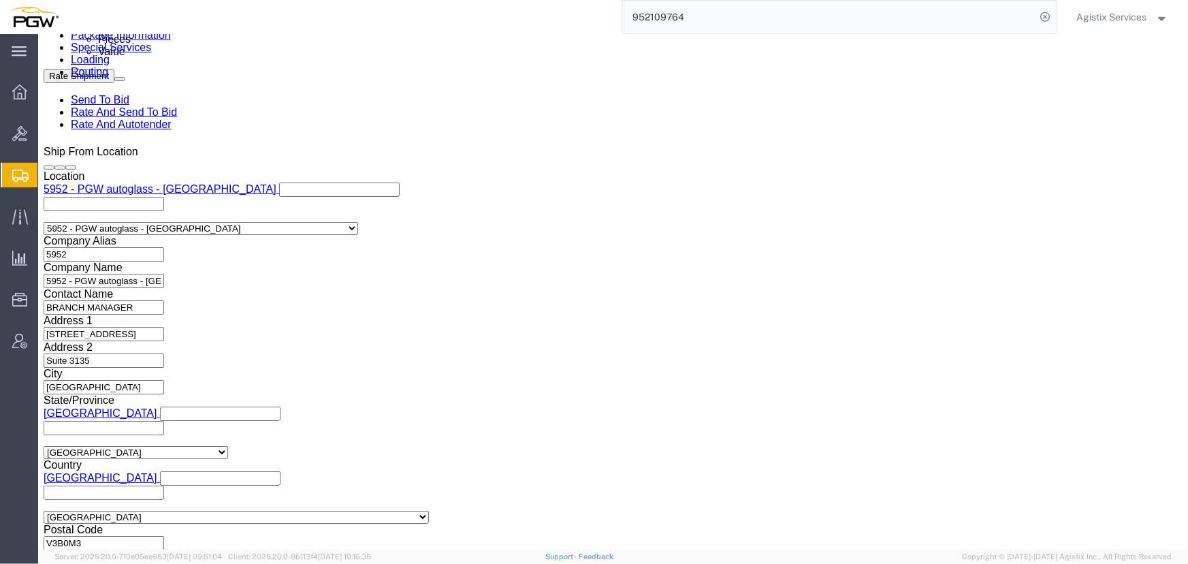
click button "Rate Shipment"
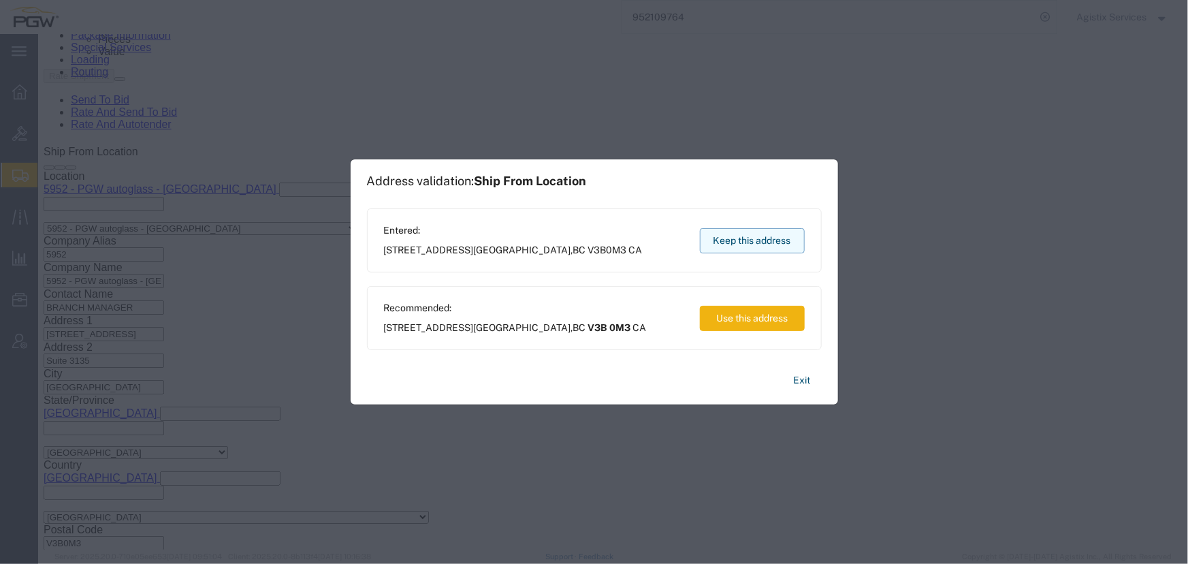
click at [742, 244] on button "Keep this address" at bounding box center [752, 240] width 105 height 25
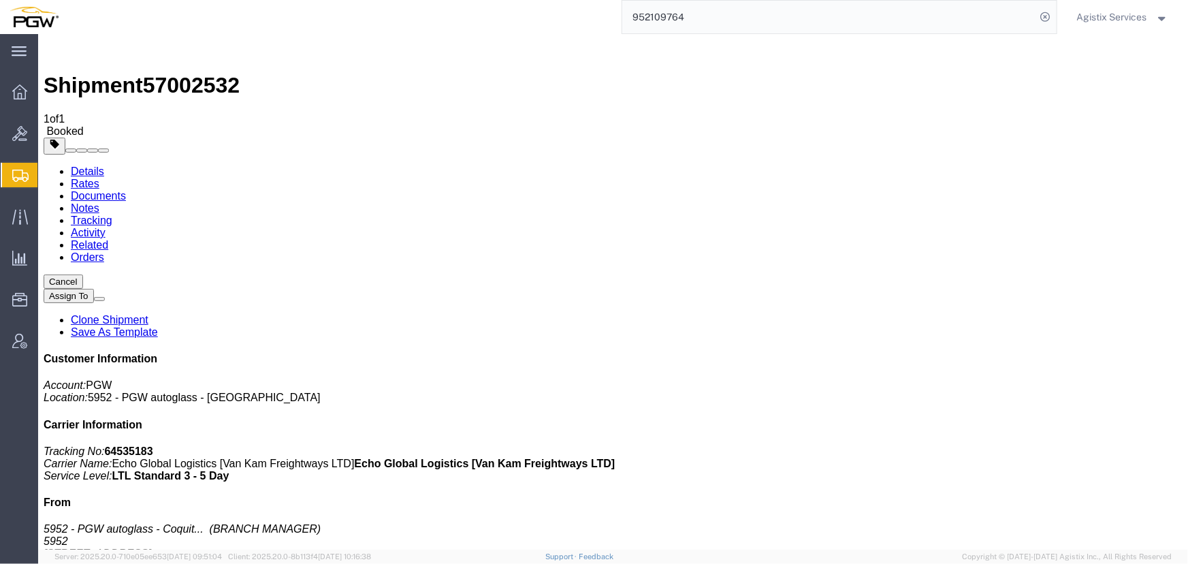
click at [1089, 11] on span "Agistix Services" at bounding box center [1112, 17] width 70 height 15
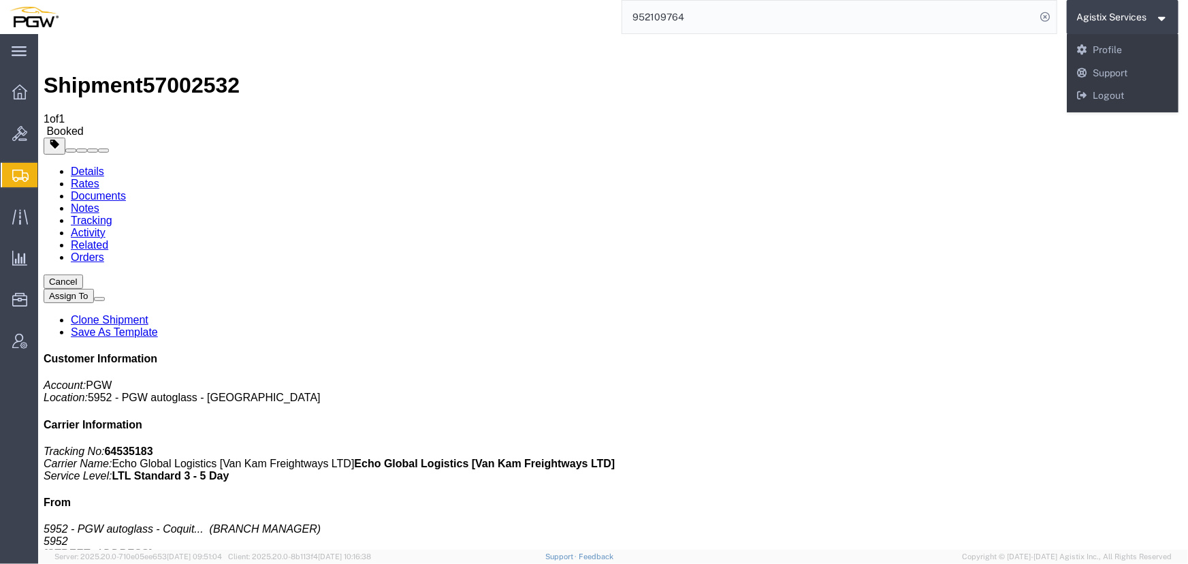
click at [15, 176] on icon at bounding box center [20, 175] width 16 height 12
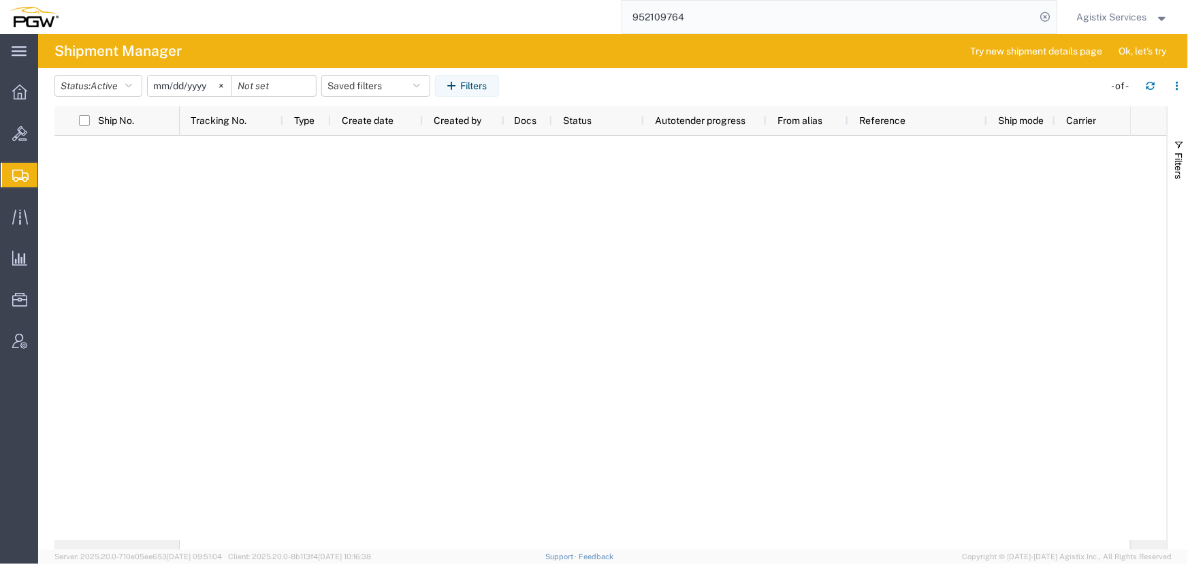
click at [1096, 16] on span "Agistix Services" at bounding box center [1112, 17] width 70 height 15
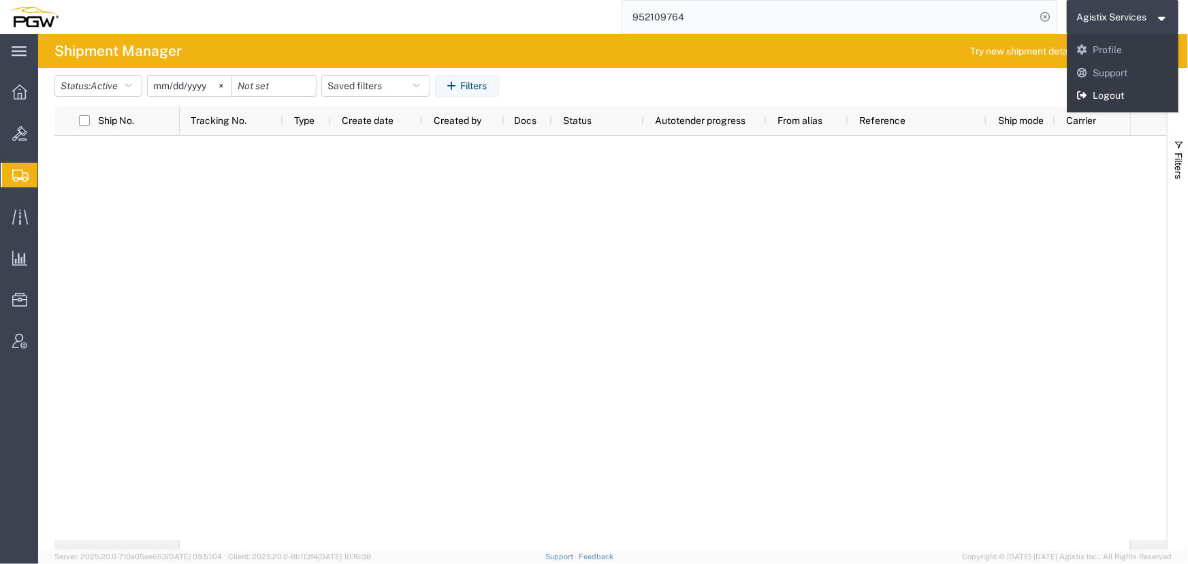
click at [1114, 93] on link "Logout" at bounding box center [1122, 95] width 112 height 23
